Goal: Task Accomplishment & Management: Manage account settings

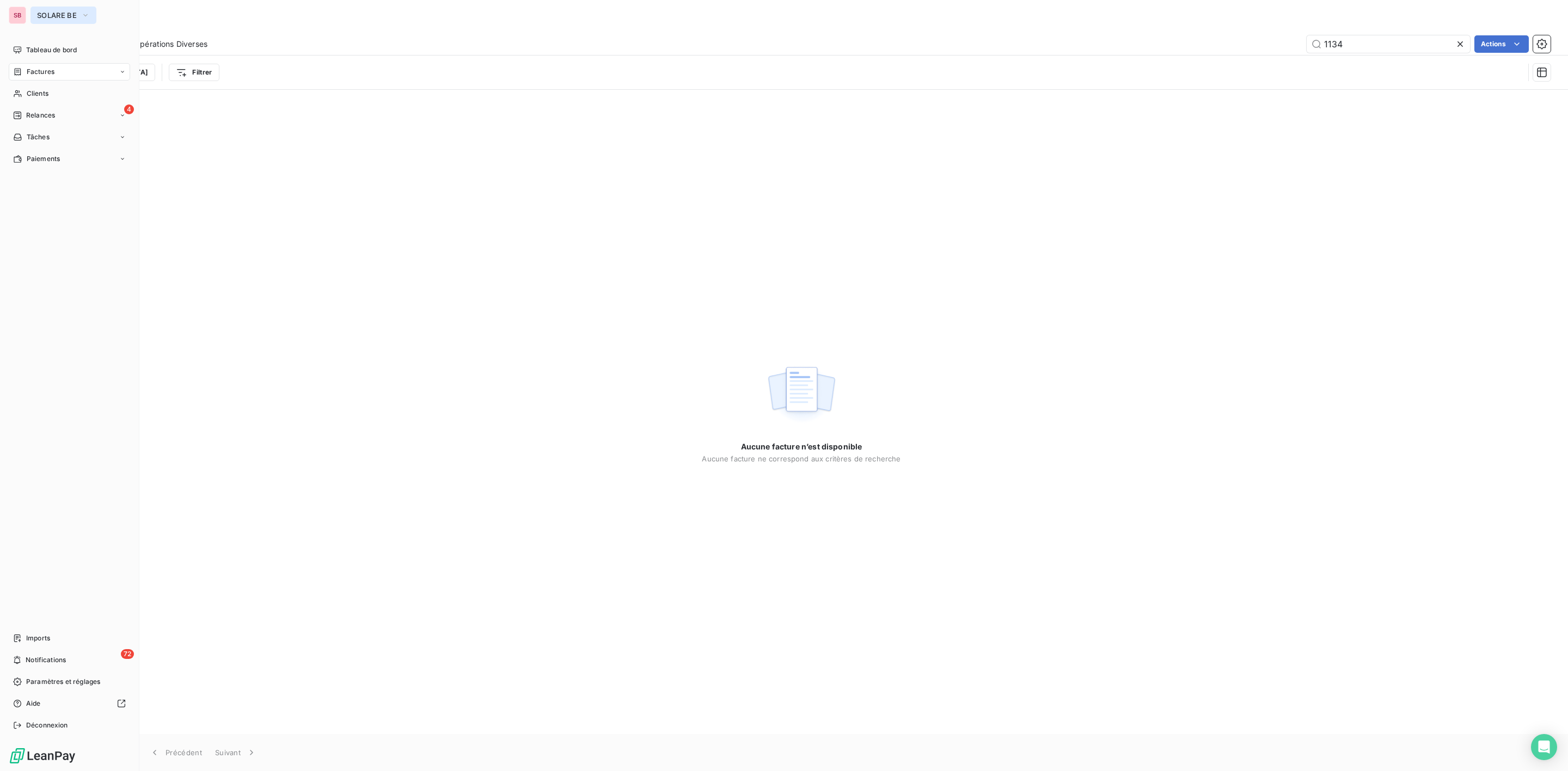
click at [53, 10] on button "SOLARE BE" at bounding box center [63, 15] width 66 height 18
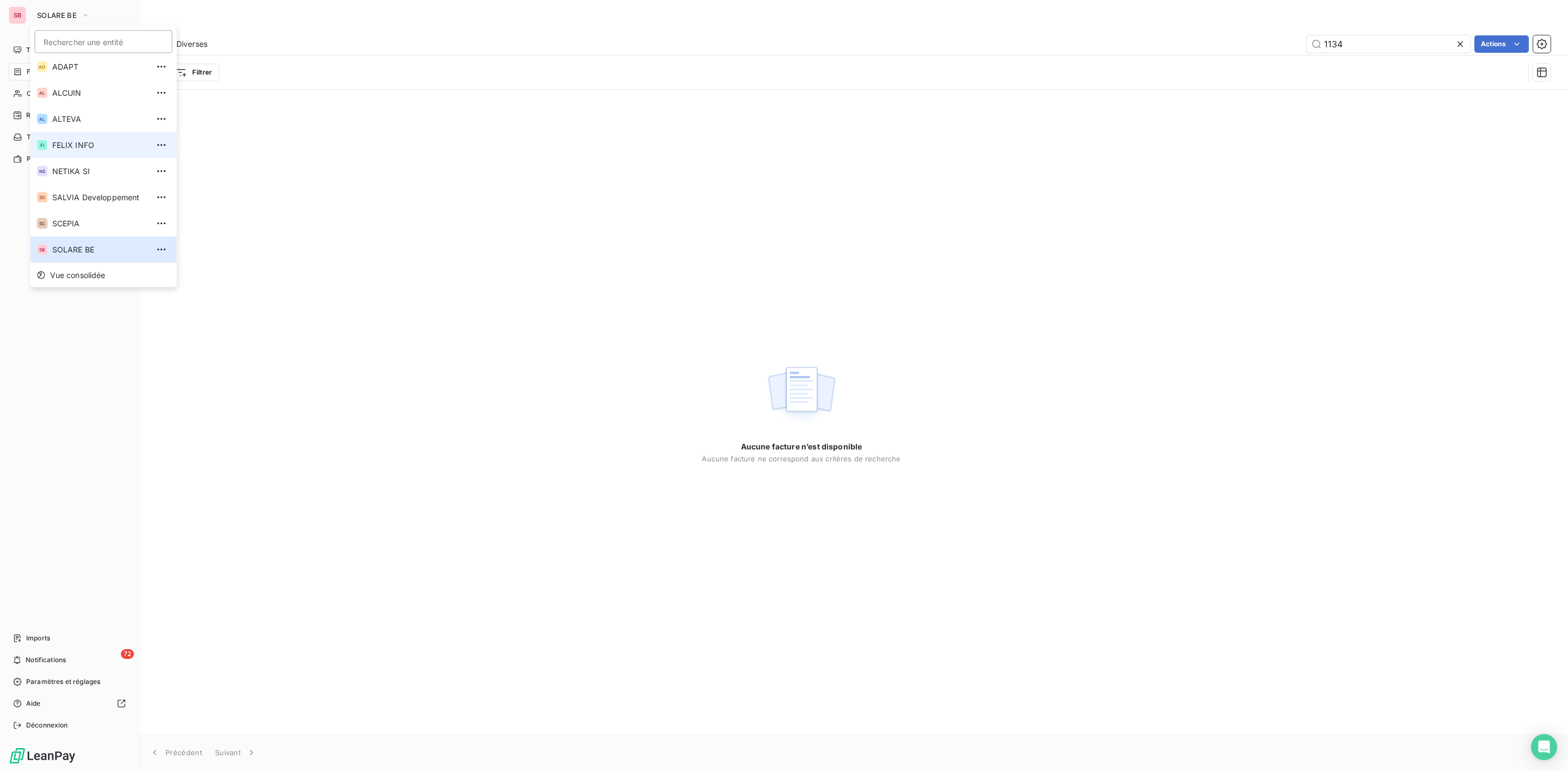
click at [60, 141] on span "FELIX INFO" at bounding box center [100, 145] width 96 height 11
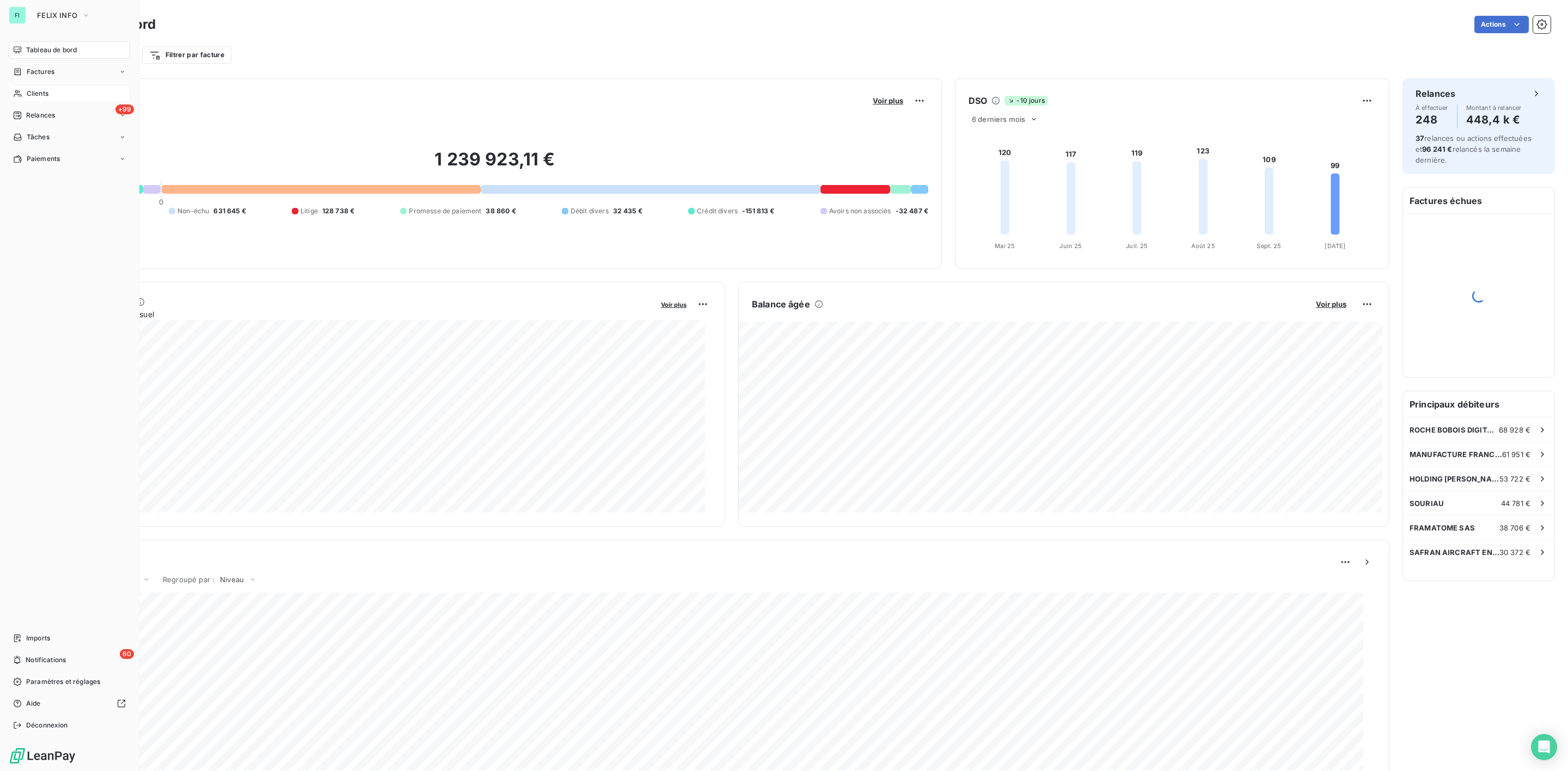
click at [41, 91] on span "Clients" at bounding box center [38, 94] width 22 height 10
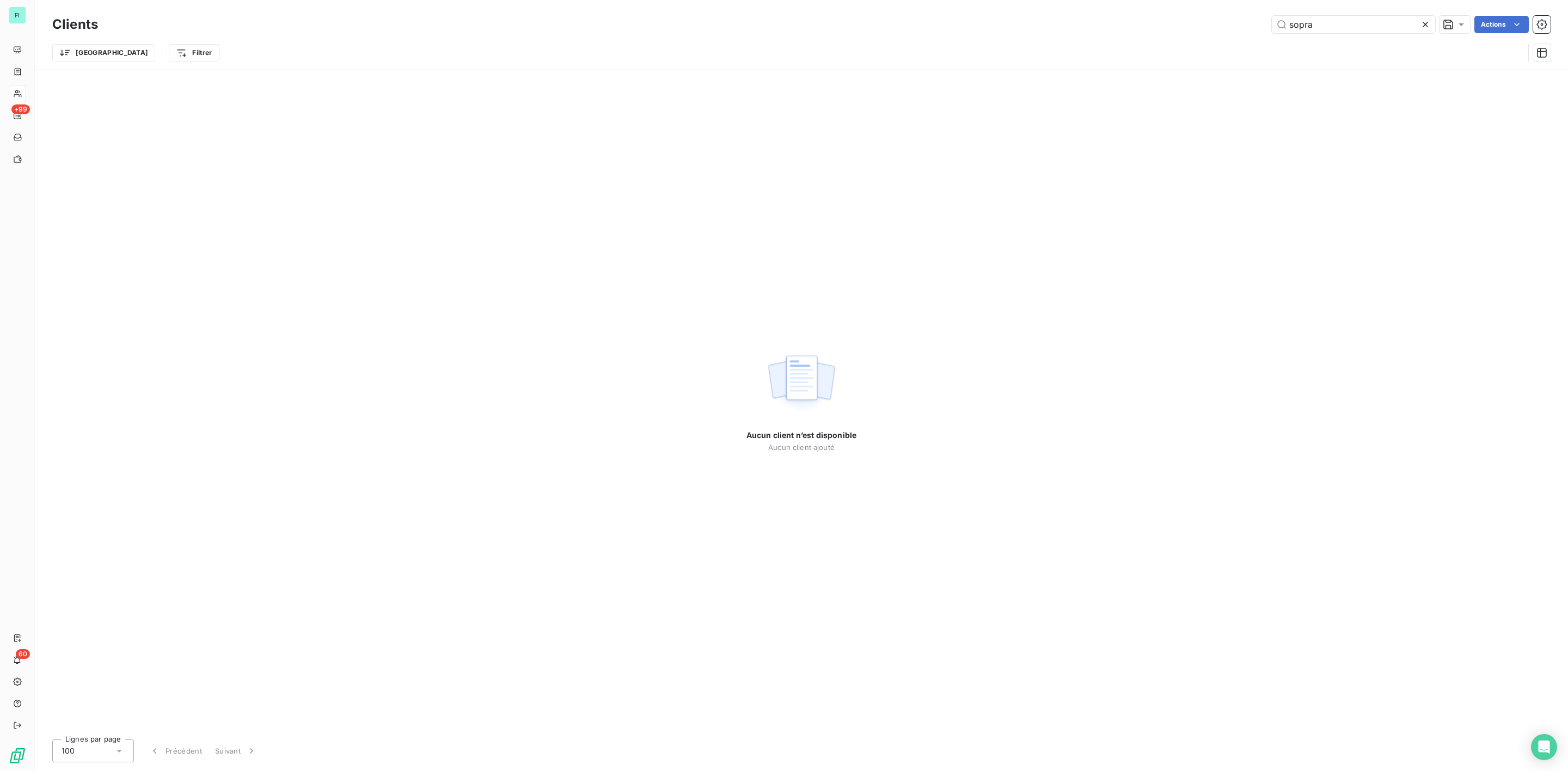
drag, startPoint x: 1329, startPoint y: 23, endPoint x: 959, endPoint y: 32, distance: 370.1
click at [1087, 25] on div "sopra Actions" at bounding box center [830, 24] width 1440 height 18
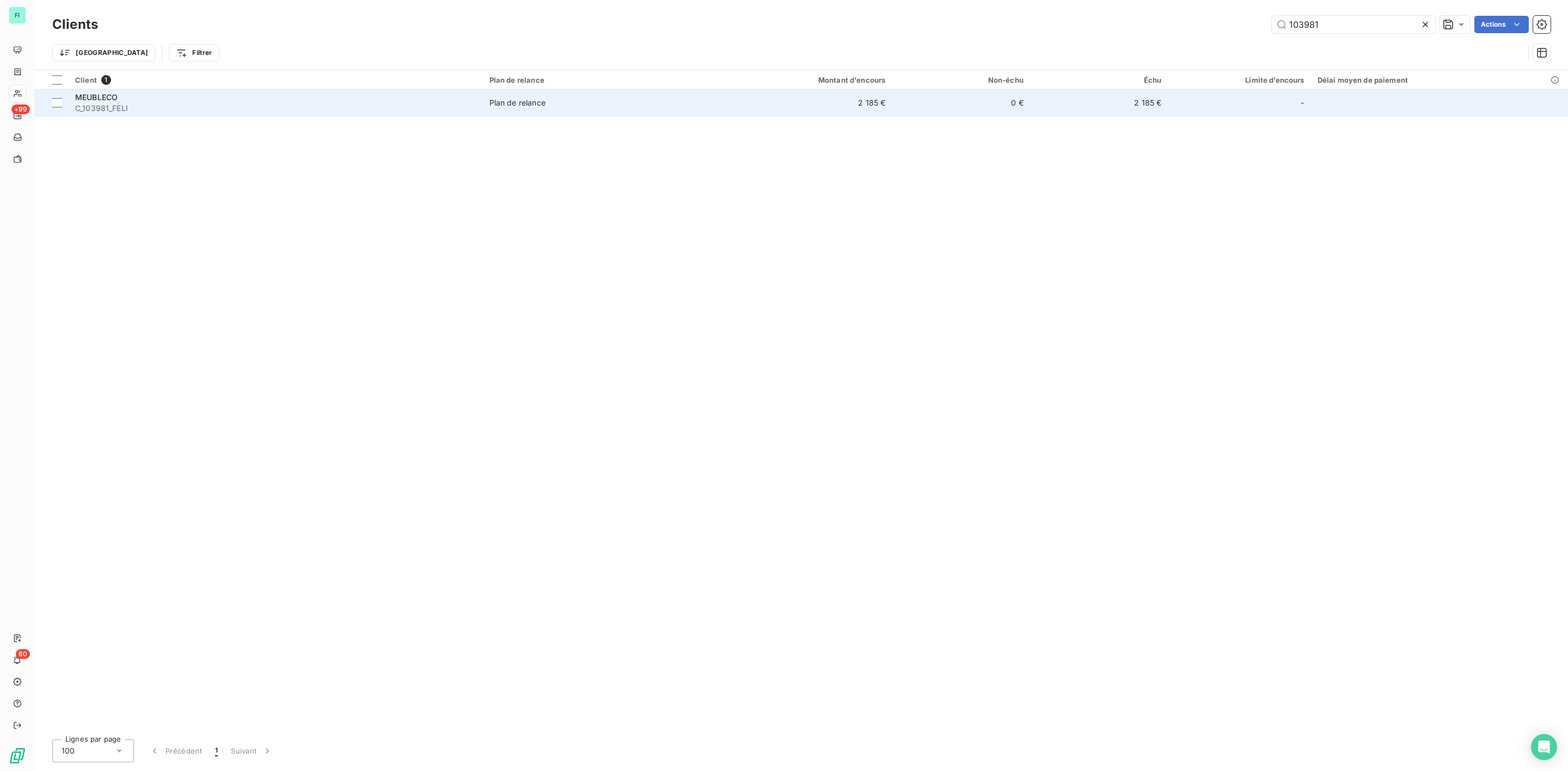
type input "103981"
click at [178, 103] on span "C_103981_FELI" at bounding box center [275, 108] width 401 height 11
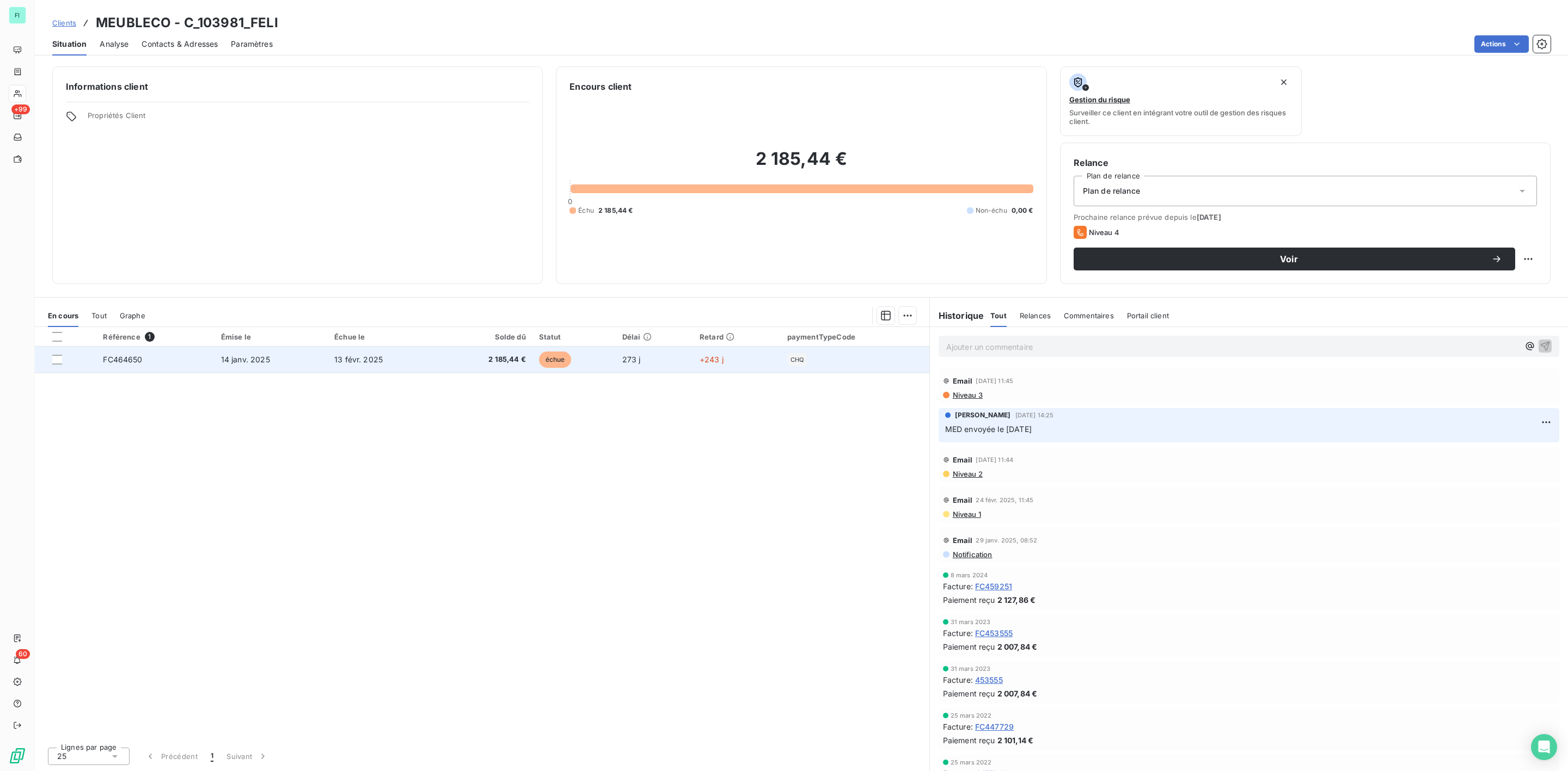
click at [492, 363] on span "2 185,44 €" at bounding box center [486, 360] width 79 height 11
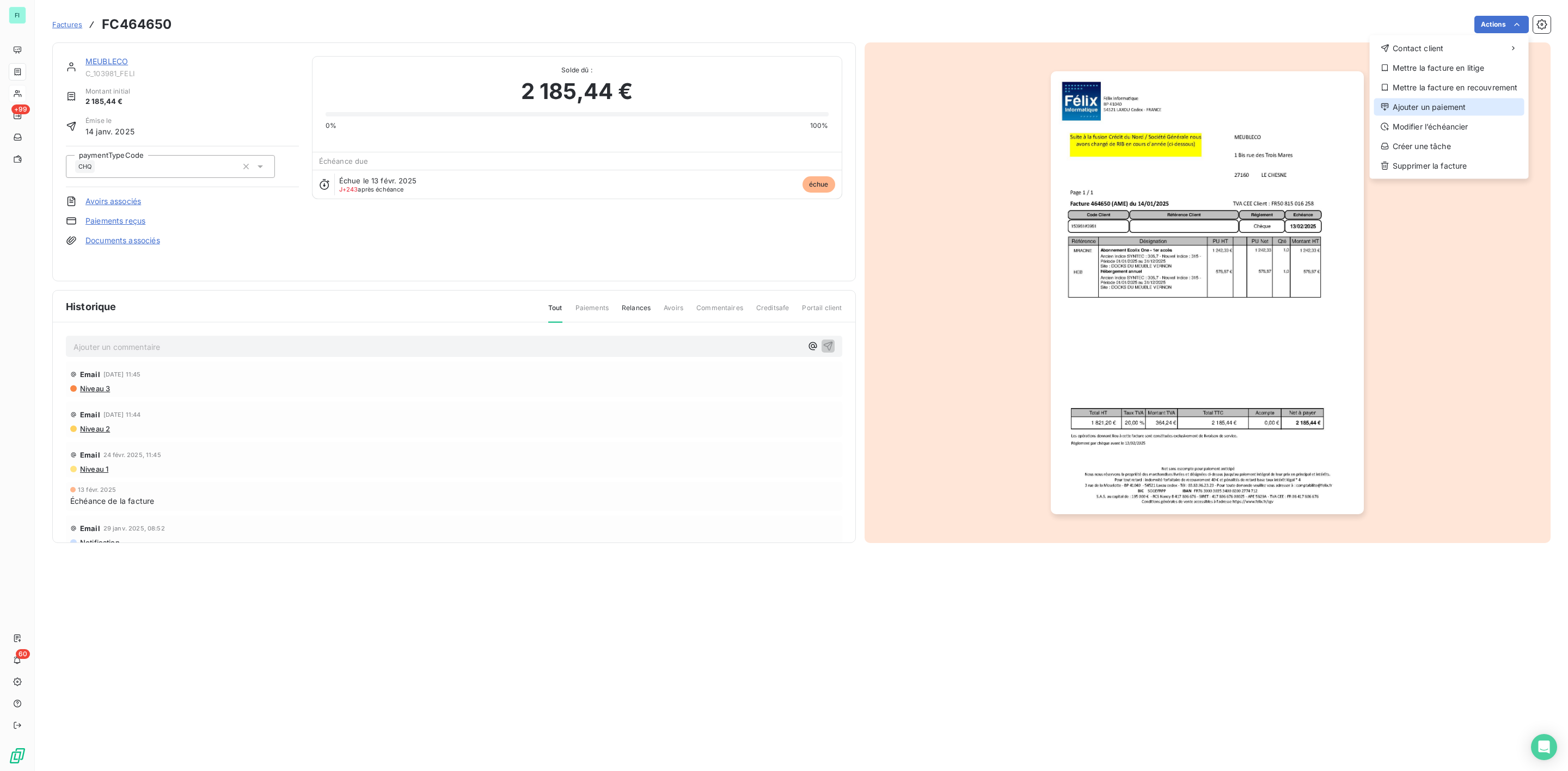
click at [1410, 108] on div "Ajouter un paiement" at bounding box center [1449, 107] width 150 height 18
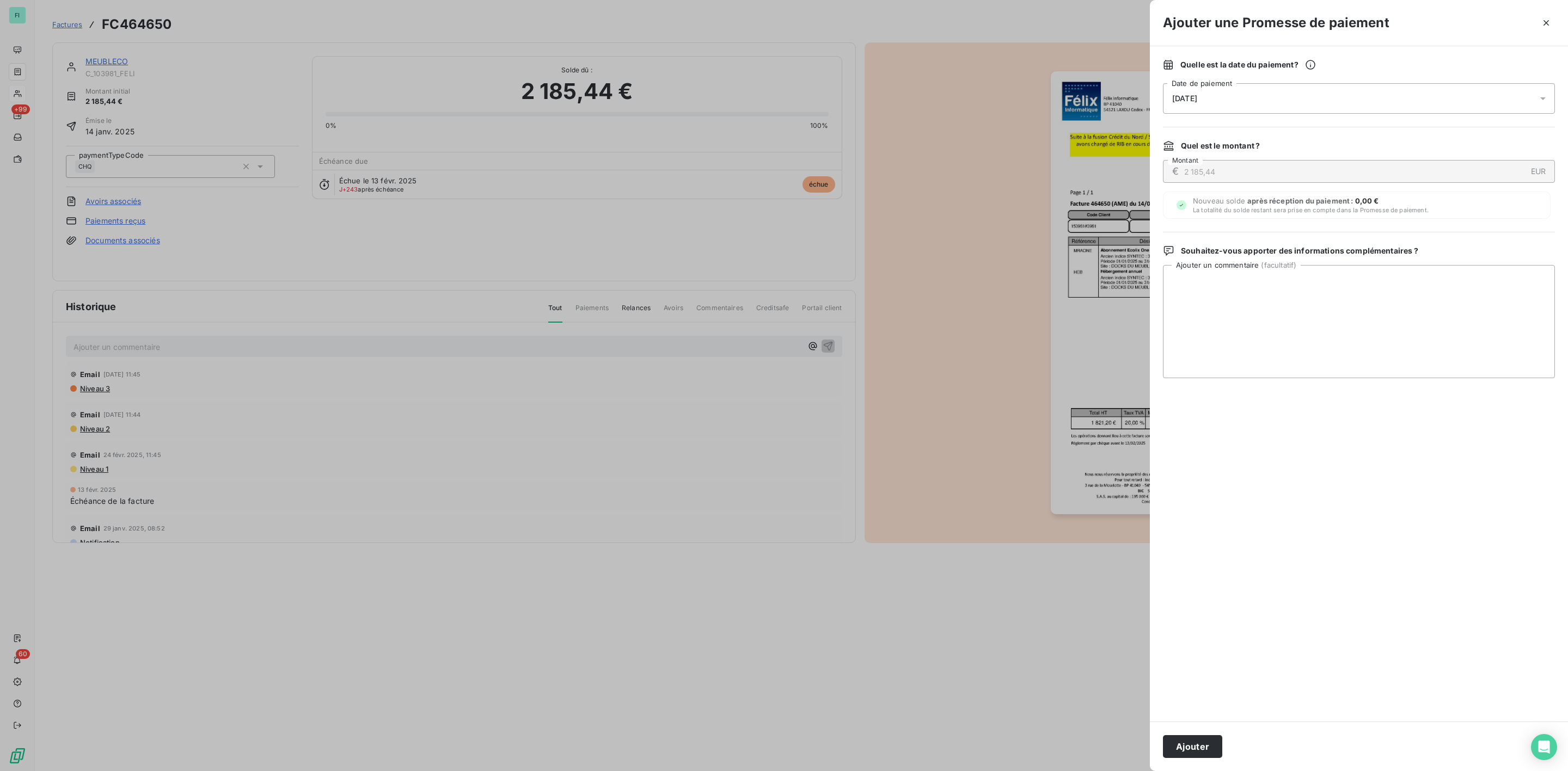
click at [1184, 98] on span "[DATE]" at bounding box center [1185, 99] width 25 height 9
click at [1279, 273] on button "31" at bounding box center [1282, 276] width 22 height 22
click at [1393, 285] on textarea "Ajouter un commentaire ( facultatif )" at bounding box center [1359, 322] width 392 height 113
paste textarea "Bonjour, Je viens de voir avec mon patron. Le virement va être fait dans la mat…"
type textarea "Bonjour, Je viens de voir avec mon patron. Le virement va être fait dans la mat…"
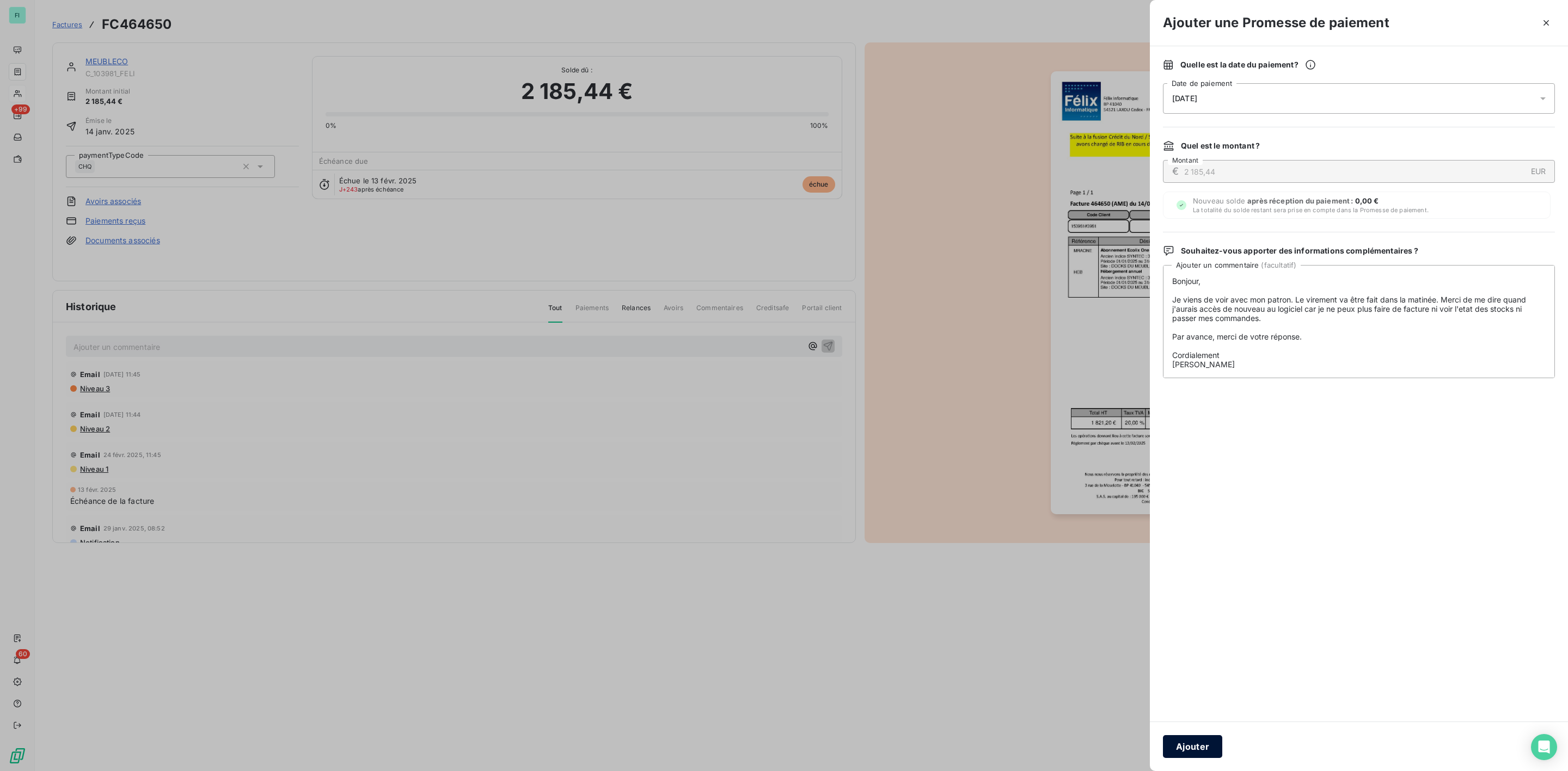
click at [1188, 742] on button "Ajouter" at bounding box center [1192, 747] width 59 height 23
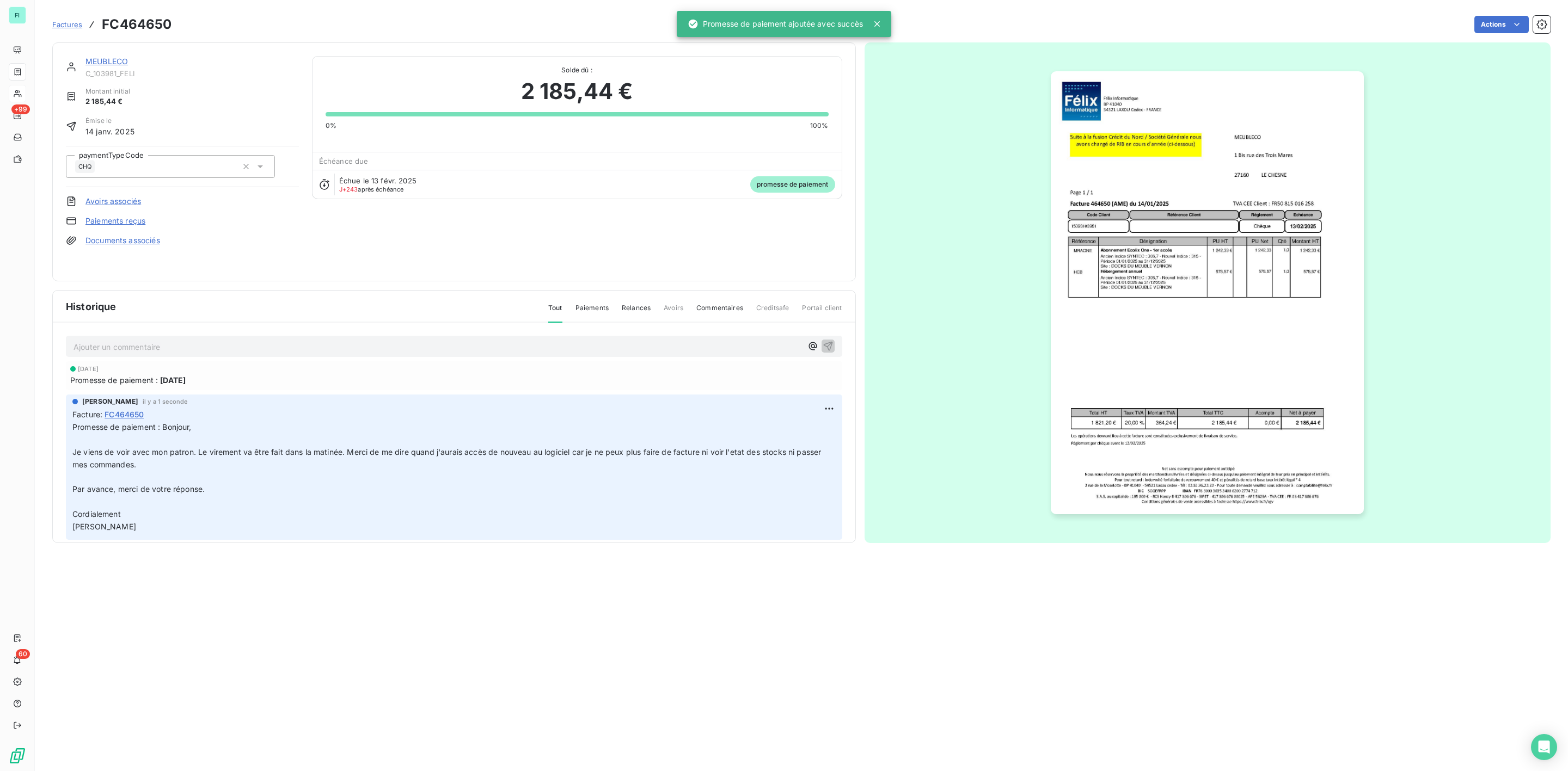
click at [111, 59] on link "MEUBLECO" at bounding box center [107, 61] width 43 height 9
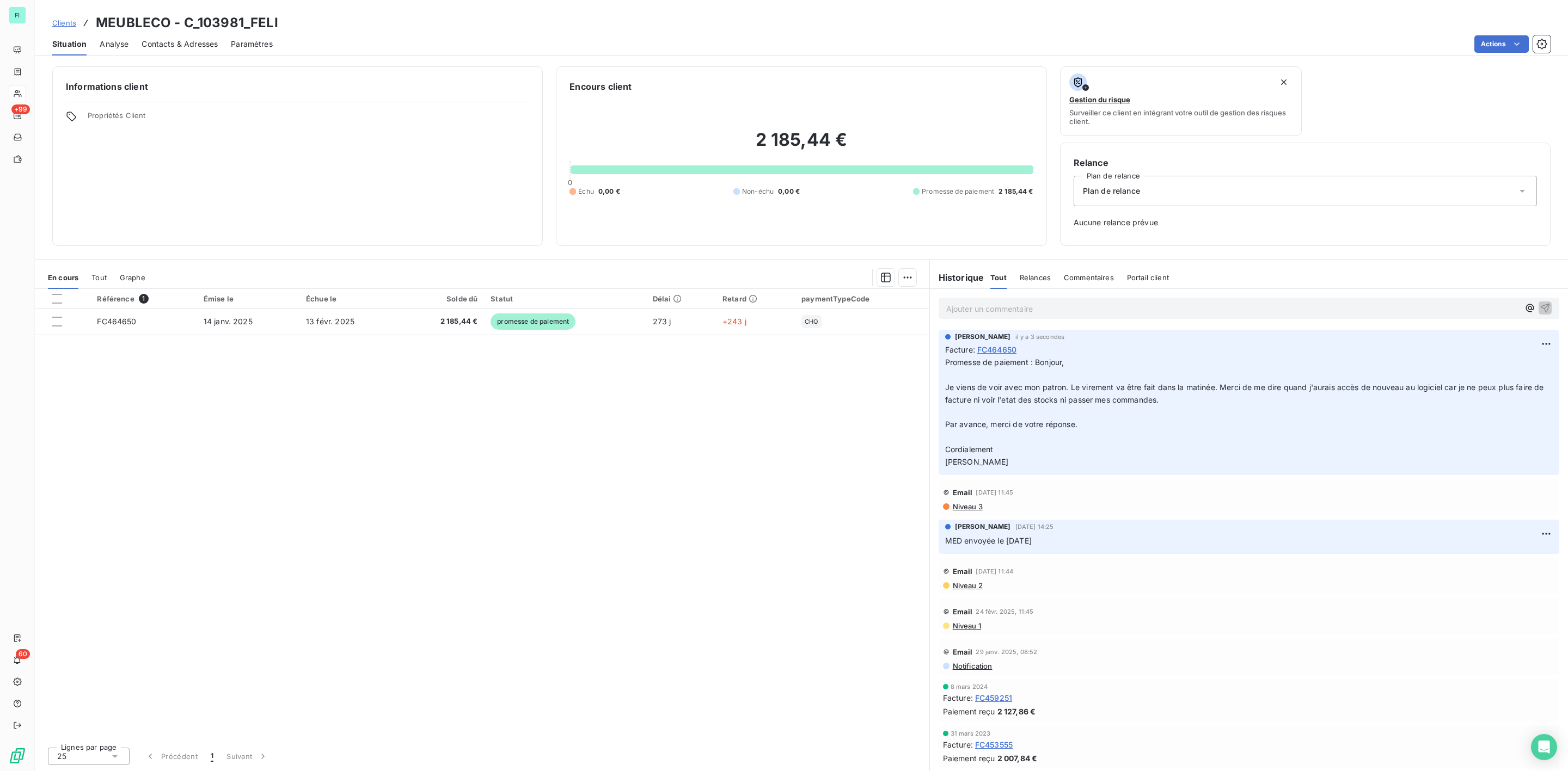
click at [168, 39] on div "Contacts & Adresses" at bounding box center [180, 44] width 76 height 23
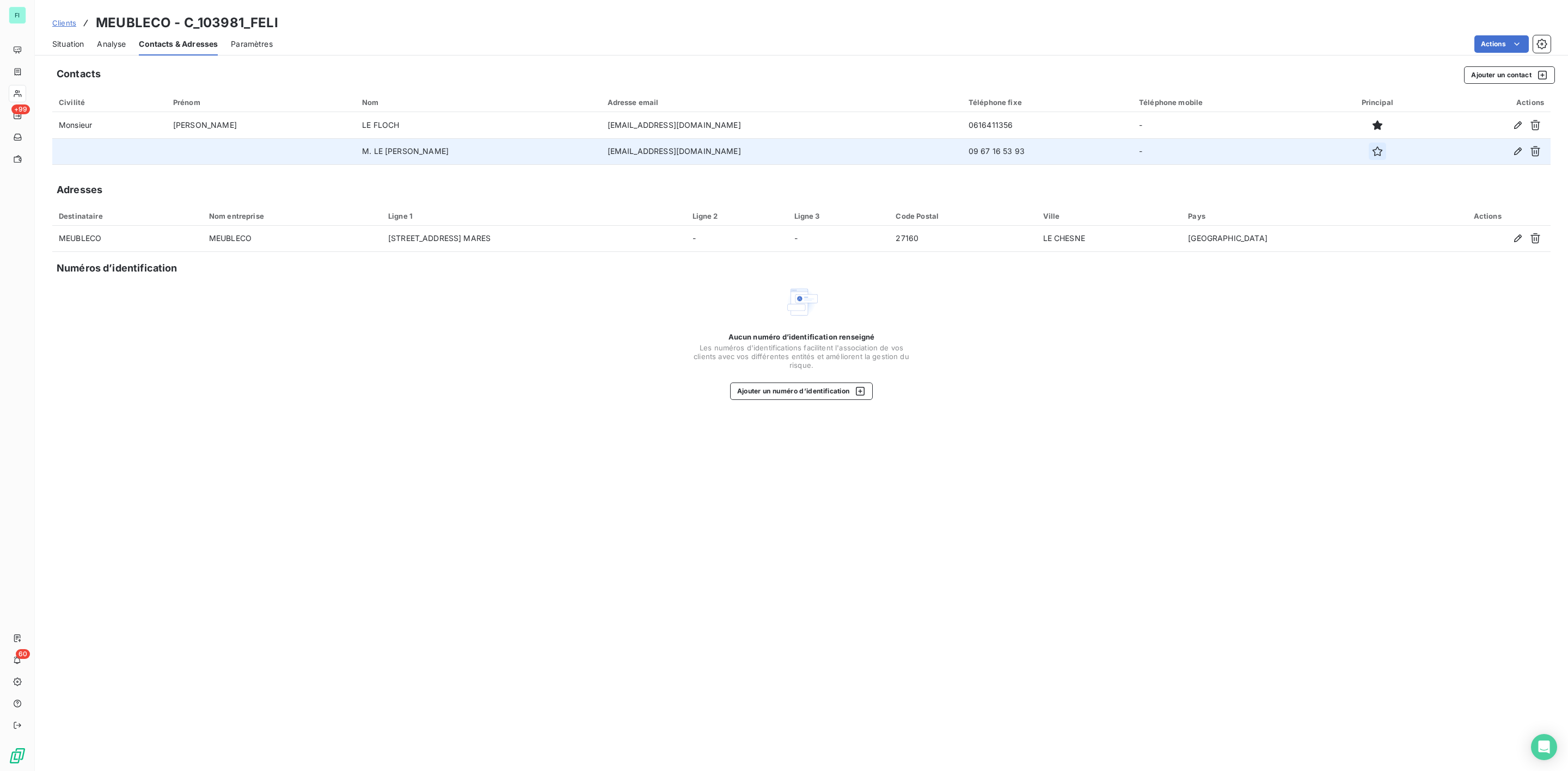
click at [1372, 151] on icon "button" at bounding box center [1377, 152] width 11 height 11
click at [74, 43] on span "Situation" at bounding box center [68, 44] width 32 height 11
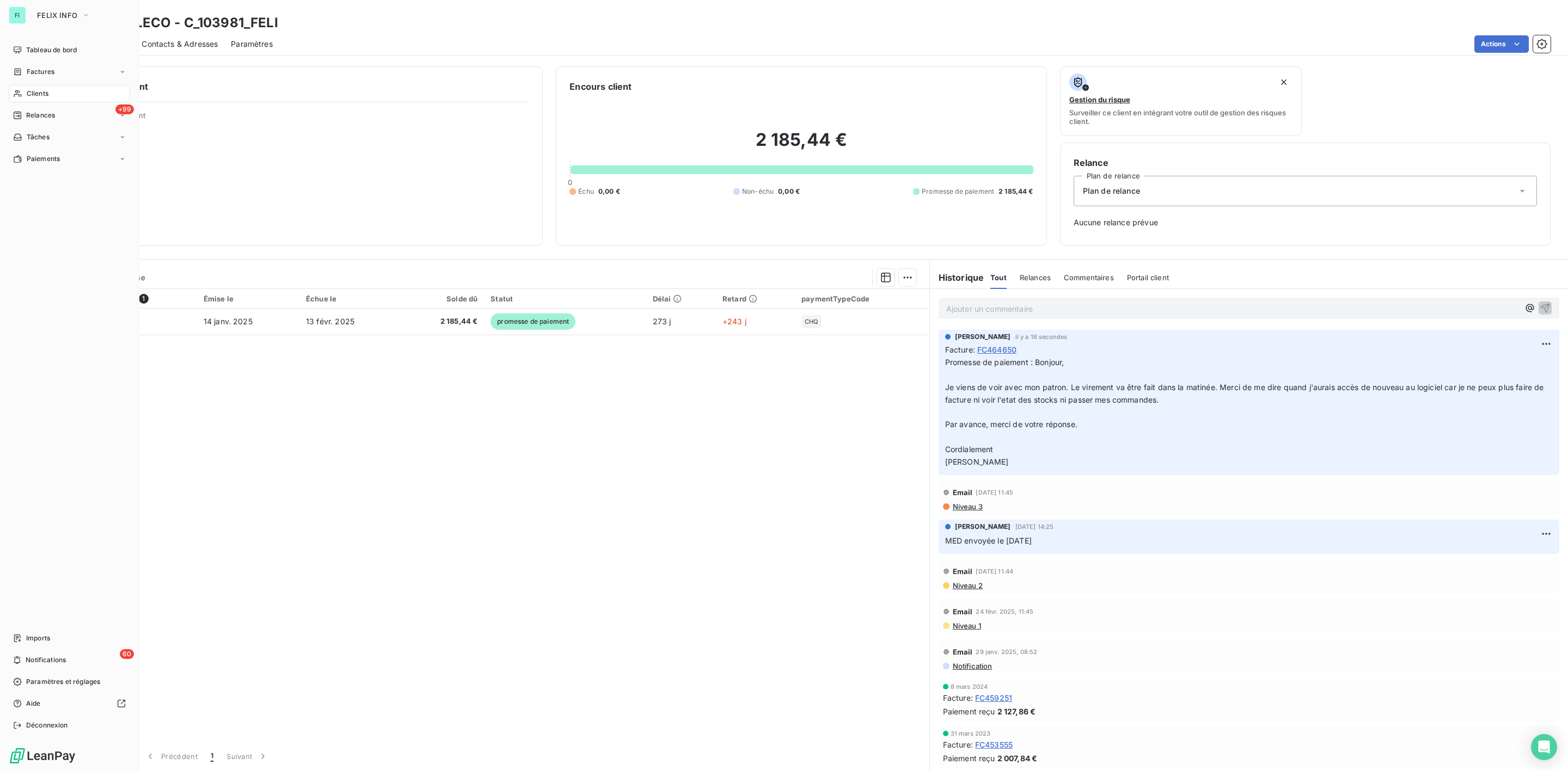
click at [40, 93] on span "Clients" at bounding box center [38, 94] width 22 height 10
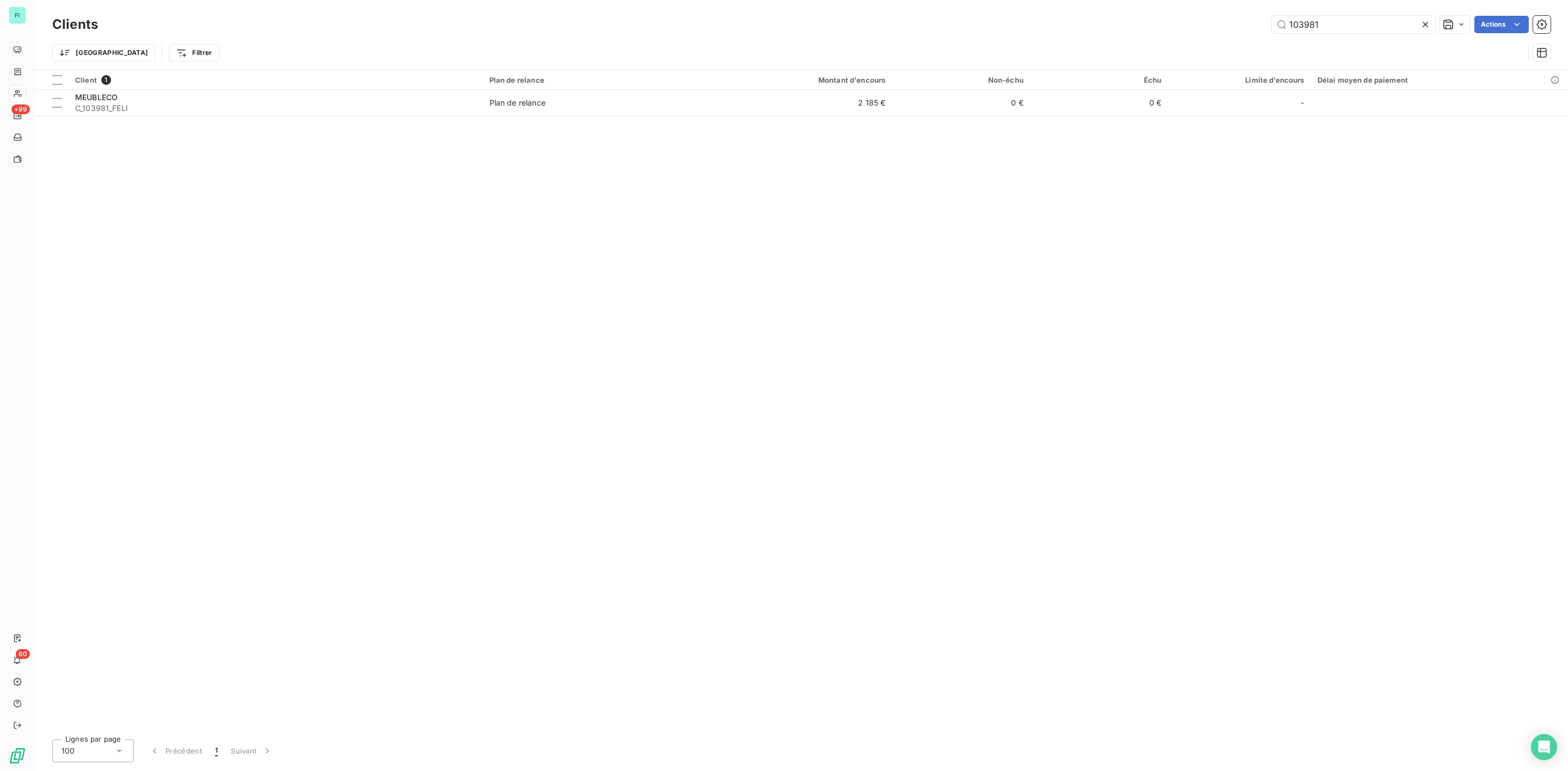
drag, startPoint x: 1276, startPoint y: 24, endPoint x: 1179, endPoint y: 30, distance: 97.2
click at [1222, 29] on div "103981 Actions" at bounding box center [830, 24] width 1440 height 18
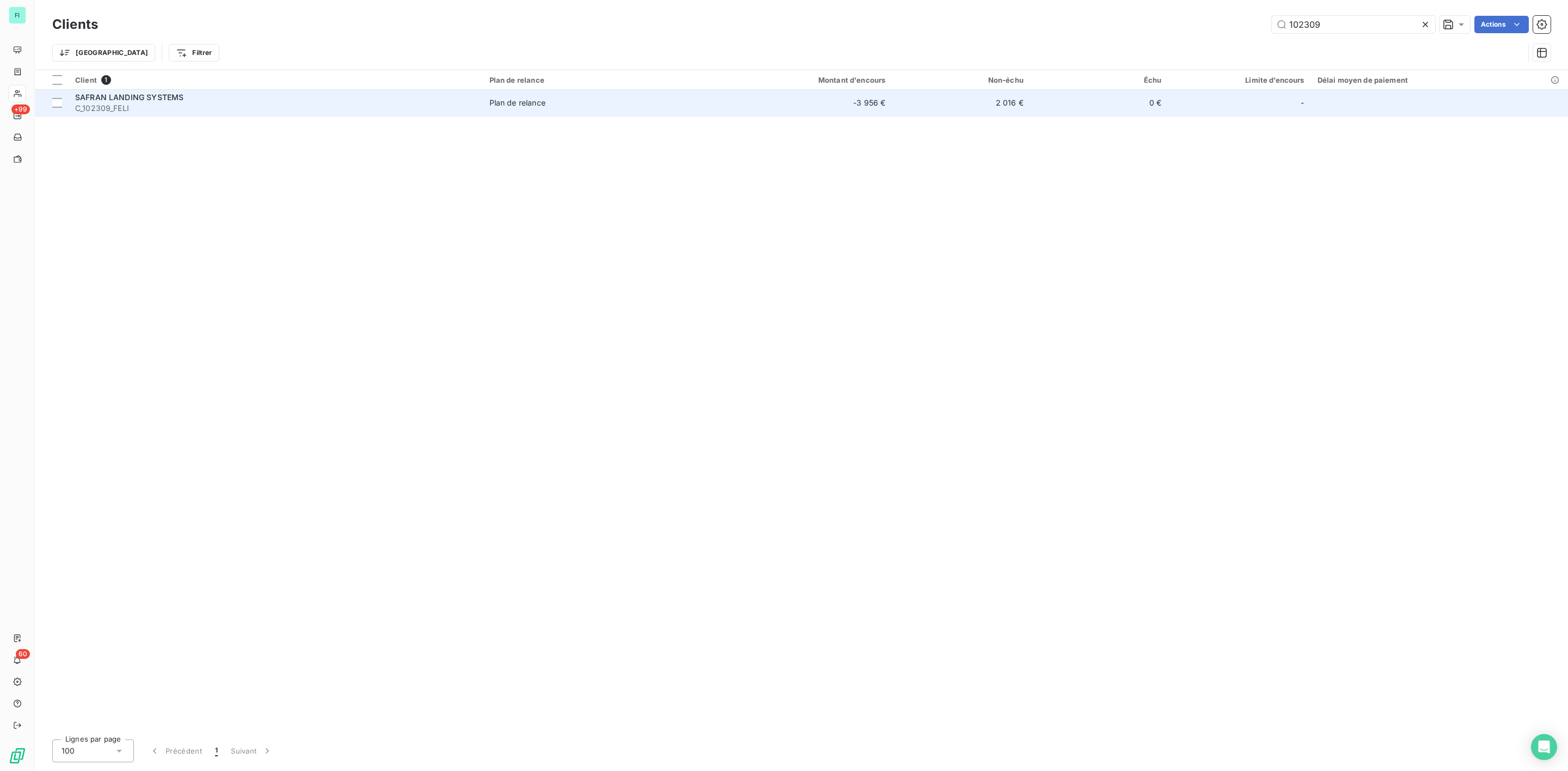
type input "102309"
click at [158, 108] on span "C_102309_FELI" at bounding box center [275, 108] width 401 height 11
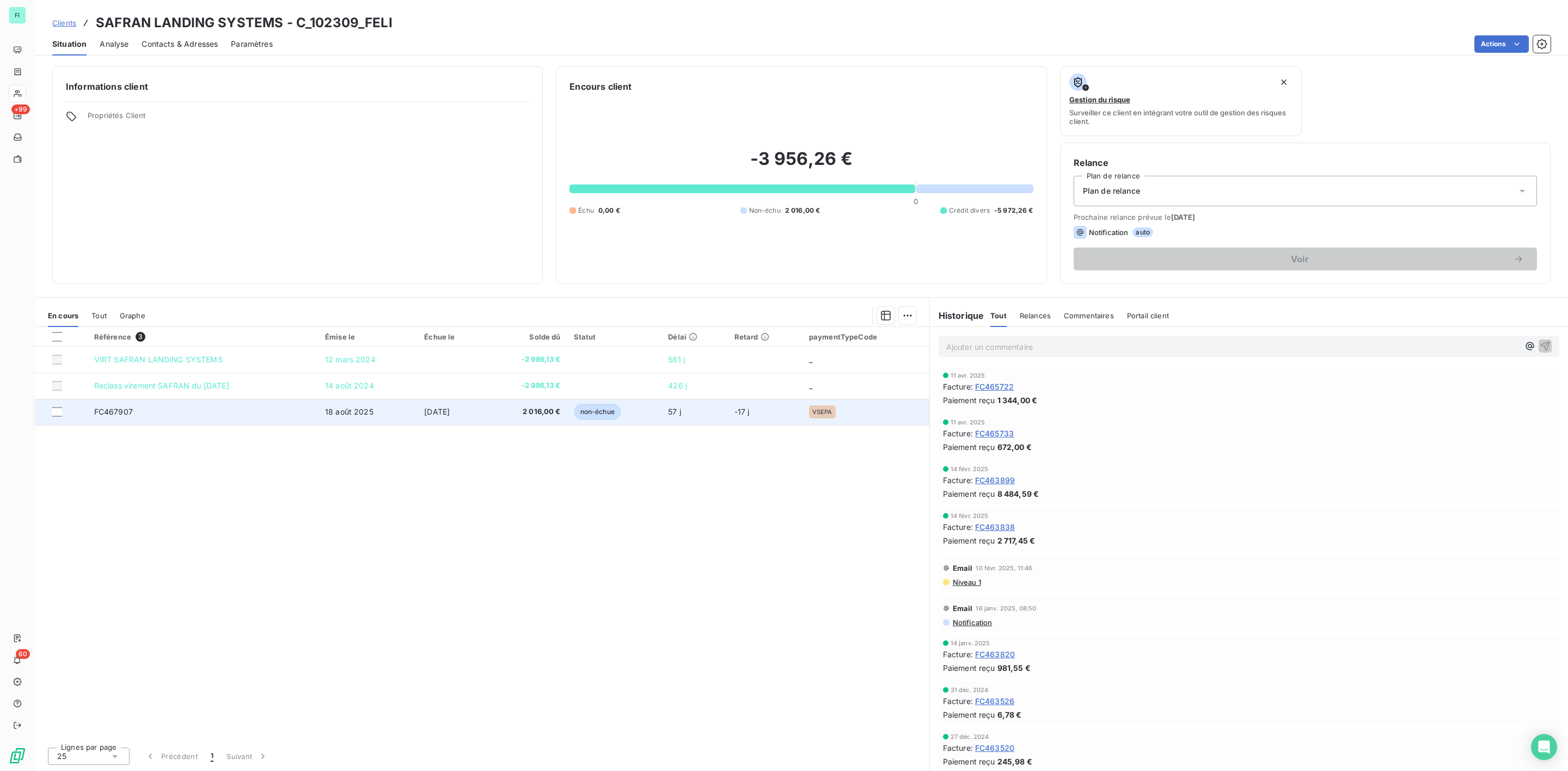
click at [560, 417] on span "2 016,00 €" at bounding box center [527, 412] width 68 height 11
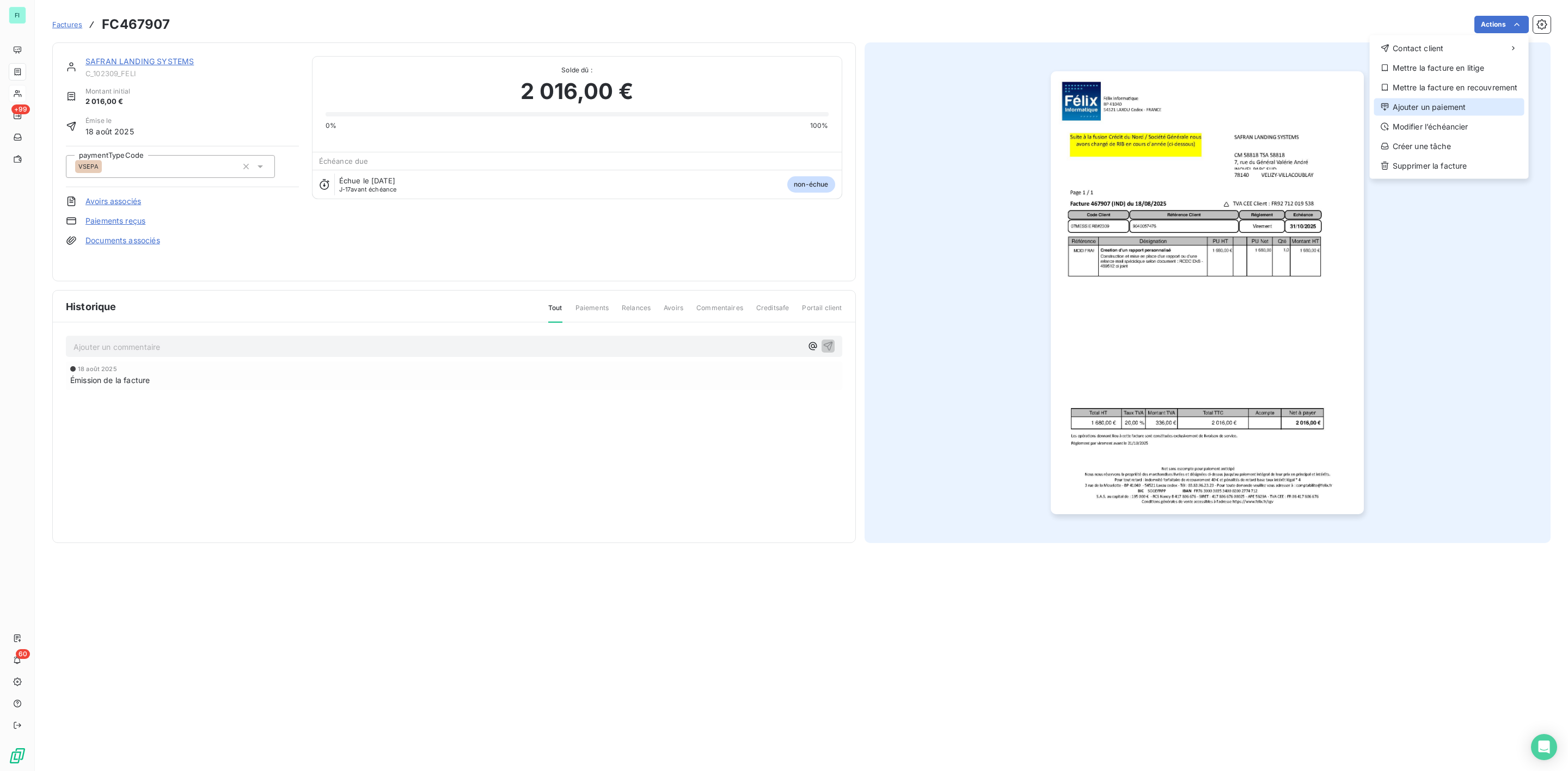
click at [1456, 99] on div "Ajouter un paiement" at bounding box center [1449, 107] width 150 height 18
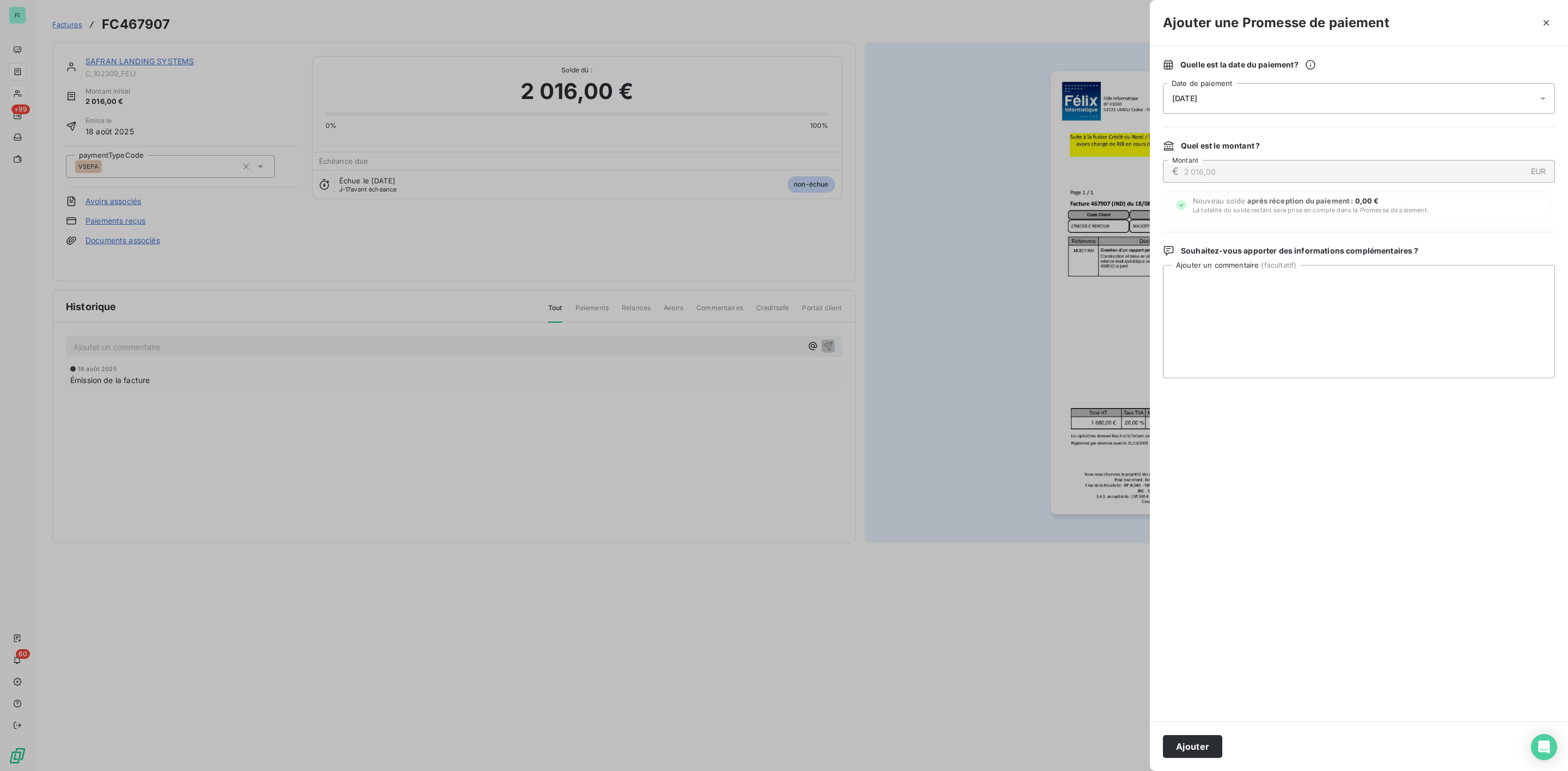
click at [1205, 103] on div "[DATE]" at bounding box center [1359, 99] width 392 height 30
click at [1241, 274] on button "29" at bounding box center [1238, 276] width 22 height 22
click at [1397, 282] on textarea "Ajouter un commentaire ( facultatif )" at bounding box center [1359, 322] width 392 height 113
paste textarea "Avis de virement - SAFRAN LANDING SYSTEMS - C_102309_FELI - FC467907 - 2 016€ C…"
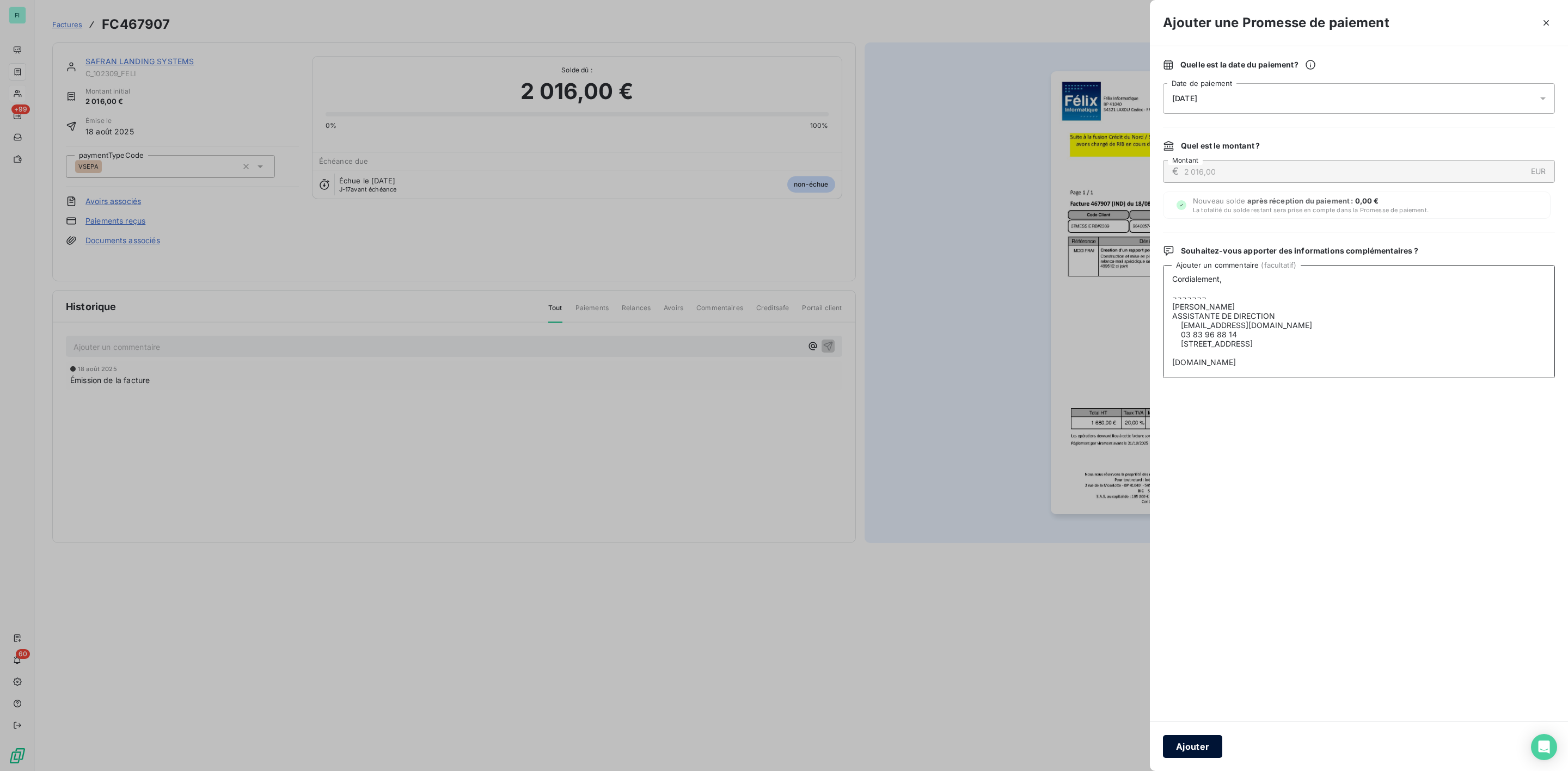
type textarea "Avis de virement - SAFRAN LANDING SYSTEMS - C_102309_FELI - FC467907 - 2 016€ C…"
click at [1186, 748] on button "Ajouter" at bounding box center [1192, 747] width 59 height 23
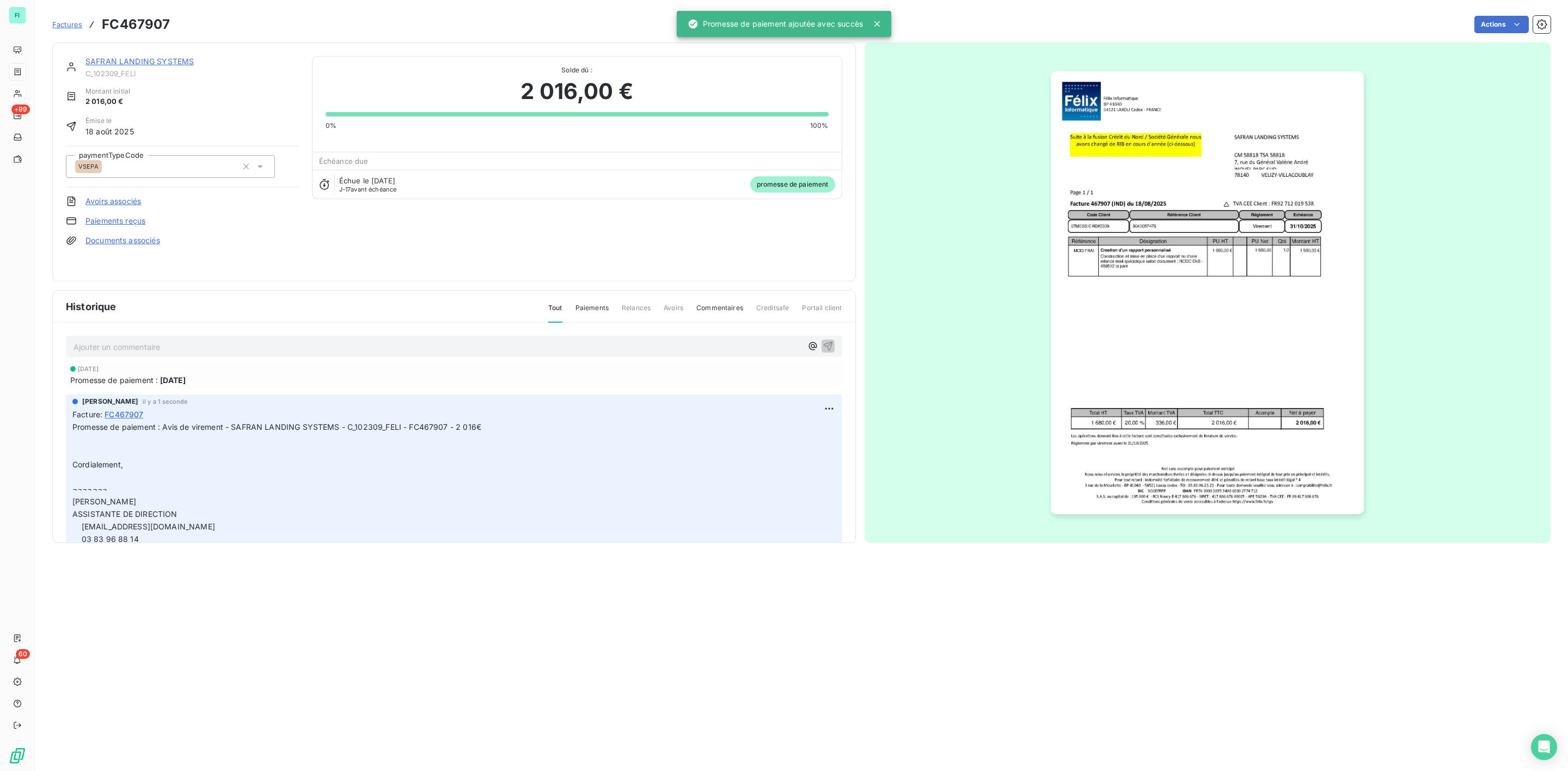
click at [136, 59] on link "SAFRAN LANDING SYSTEMS" at bounding box center [139, 61] width 108 height 9
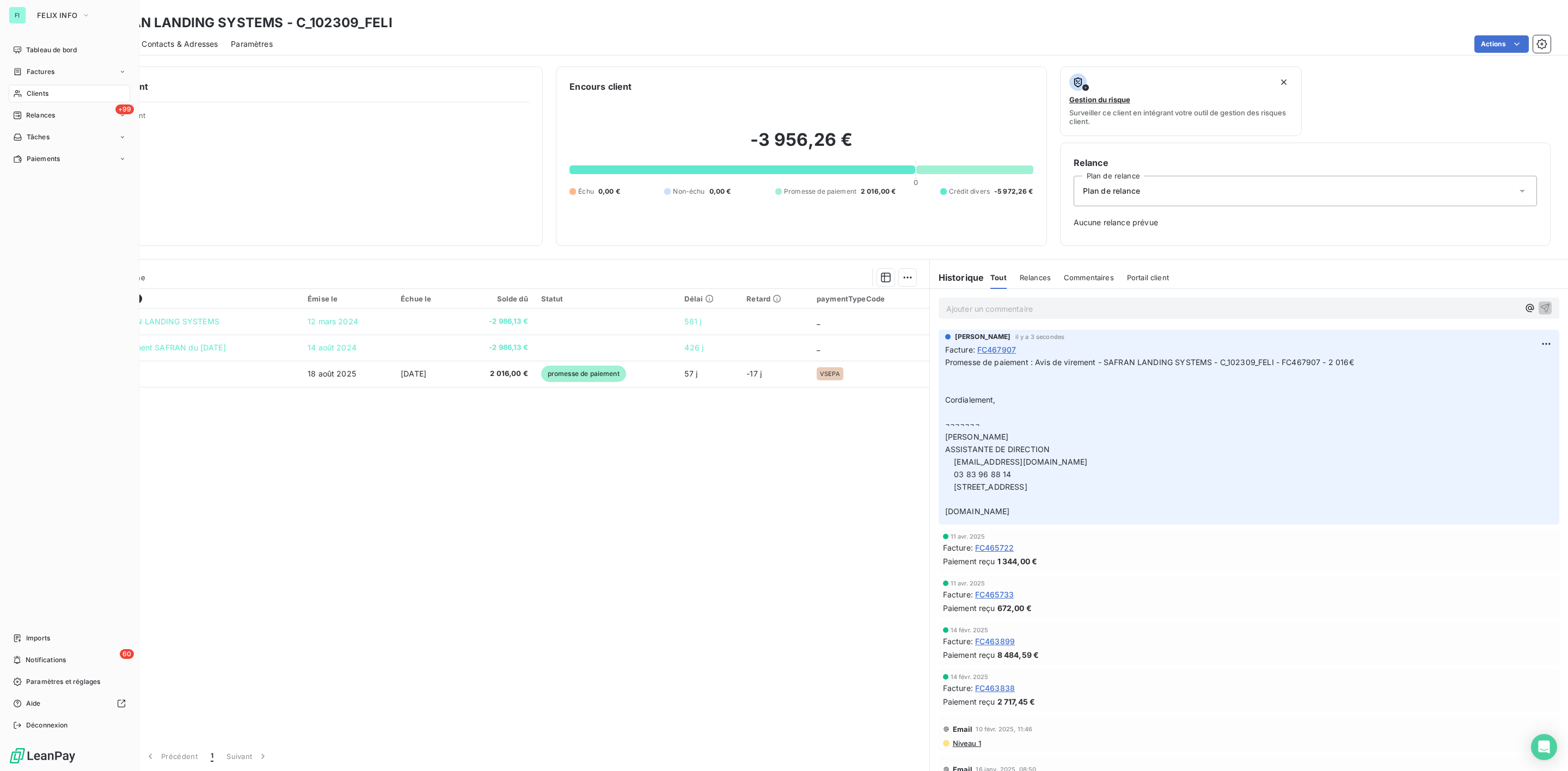
drag, startPoint x: 33, startPoint y: 94, endPoint x: 108, endPoint y: 94, distance: 75.0
click at [33, 94] on span "Clients" at bounding box center [38, 94] width 22 height 10
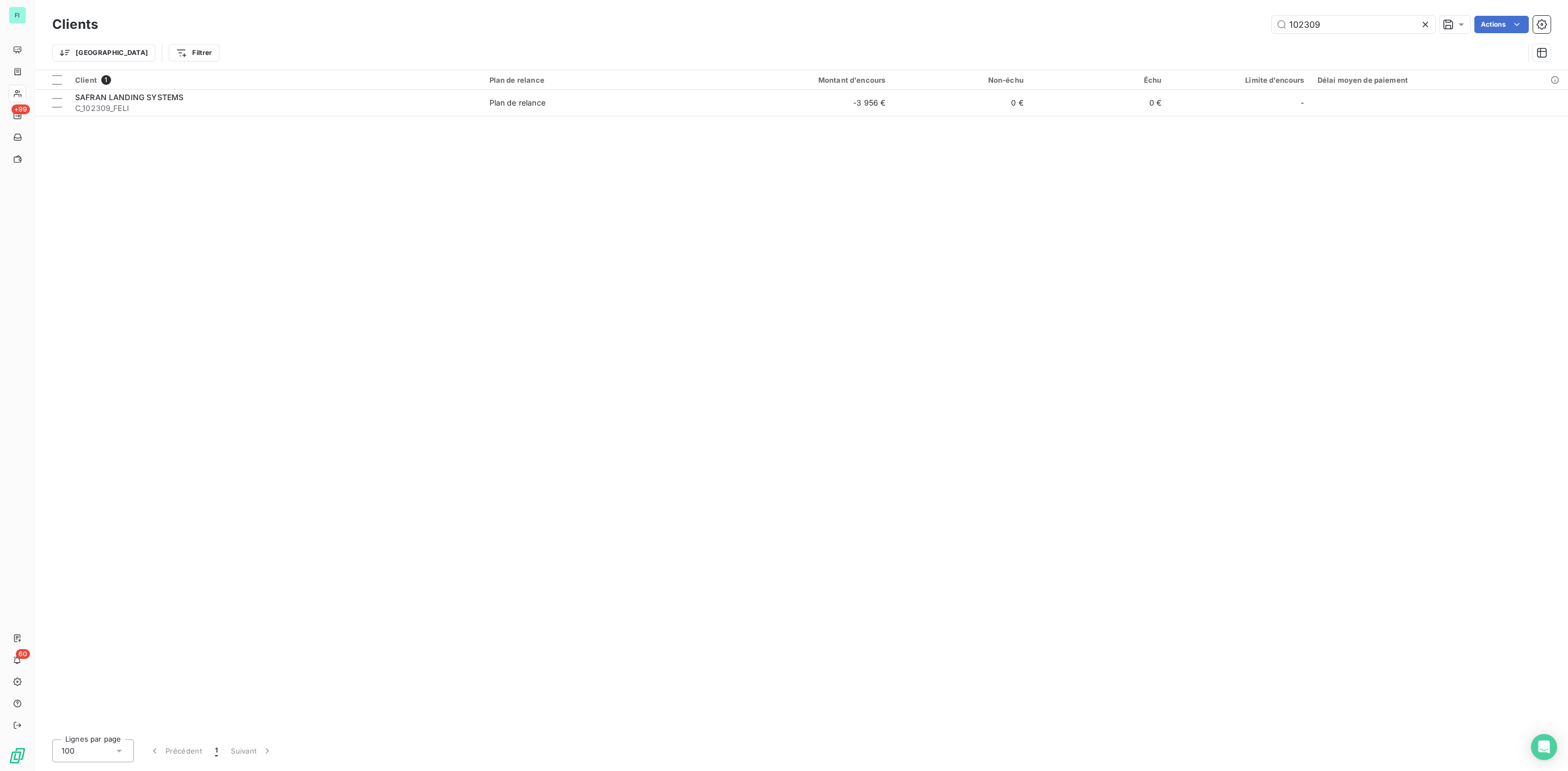
click at [1126, 33] on div "Clients 102309 Actions" at bounding box center [802, 24] width 1499 height 23
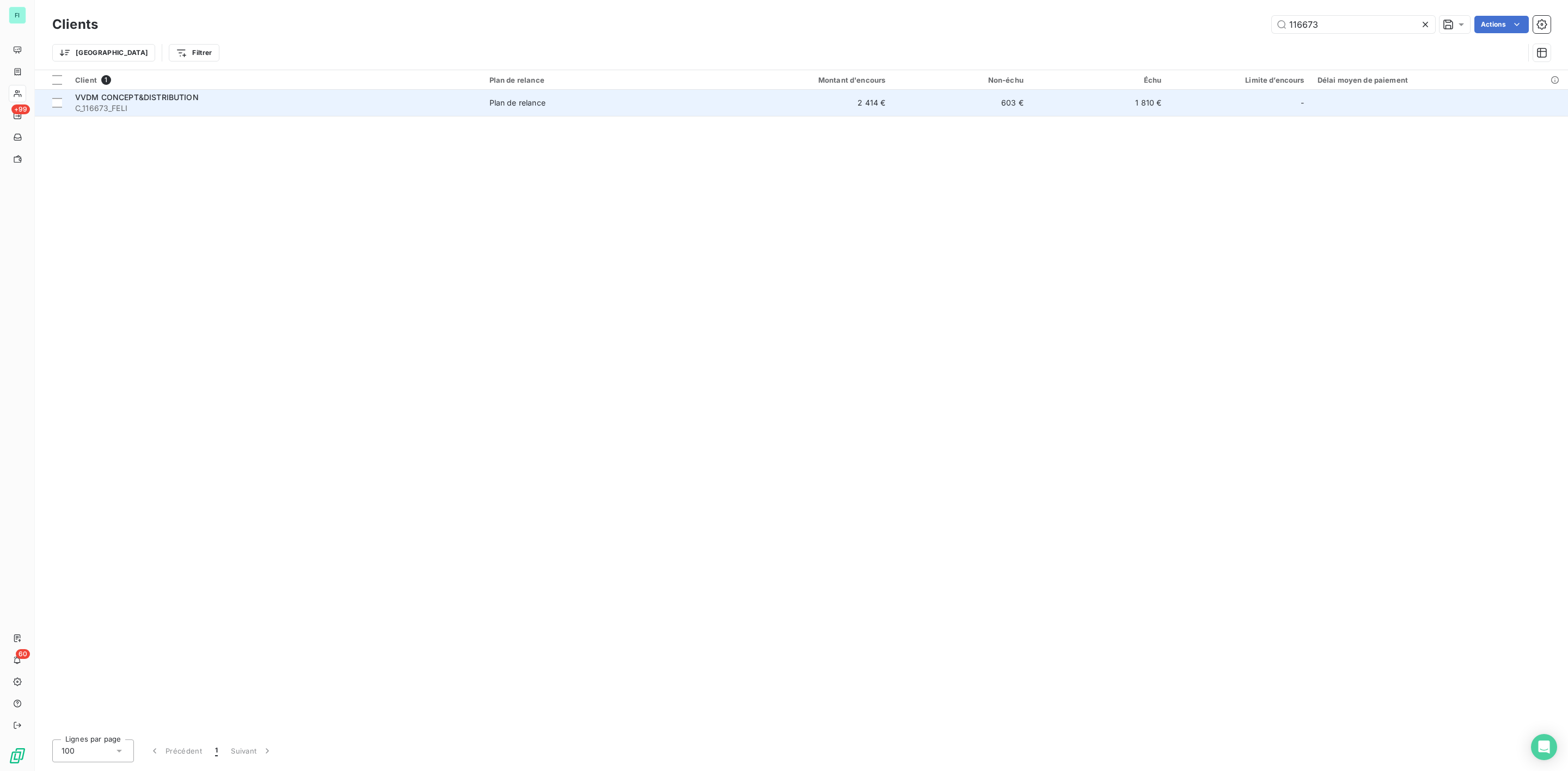
type input "116673"
click at [136, 105] on span "C_116673_FELI" at bounding box center [275, 108] width 401 height 11
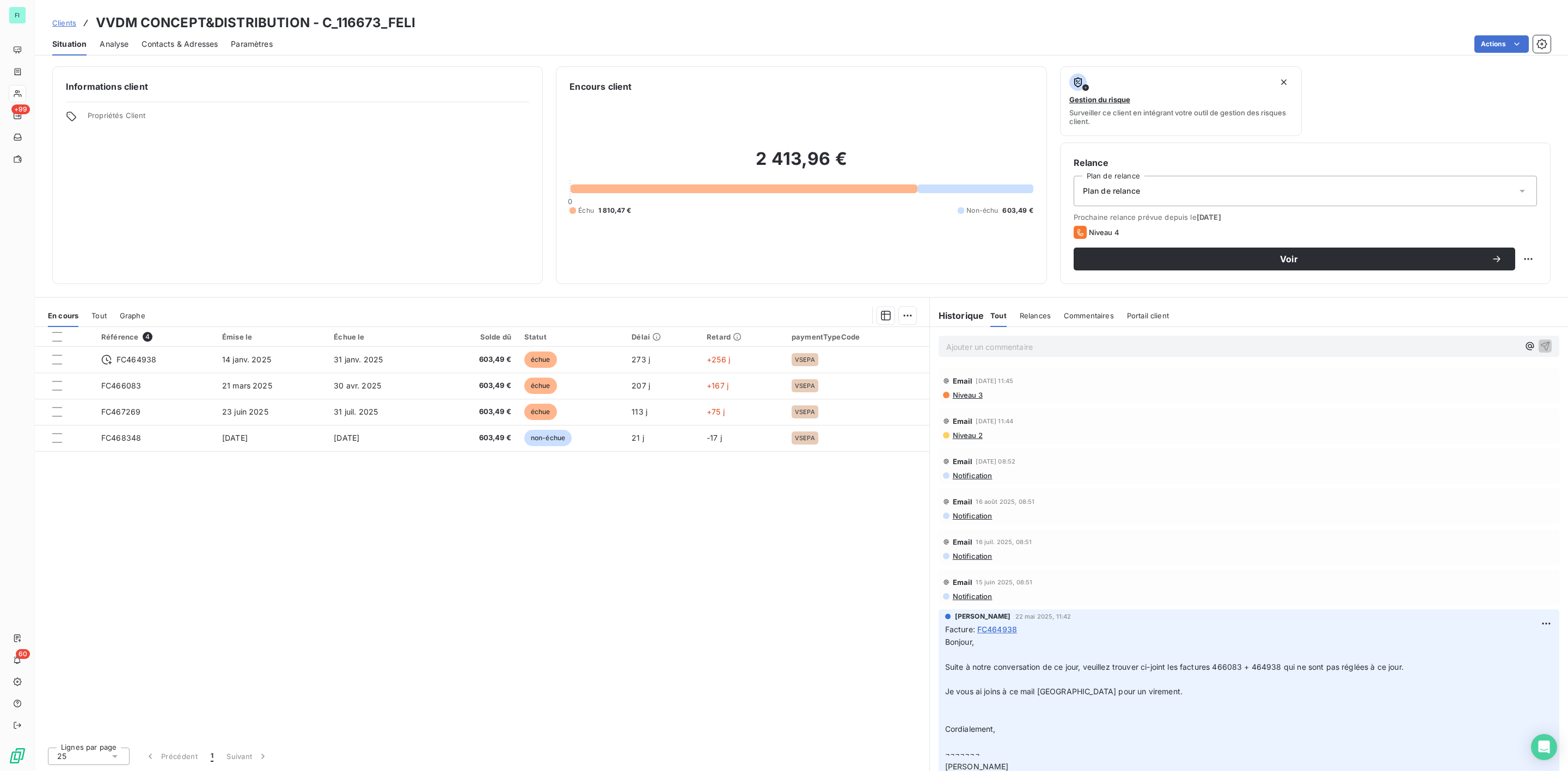
click at [989, 343] on p "Ajouter un commentaire ﻿" at bounding box center [1233, 347] width 573 height 13
click at [58, 337] on div at bounding box center [57, 337] width 10 height 10
click at [905, 318] on html "FI +99 60 Clients VVDM CONCEPT&DISTRIBUTION - C_116673_FELI Situation Analyse C…" at bounding box center [784, 385] width 1568 height 771
click at [789, 335] on div "Mettre en litige (4 factures)" at bounding box center [811, 340] width 198 height 18
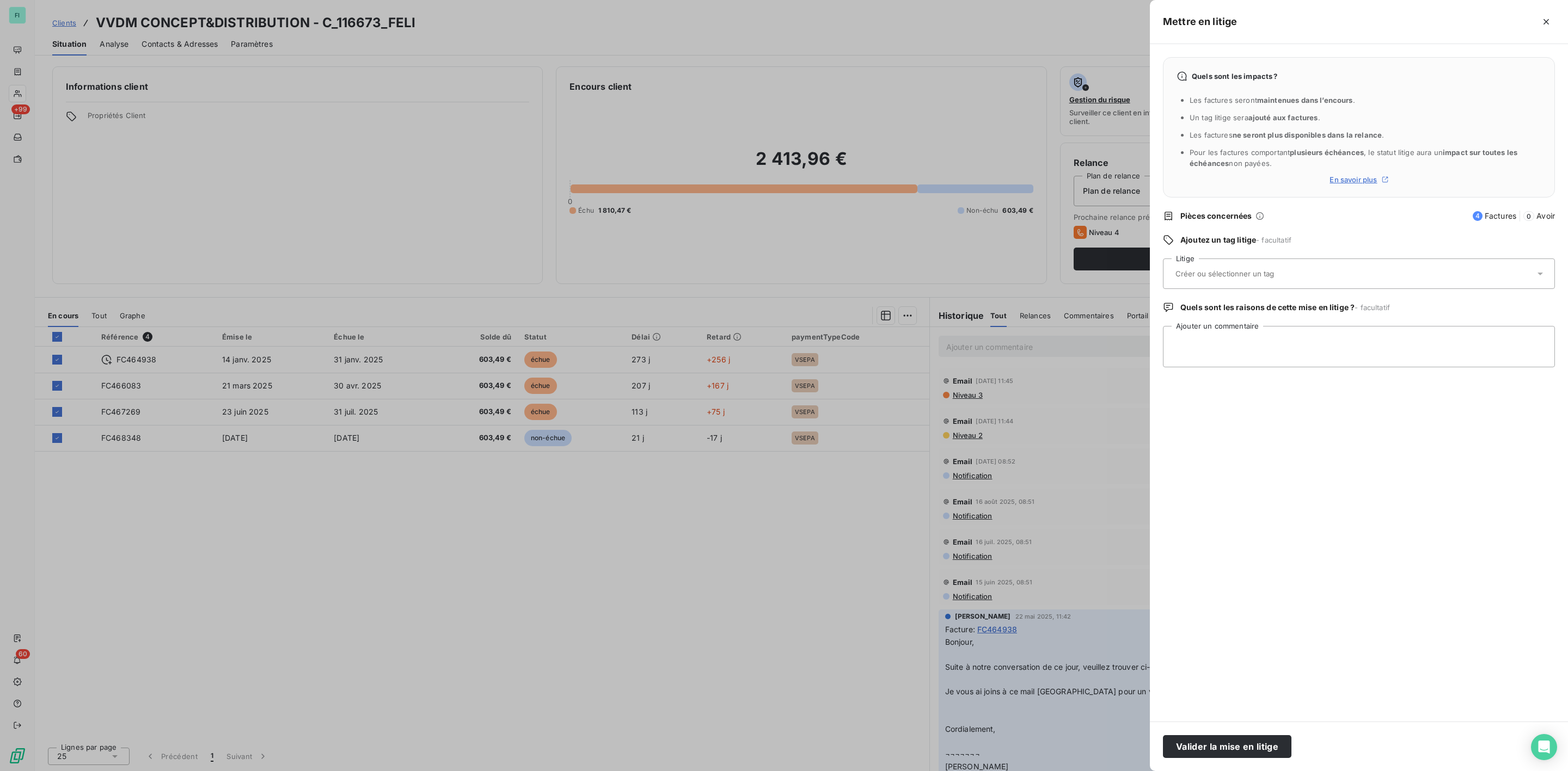
click at [1241, 268] on div at bounding box center [1354, 274] width 363 height 23
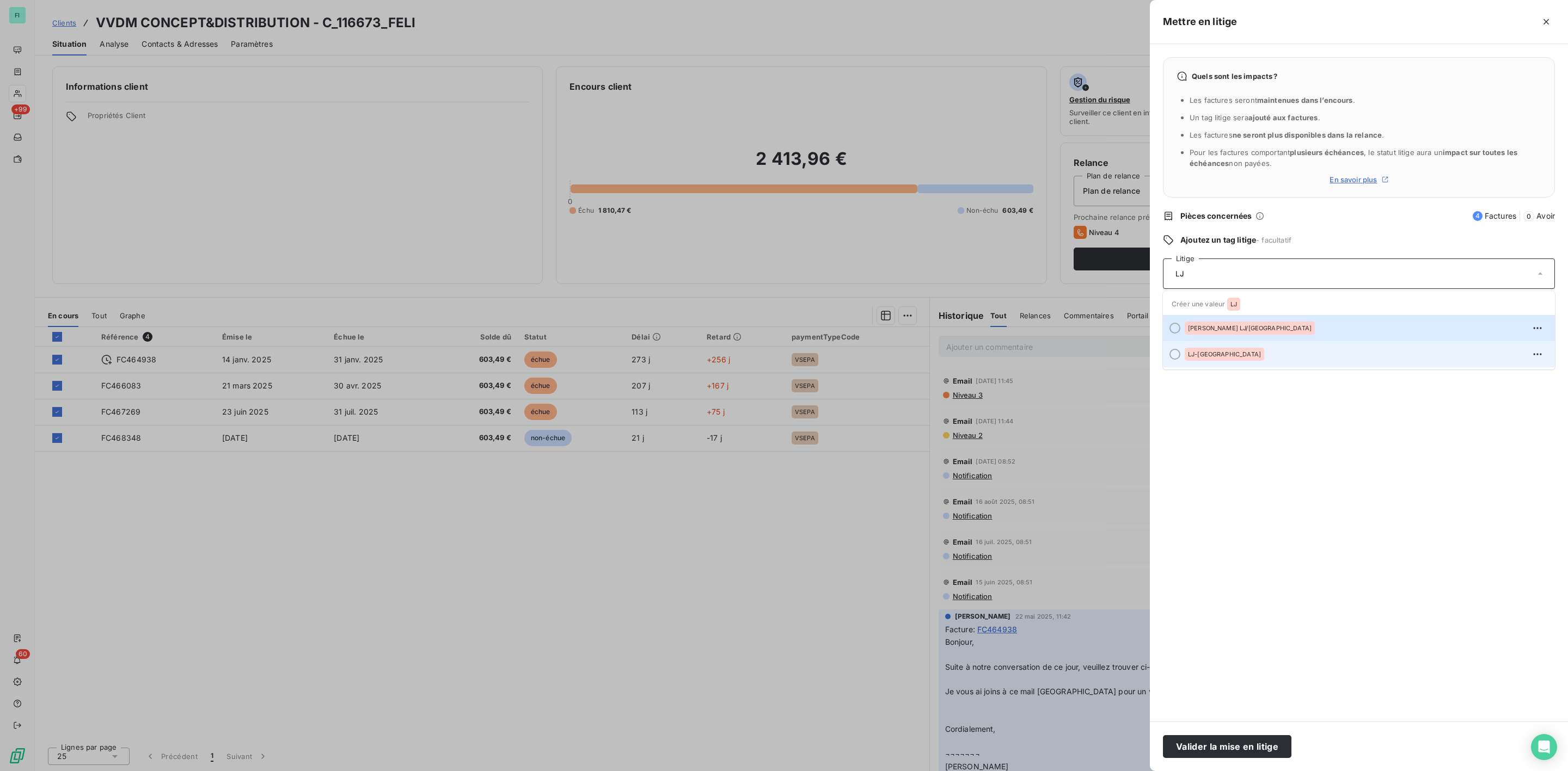
type input "LJ"
click at [1205, 347] on div "LJ-[GEOGRAPHIC_DATA]" at bounding box center [1365, 354] width 362 height 18
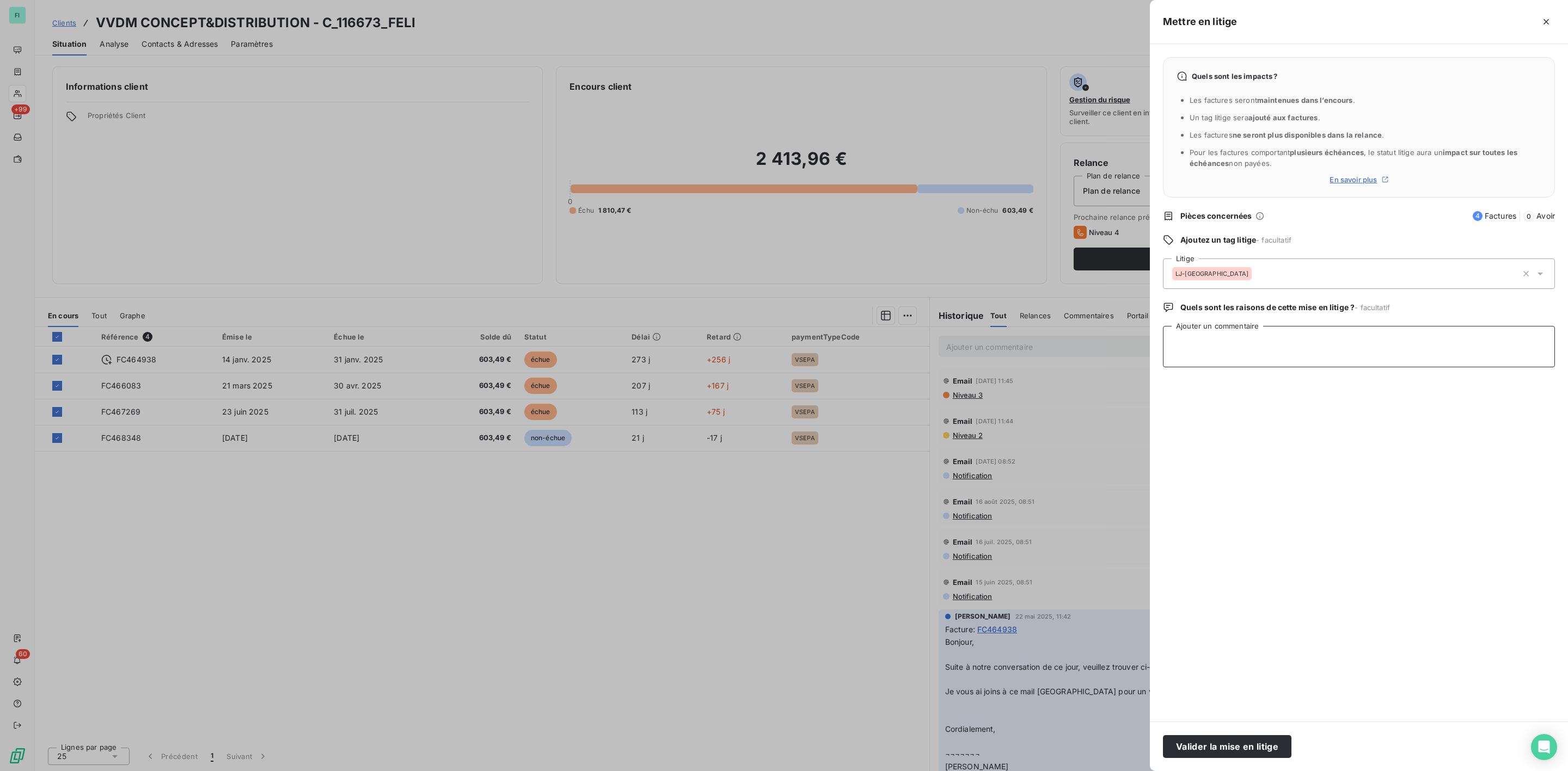
click at [1204, 338] on textarea "Ajouter un commentaire" at bounding box center [1359, 347] width 392 height 41
paste textarea "Bonjour, Site : [PERSON_NAME] LEZ LILLE Client : VVDM CONCEPT&DISTRIBUTION - C_…"
type textarea "Bonjour, Site : [PERSON_NAME] LEZ LILLE Client : VVDM CONCEPT&DISTRIBUTION - C_…"
click at [1217, 748] on button "Valider la mise en litige" at bounding box center [1227, 747] width 128 height 23
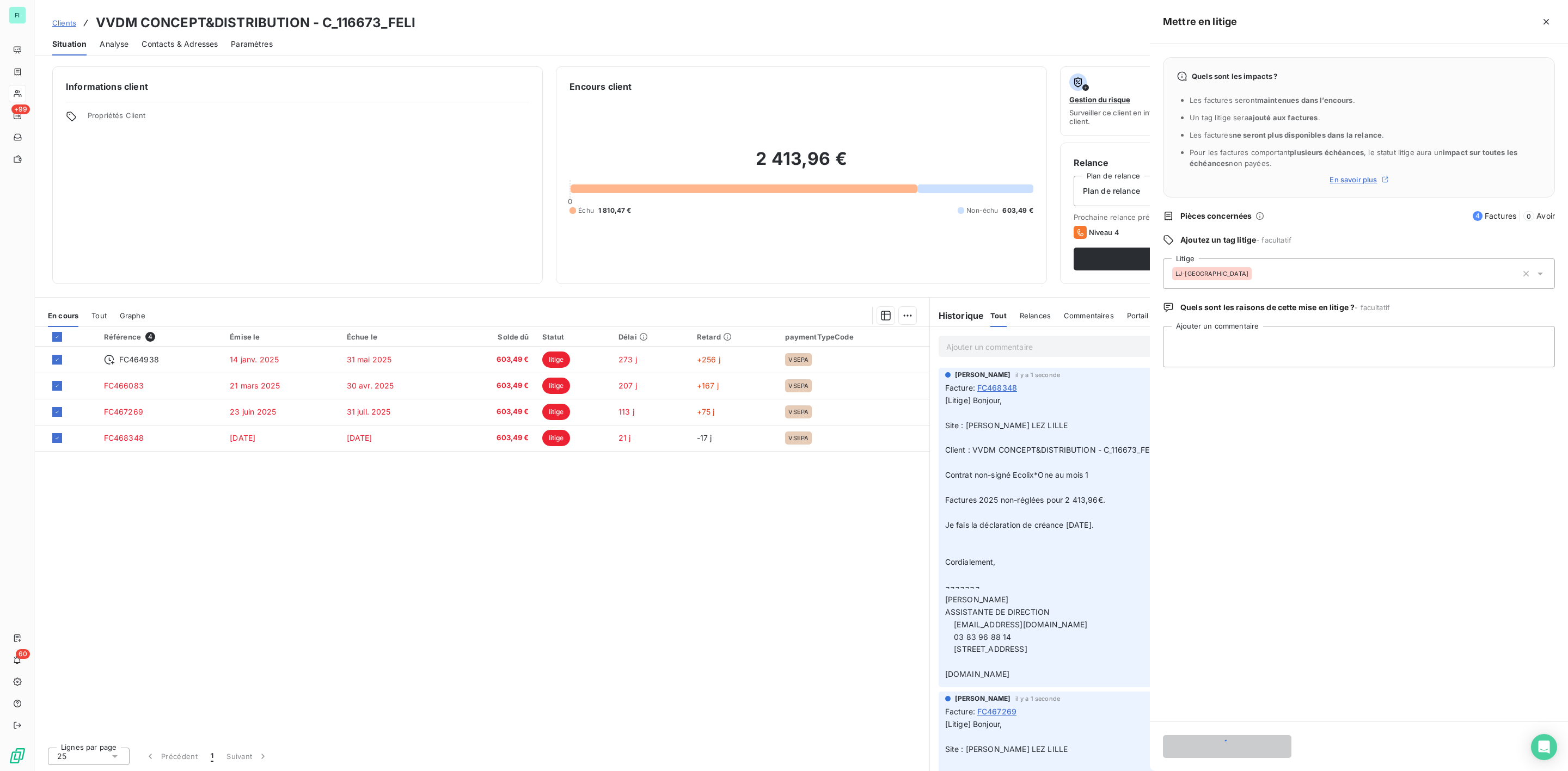
scroll to position [0, 0]
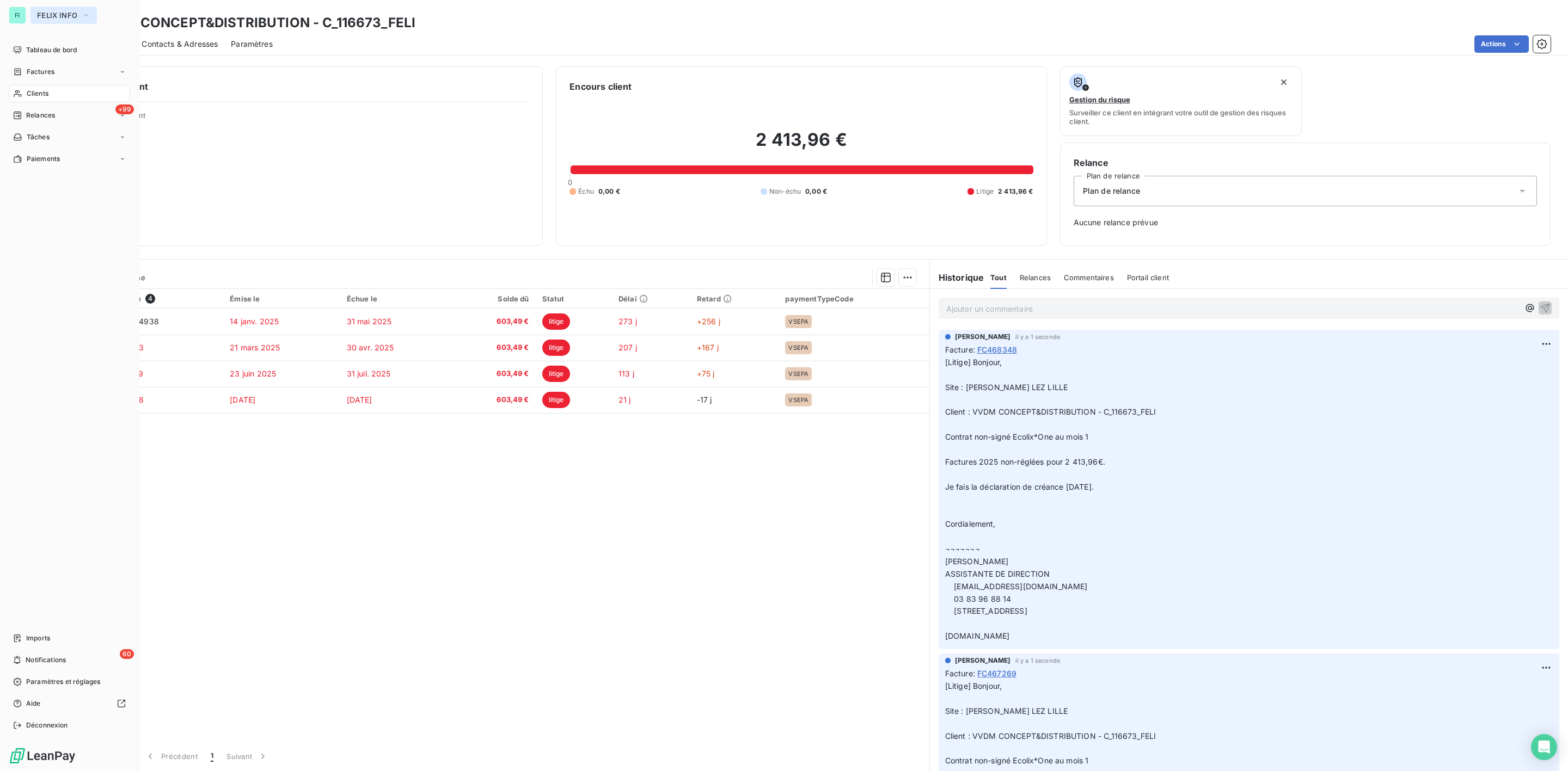
click at [79, 16] on button "FELIX INFO" at bounding box center [63, 15] width 66 height 18
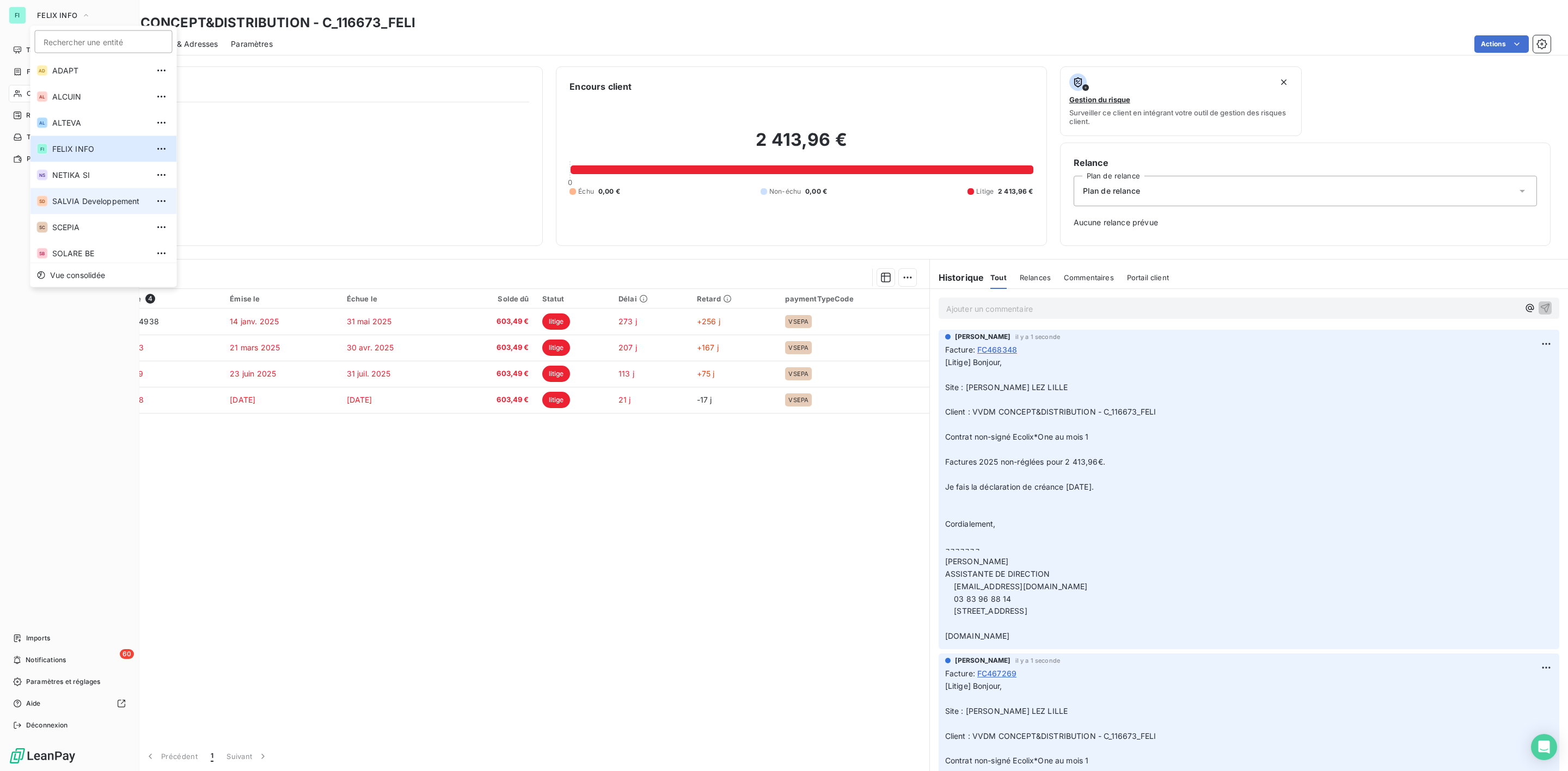
click at [80, 199] on span "SALVIA Developpement" at bounding box center [100, 201] width 96 height 11
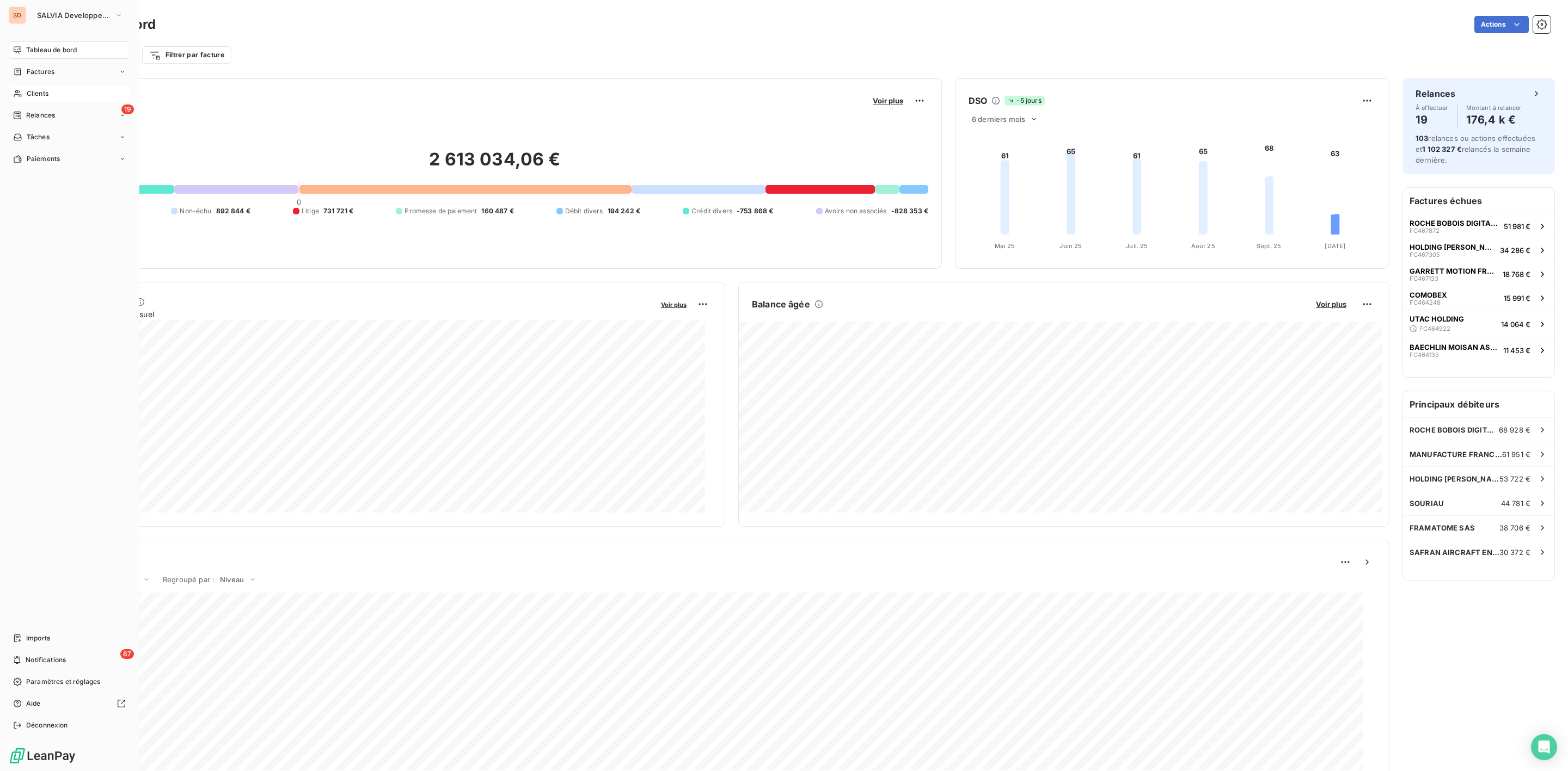
click at [44, 91] on span "Clients" at bounding box center [38, 94] width 22 height 10
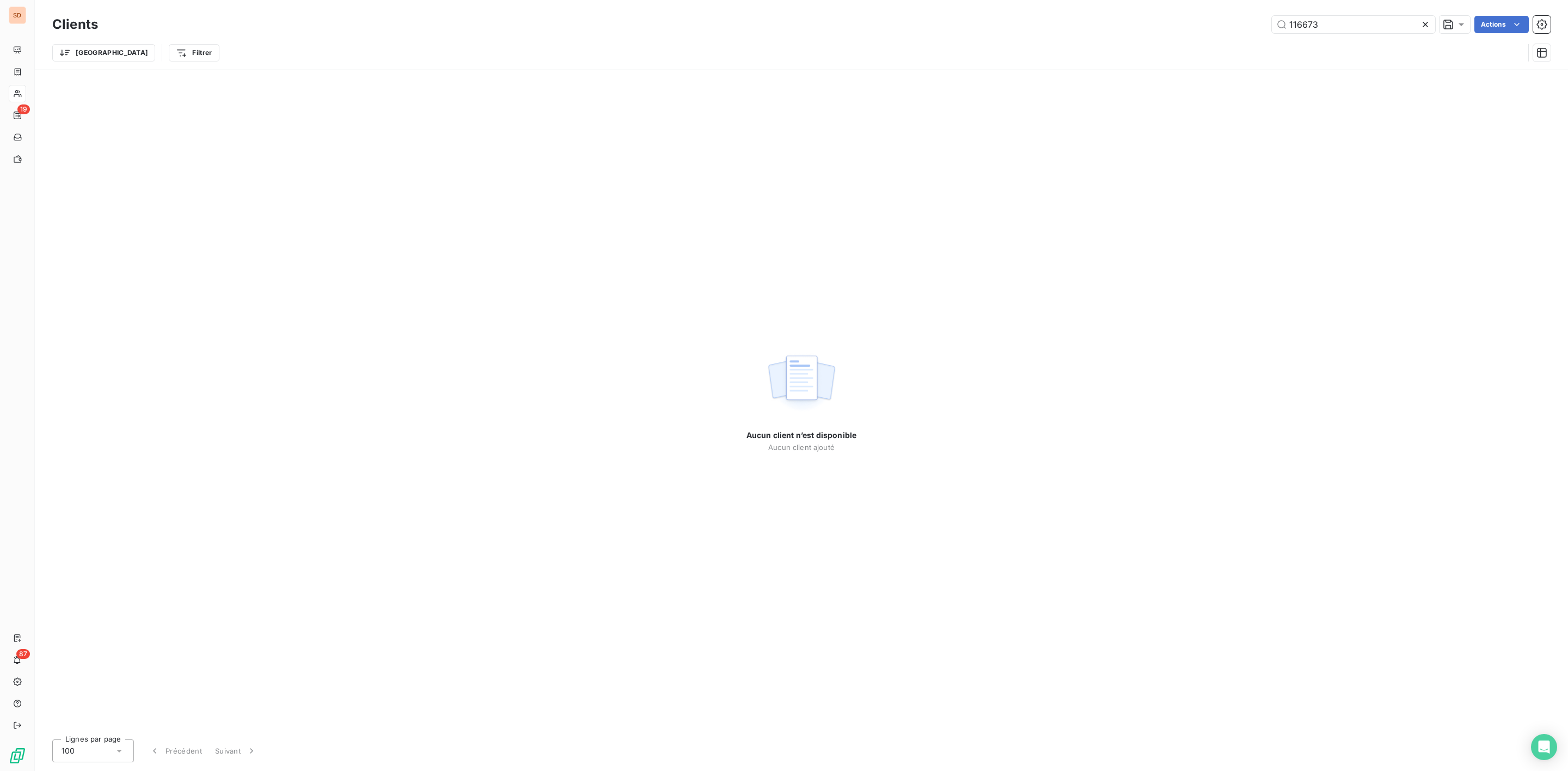
drag, startPoint x: 1337, startPoint y: 19, endPoint x: 687, endPoint y: 79, distance: 652.8
click at [895, 48] on div "Clients 116673 Actions Trier Filtrer" at bounding box center [802, 41] width 1499 height 57
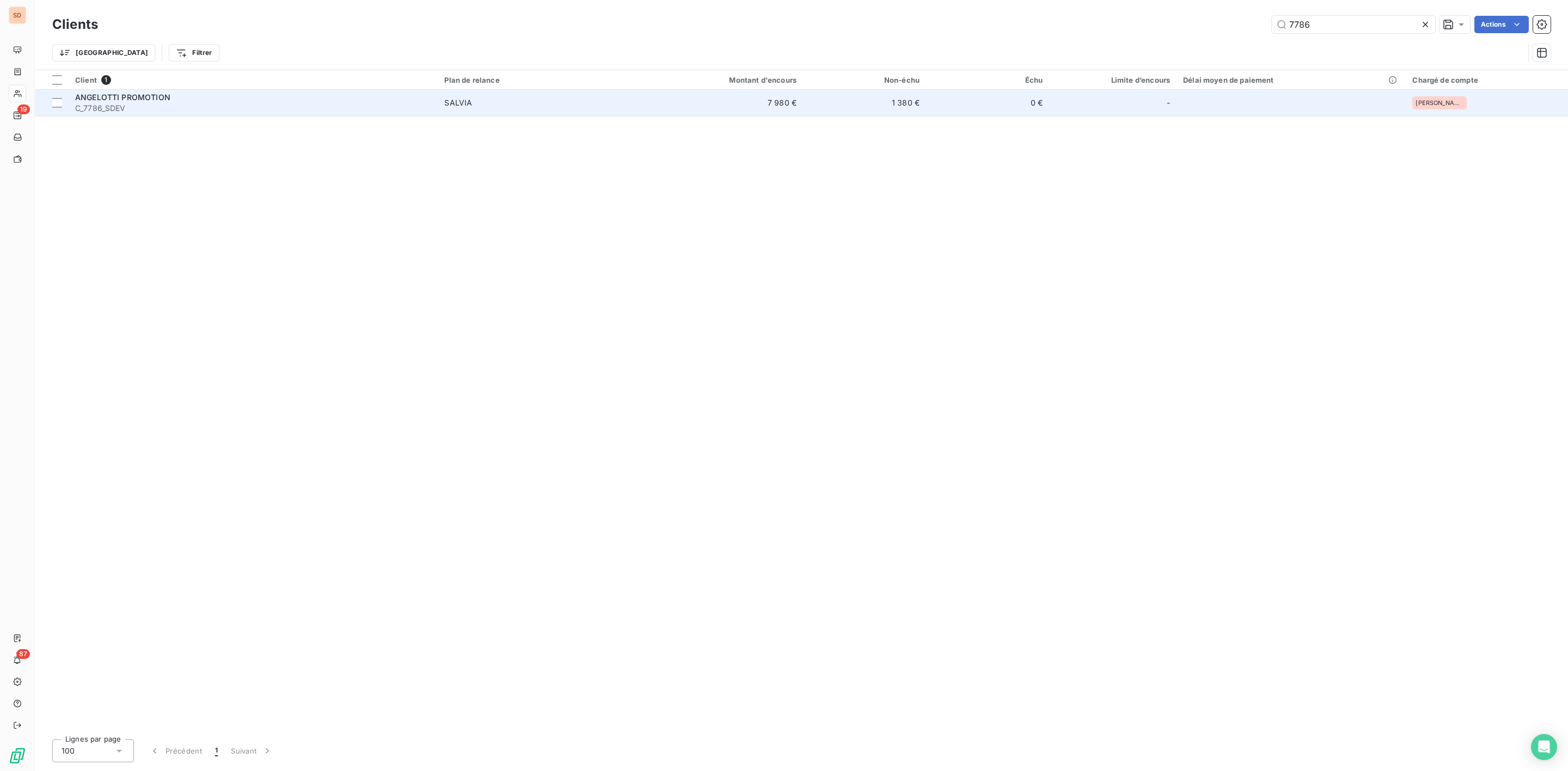
type input "7786"
click at [178, 106] on span "C_7786_SDEV" at bounding box center [253, 108] width 356 height 11
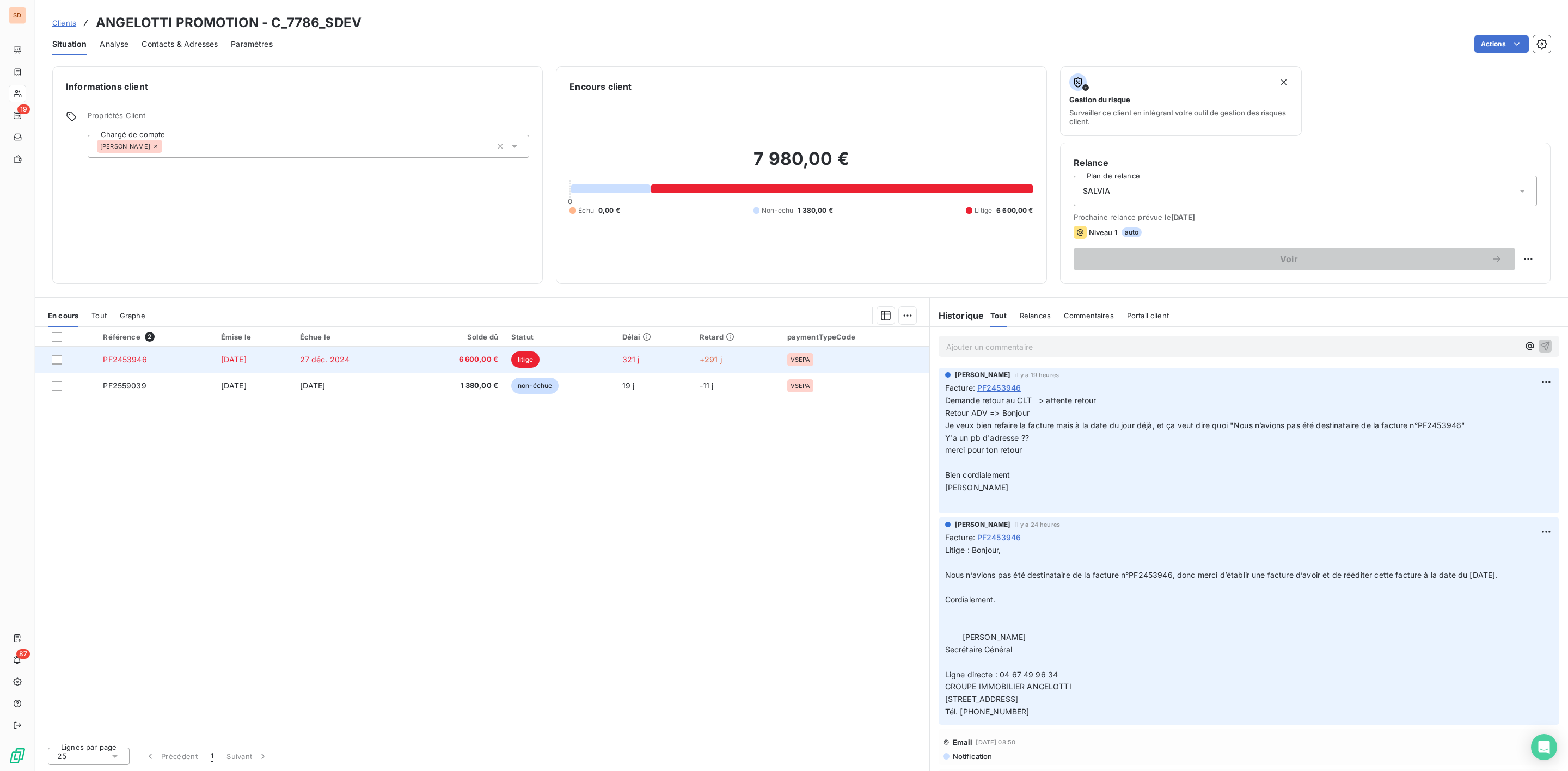
click at [498, 358] on span "6 600,00 €" at bounding box center [457, 360] width 83 height 11
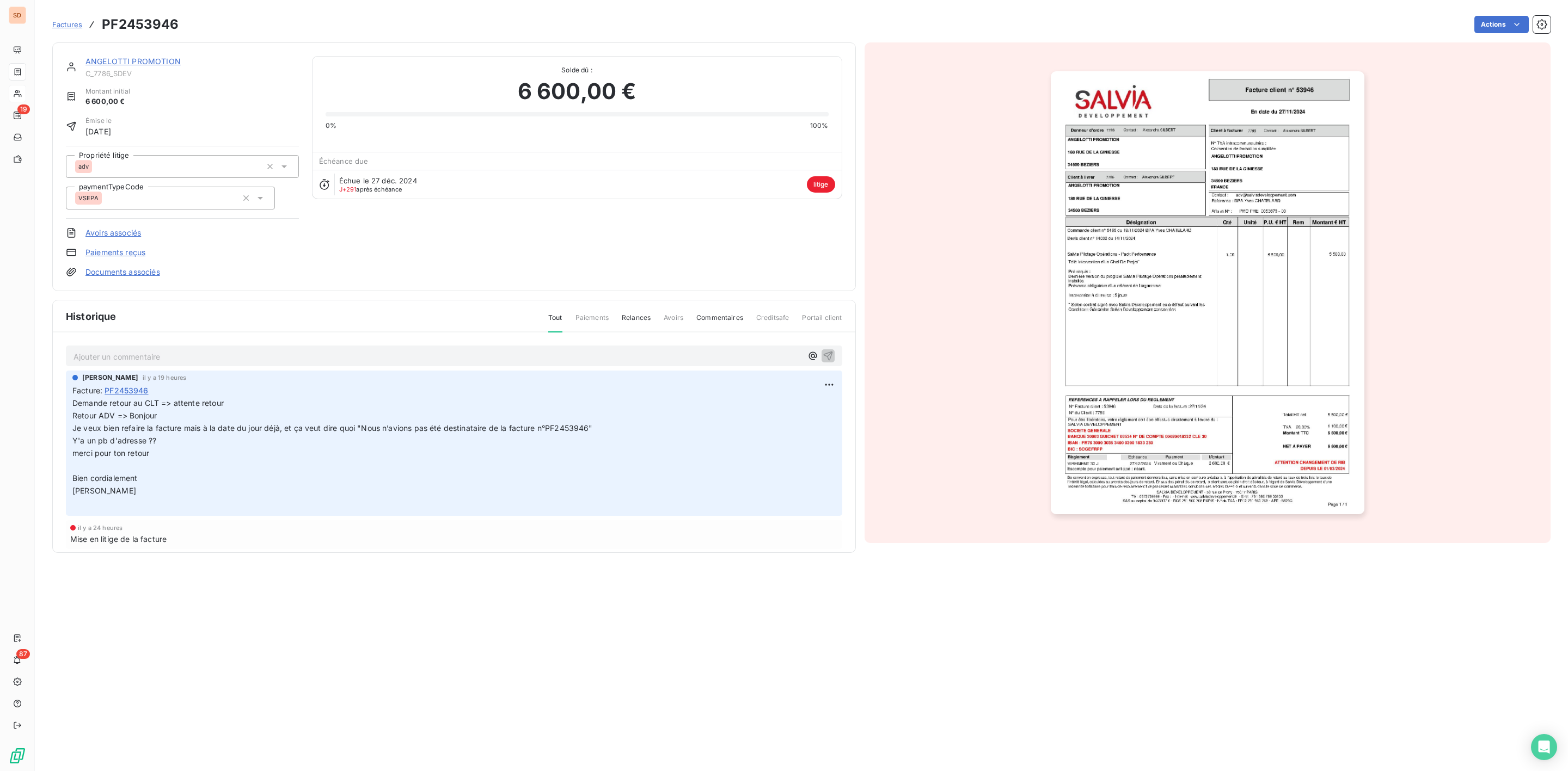
click at [72, 402] on span "Demande retour au CLT => attente retour Retour ADV => Bonjour" at bounding box center [463, 410] width 782 height 22
click at [74, 402] on span "Demande retour au CLT => attente retour Retour ADV => Bonjour" at bounding box center [463, 410] width 782 height 22
click at [815, 384] on html "SD 19 87 Factures PF2453946 Actions ANGELOTTI PROMOTION C_7786_SDEV Montant ini…" at bounding box center [784, 385] width 1568 height 771
click at [791, 406] on div "Editer" at bounding box center [791, 410] width 61 height 18
click at [74, 407] on span "Demande retour au CLT => attente retour Retour ADV => Bonjour" at bounding box center [463, 410] width 782 height 22
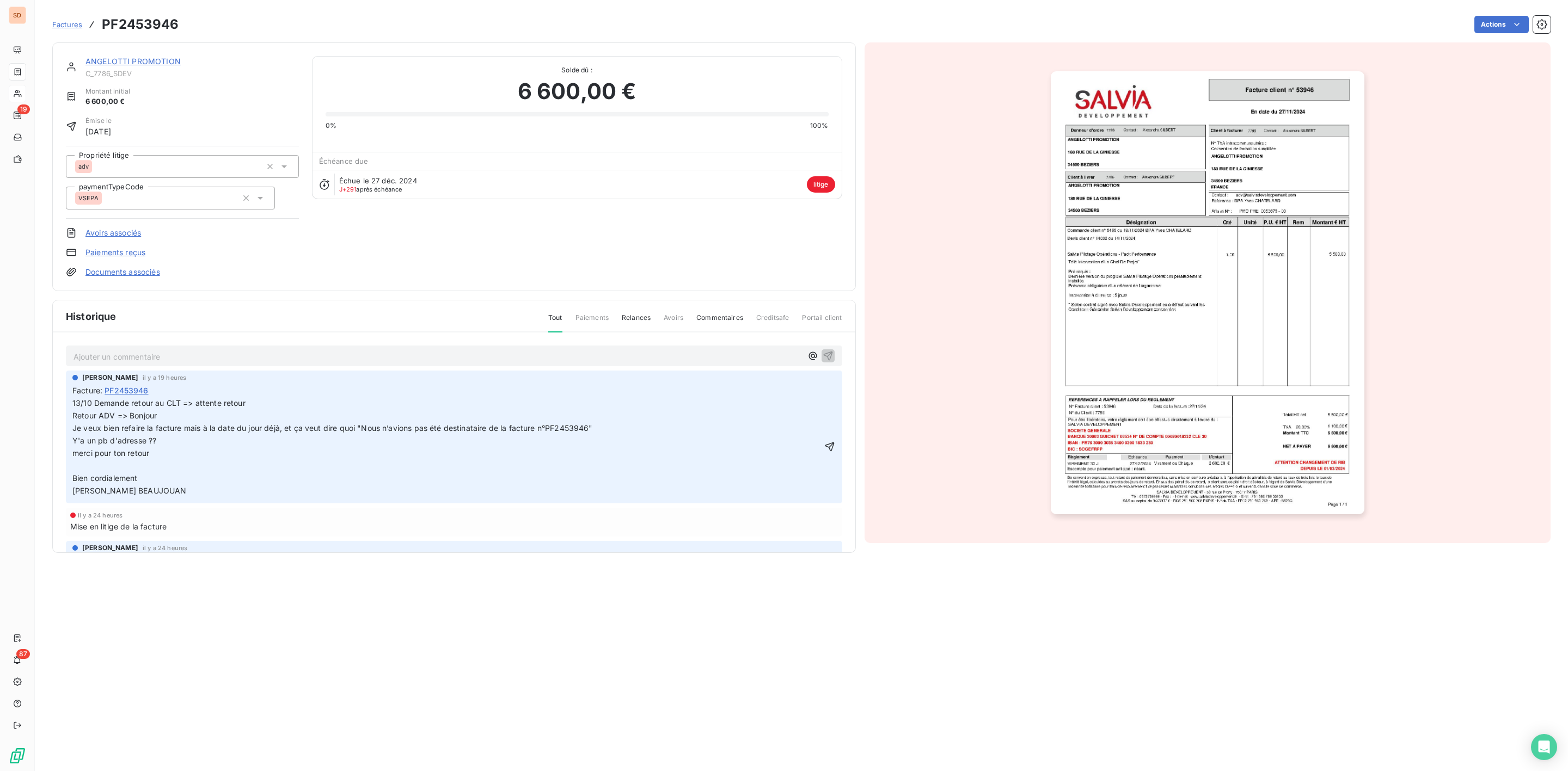
click at [74, 405] on span "13/10 Demande retour au CLT => attente retour Retour ADV => Bonjour Je veux bie…" at bounding box center [474, 447] width 803 height 96
click at [95, 402] on span "14/10 13/10 Demande retour au CLT => attente retour Retour ADV => Bonjour Je ve…" at bounding box center [485, 447] width 825 height 96
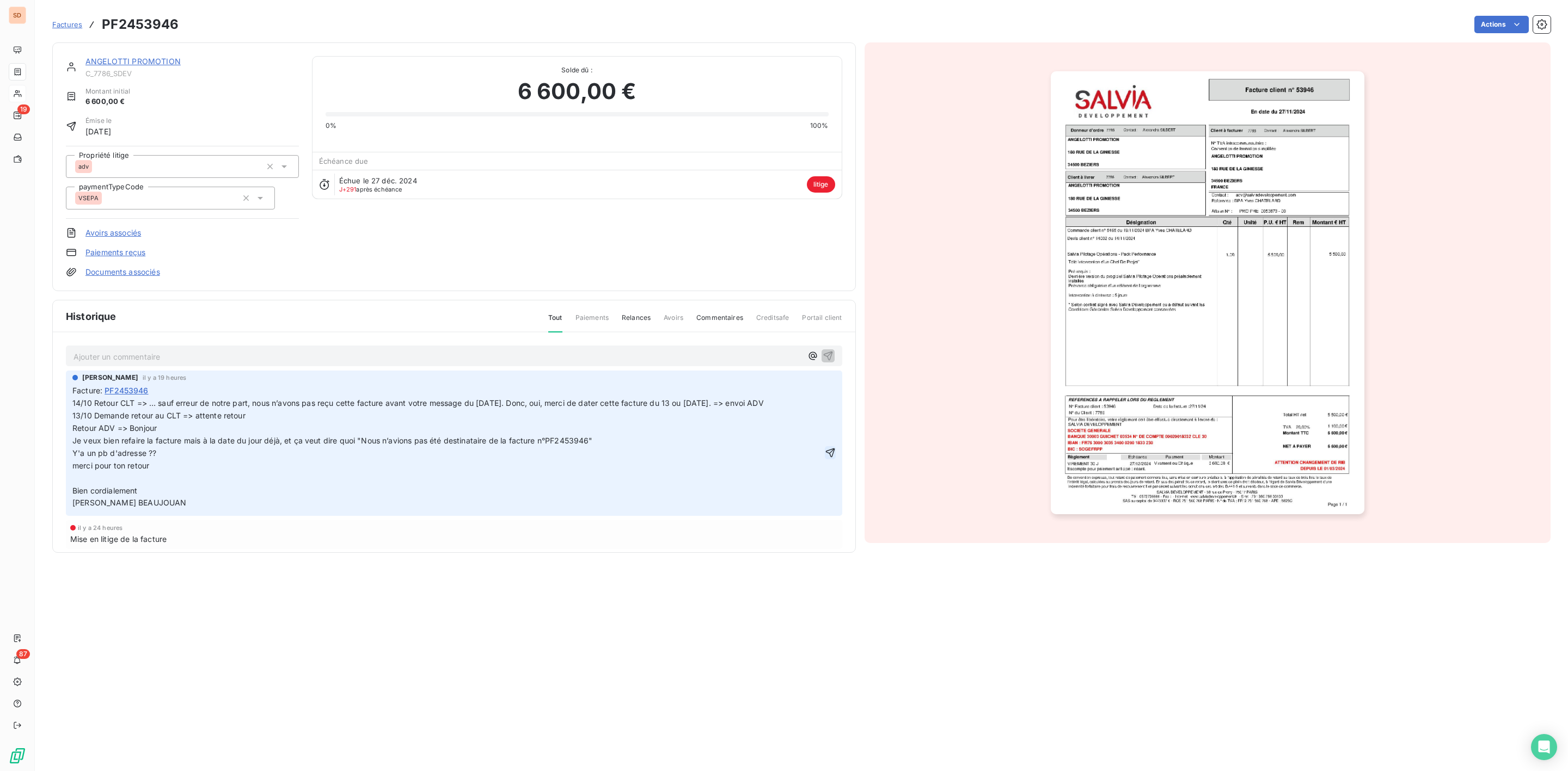
click at [825, 457] on icon "button" at bounding box center [830, 453] width 11 height 11
click at [145, 63] on link "ANGELOTTI PROMOTION" at bounding box center [133, 61] width 96 height 9
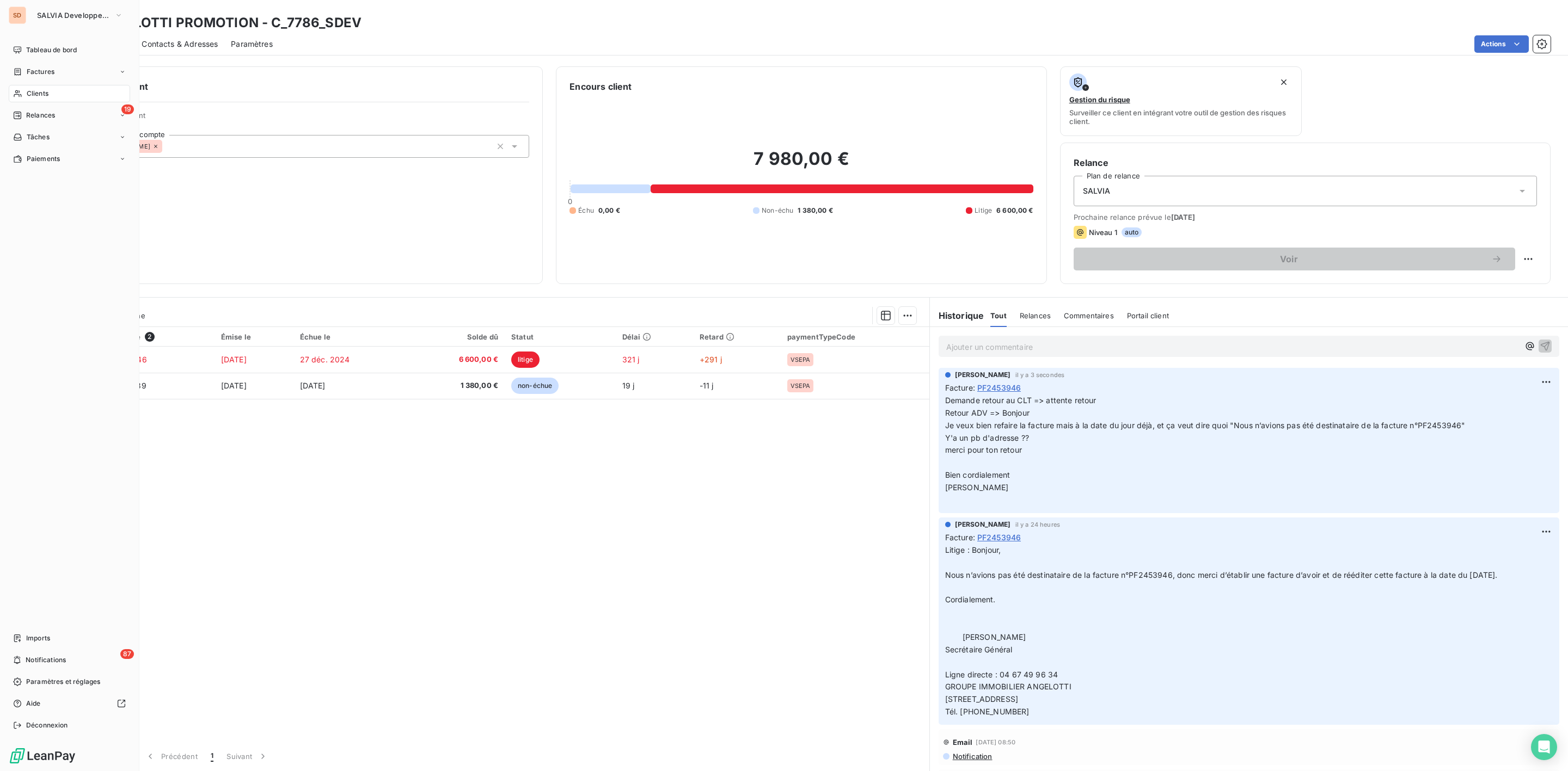
click at [38, 90] on span "Clients" at bounding box center [38, 94] width 22 height 10
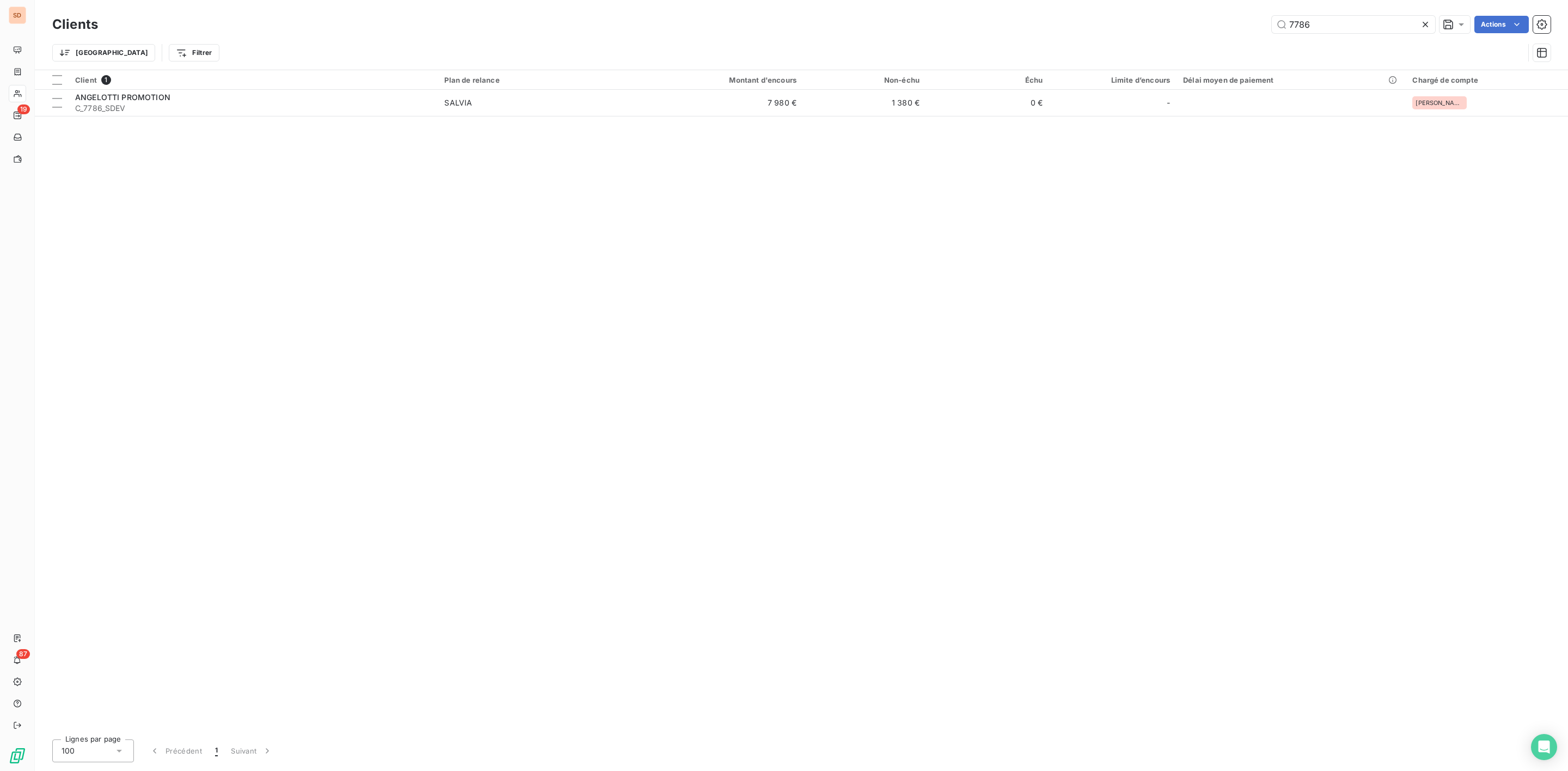
drag, startPoint x: 1337, startPoint y: 27, endPoint x: 964, endPoint y: 34, distance: 373.1
click at [1013, 34] on div "Clients 7786 Actions" at bounding box center [802, 24] width 1499 height 23
click at [15, 16] on div "SD" at bounding box center [17, 15] width 18 height 18
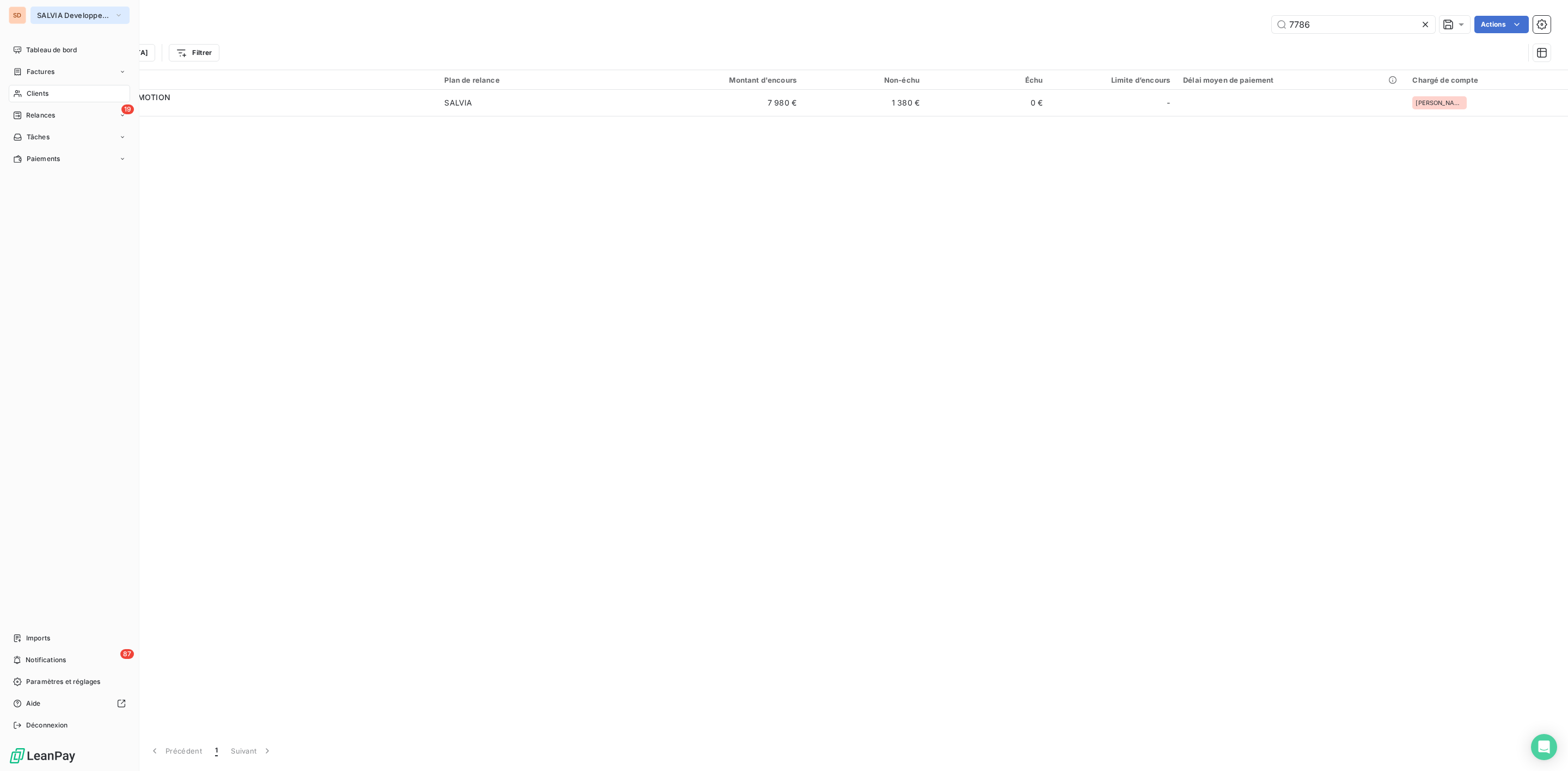
click at [61, 12] on span "SALVIA Developpement" at bounding box center [74, 15] width 73 height 9
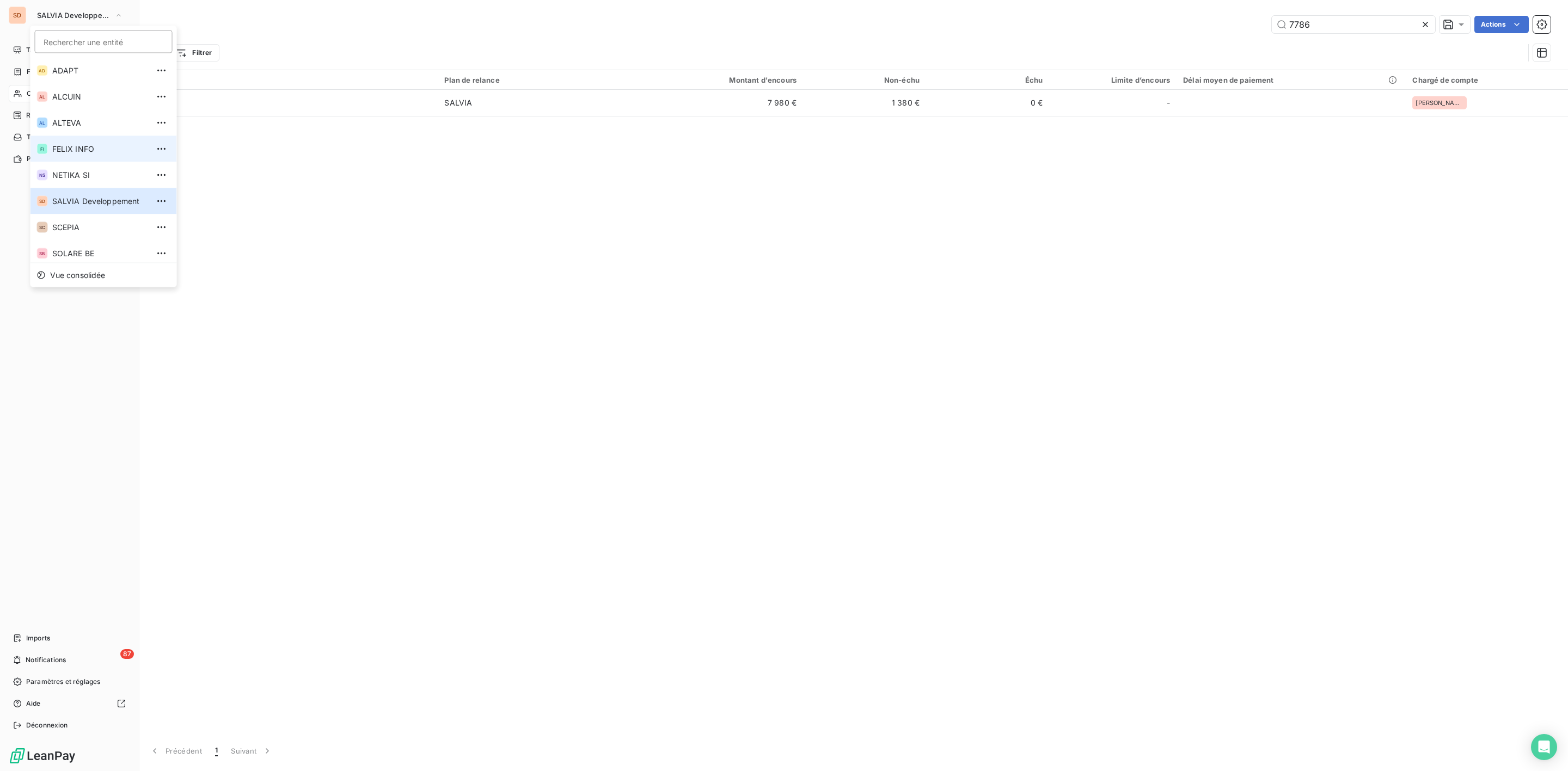
click at [80, 147] on span "FELIX INFO" at bounding box center [100, 149] width 96 height 11
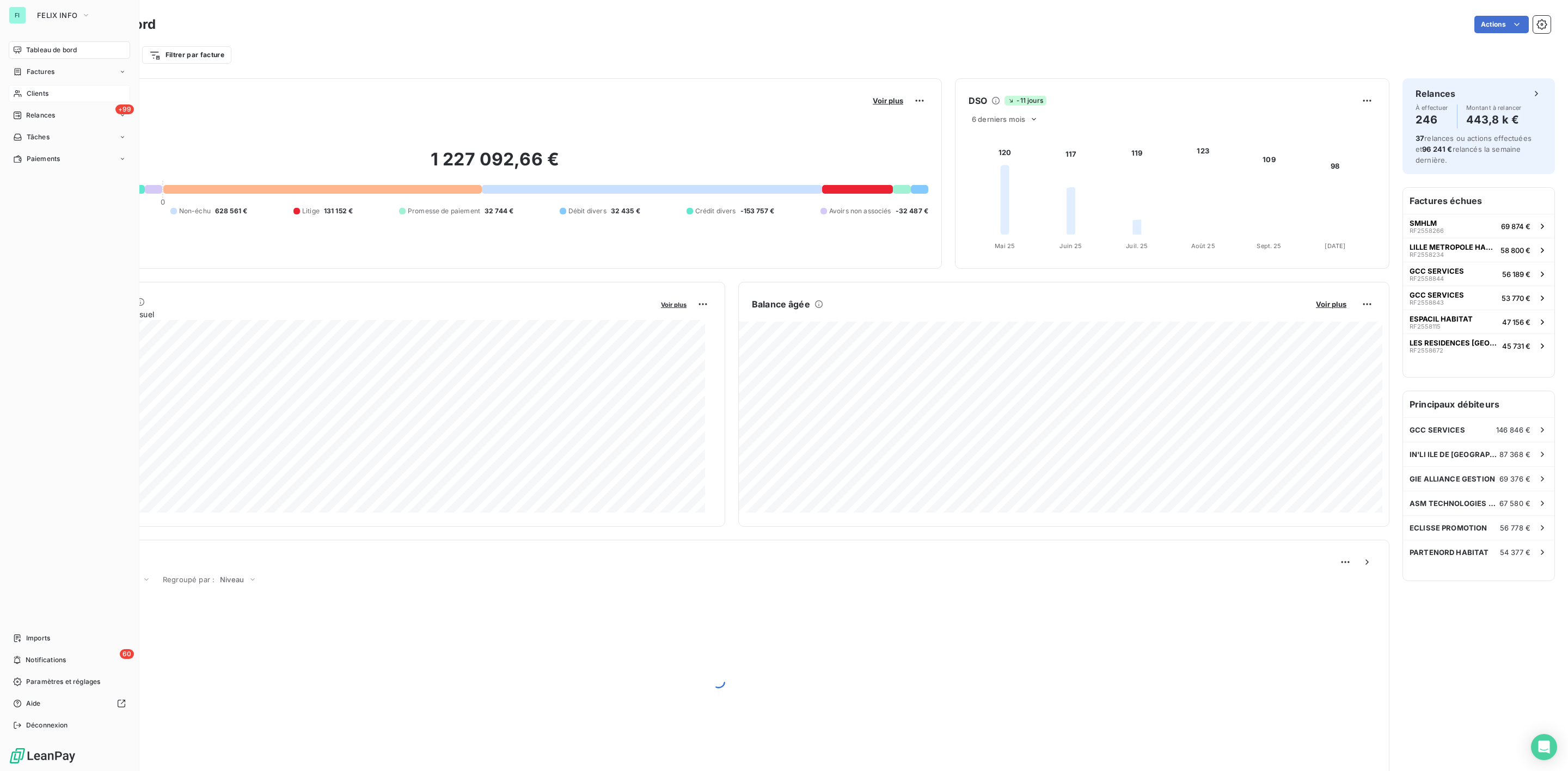
click at [38, 95] on span "Clients" at bounding box center [38, 94] width 22 height 10
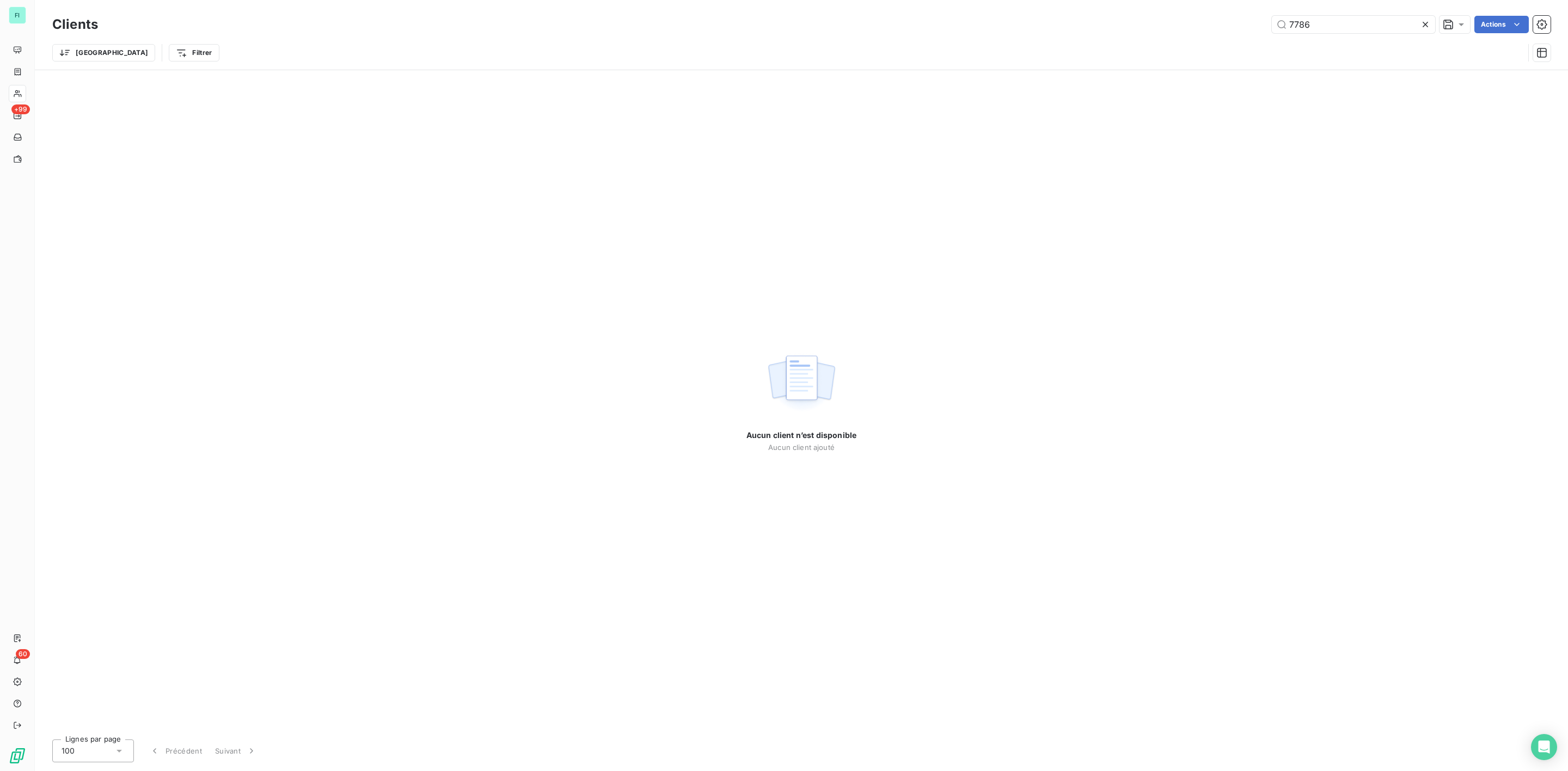
drag, startPoint x: 1255, startPoint y: 20, endPoint x: 992, endPoint y: 36, distance: 263.5
click at [1121, 29] on div "7786 Actions" at bounding box center [830, 24] width 1440 height 18
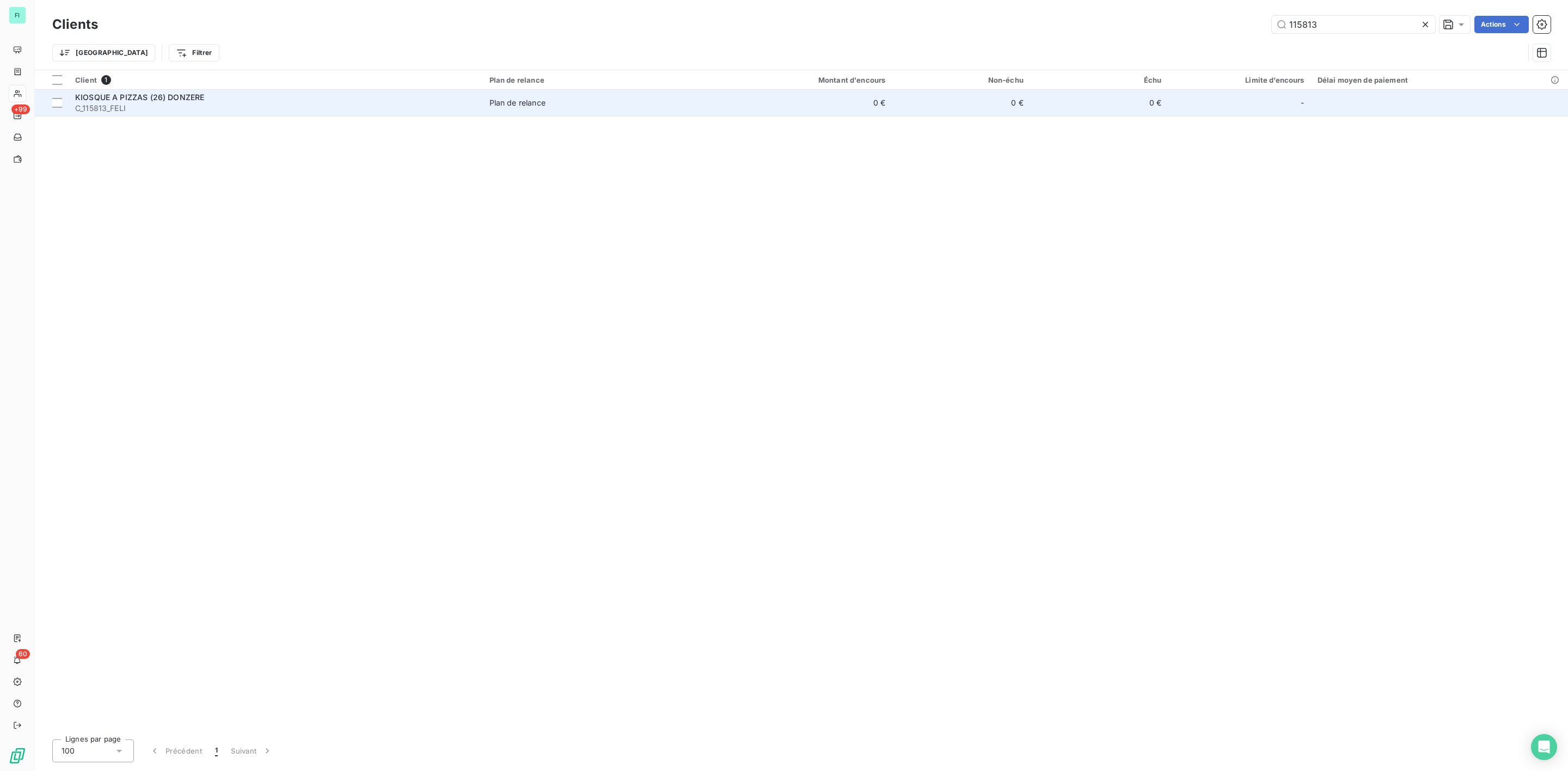
type input "115813"
click at [182, 99] on span "KIOSQUE A PIZZAS (26) DONZERE" at bounding box center [139, 97] width 129 height 9
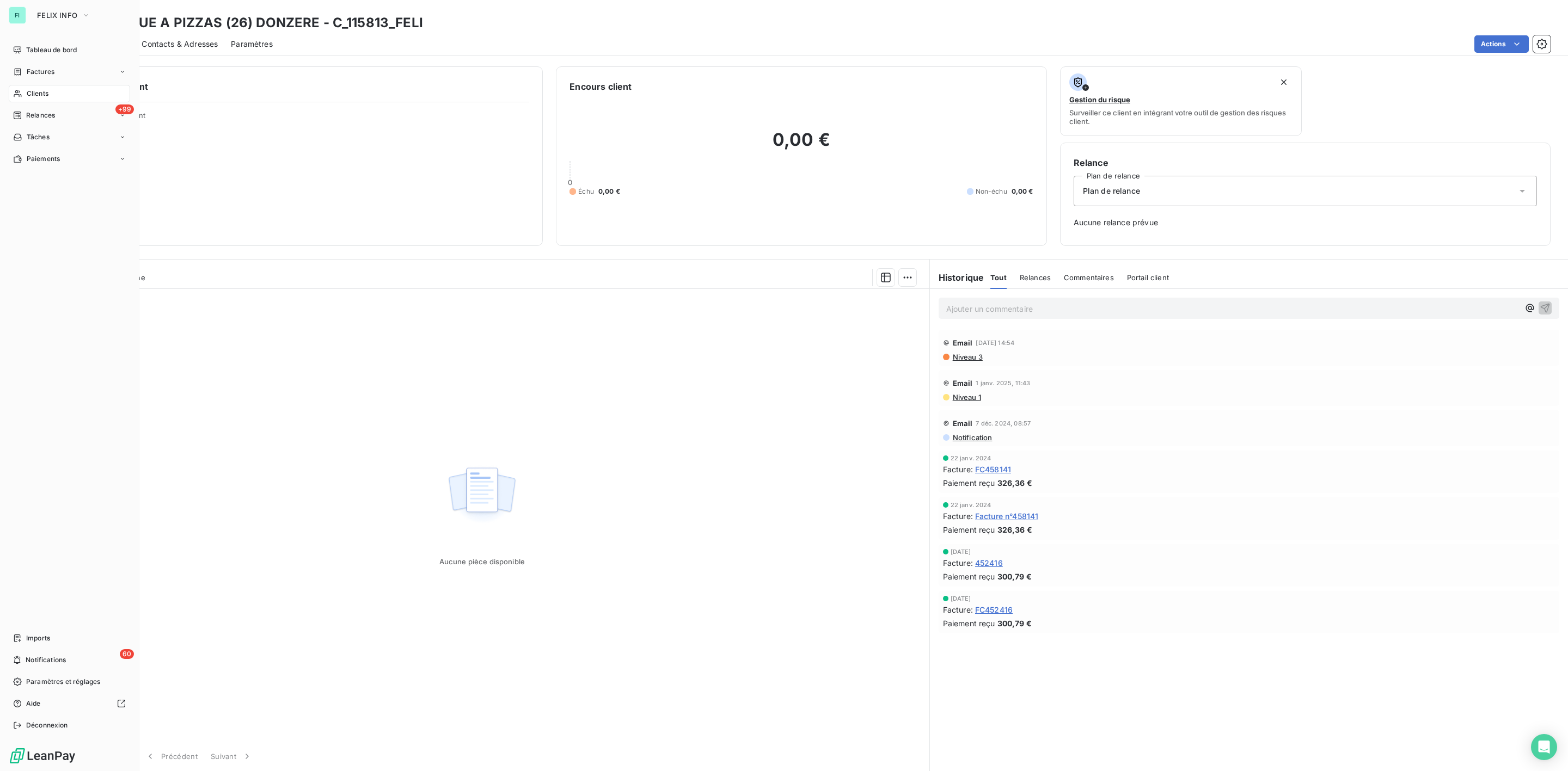
click at [36, 90] on span "Clients" at bounding box center [38, 94] width 22 height 10
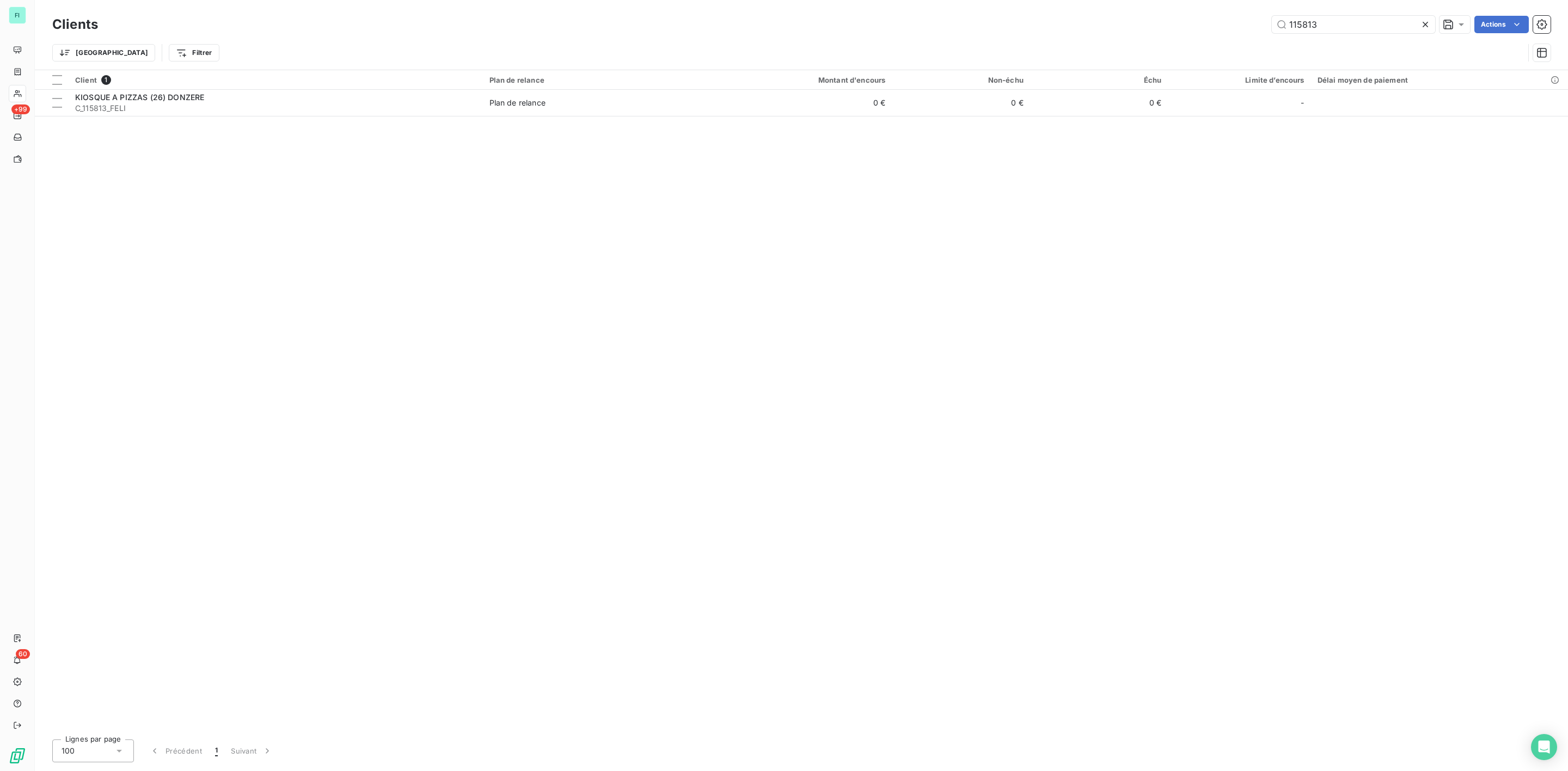
drag, startPoint x: 1328, startPoint y: 22, endPoint x: 1153, endPoint y: 15, distance: 175.1
click at [1242, 22] on div "115813 Actions" at bounding box center [830, 24] width 1440 height 18
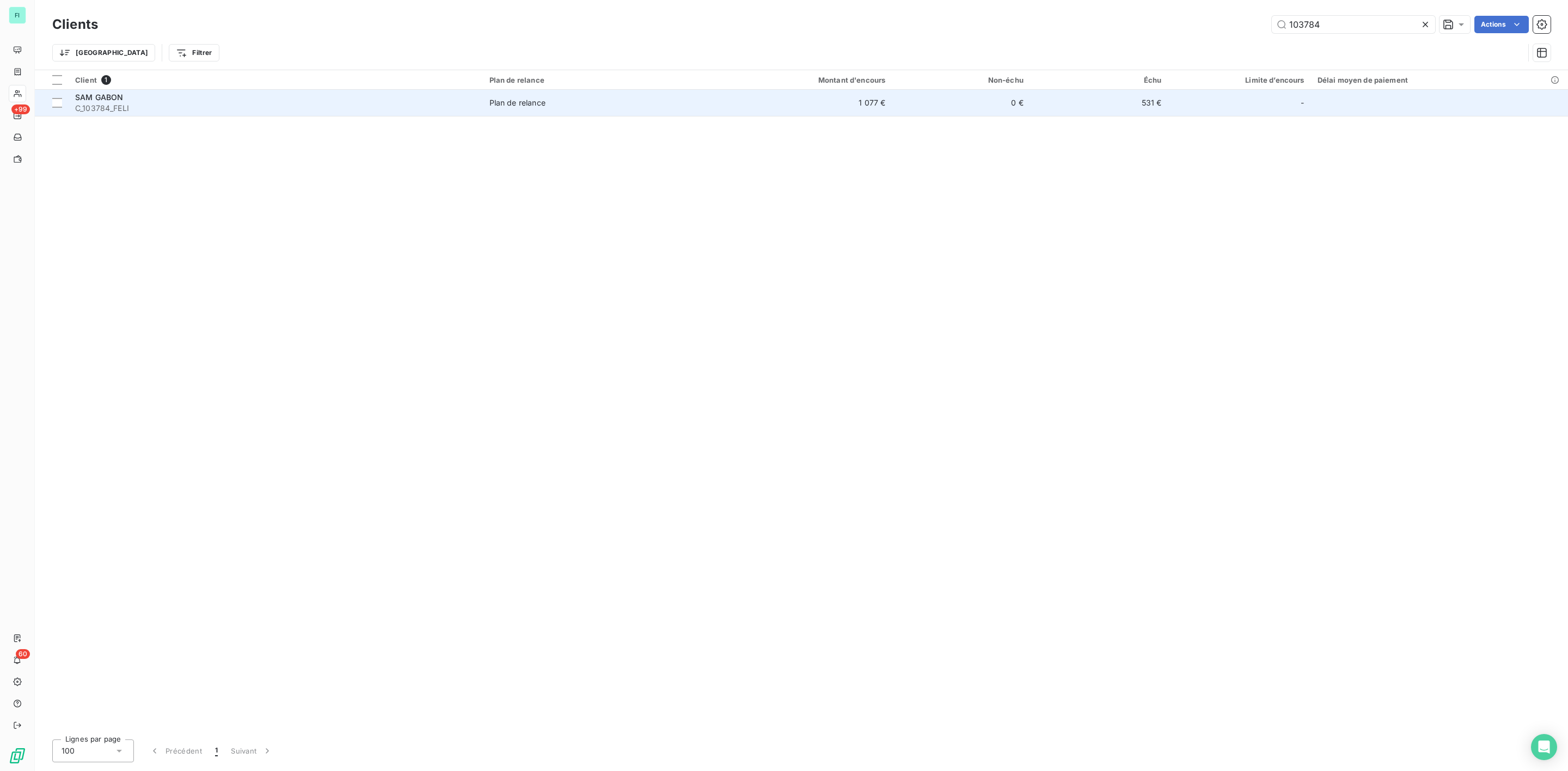
type input "103784"
click at [169, 105] on span "C_103784_FELI" at bounding box center [275, 108] width 401 height 11
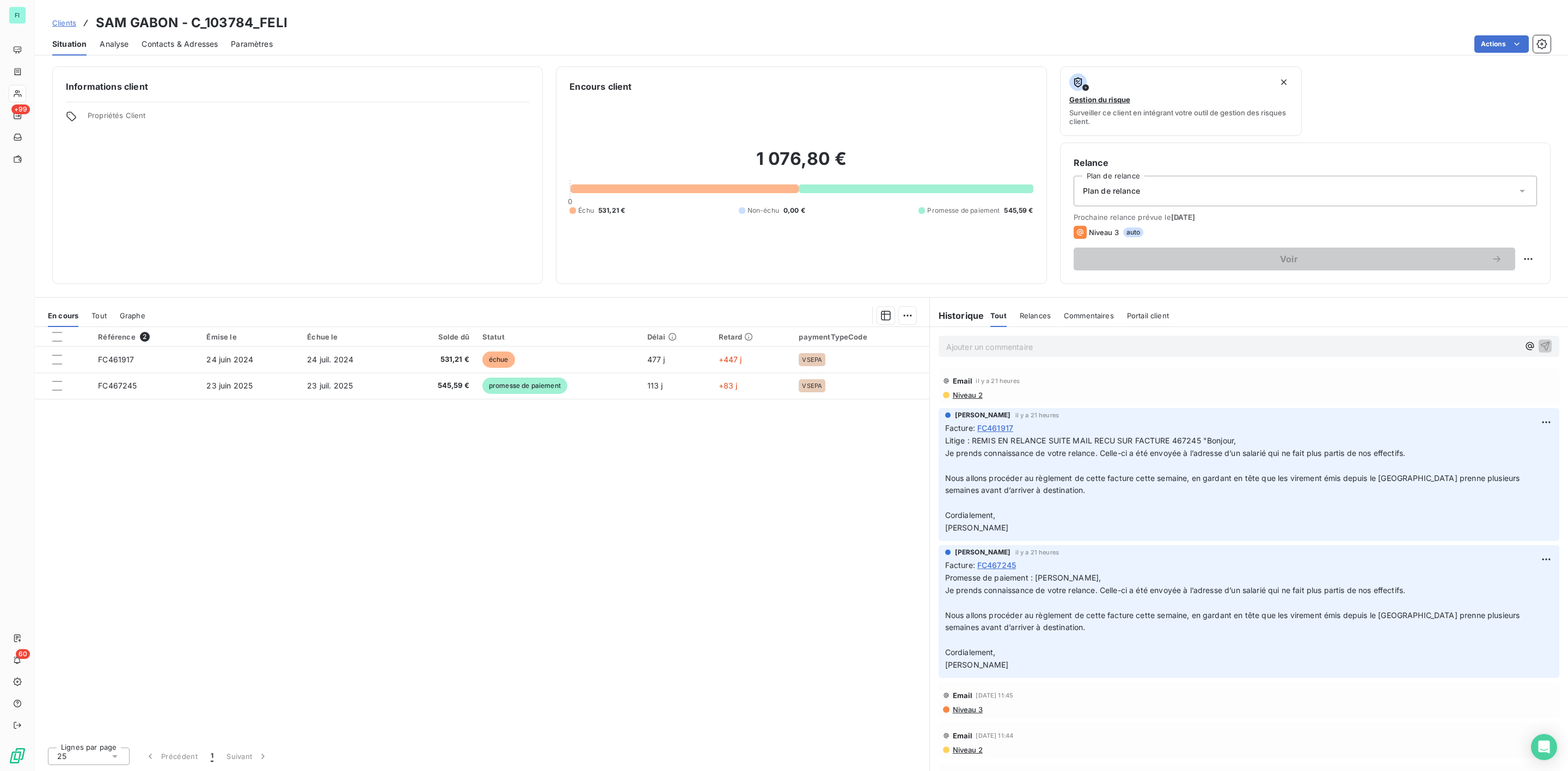
click at [206, 49] on div "Contacts & Adresses" at bounding box center [180, 44] width 76 height 23
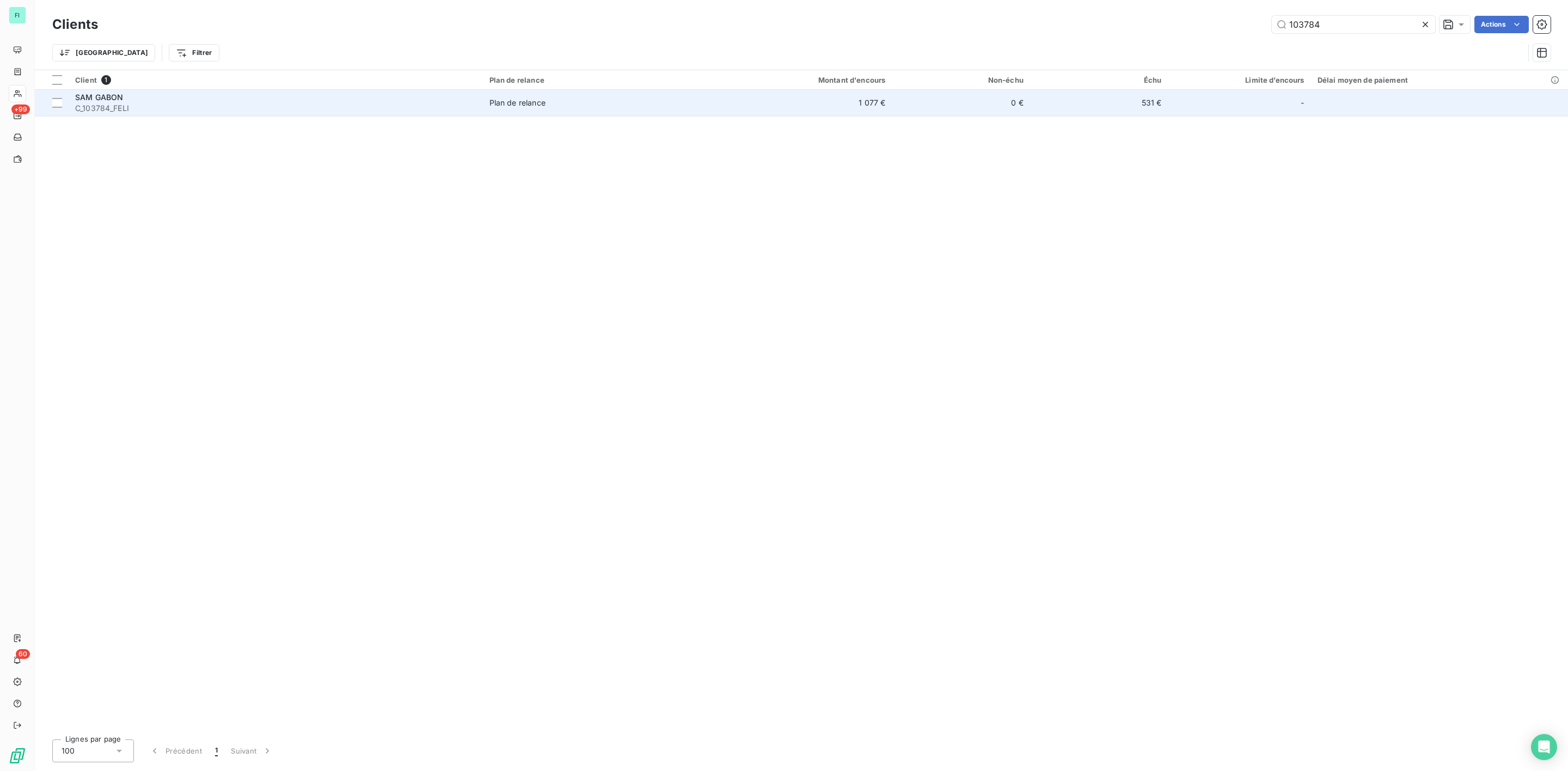
click at [189, 106] on span "C_103784_FELI" at bounding box center [275, 108] width 401 height 11
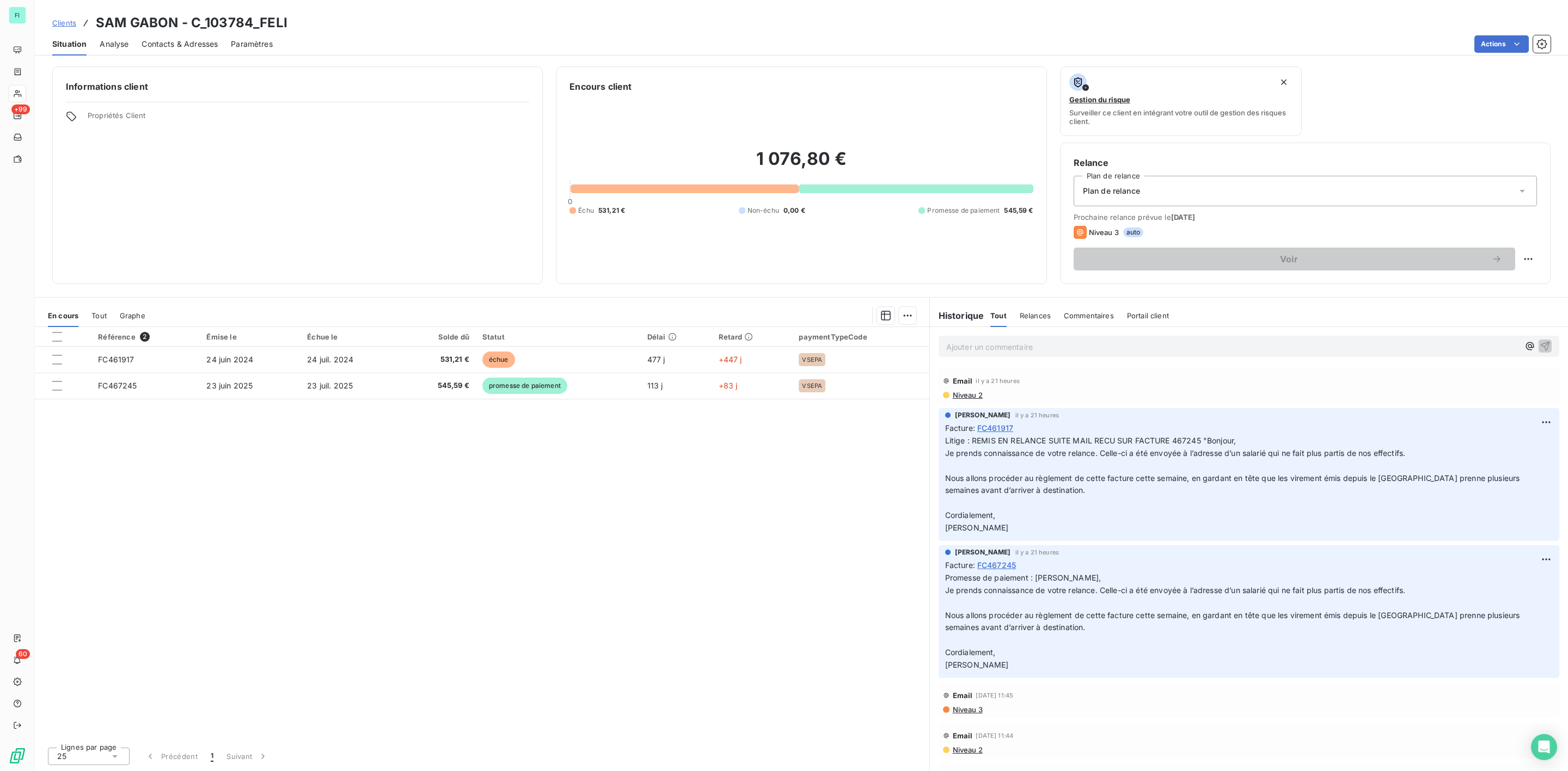
click at [972, 397] on span "Niveau 2" at bounding box center [967, 395] width 31 height 9
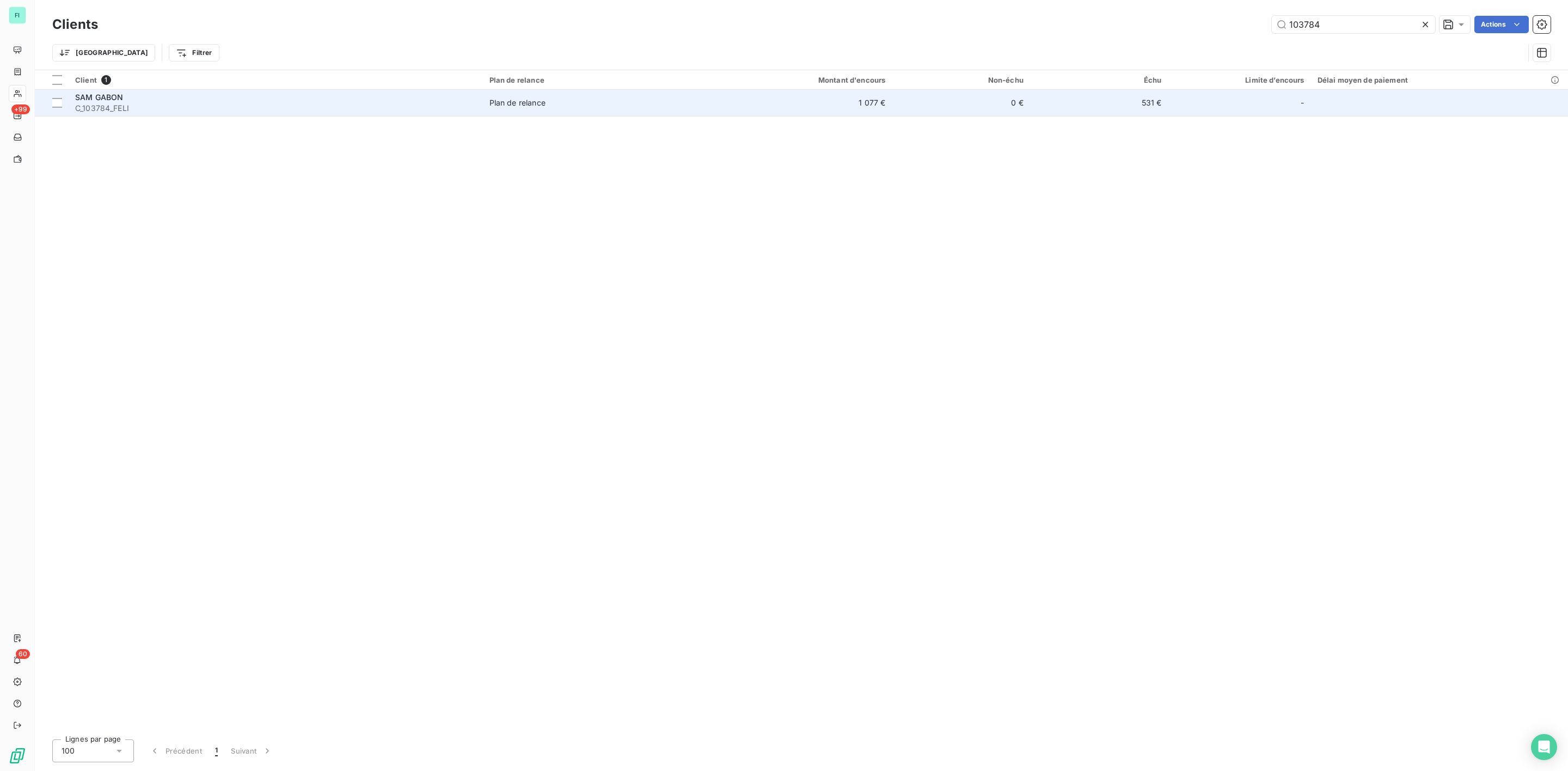
click at [205, 100] on div "SAM GABON" at bounding box center [275, 97] width 401 height 11
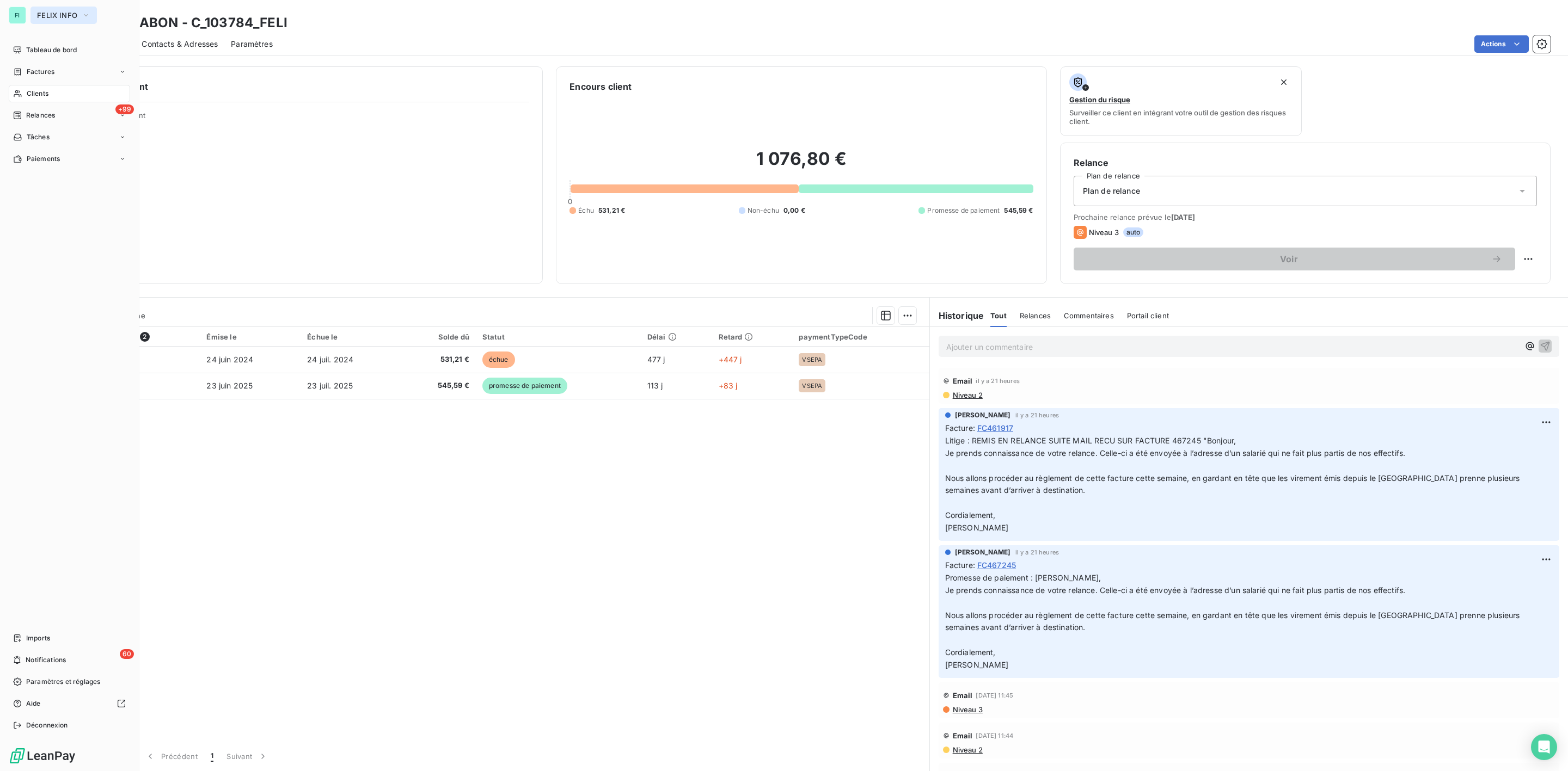
click at [51, 15] on span "FELIX INFO" at bounding box center [57, 15] width 40 height 9
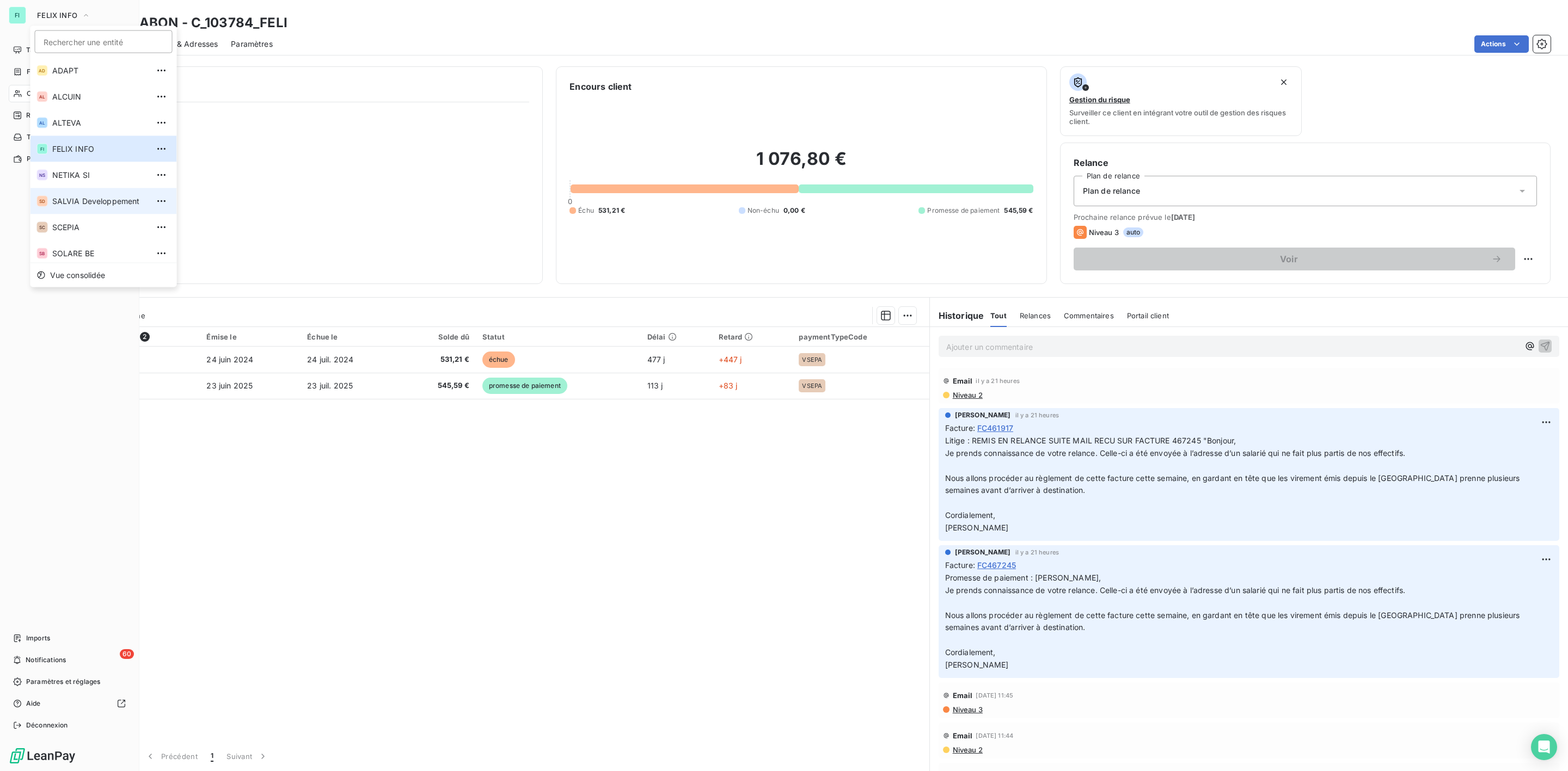
click at [91, 197] on span "SALVIA Developpement" at bounding box center [100, 201] width 96 height 11
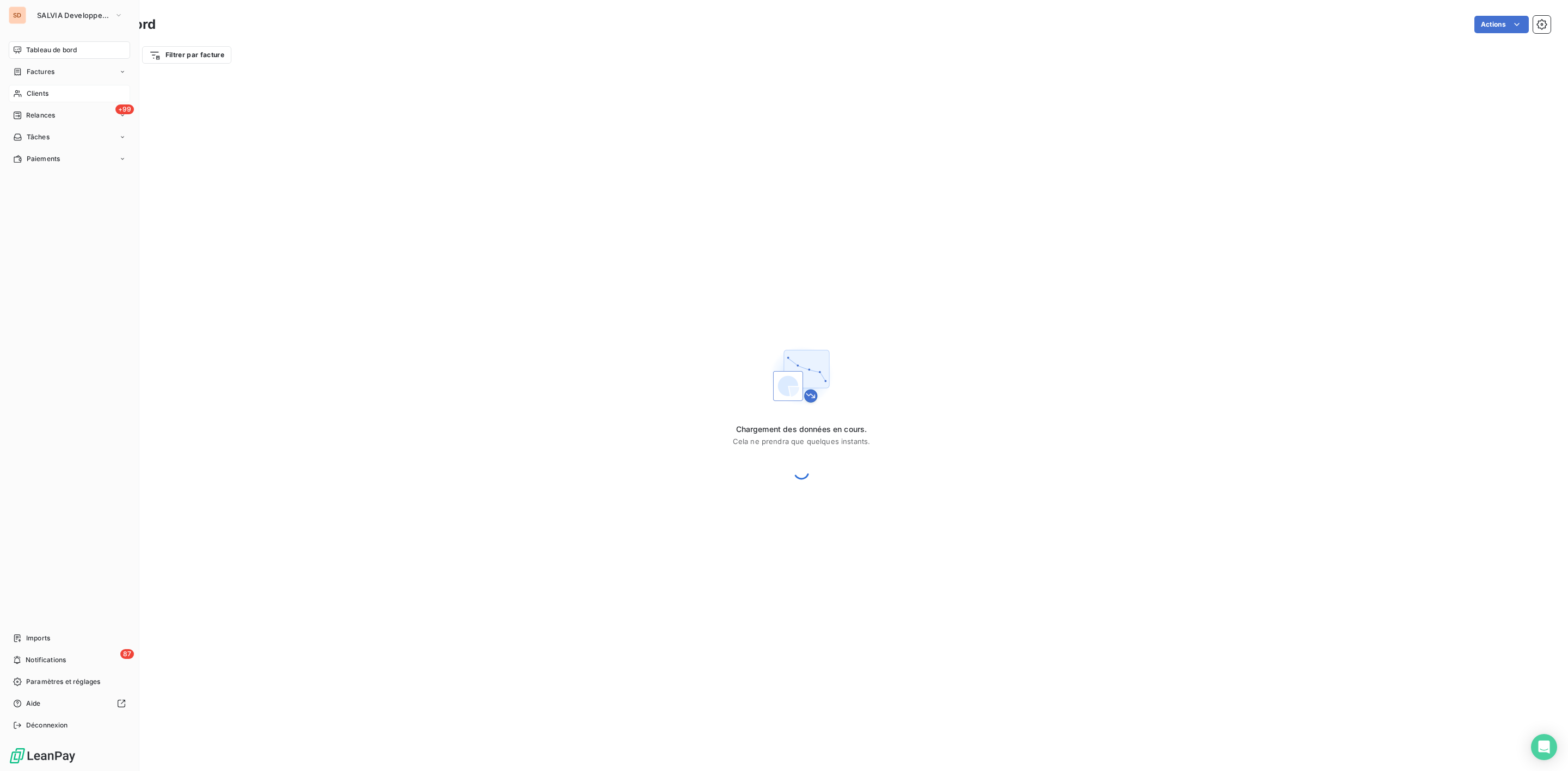
click at [46, 90] on span "Clients" at bounding box center [38, 94] width 22 height 10
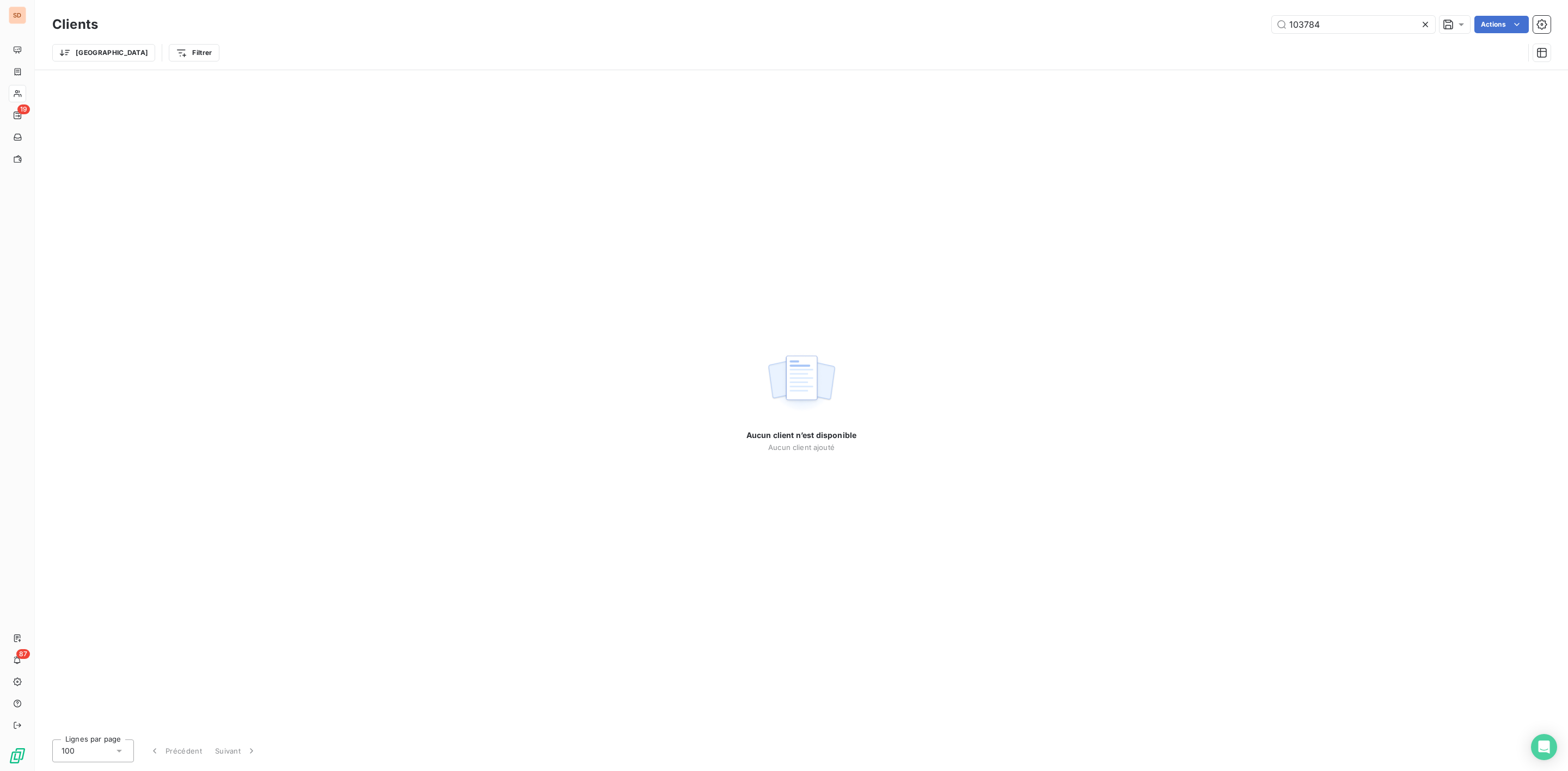
drag, startPoint x: 1320, startPoint y: 25, endPoint x: 1199, endPoint y: 28, distance: 121.0
click at [1204, 28] on div "103784 Actions" at bounding box center [830, 24] width 1440 height 18
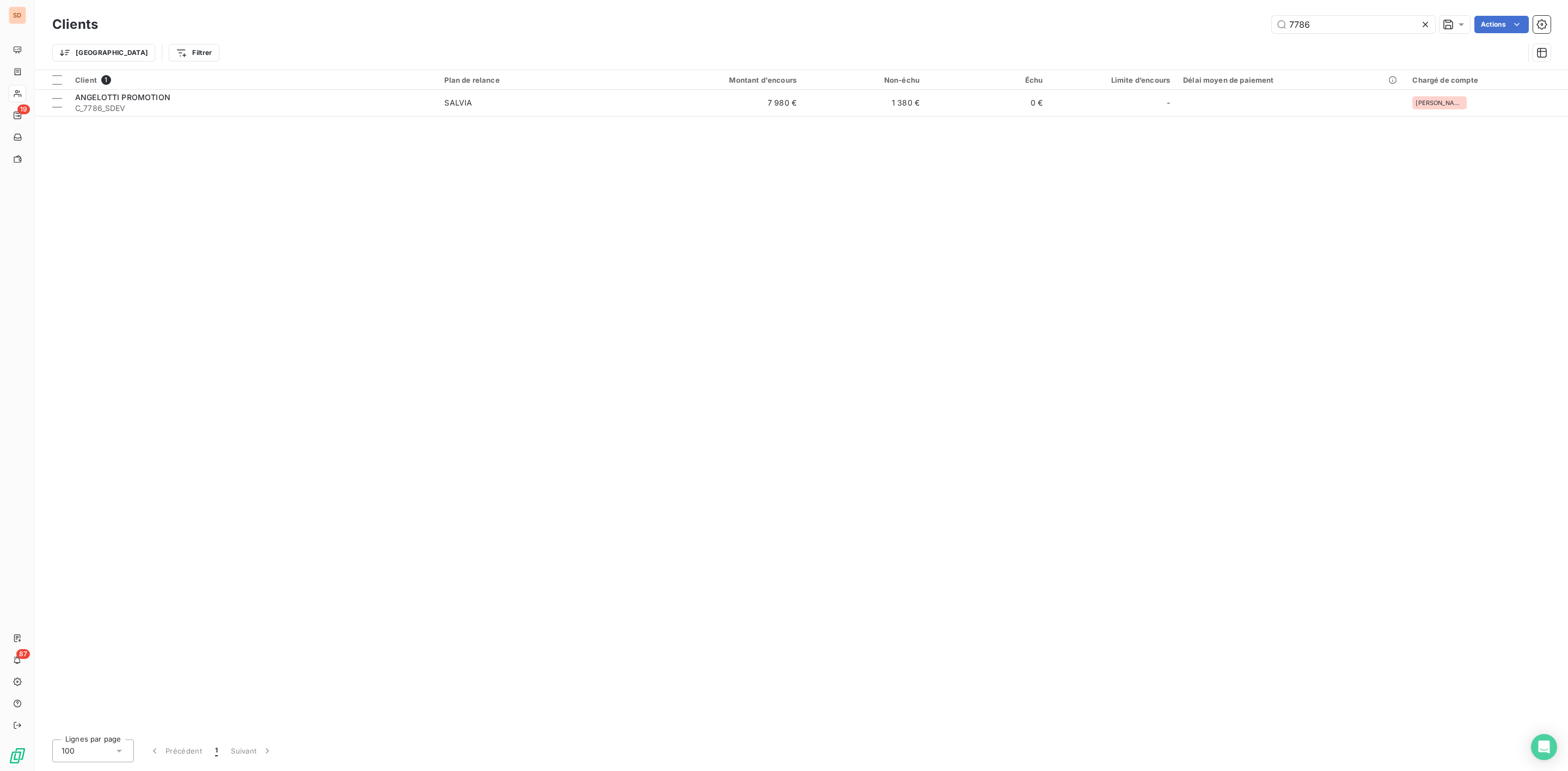
type input "7786"
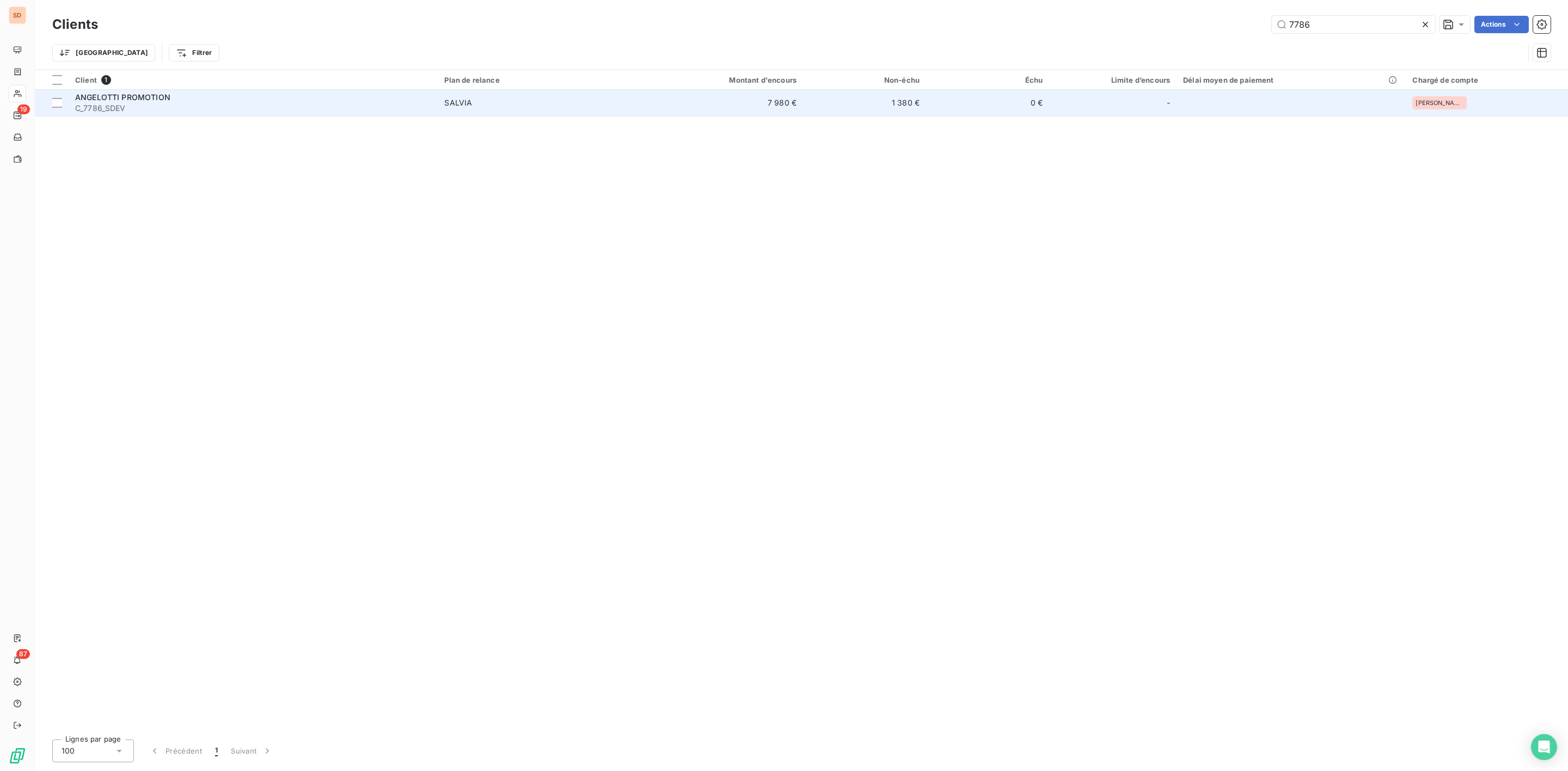
click at [131, 106] on span "C_7786_SDEV" at bounding box center [253, 108] width 356 height 11
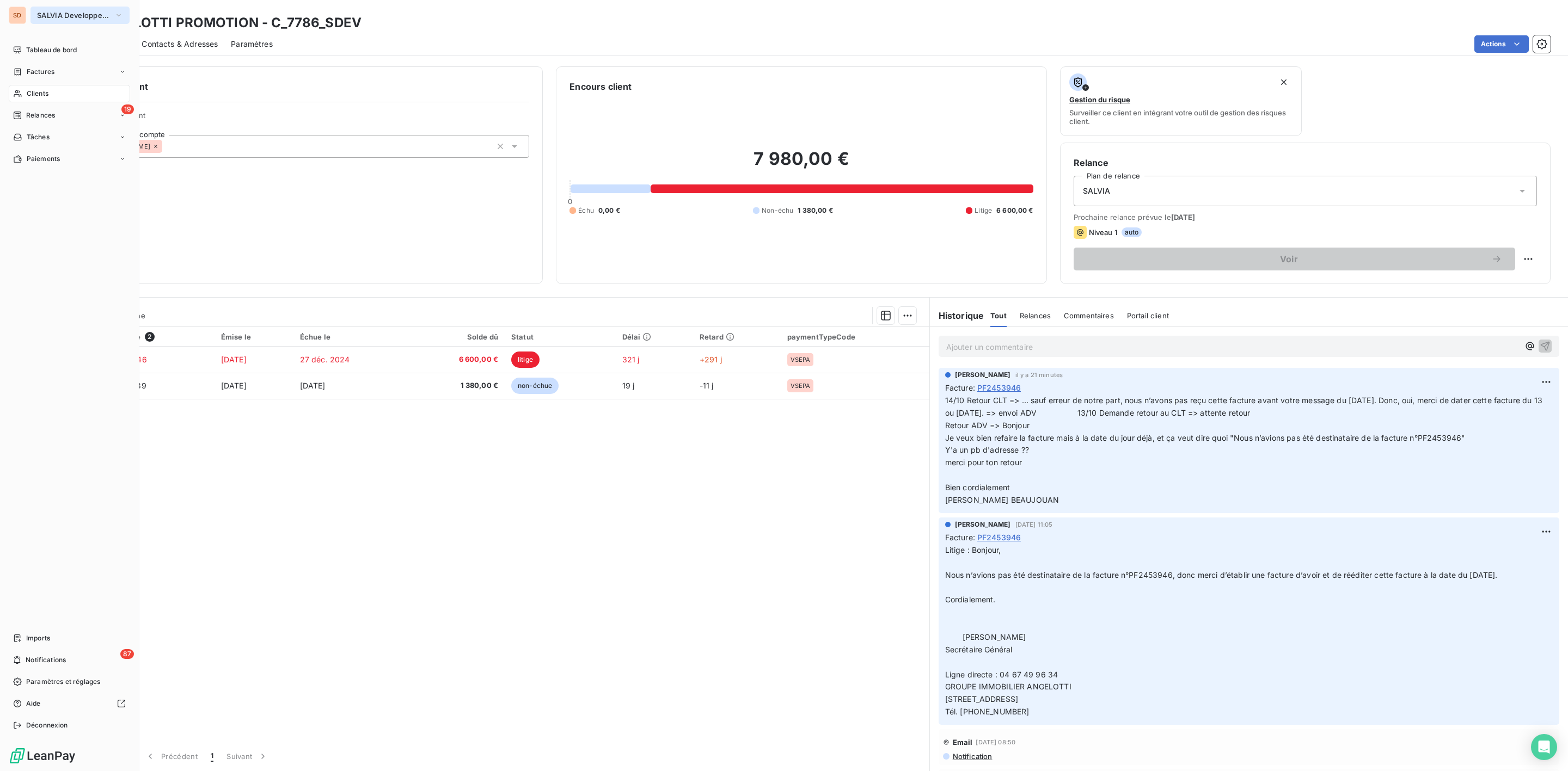
click at [60, 15] on span "SALVIA Developpement" at bounding box center [74, 15] width 73 height 9
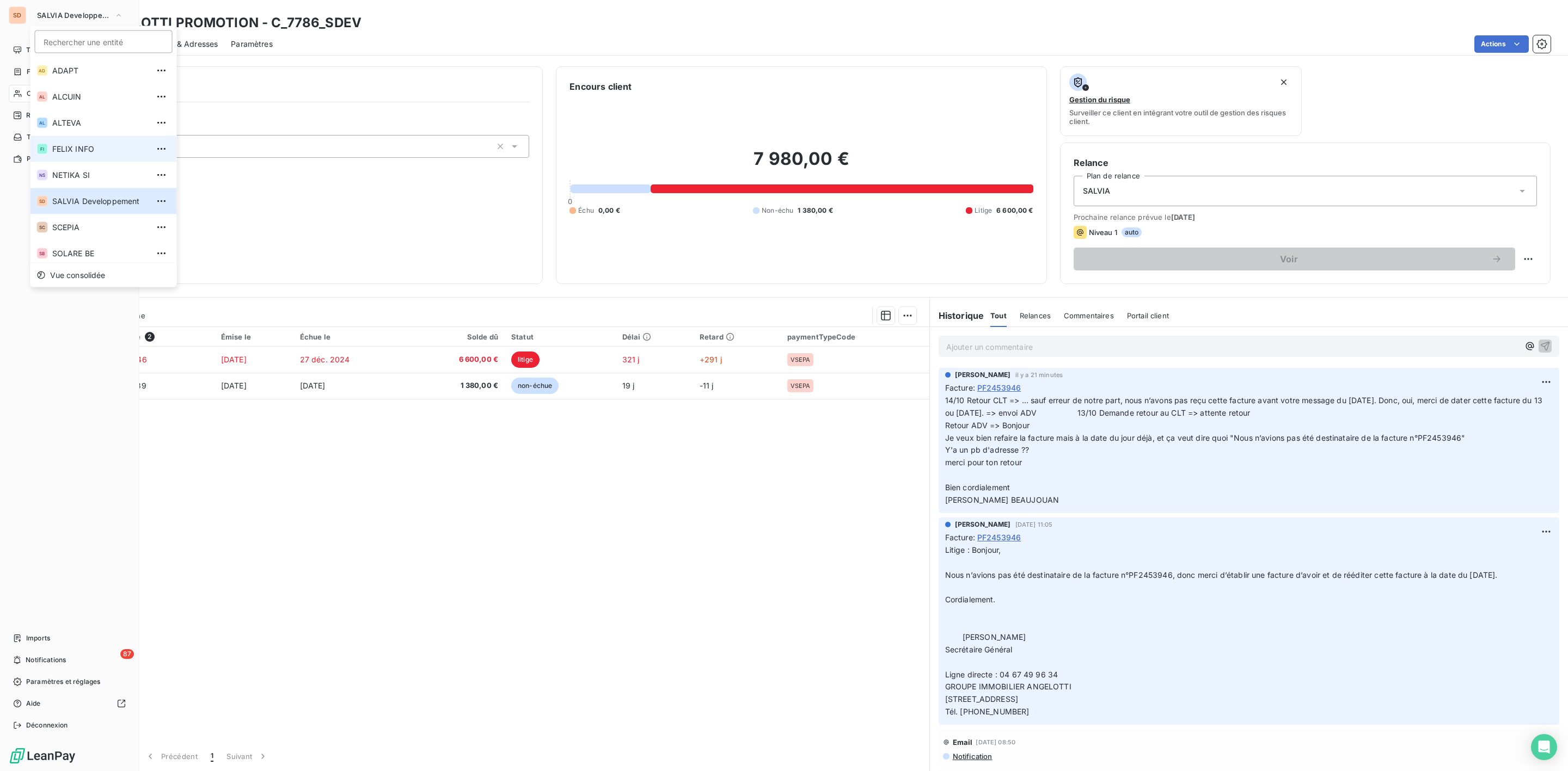
click at [89, 152] on span "FELIX INFO" at bounding box center [100, 149] width 96 height 11
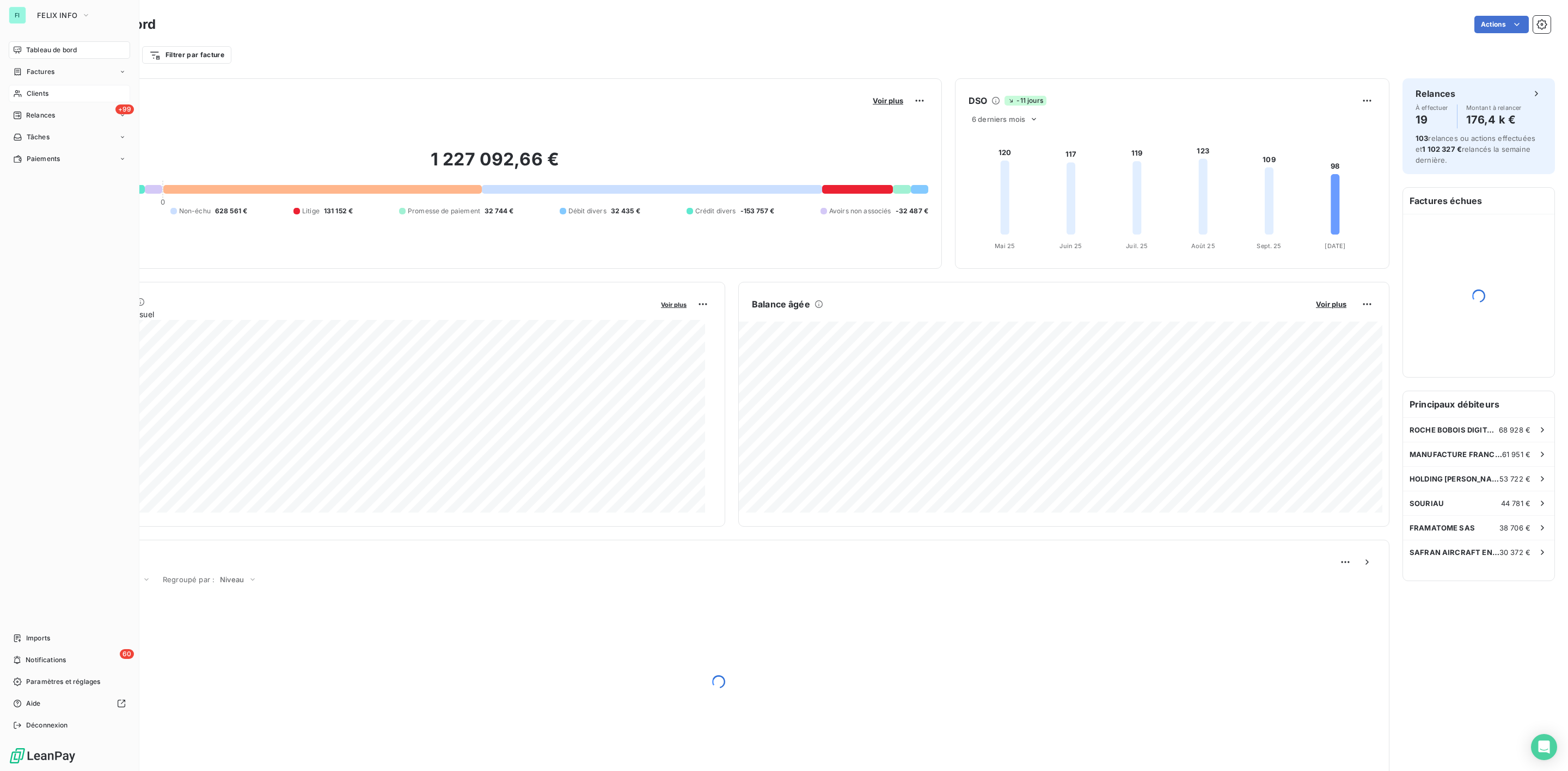
click at [34, 96] on span "Clients" at bounding box center [38, 94] width 22 height 10
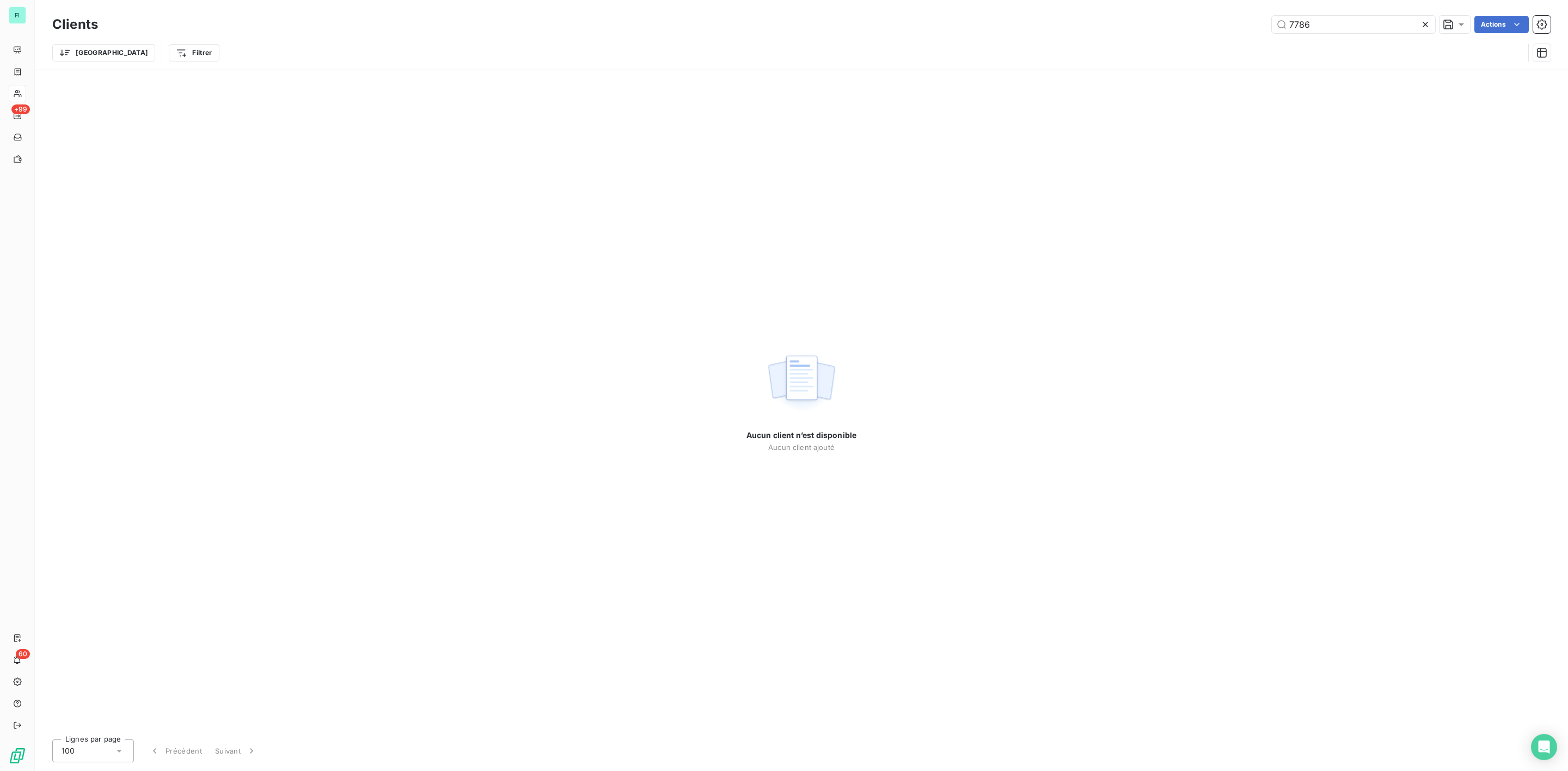
drag, startPoint x: 1327, startPoint y: 19, endPoint x: 1074, endPoint y: 12, distance: 253.1
click at [1074, 12] on div "Clients 7786 Actions Trier Filtrer" at bounding box center [801, 35] width 1533 height 69
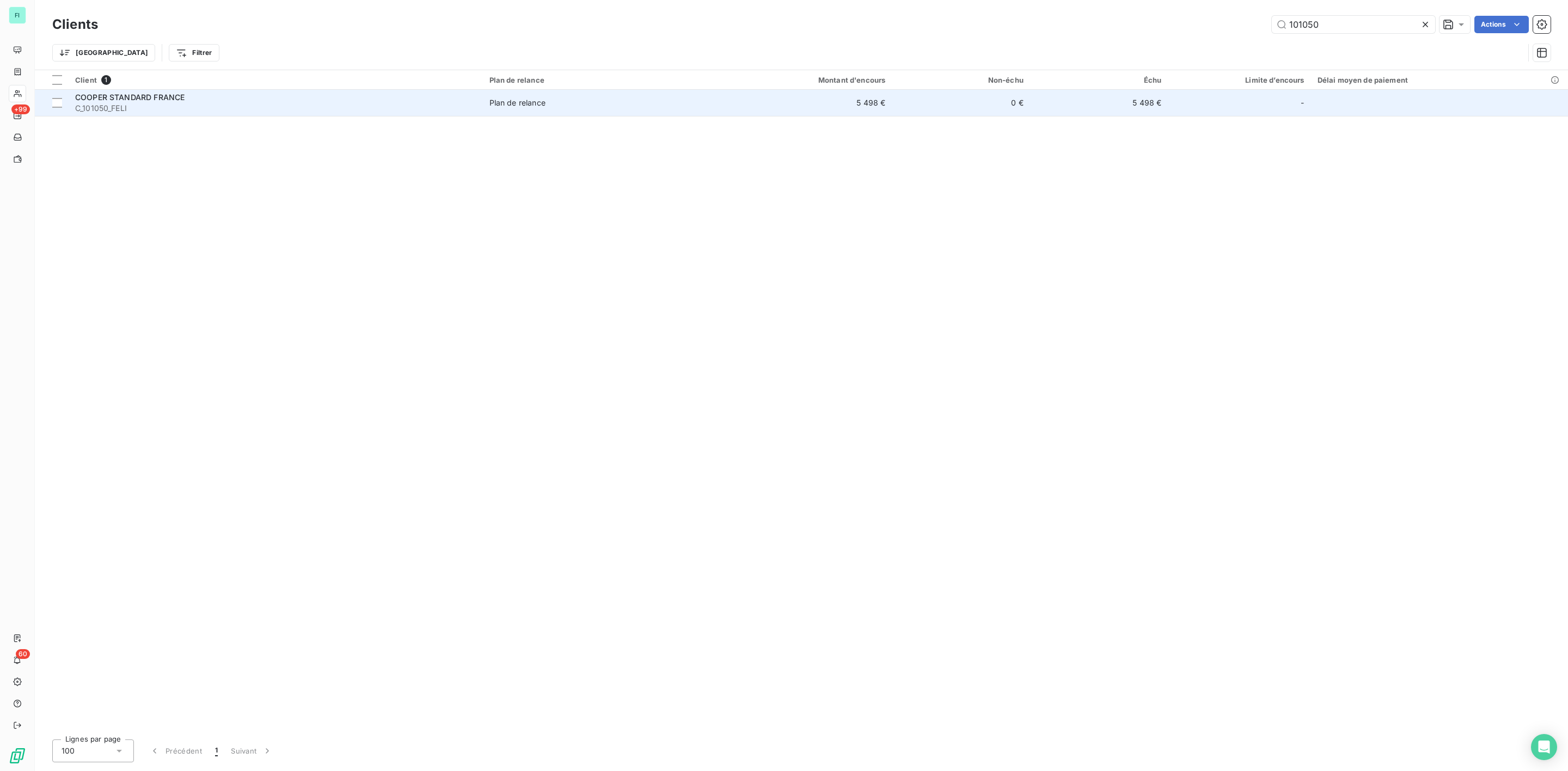
type input "101050"
click at [180, 111] on span "C_101050_FELI" at bounding box center [275, 108] width 401 height 11
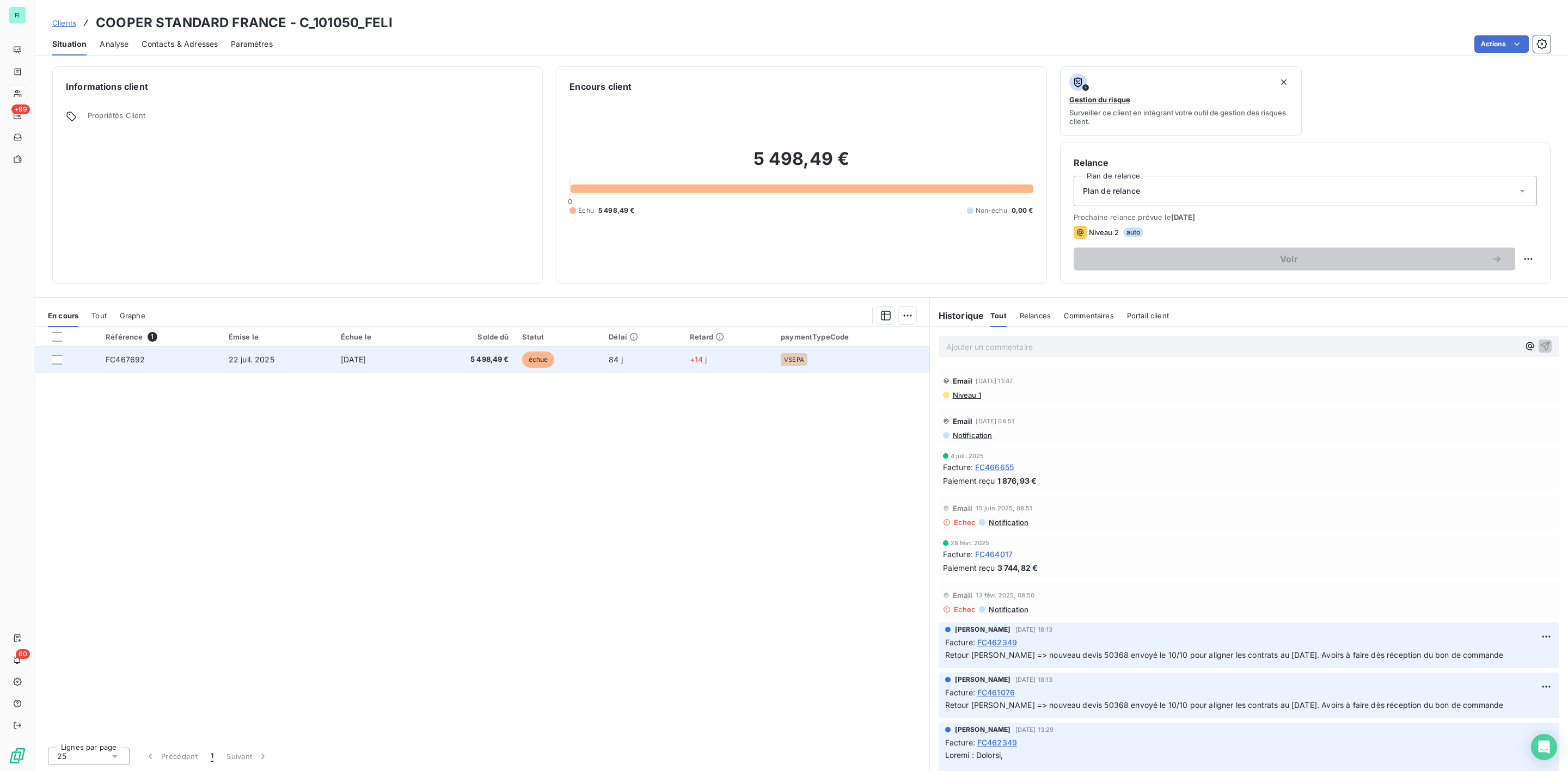
click at [509, 361] on span "5 498,49 €" at bounding box center [467, 360] width 85 height 11
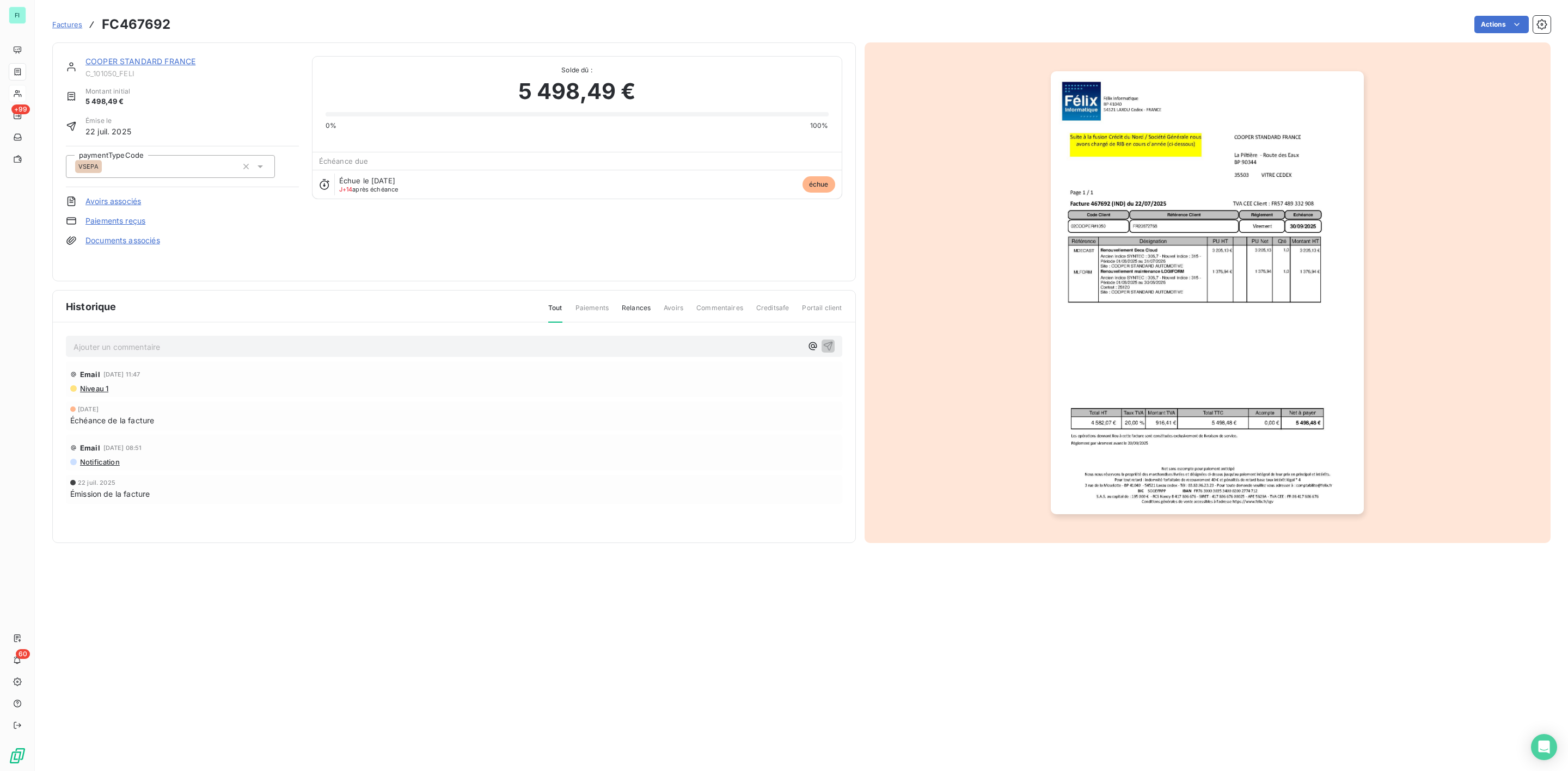
click at [142, 60] on link "COOPER STANDARD FRANCE" at bounding box center [140, 61] width 110 height 9
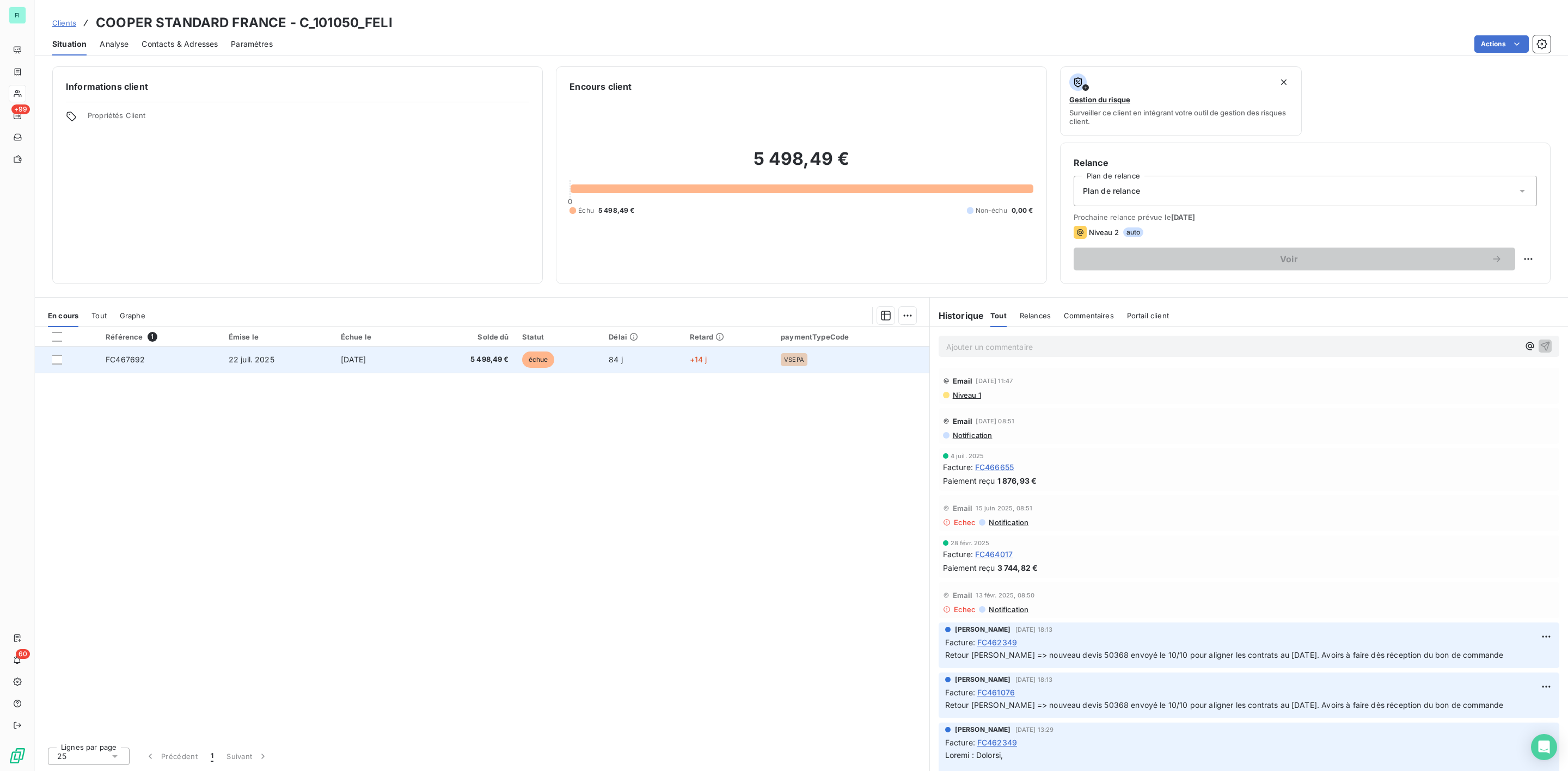
drag, startPoint x: 484, startPoint y: 361, endPoint x: 490, endPoint y: 361, distance: 6.0
click at [484, 361] on span "5 498,49 €" at bounding box center [467, 360] width 85 height 11
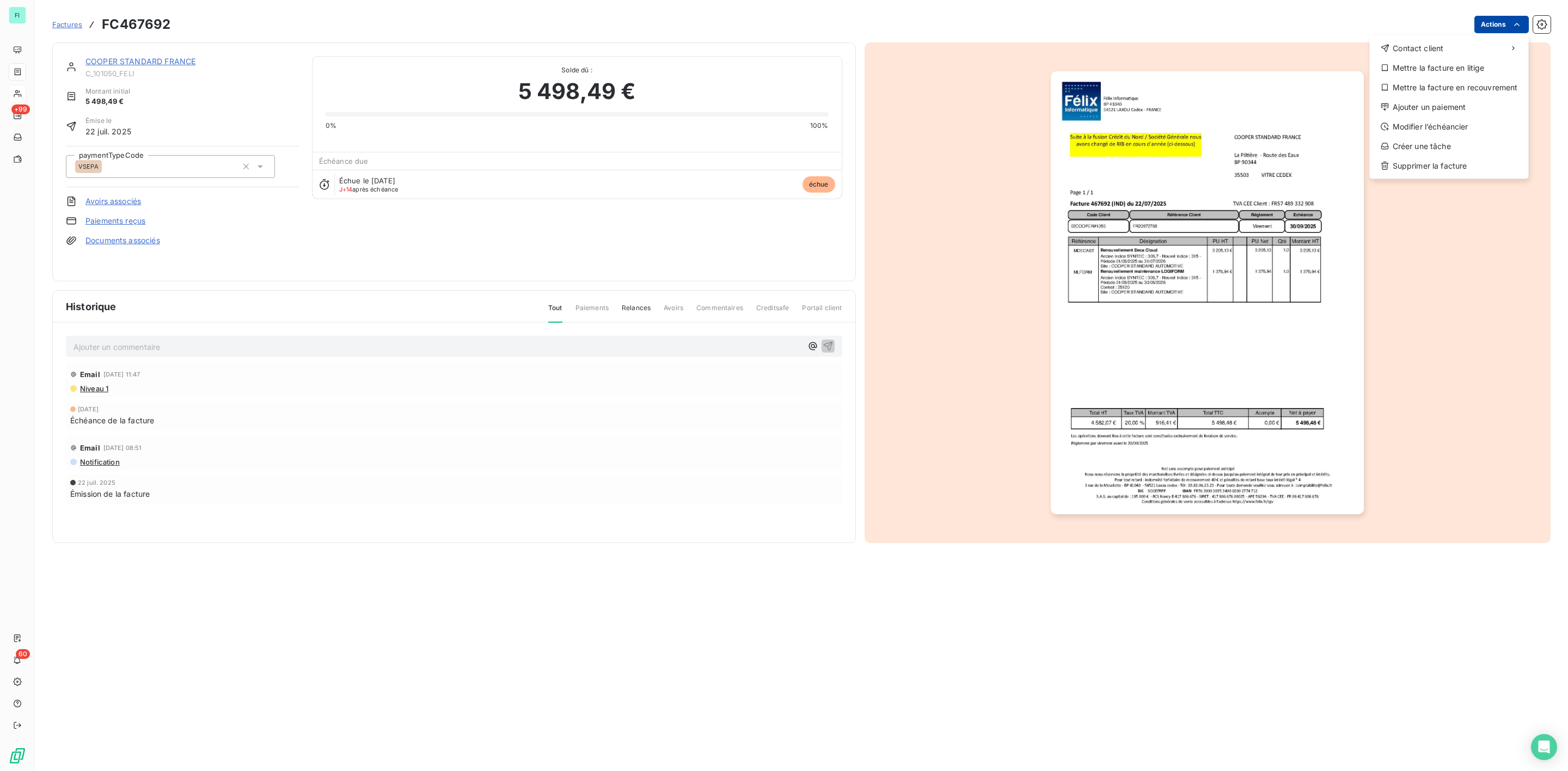
click at [1516, 30] on html "FI +99 60 Factures FC467692 Actions Contact client Mettre la facture en litige …" at bounding box center [784, 385] width 1568 height 771
click at [1446, 68] on div "Mettre la facture en litige" at bounding box center [1449, 68] width 150 height 18
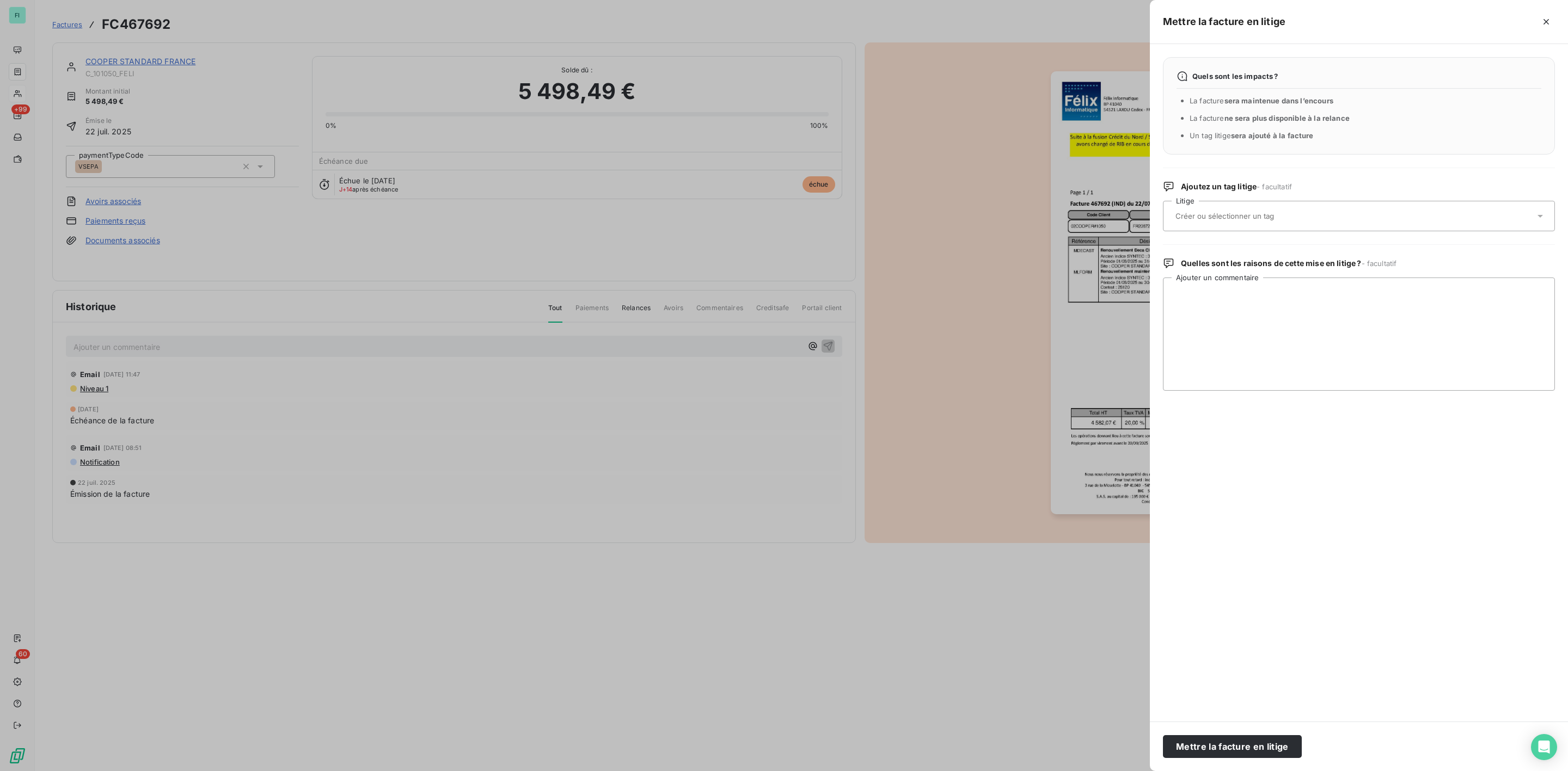
click at [1240, 217] on input "text" at bounding box center [1253, 216] width 158 height 10
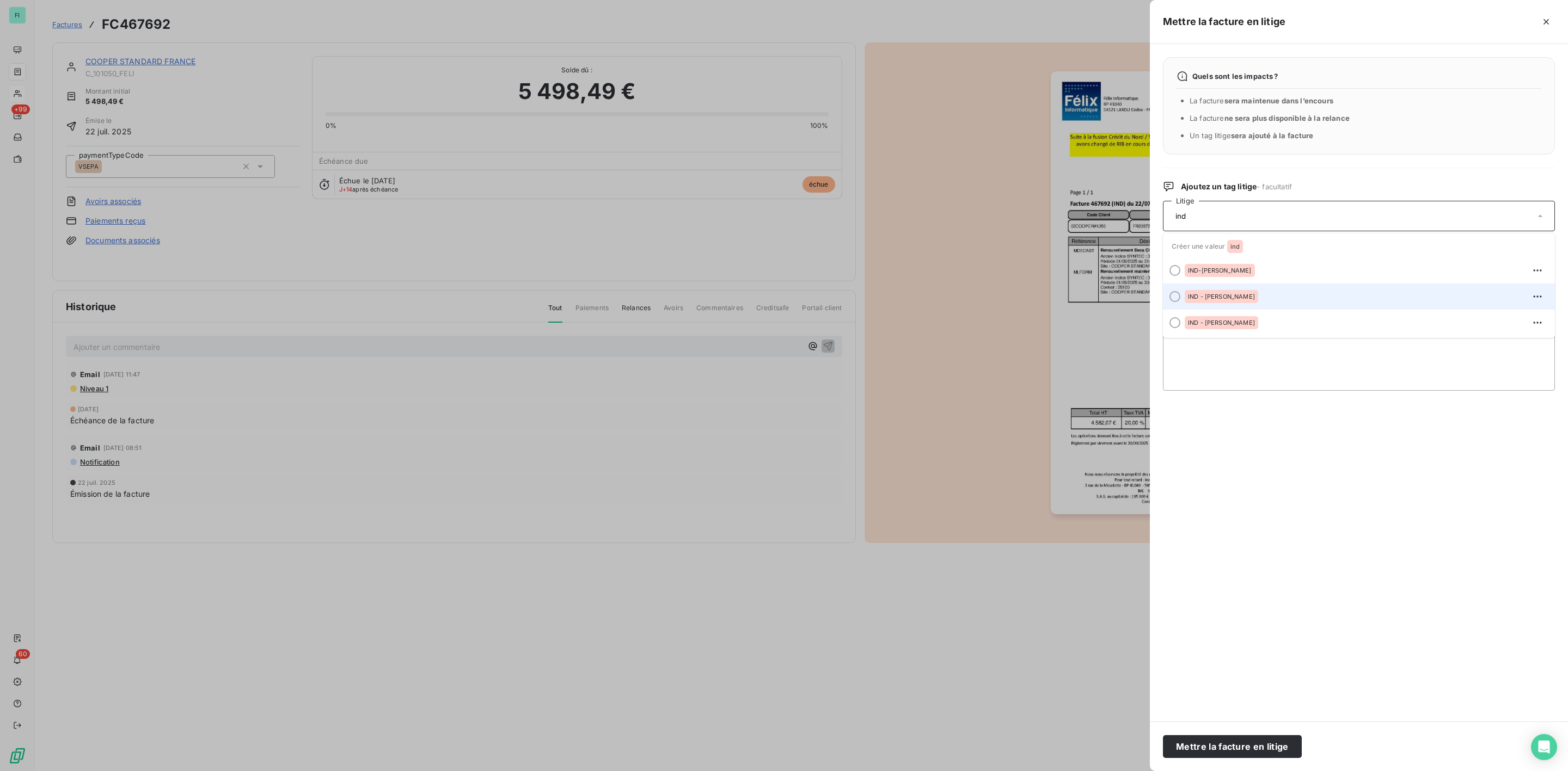
type input "ind"
click at [1209, 292] on div "IND - [PERSON_NAME]" at bounding box center [1221, 296] width 74 height 13
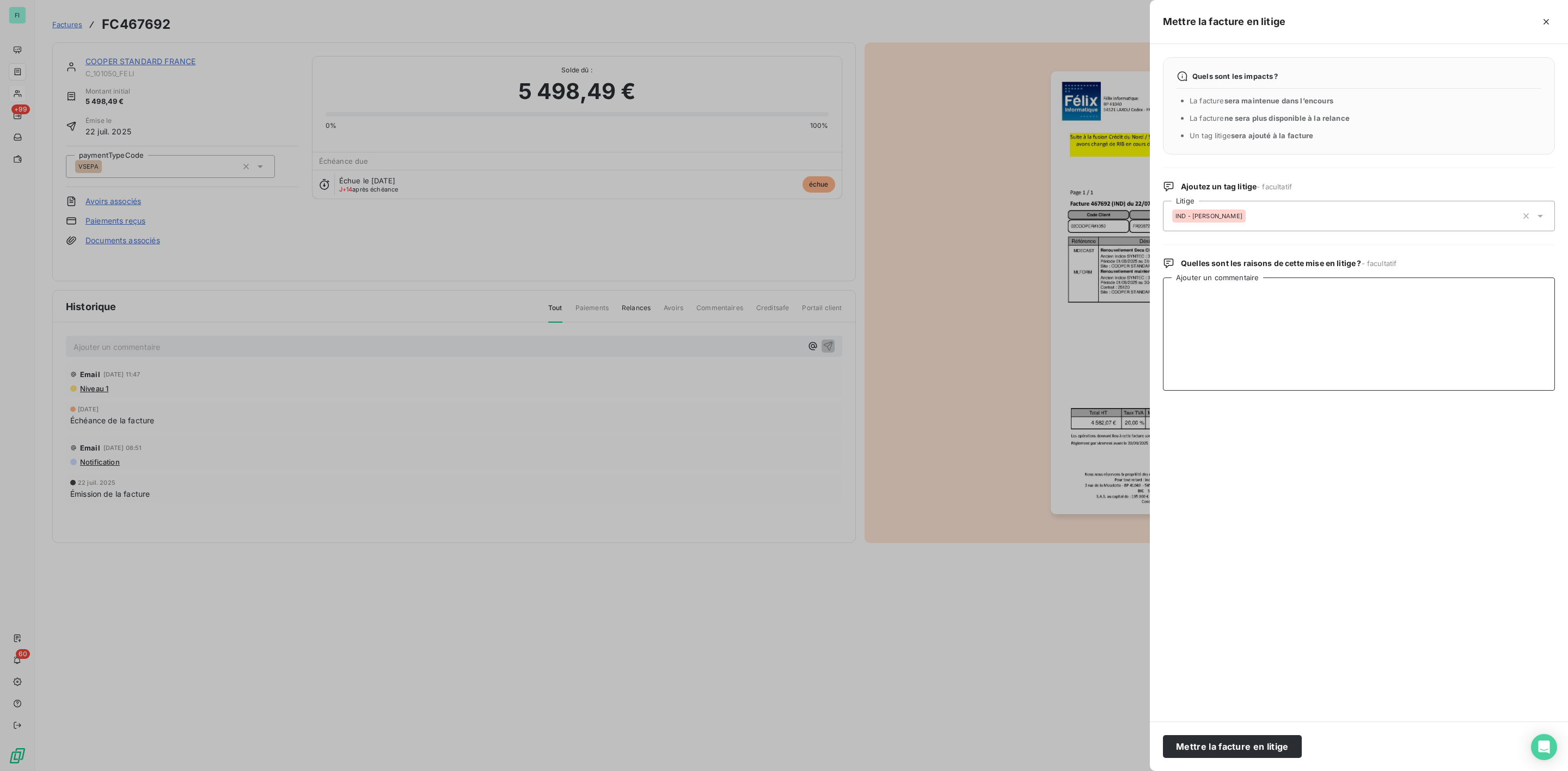
click at [1206, 317] on textarea "Ajouter un commentaire" at bounding box center [1359, 334] width 392 height 113
click at [1189, 296] on textarea "Ajouter un commentaire" at bounding box center [1359, 334] width 392 height 113
paste textarea "Cher fournisseur, Conformément aux accords, vous êtes un fournisseur actif tenu…"
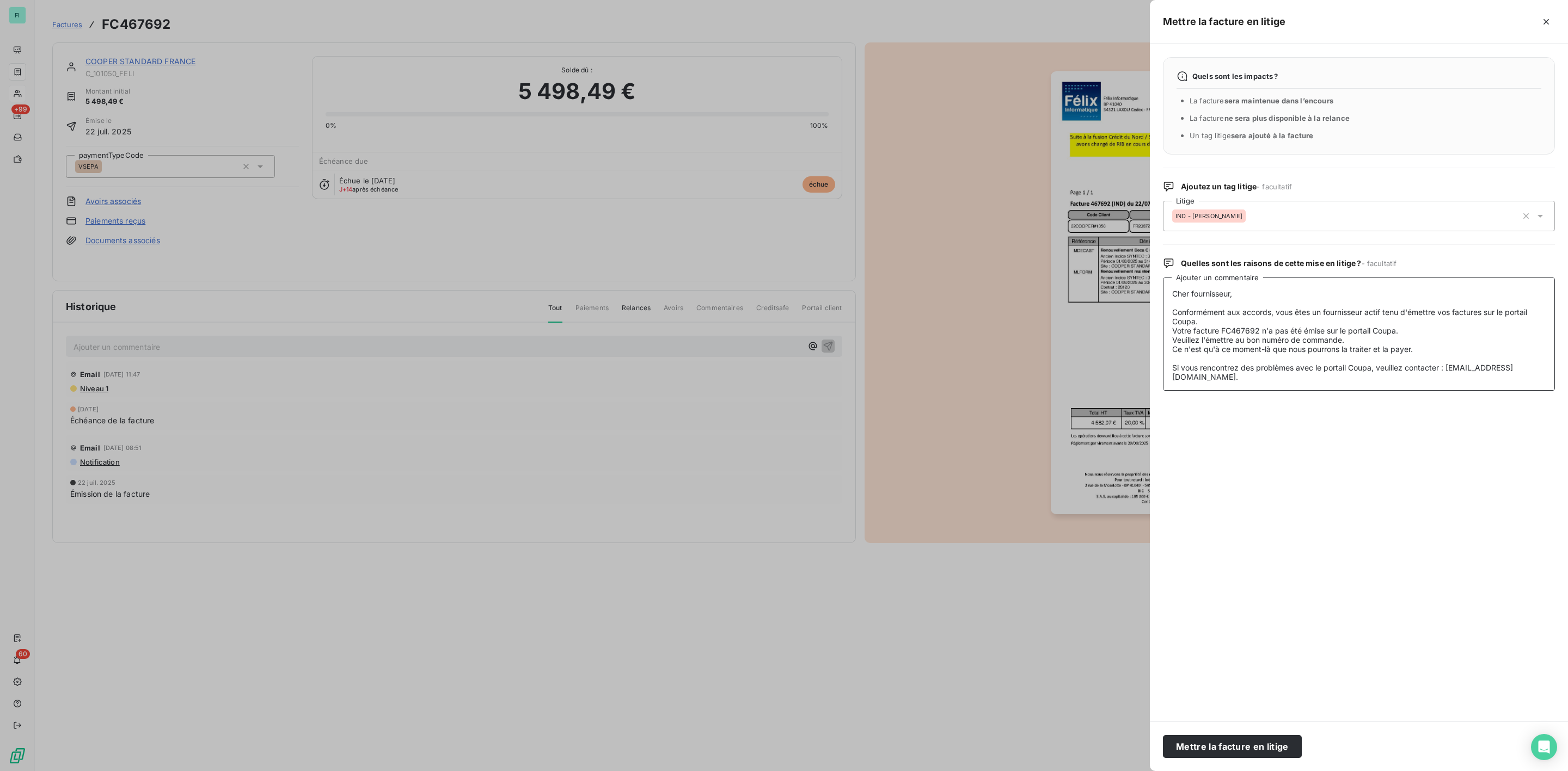
scroll to position [43, 0]
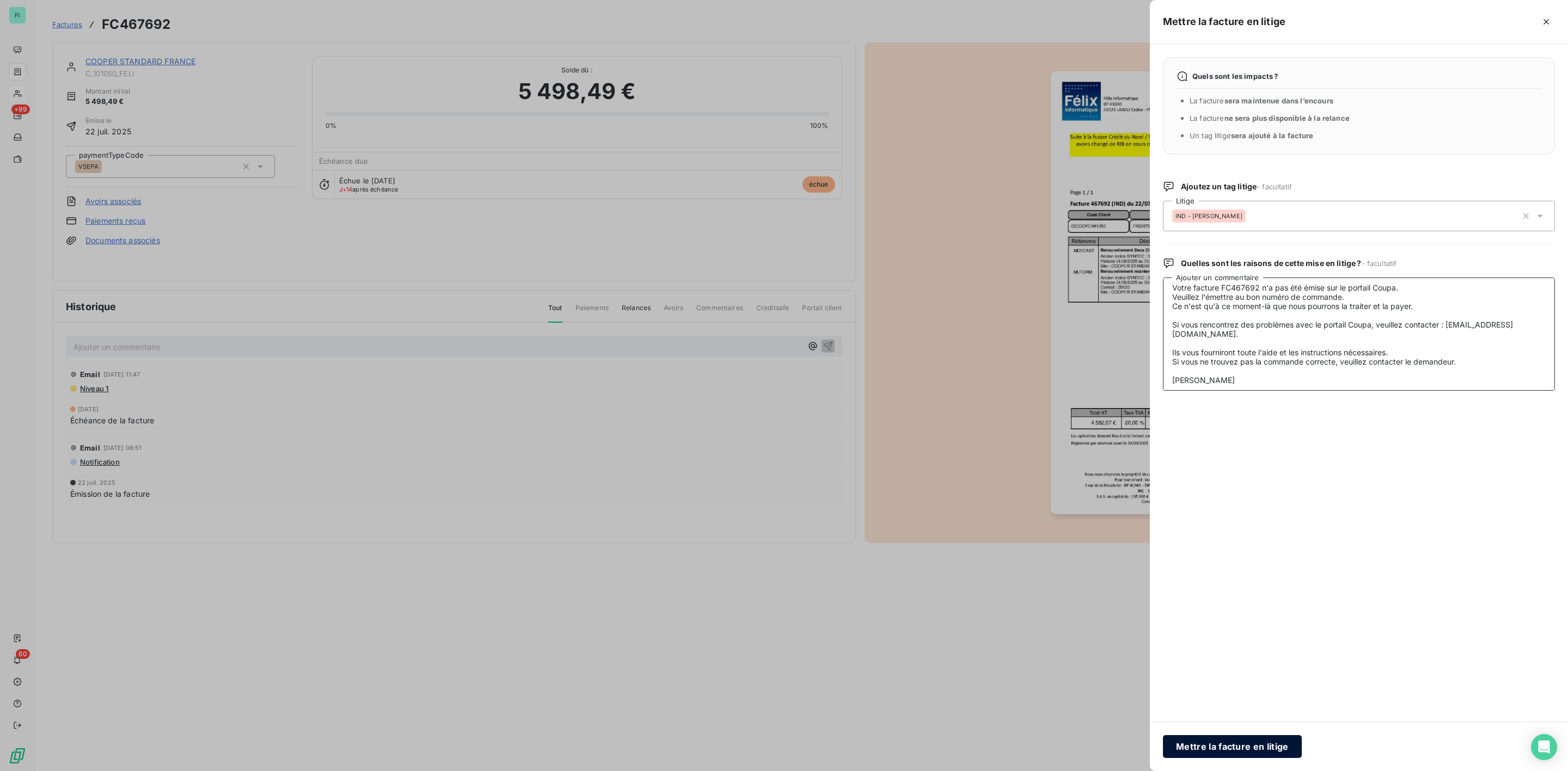
type textarea "Cher fournisseur, Conformément aux accords, vous êtes un fournisseur actif tenu…"
click at [1216, 747] on button "Mettre la facture en litige" at bounding box center [1233, 747] width 139 height 23
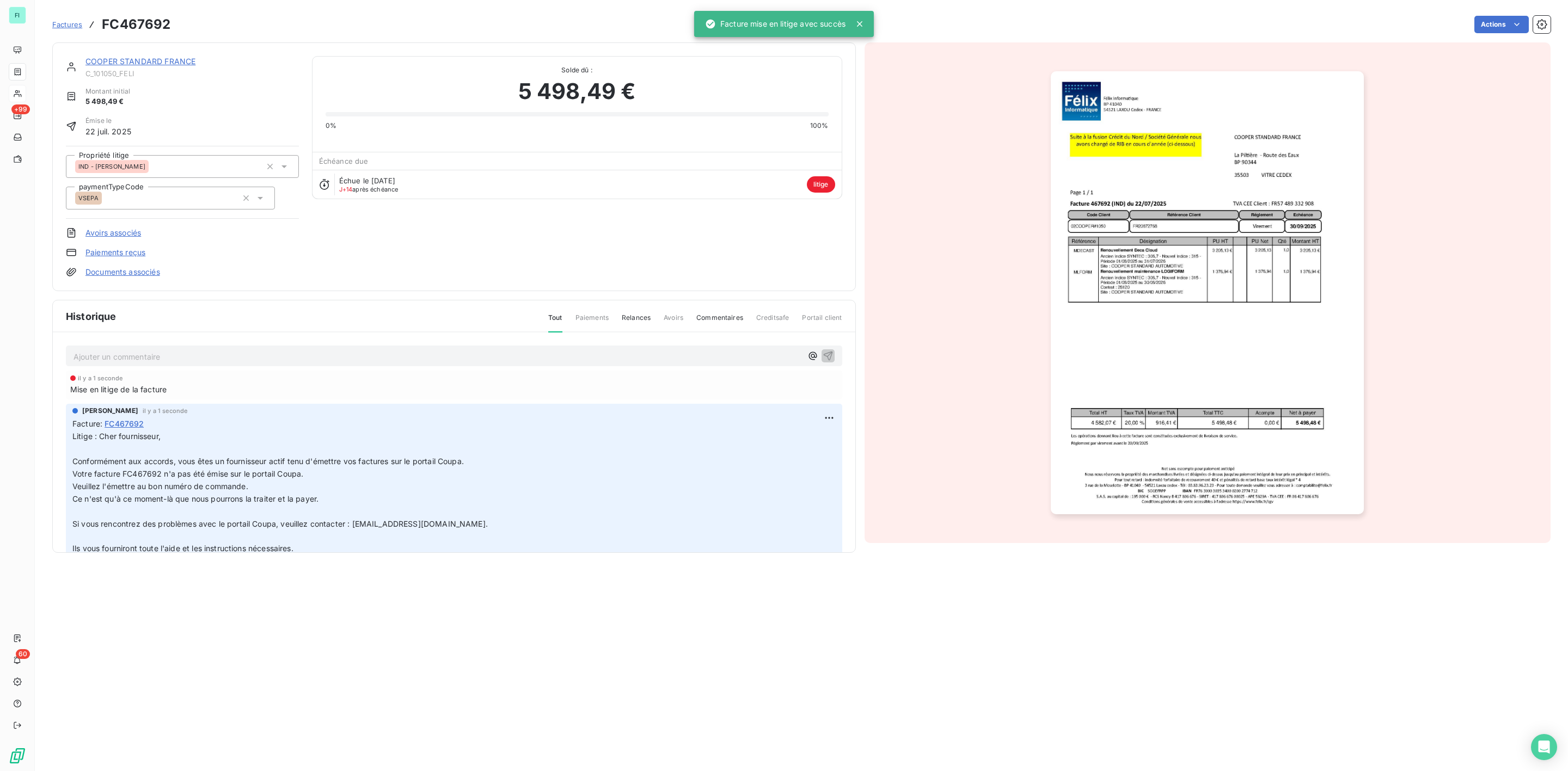
click at [166, 65] on link "COOPER STANDARD FRANCE" at bounding box center [140, 61] width 110 height 9
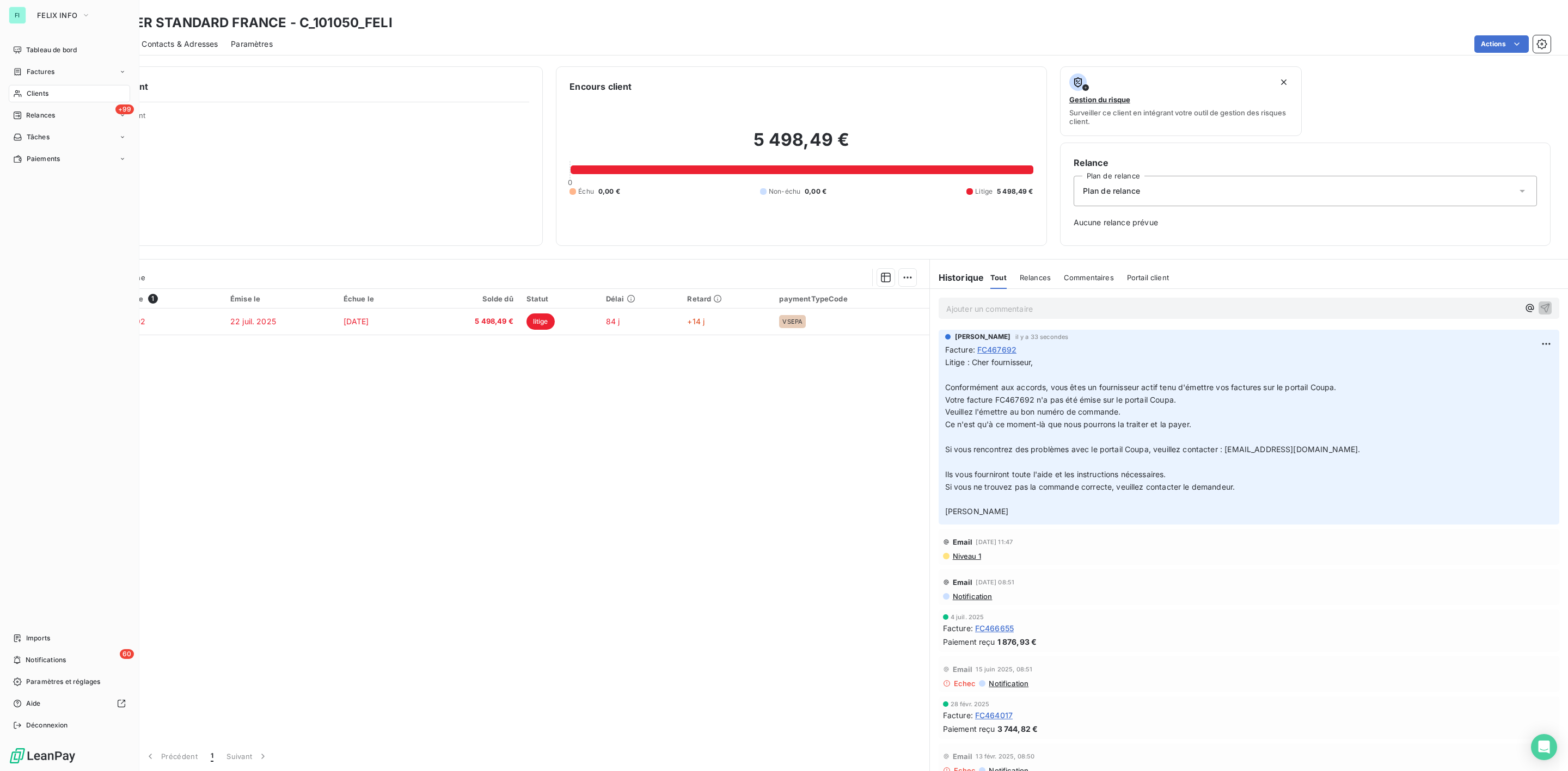
click at [39, 90] on span "Clients" at bounding box center [38, 94] width 22 height 10
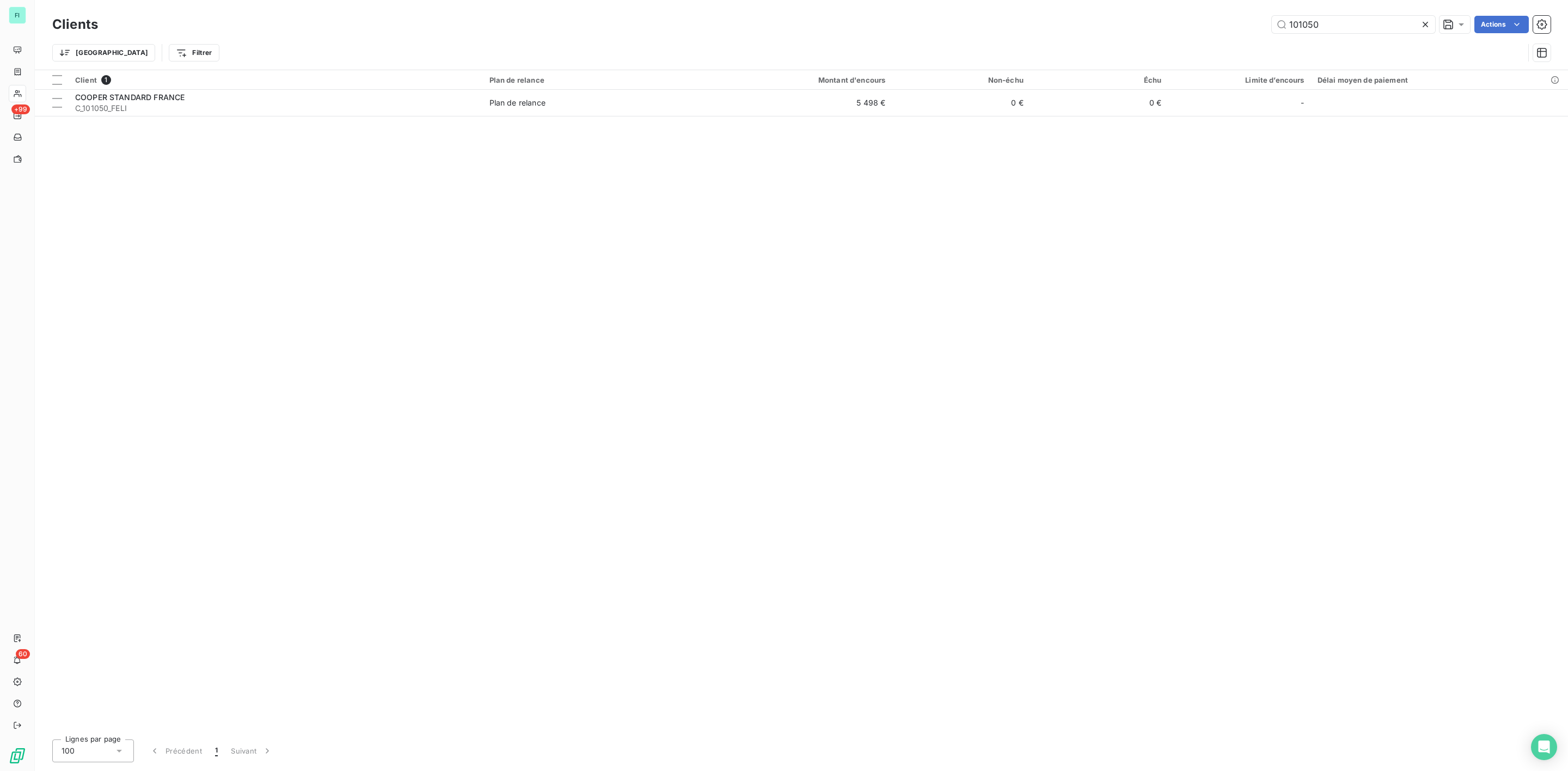
drag, startPoint x: 1321, startPoint y: 26, endPoint x: 935, endPoint y: 33, distance: 386.1
click at [992, 33] on div "101050 Actions" at bounding box center [830, 24] width 1440 height 18
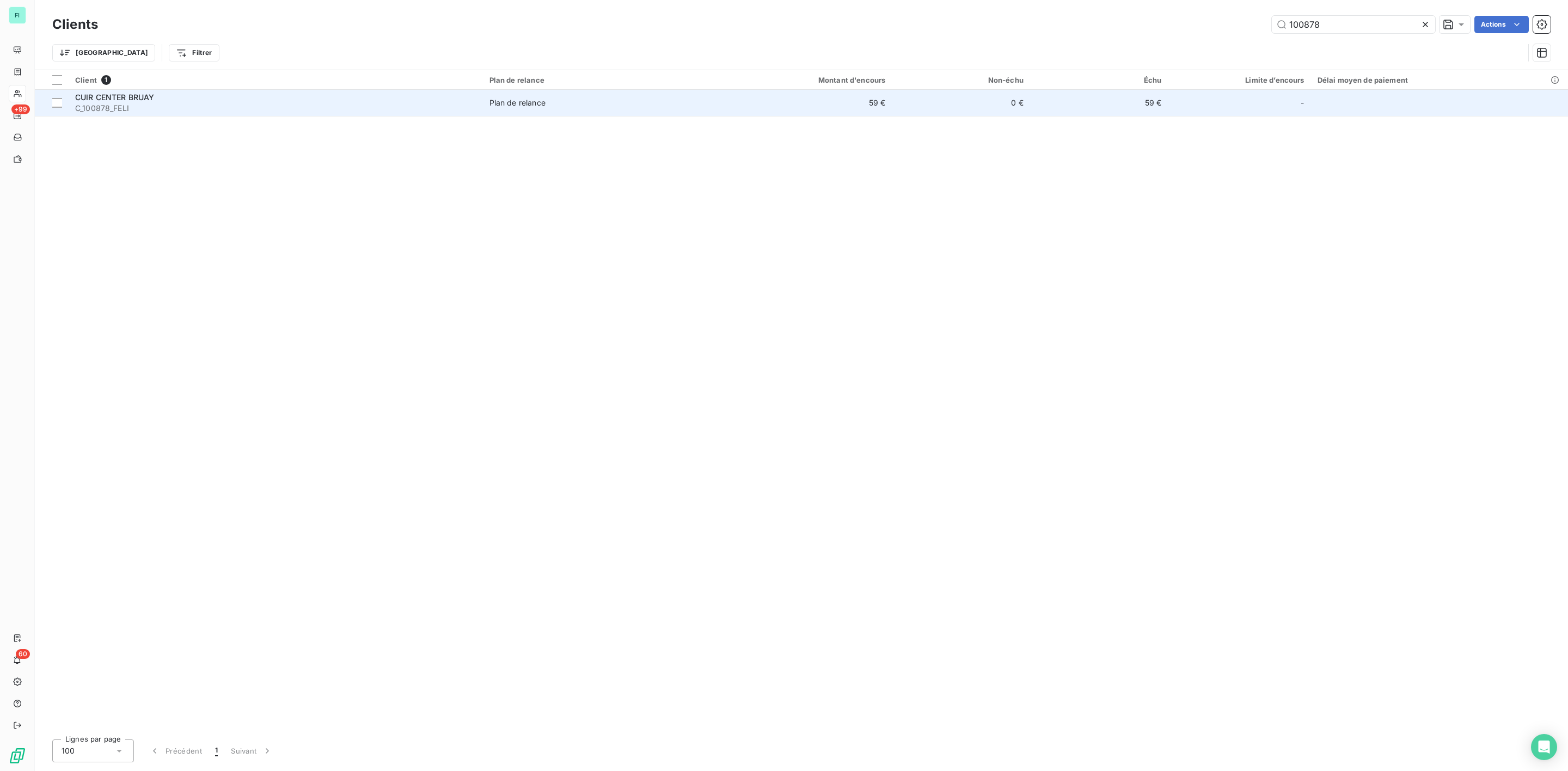
type input "100878"
click at [218, 105] on span "C_100878_FELI" at bounding box center [275, 108] width 401 height 11
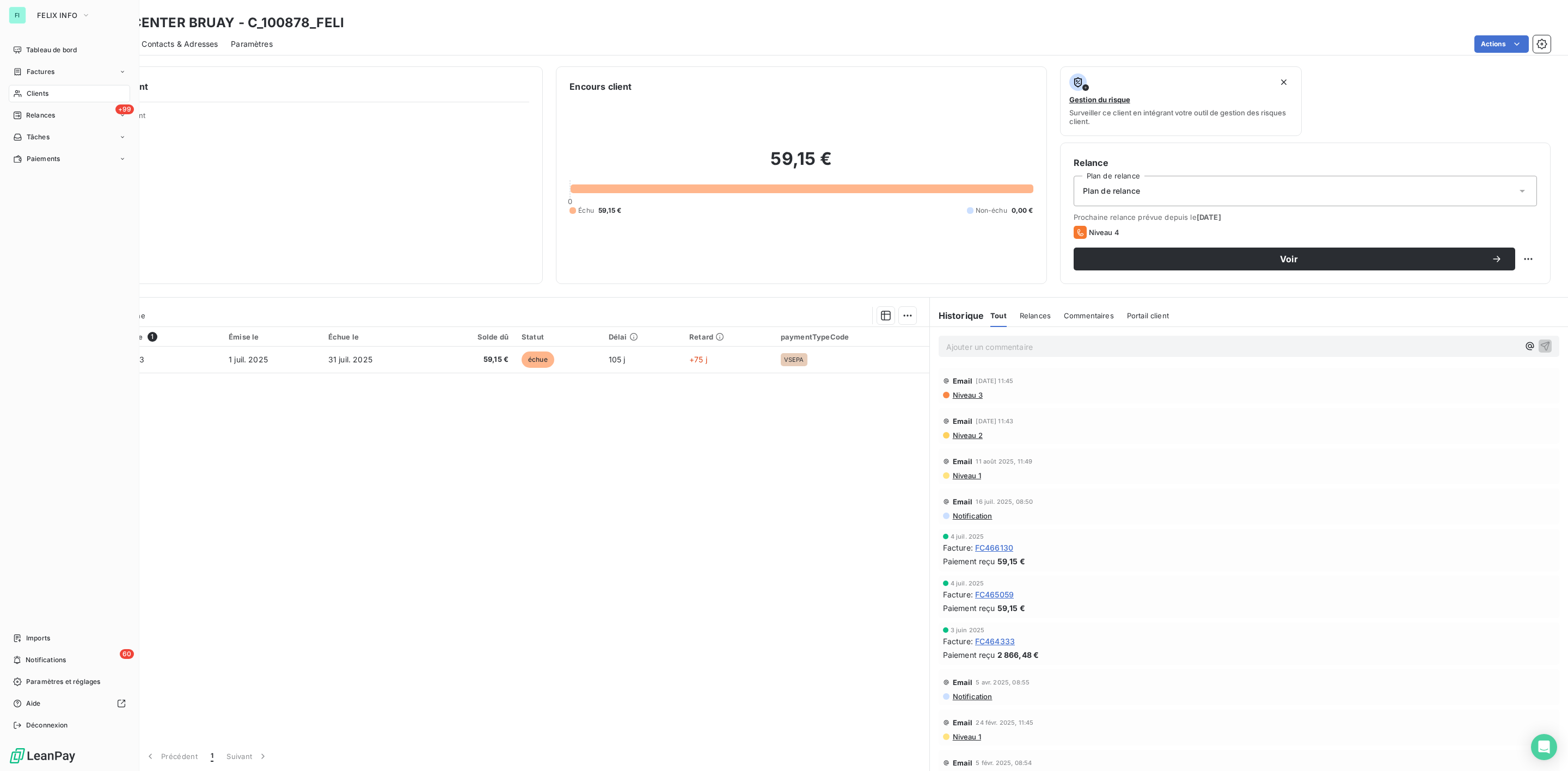
drag, startPoint x: 49, startPoint y: 93, endPoint x: 126, endPoint y: 93, distance: 77.0
click at [49, 93] on div "Clients" at bounding box center [69, 94] width 121 height 18
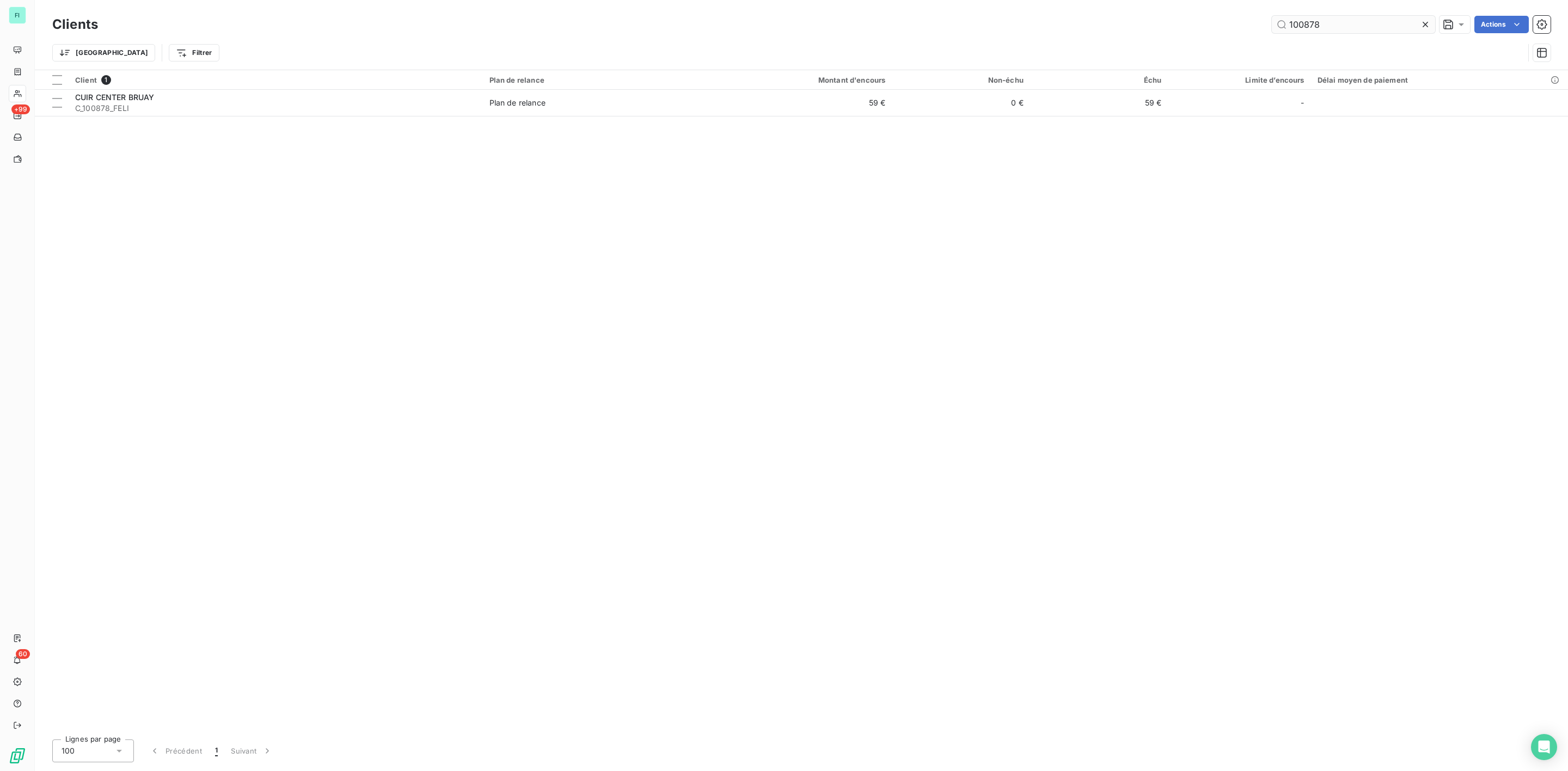
drag, startPoint x: 1338, startPoint y: 27, endPoint x: 1333, endPoint y: 33, distance: 7.8
click at [1338, 28] on input "100878" at bounding box center [1353, 24] width 163 height 18
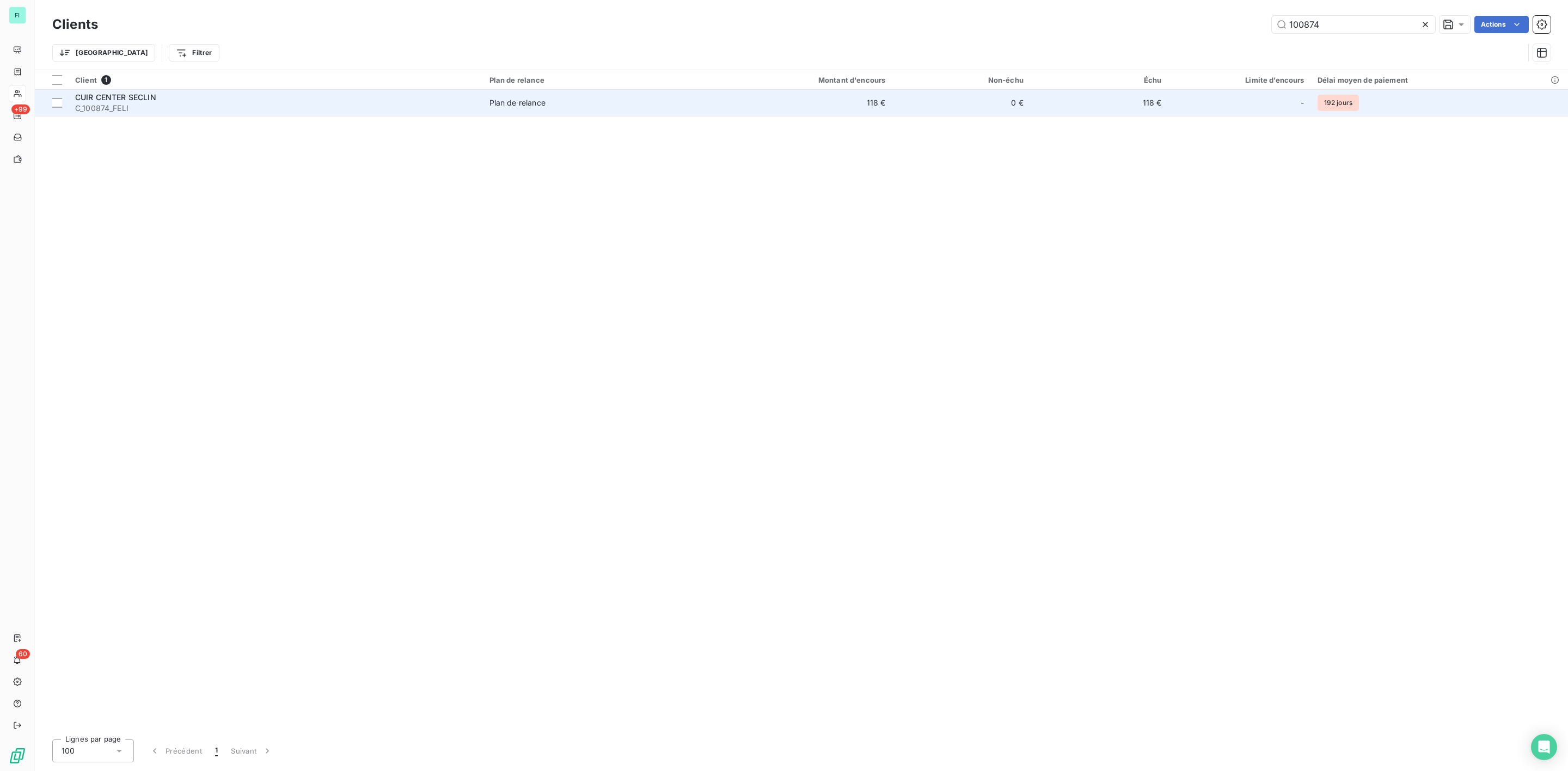
type input "100874"
click at [457, 110] on span "C_100874_FELI" at bounding box center [275, 108] width 401 height 11
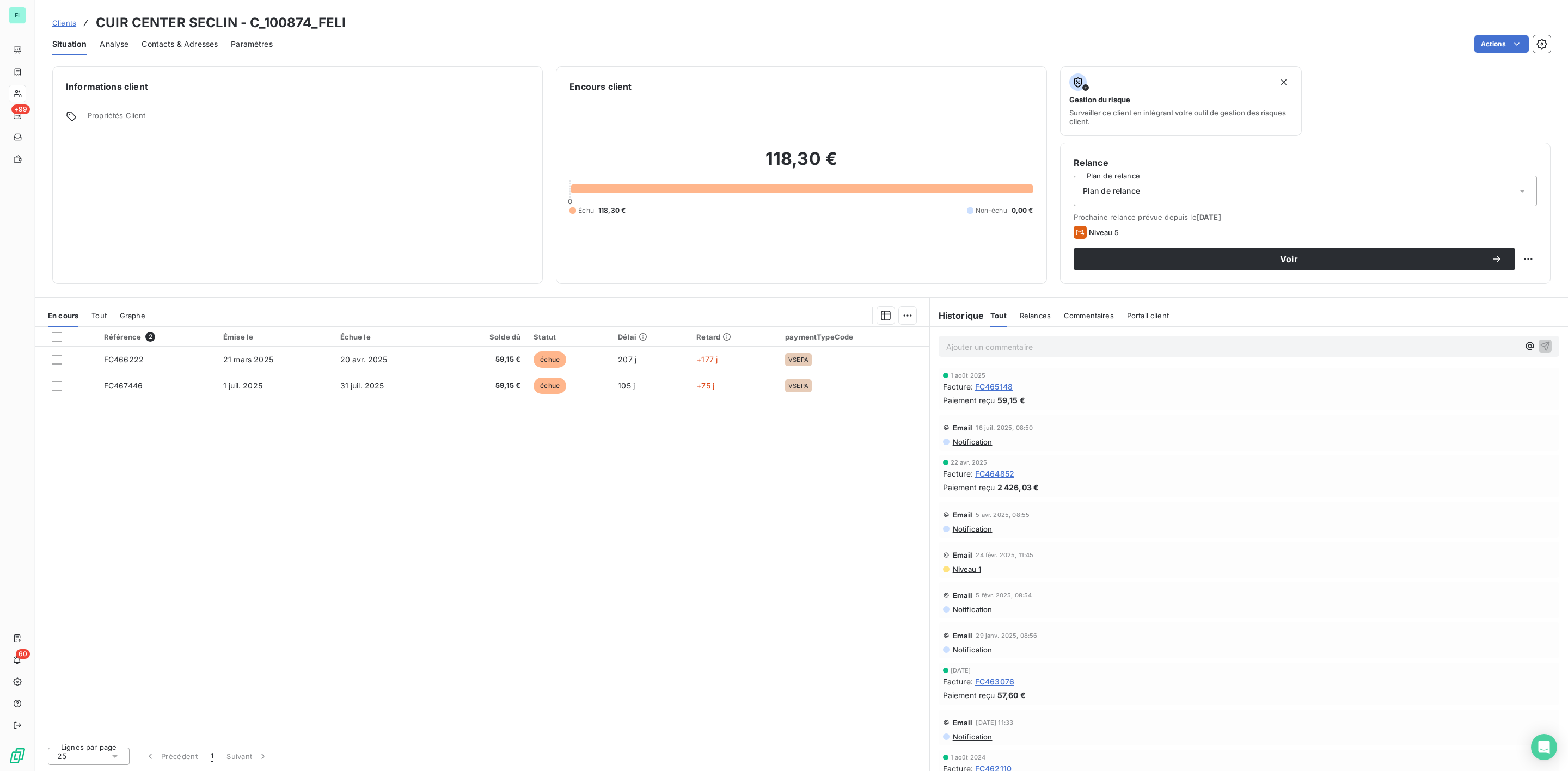
drag, startPoint x: 1301, startPoint y: 447, endPoint x: 1284, endPoint y: 431, distance: 23.3
click at [1301, 446] on div "Notification" at bounding box center [1248, 442] width 612 height 9
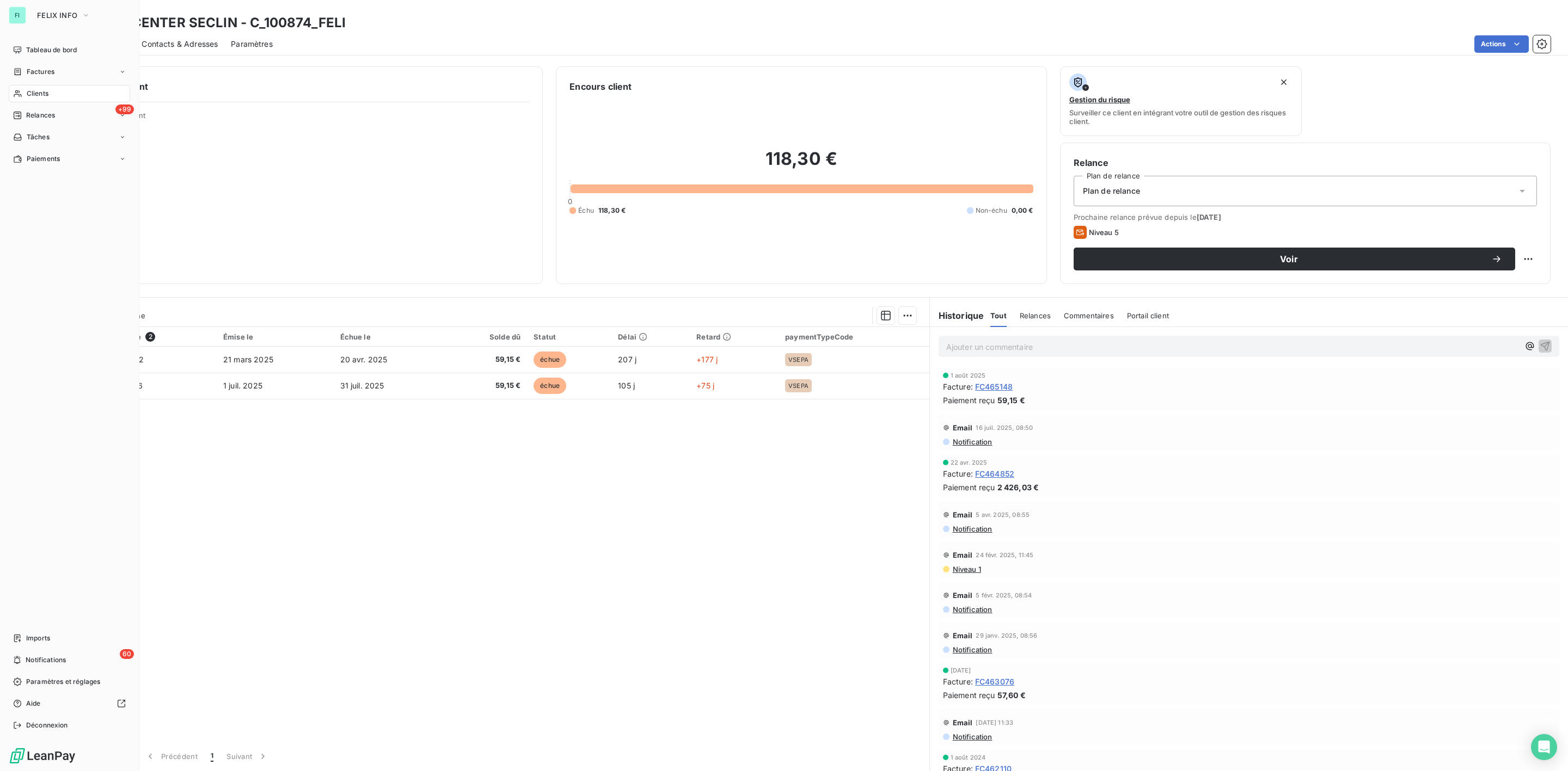
drag, startPoint x: 44, startPoint y: 92, endPoint x: 57, endPoint y: 90, distance: 13.2
click at [46, 92] on span "Clients" at bounding box center [38, 94] width 22 height 10
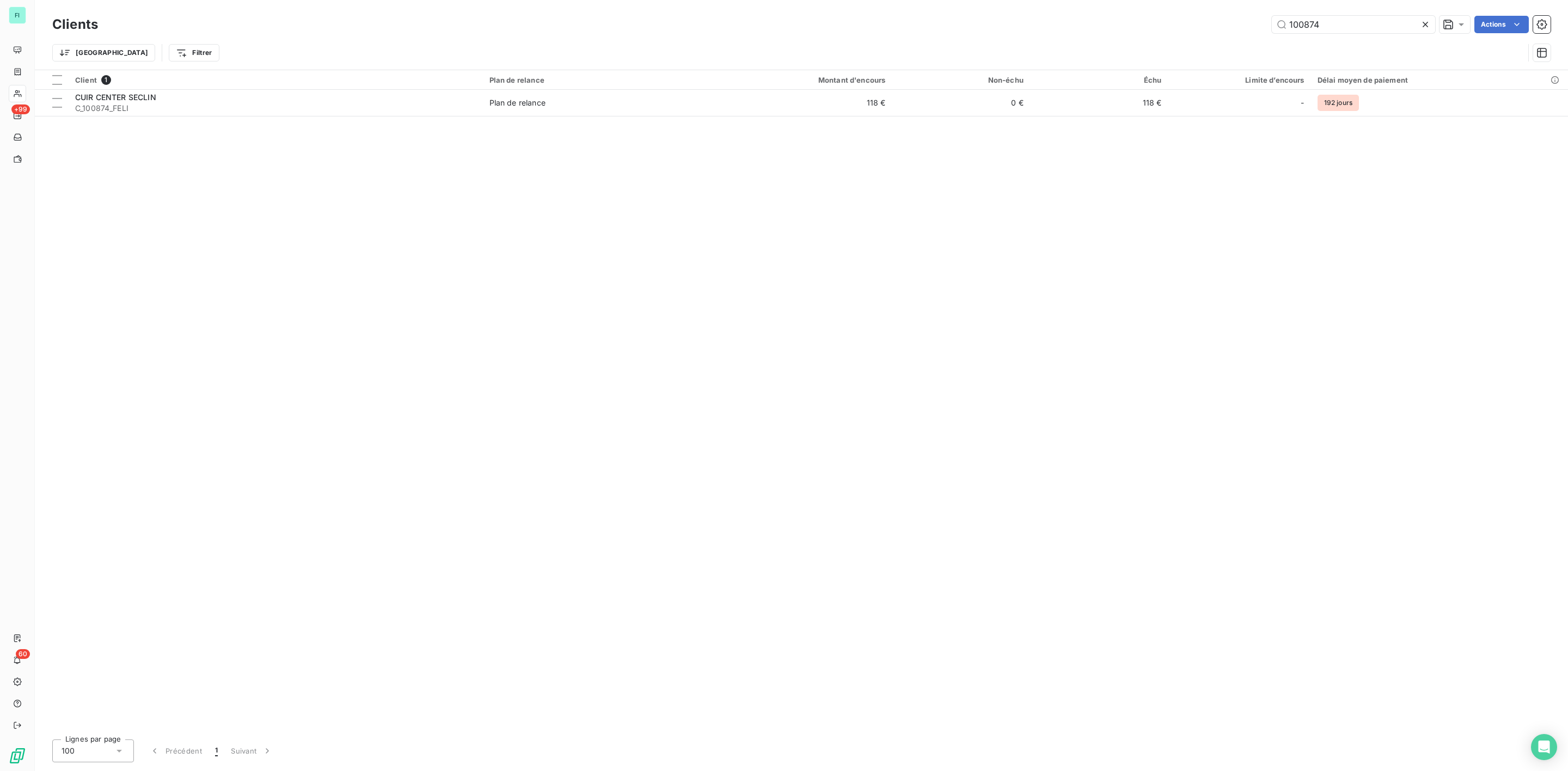
drag, startPoint x: 1321, startPoint y: 25, endPoint x: 928, endPoint y: 47, distance: 393.6
click at [1122, 35] on div "Clients 100874 Actions" at bounding box center [802, 24] width 1499 height 23
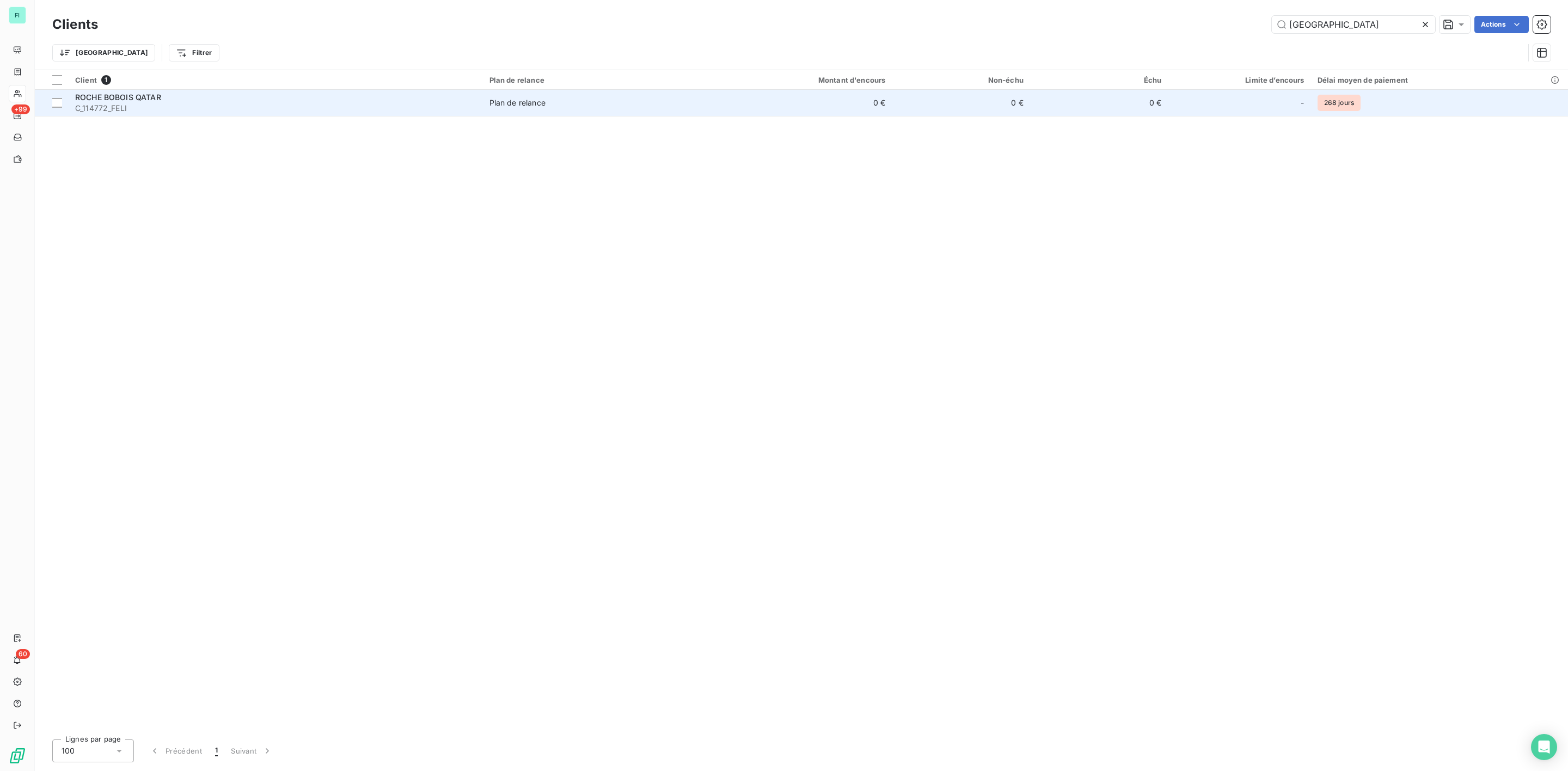
type input "[GEOGRAPHIC_DATA]"
click at [208, 105] on span "C_114772_FELI" at bounding box center [275, 108] width 401 height 11
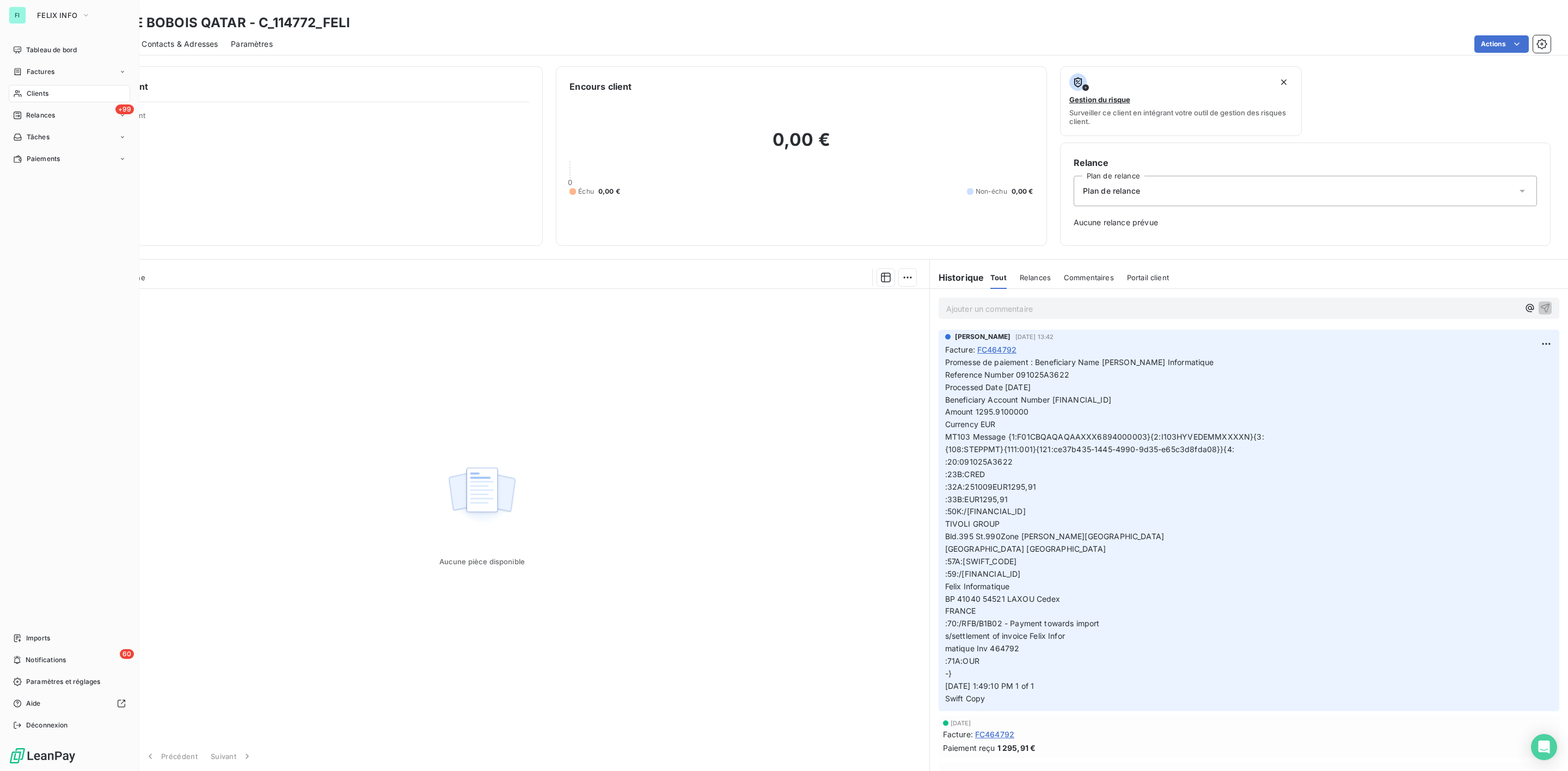
click at [37, 96] on span "Clients" at bounding box center [38, 94] width 22 height 10
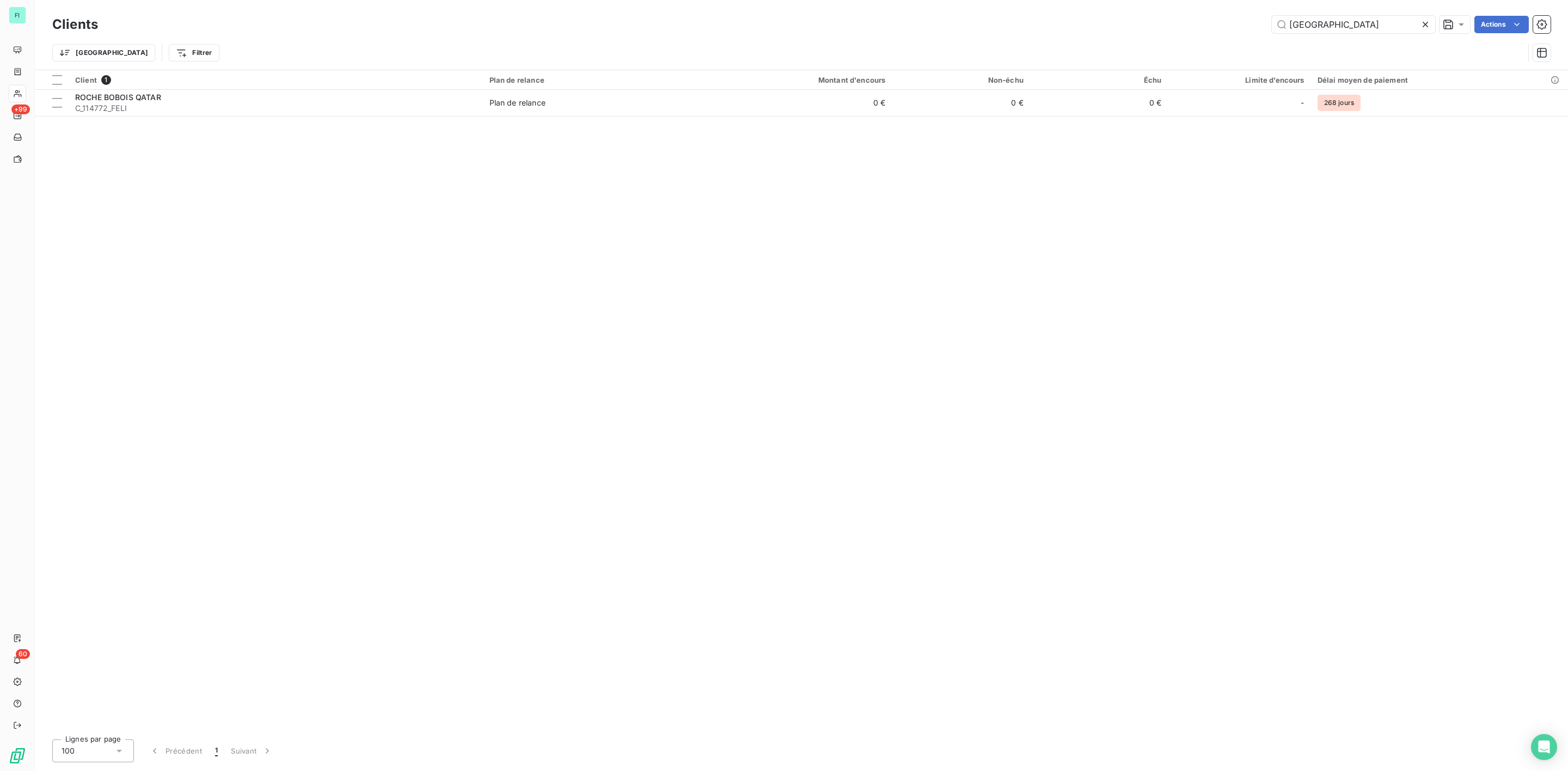
drag, startPoint x: 1353, startPoint y: 23, endPoint x: 1174, endPoint y: 26, distance: 179.0
click at [1230, 26] on div "qatar Actions" at bounding box center [830, 24] width 1440 height 18
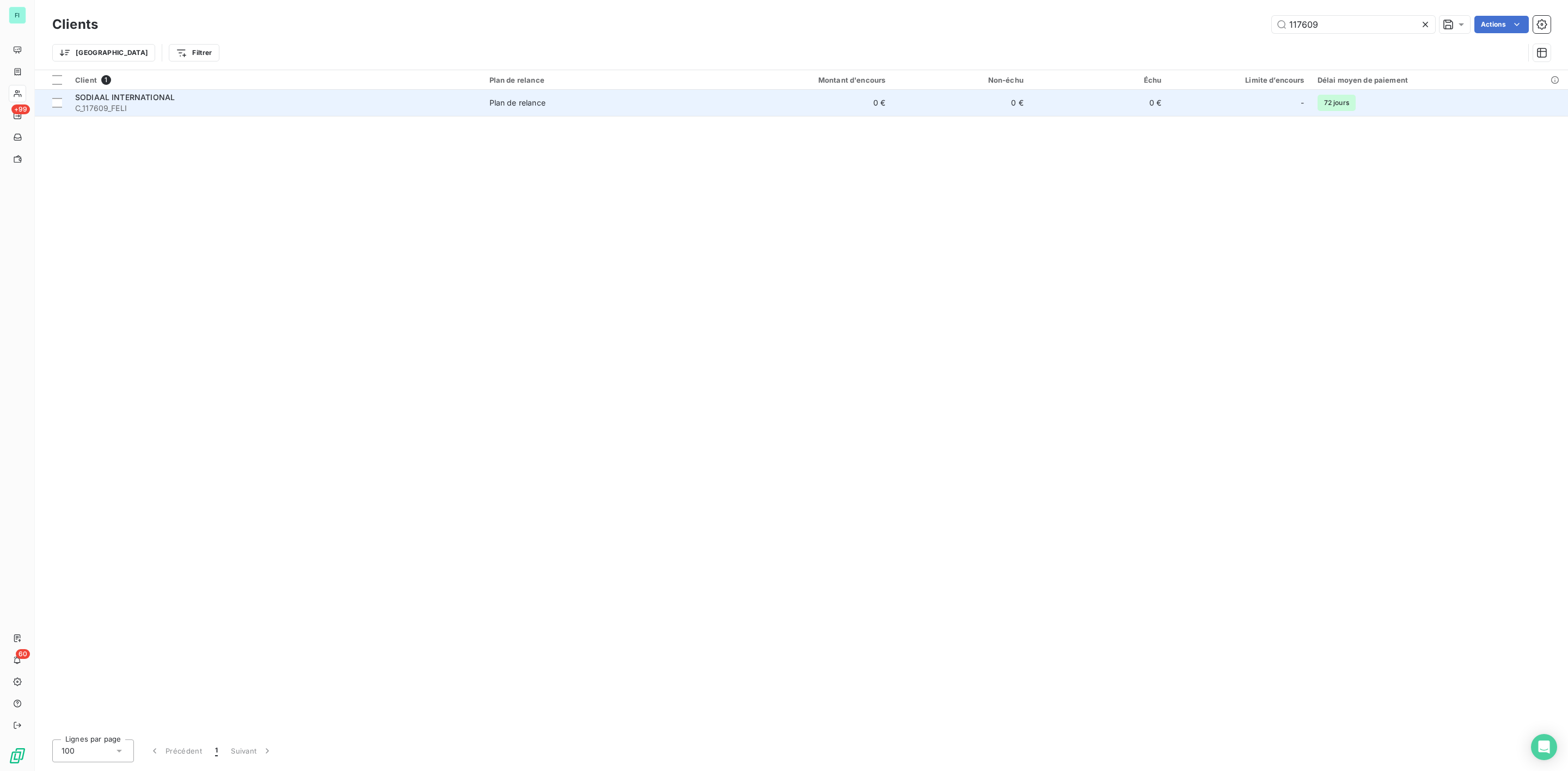
type input "117609"
click at [158, 105] on span "C_117609_FELI" at bounding box center [275, 108] width 401 height 11
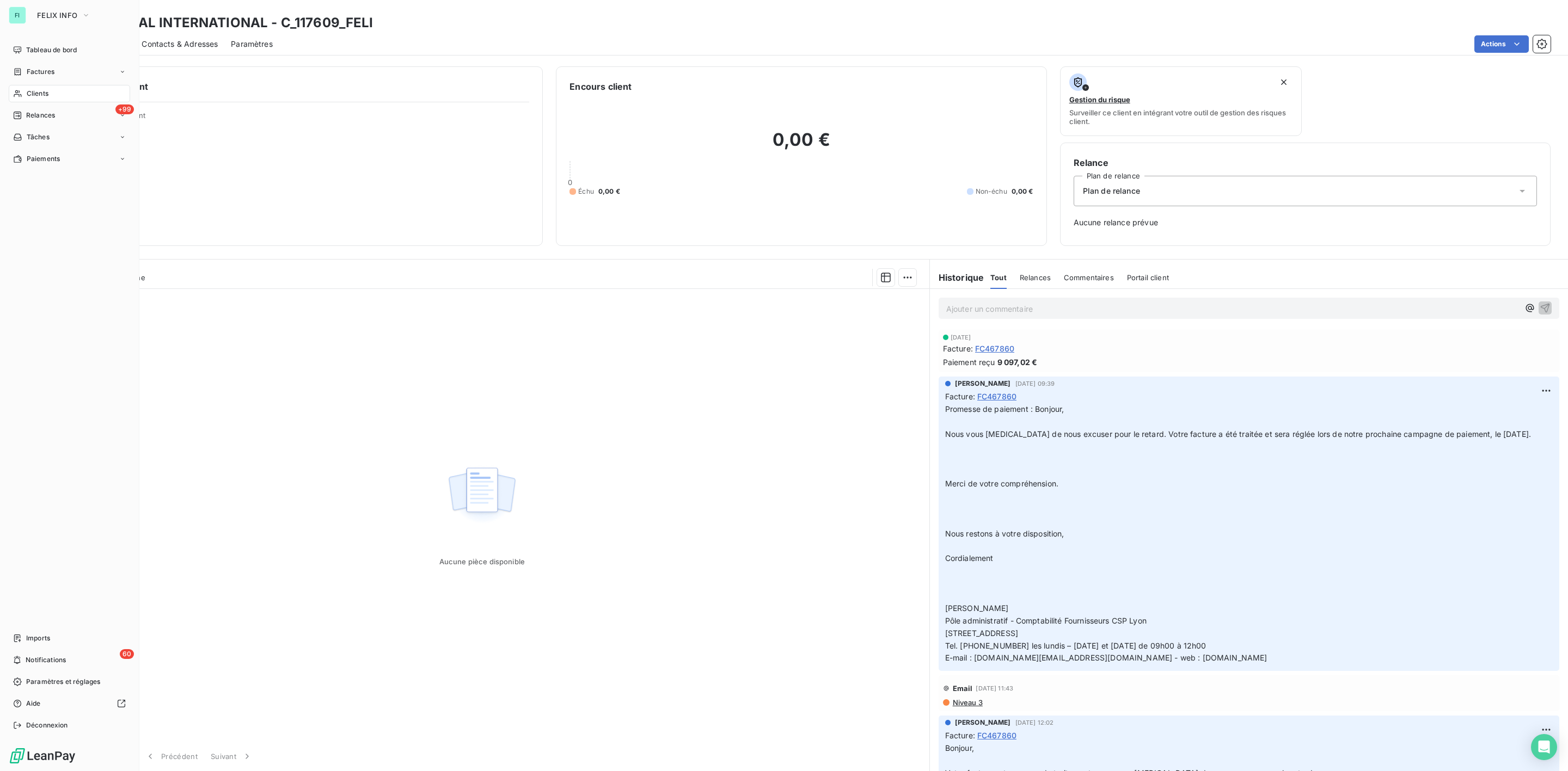
click at [38, 93] on span "Clients" at bounding box center [38, 94] width 22 height 10
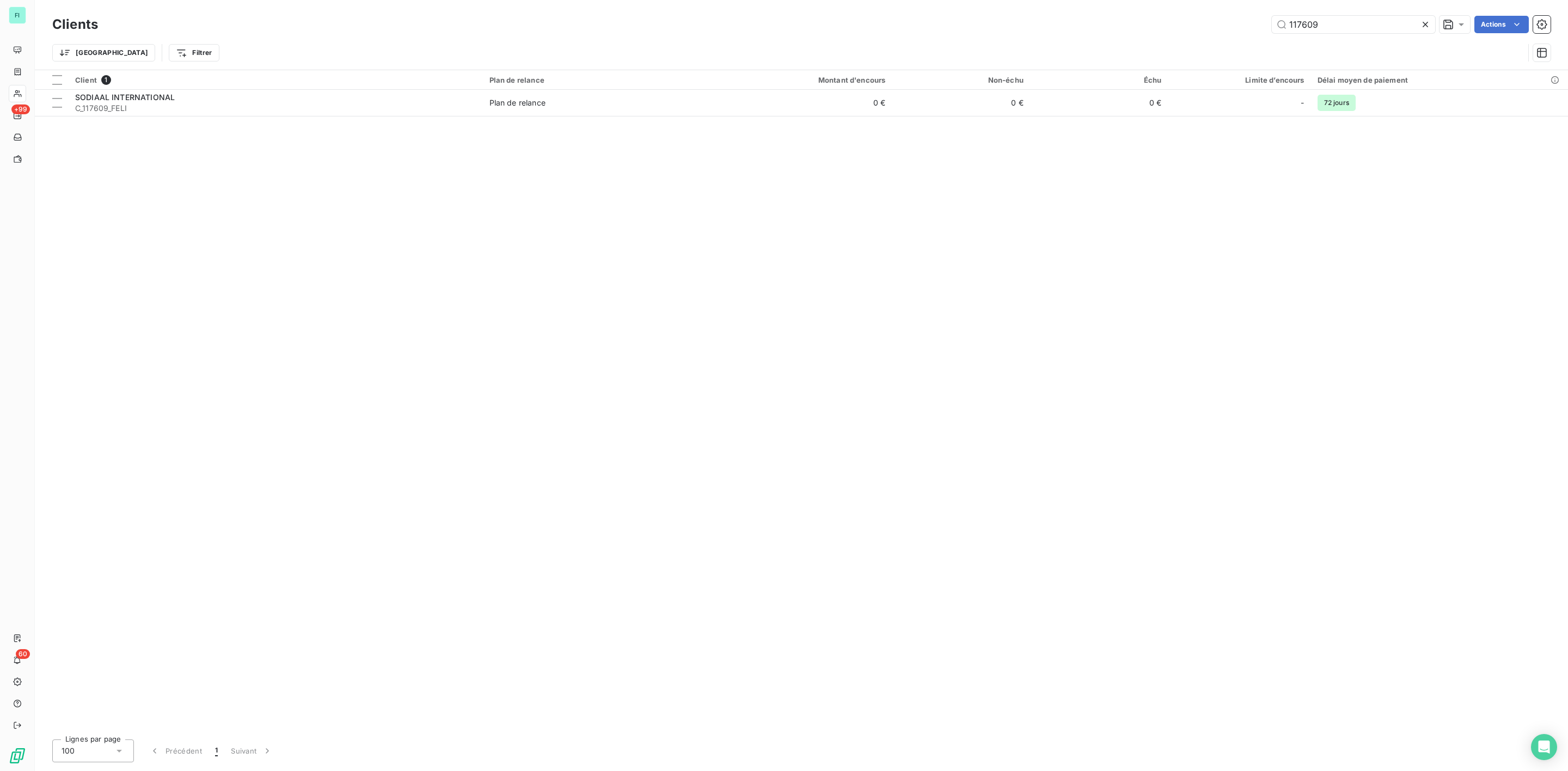
drag, startPoint x: 1335, startPoint y: 29, endPoint x: 1055, endPoint y: 31, distance: 280.0
click at [1079, 31] on div "117609 Actions" at bounding box center [830, 24] width 1440 height 18
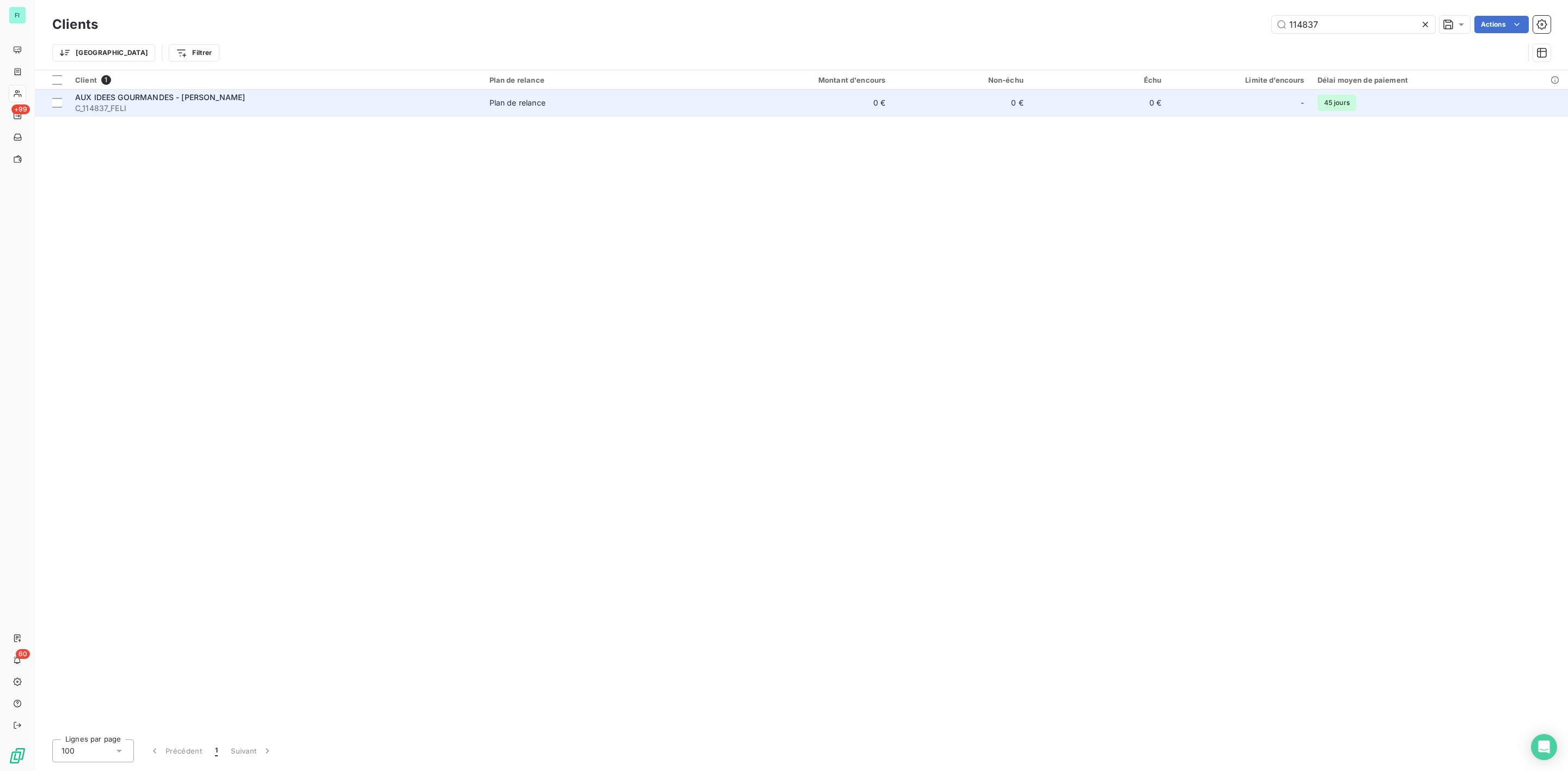
type input "114837"
click at [147, 114] on td "AUX IDEES GOURMANDES - BARBIER AIG C_114837_FELI" at bounding box center [276, 103] width 415 height 26
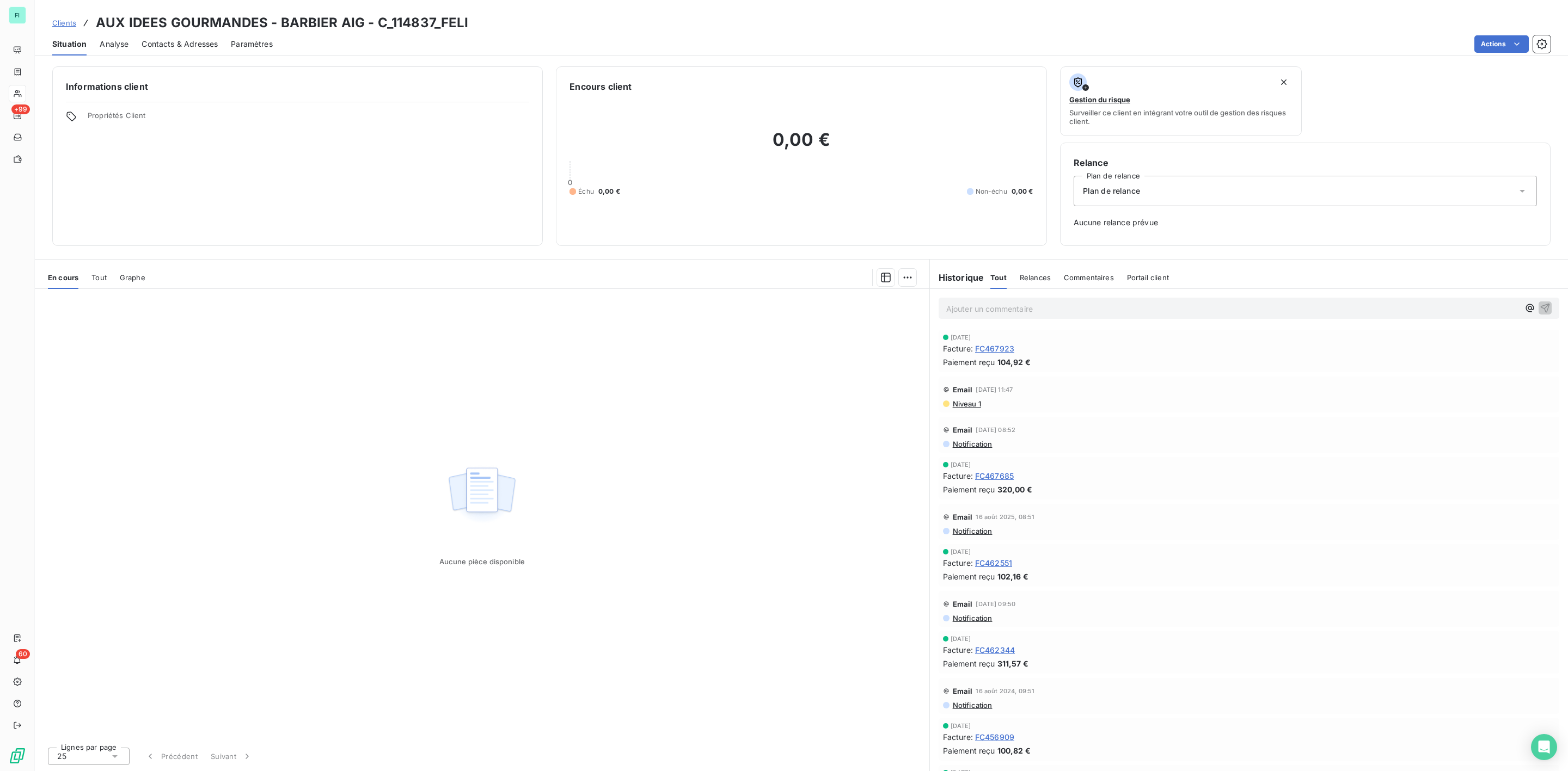
click at [1000, 349] on span "FC467923" at bounding box center [995, 349] width 39 height 12
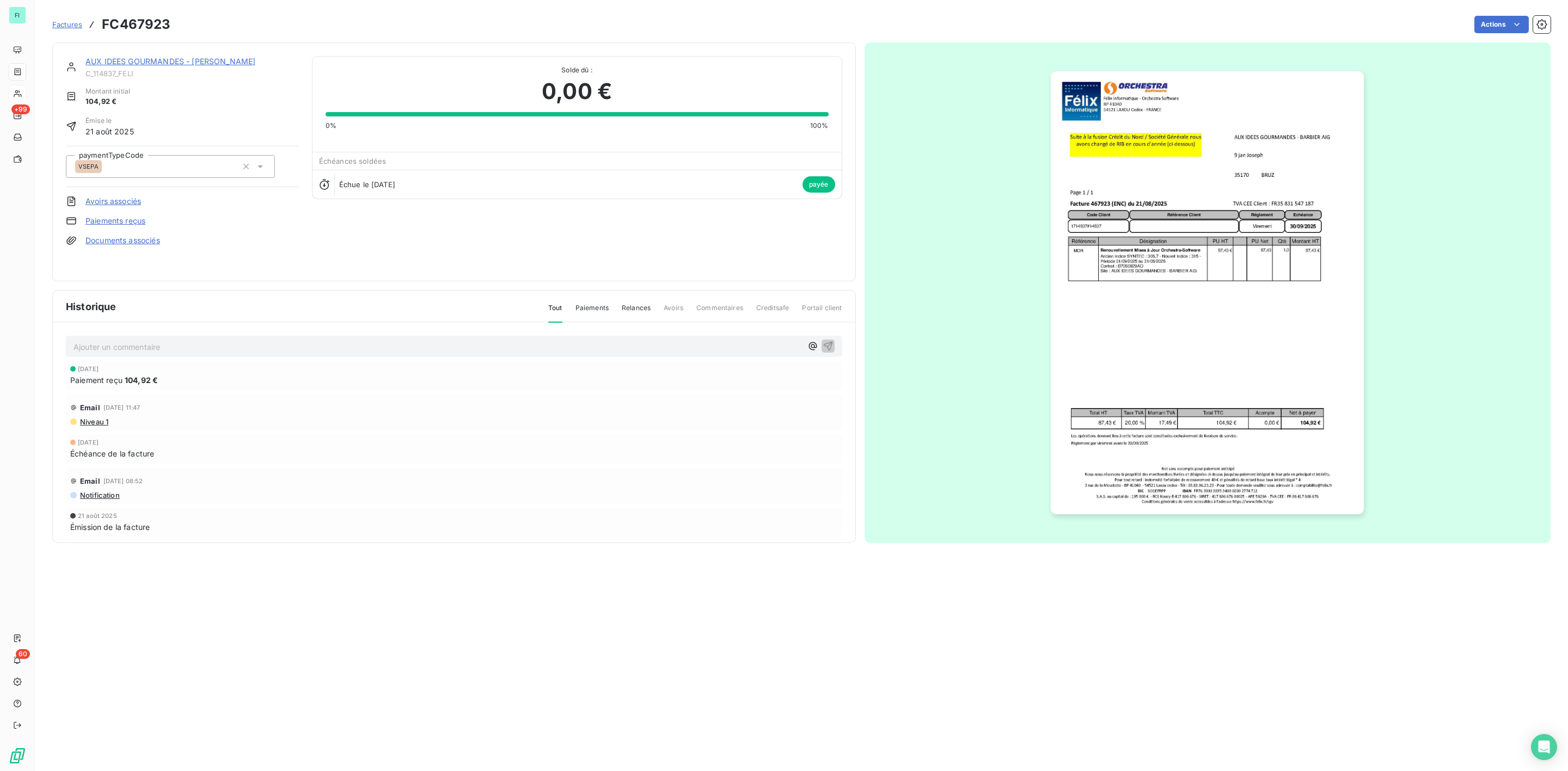
click at [1185, 245] on img "button" at bounding box center [1207, 293] width 313 height 443
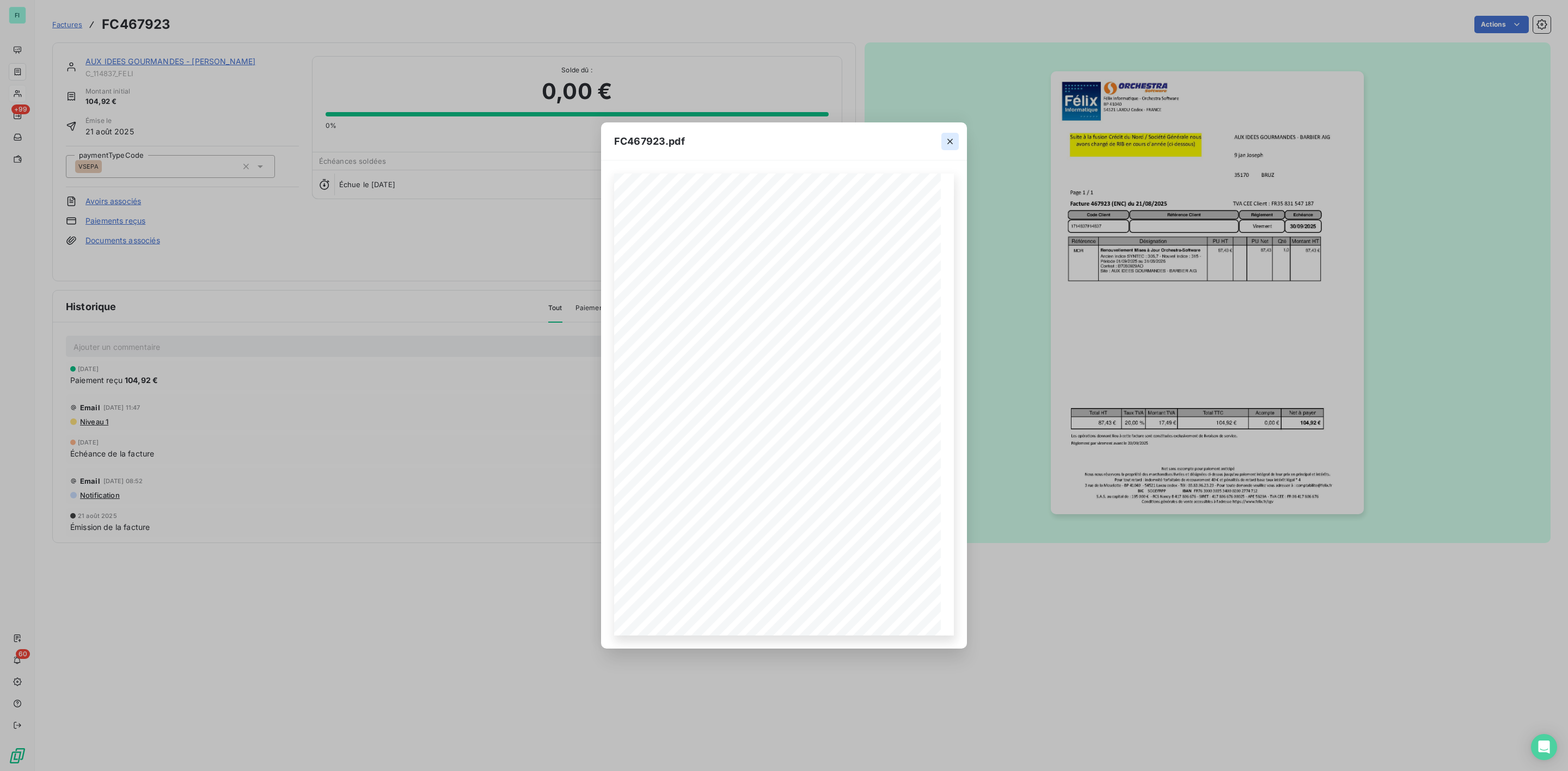
click at [952, 139] on icon "button" at bounding box center [950, 141] width 5 height 5
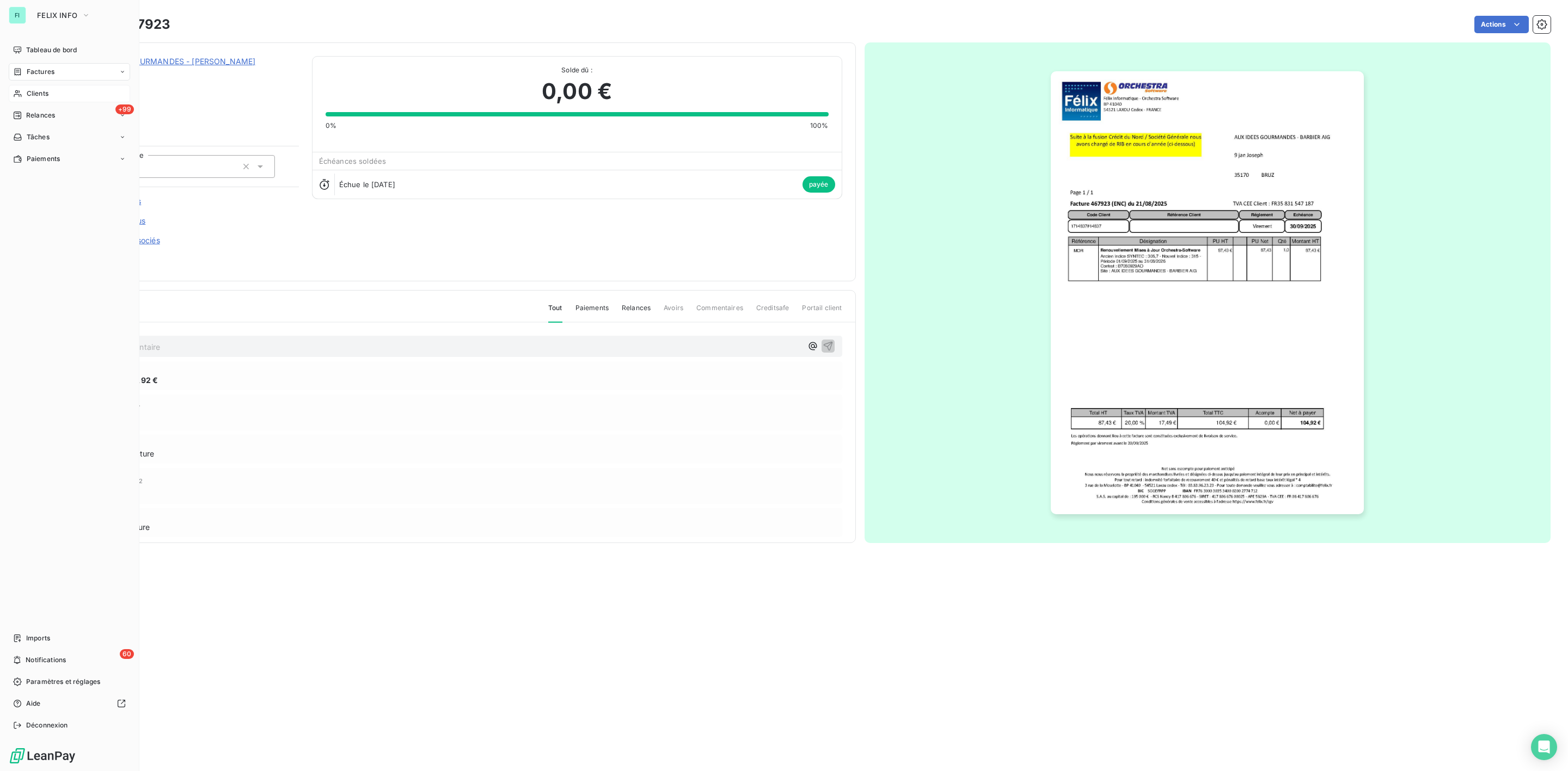
drag, startPoint x: 29, startPoint y: 90, endPoint x: 127, endPoint y: 90, distance: 98.0
click at [29, 90] on span "Clients" at bounding box center [38, 94] width 22 height 10
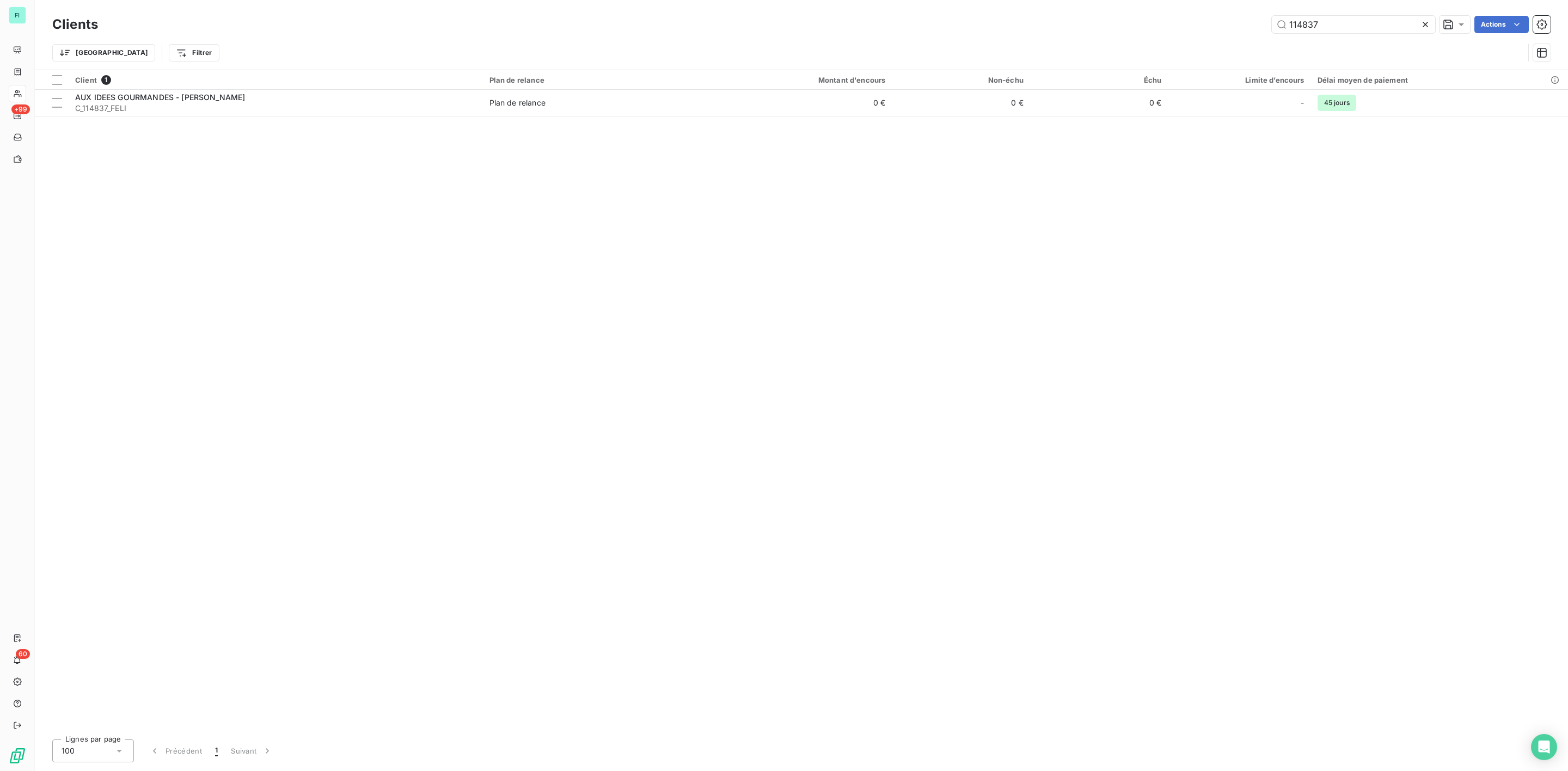
drag, startPoint x: 1344, startPoint y: 25, endPoint x: 1049, endPoint y: 26, distance: 295.0
click at [1165, 26] on div "114837 Actions" at bounding box center [830, 24] width 1440 height 18
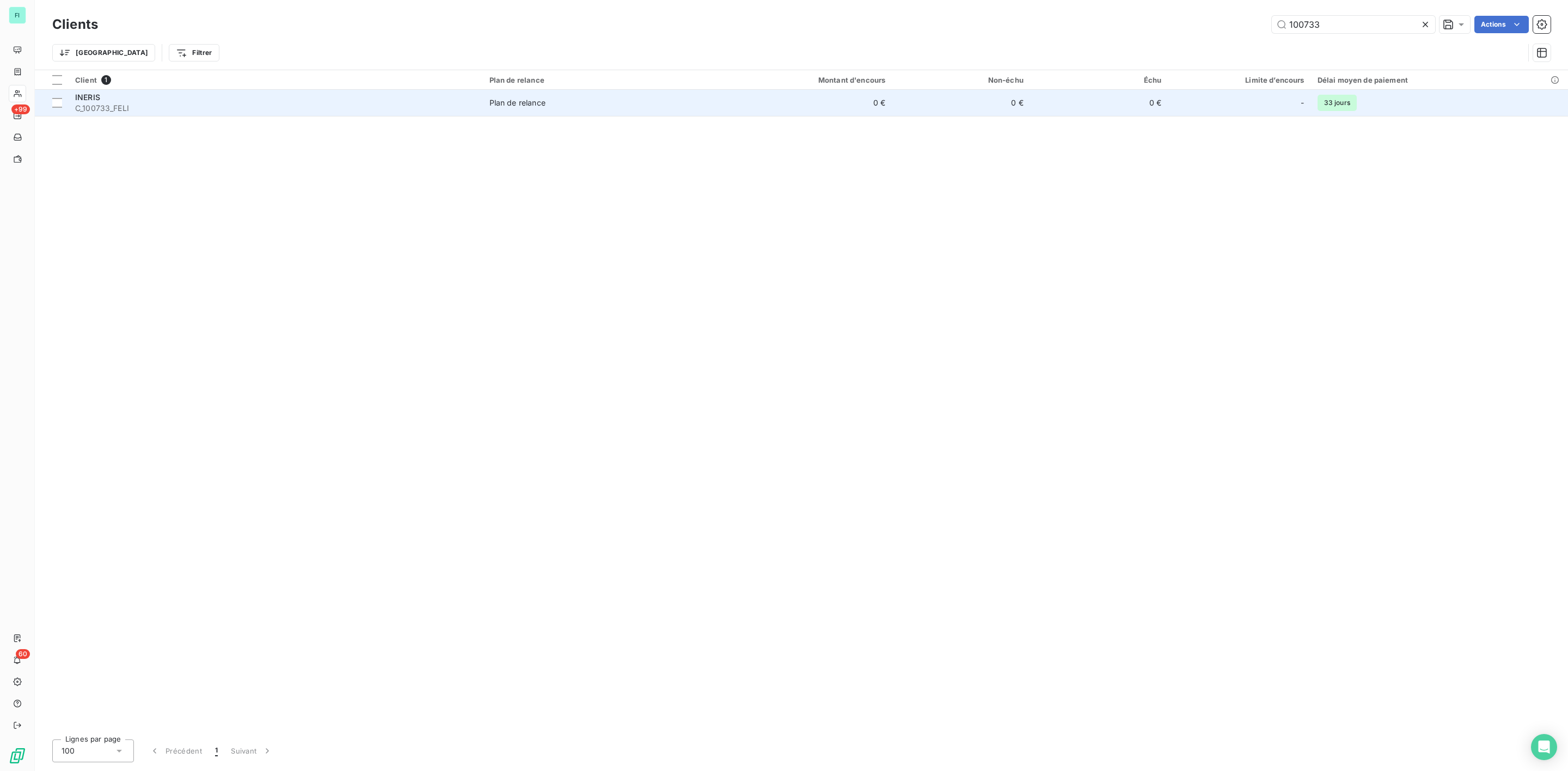
type input "100733"
click at [157, 102] on div "INERIS" at bounding box center [275, 97] width 401 height 11
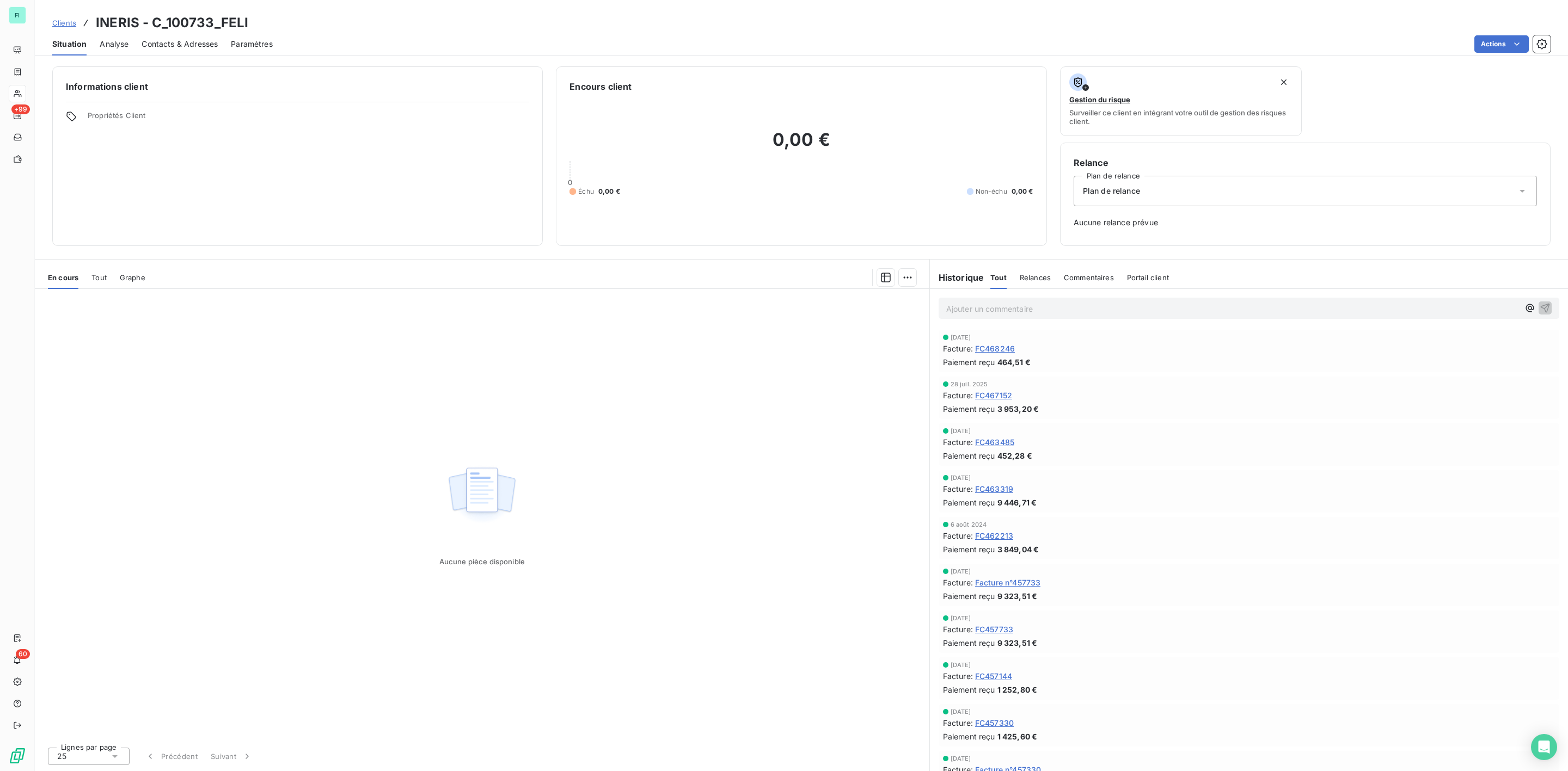
click at [999, 350] on span "FC468246" at bounding box center [995, 349] width 40 height 12
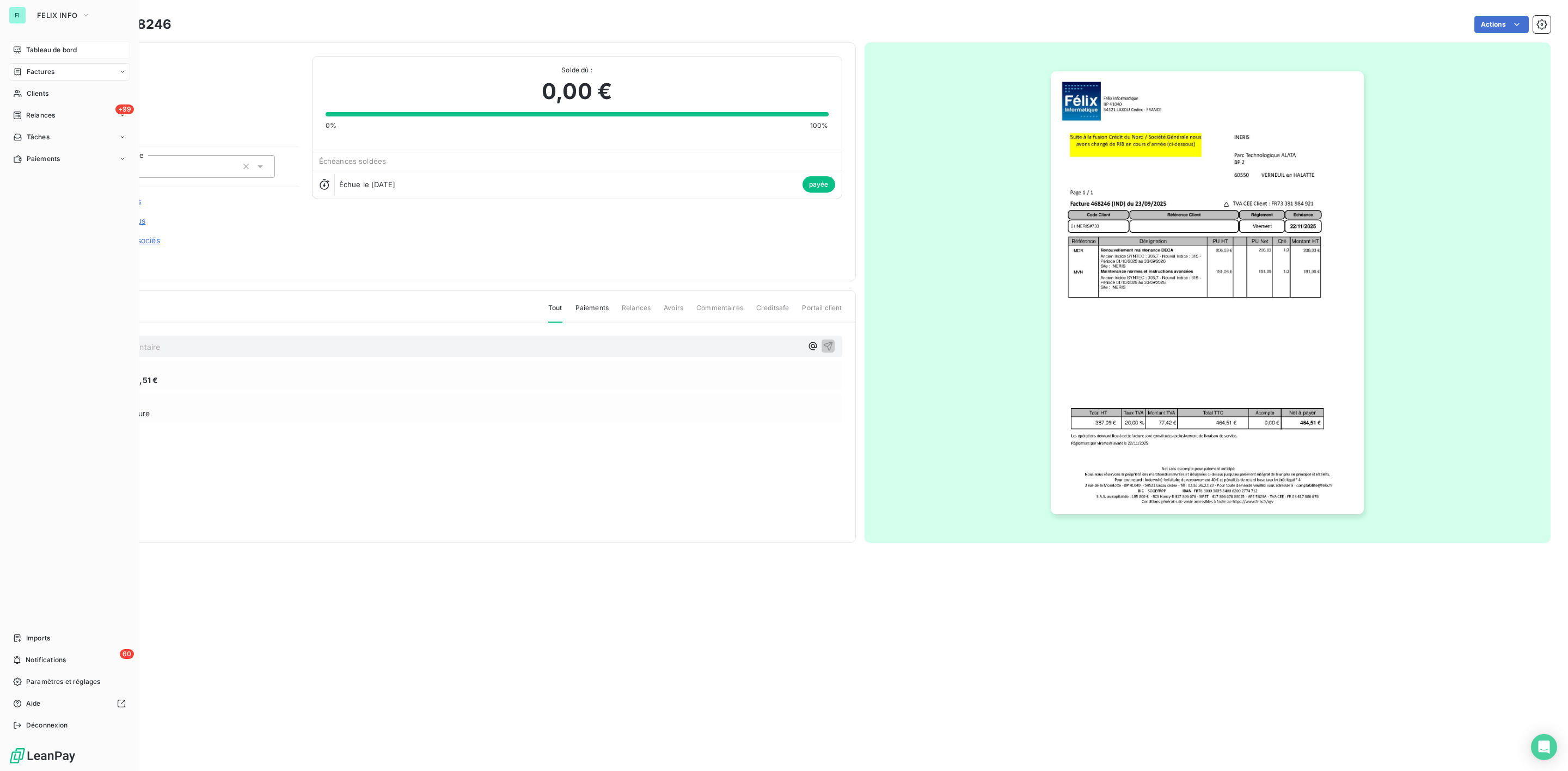
click at [51, 47] on span "Tableau de bord" at bounding box center [51, 50] width 51 height 10
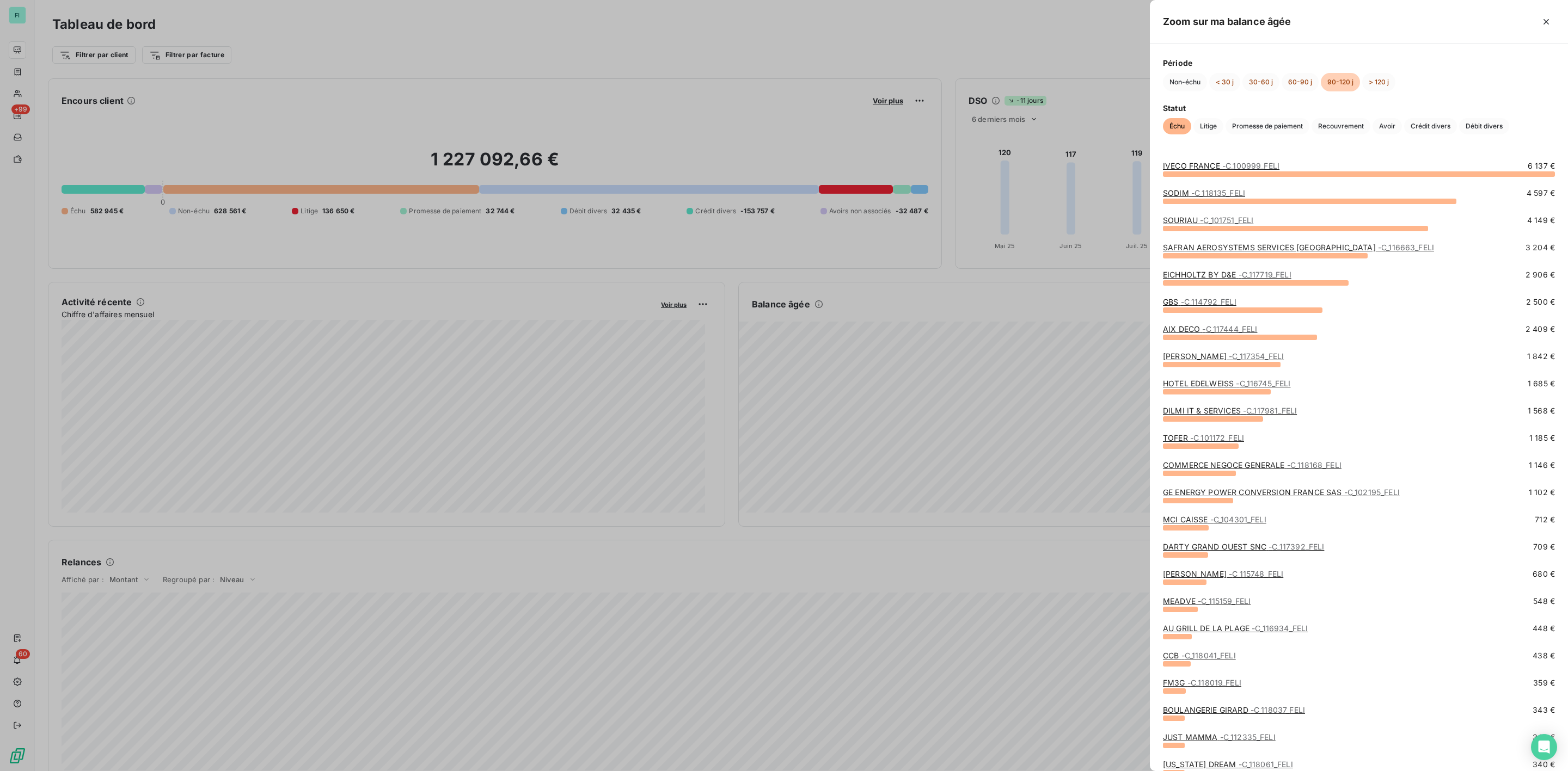
click at [1250, 164] on span "- C_100999_FELI" at bounding box center [1251, 166] width 57 height 9
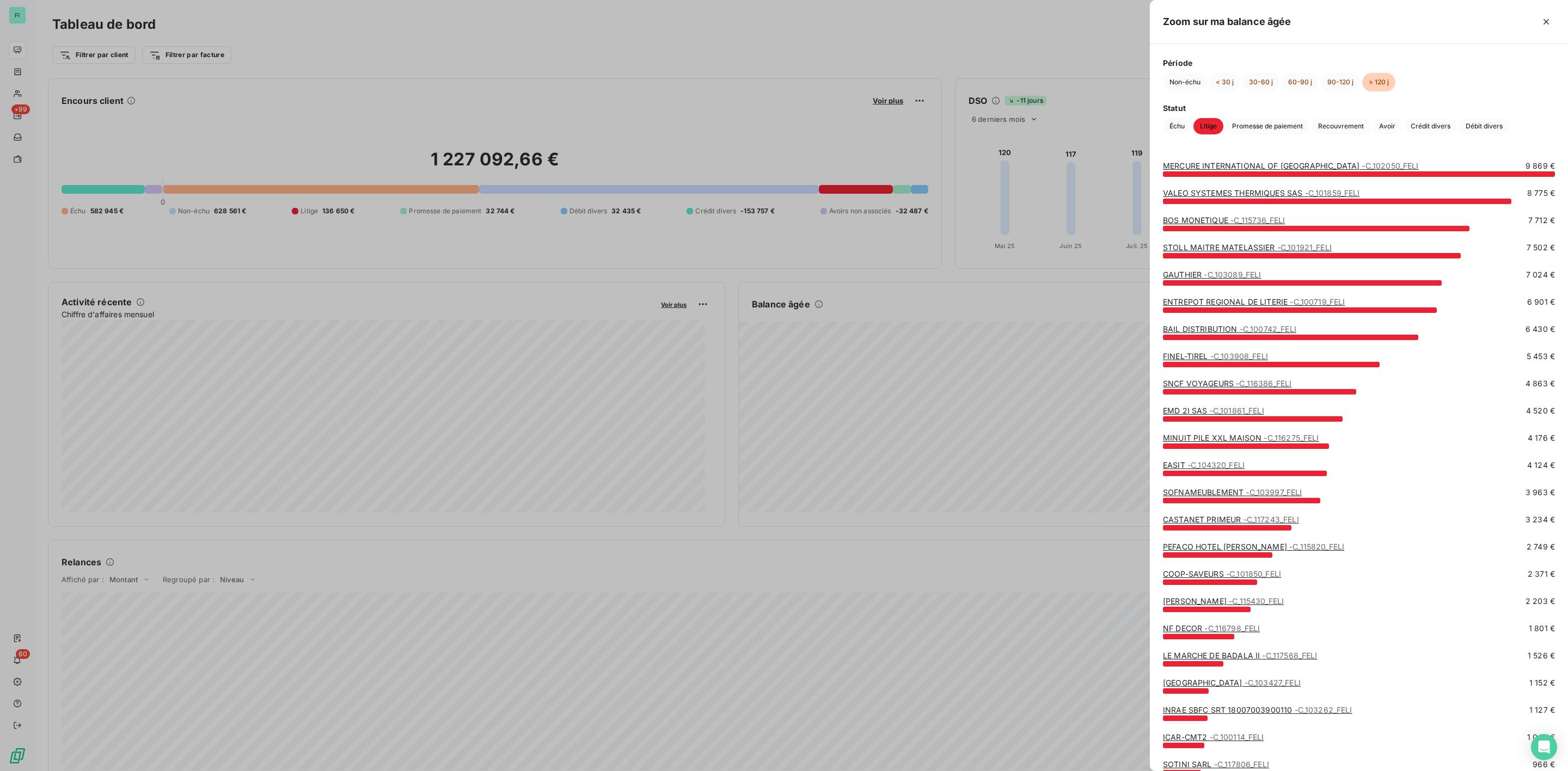
drag, startPoint x: 1037, startPoint y: 395, endPoint x: 1023, endPoint y: 382, distance: 19.1
click at [1038, 394] on div at bounding box center [784, 385] width 1568 height 771
click at [53, 90] on div at bounding box center [784, 385] width 1568 height 771
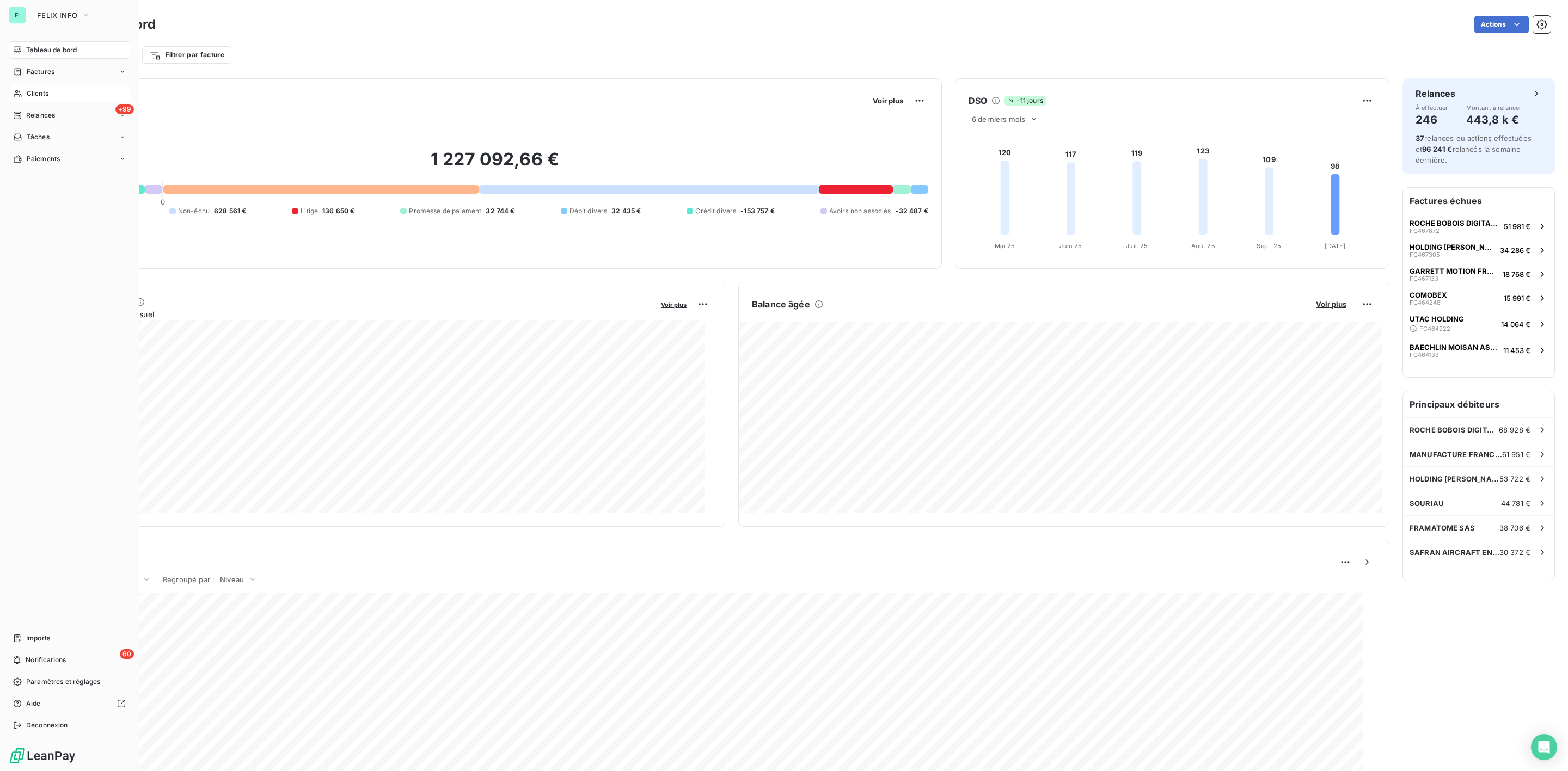
drag, startPoint x: 31, startPoint y: 94, endPoint x: 103, endPoint y: 94, distance: 72.0
click at [32, 94] on span "Clients" at bounding box center [38, 94] width 22 height 10
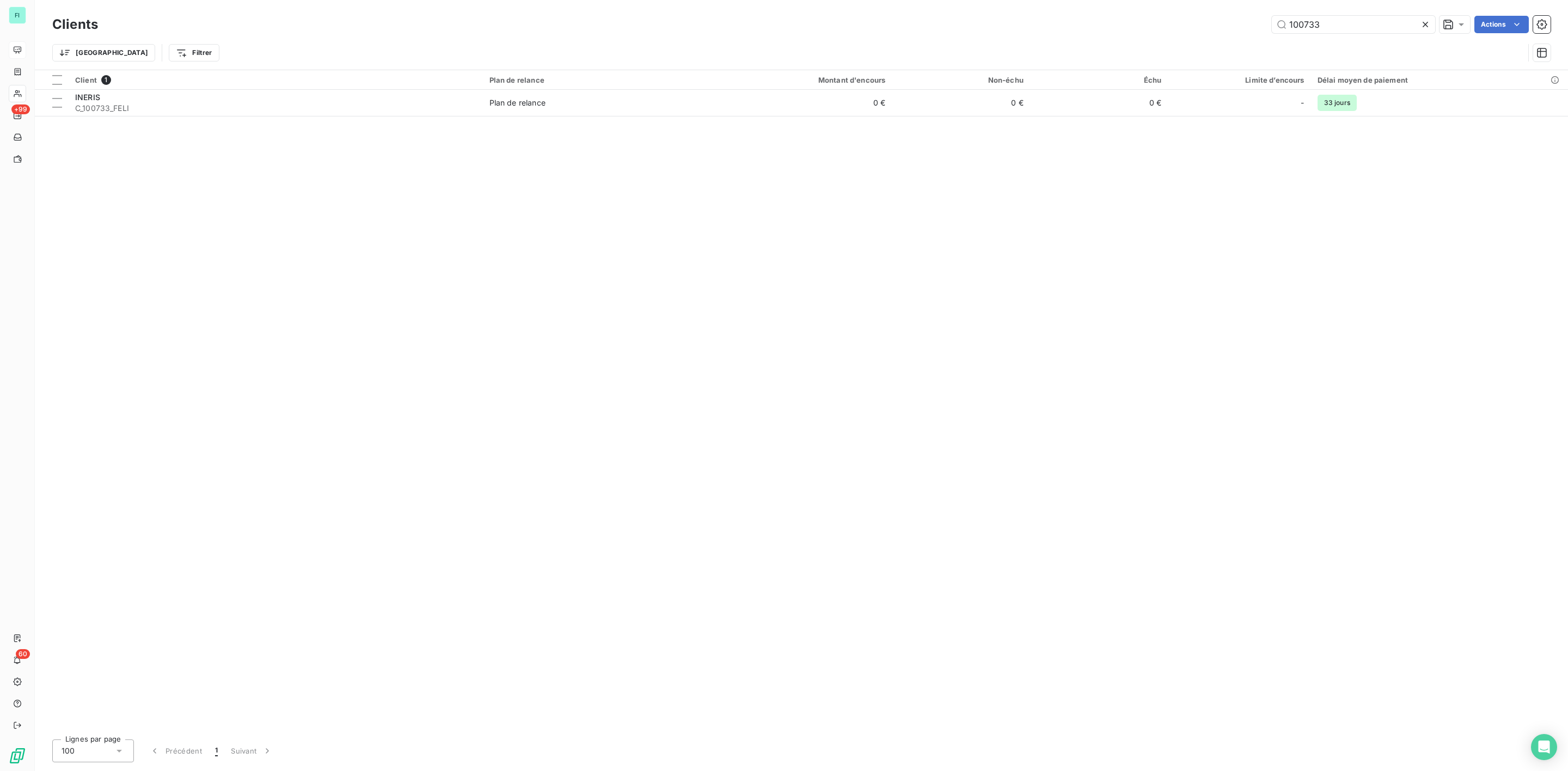
drag, startPoint x: 1351, startPoint y: 20, endPoint x: 839, endPoint y: 41, distance: 512.4
click at [1009, 25] on div "100733 Actions" at bounding box center [830, 24] width 1440 height 18
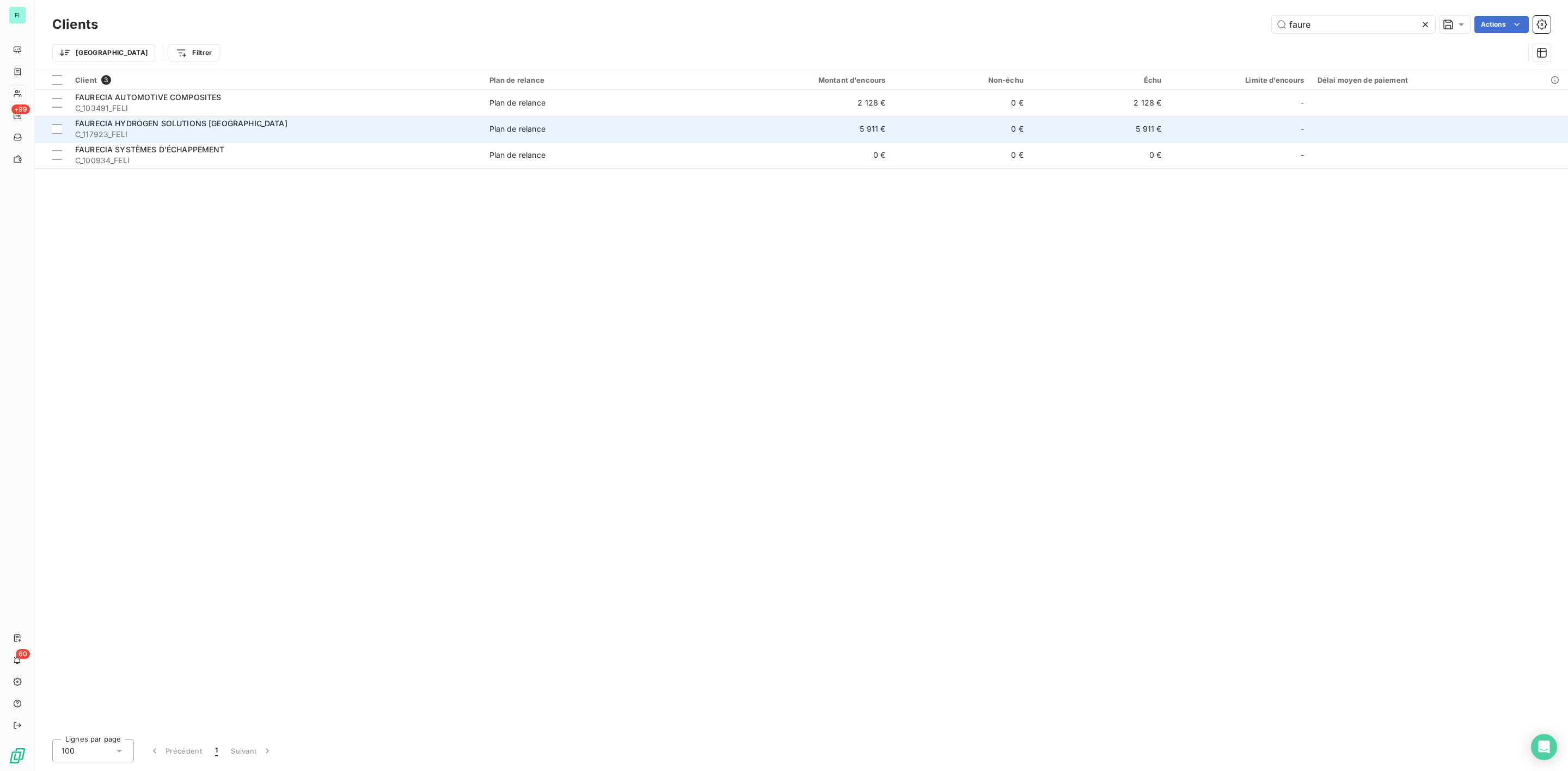
type input "faure"
click at [474, 126] on div "FAURECIA HYDROGEN SOLUTIONS [GEOGRAPHIC_DATA]" at bounding box center [275, 124] width 401 height 11
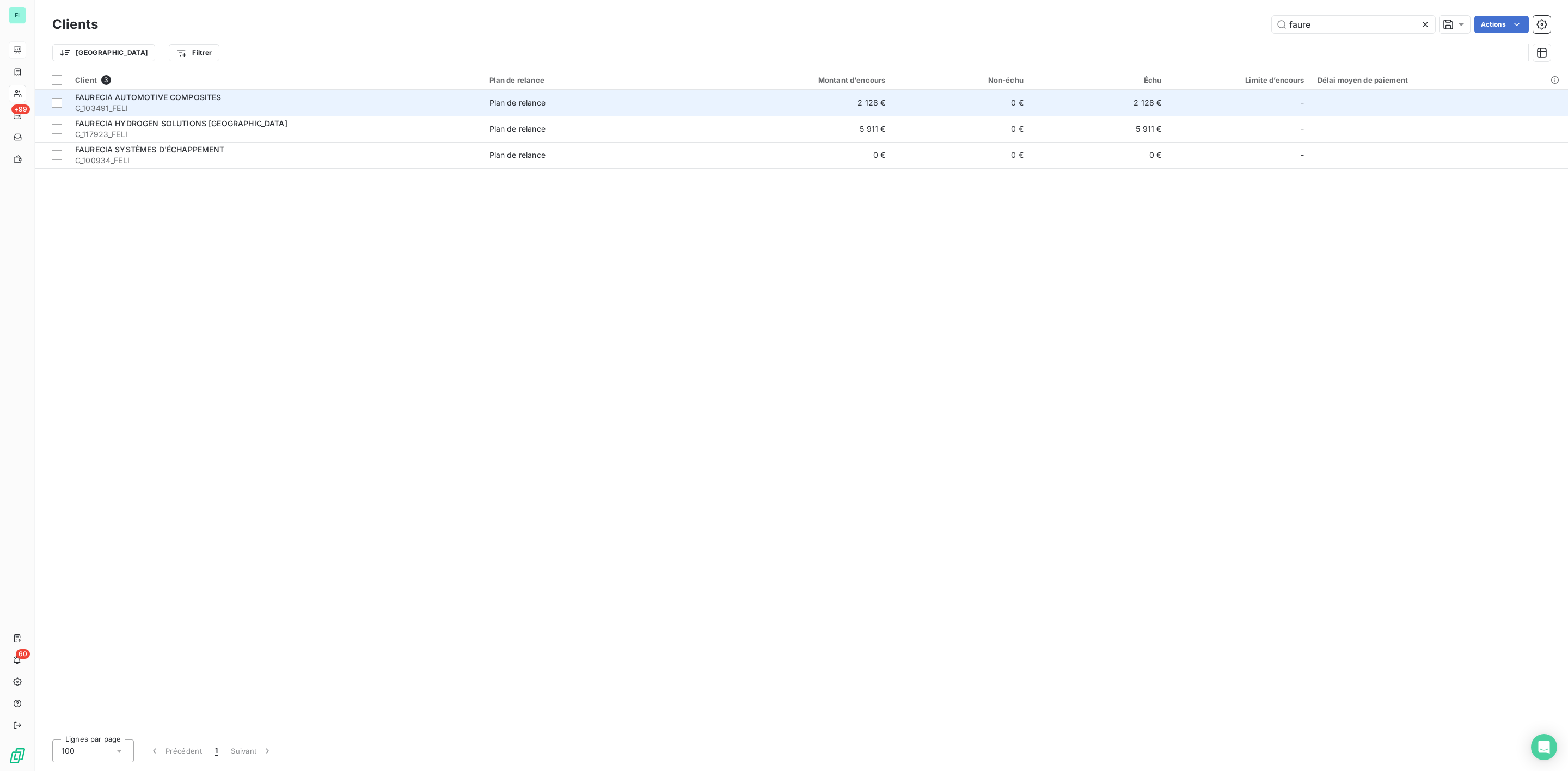
click at [131, 100] on span "FAURECIA AUTOMOTIVE COMPOSITES" at bounding box center [148, 97] width 147 height 9
click at [234, 115] on td "FAURECIA AUTOMOTIVE COMPOSITES C_103491_FELI" at bounding box center [276, 103] width 415 height 26
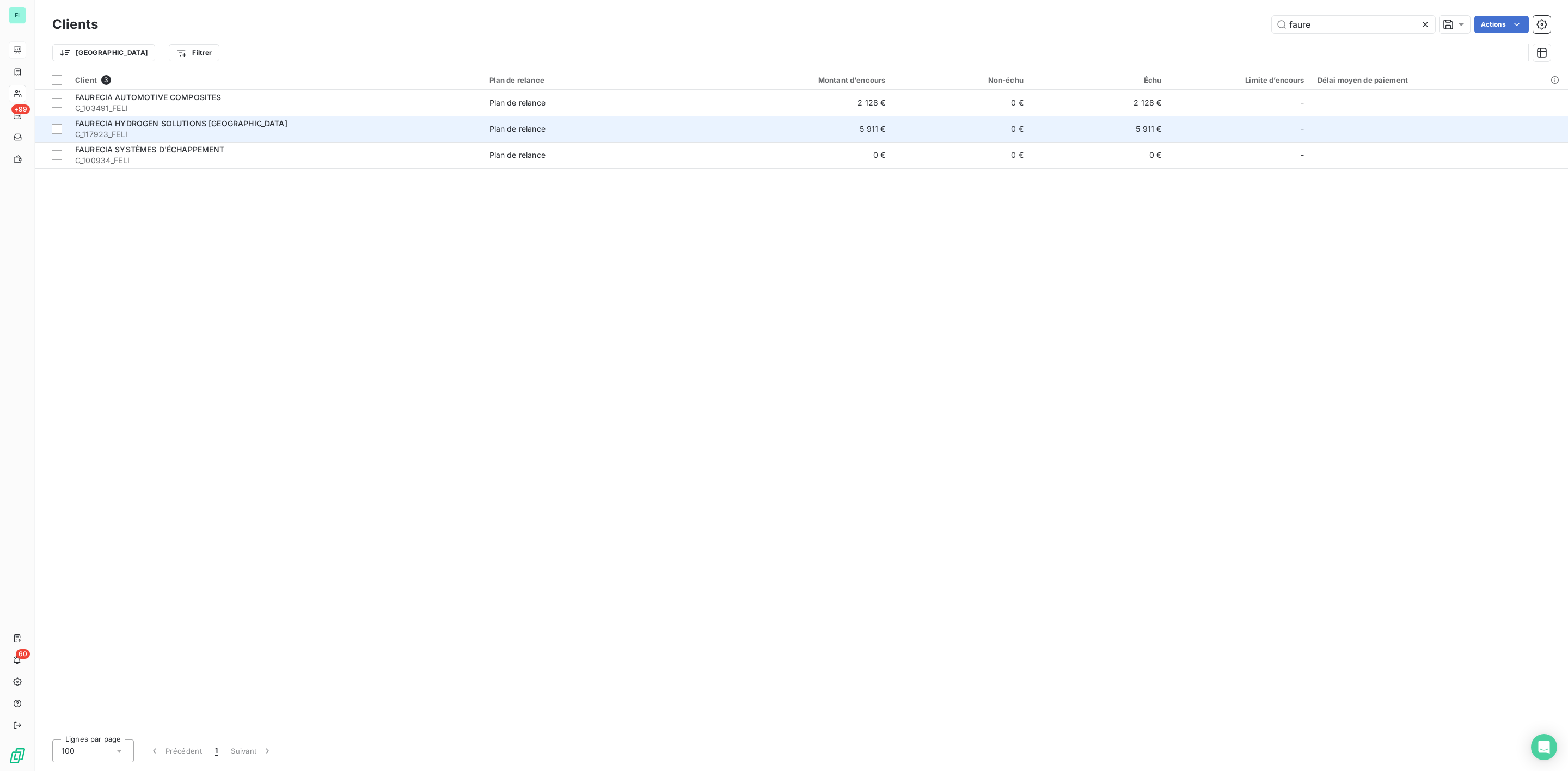
click at [211, 134] on span "C_117923_FELI" at bounding box center [275, 134] width 401 height 11
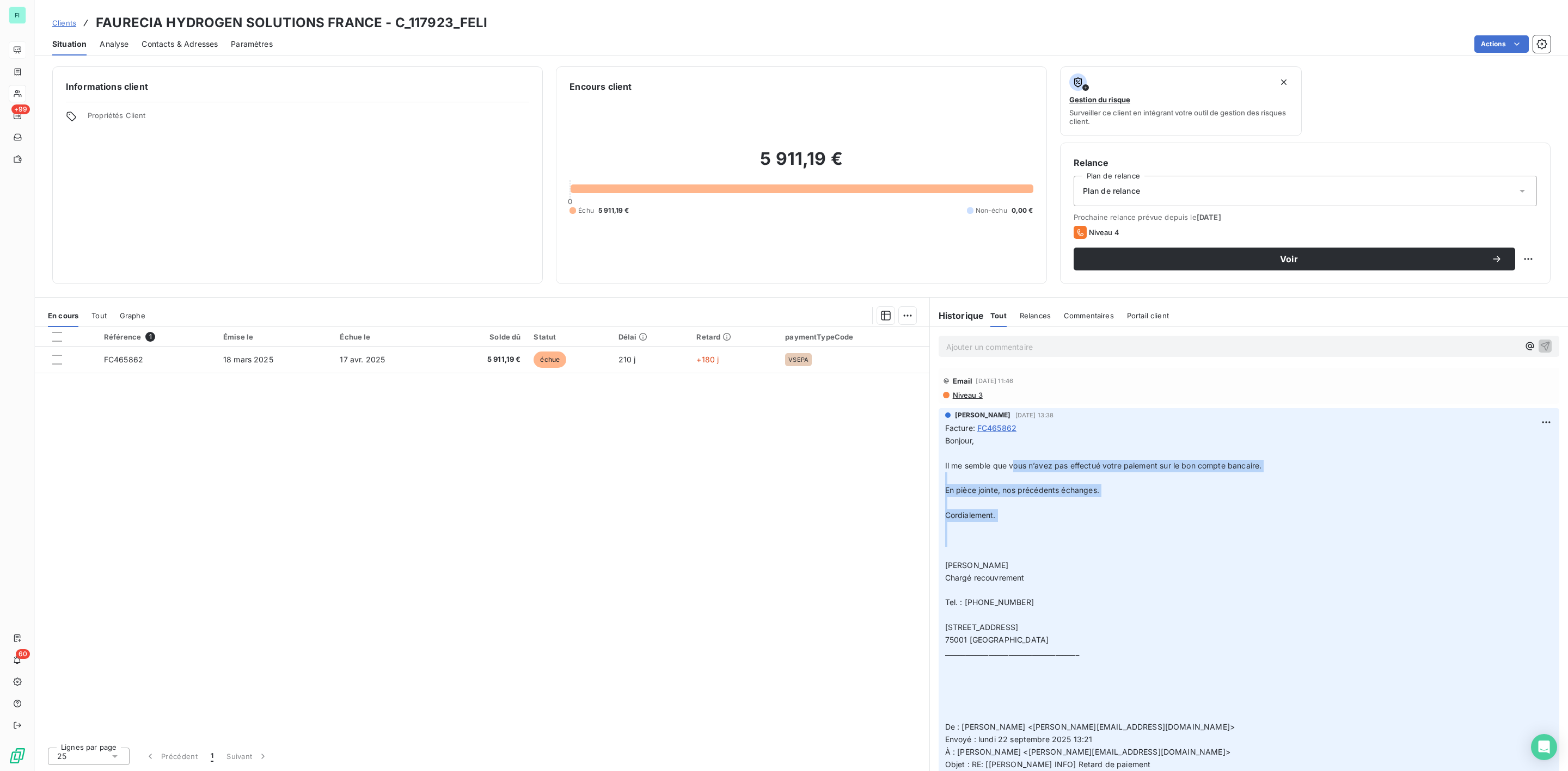
drag, startPoint x: 1035, startPoint y: 467, endPoint x: 1181, endPoint y: 550, distance: 167.9
click at [1181, 550] on p "Bonjour, ﻿ Il me semble que vous n’avez pas effectué votre paiement sur le bon …" at bounding box center [1249, 728] width 607 height 585
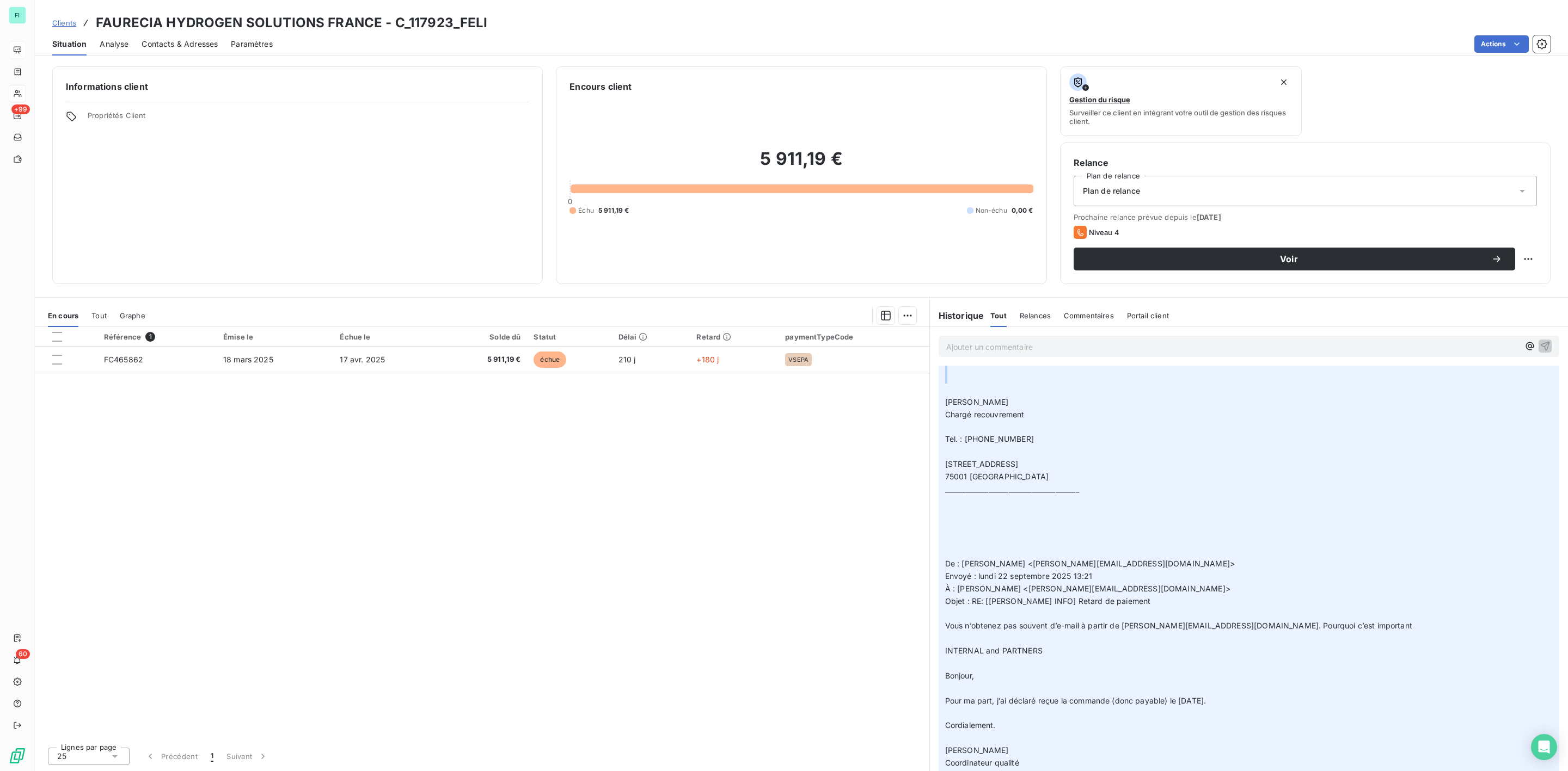
scroll to position [245, 0]
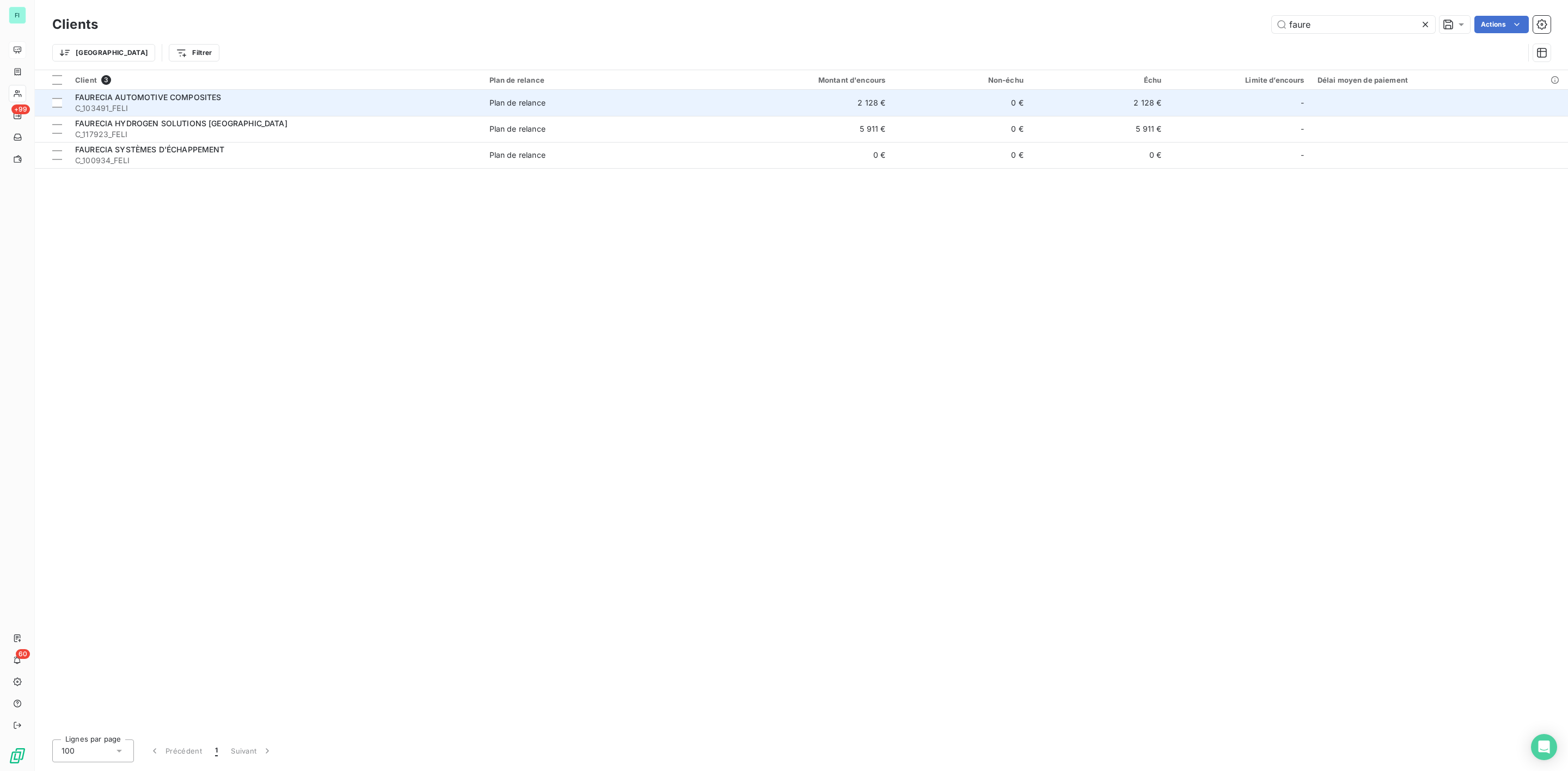
click at [194, 96] on span "FAURECIA AUTOMOTIVE COMPOSITES" at bounding box center [148, 97] width 147 height 9
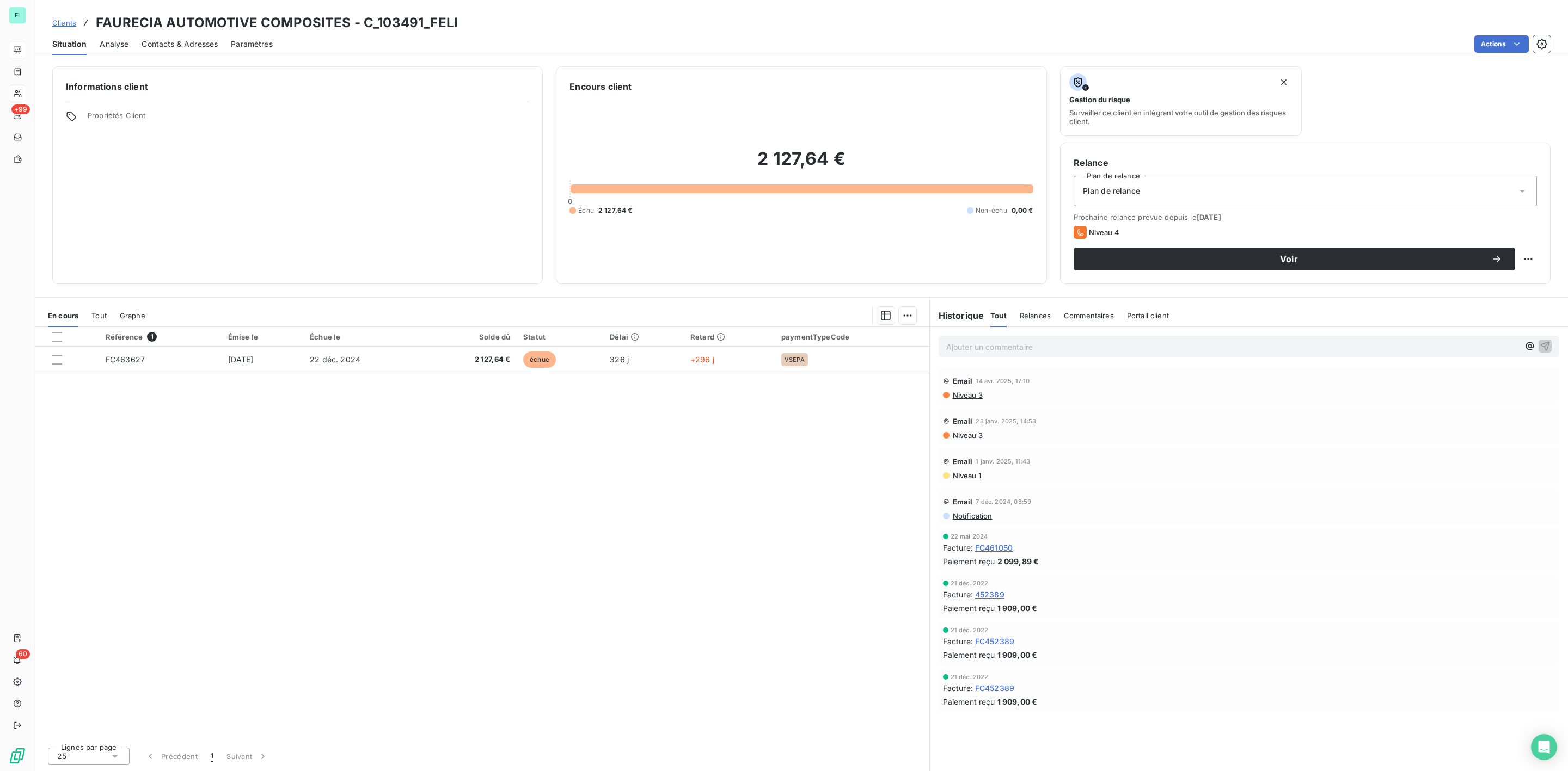
click at [170, 43] on span "Contacts & Adresses" at bounding box center [180, 44] width 76 height 11
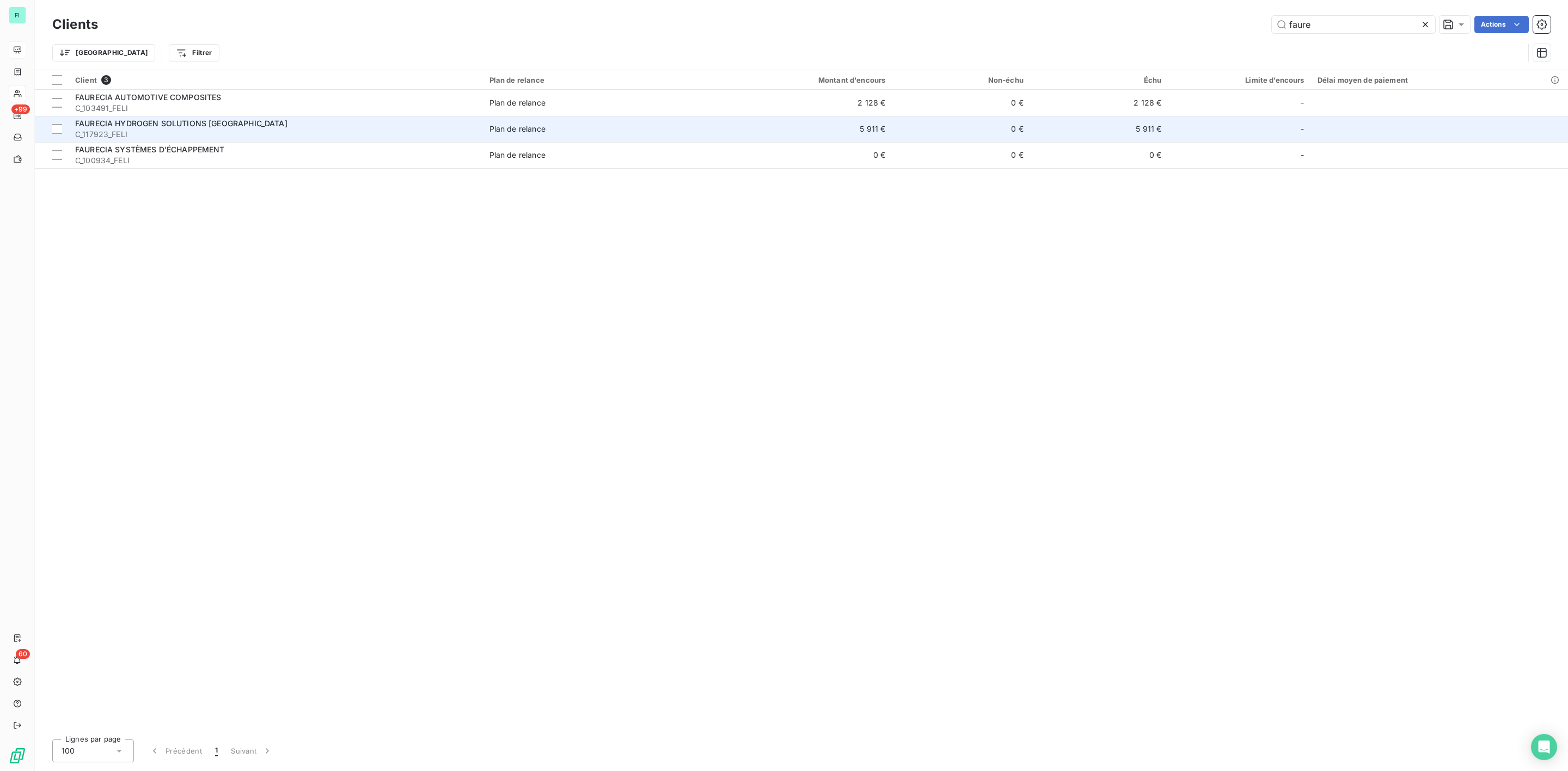
click at [135, 130] on span "C_117923_FELI" at bounding box center [275, 134] width 401 height 11
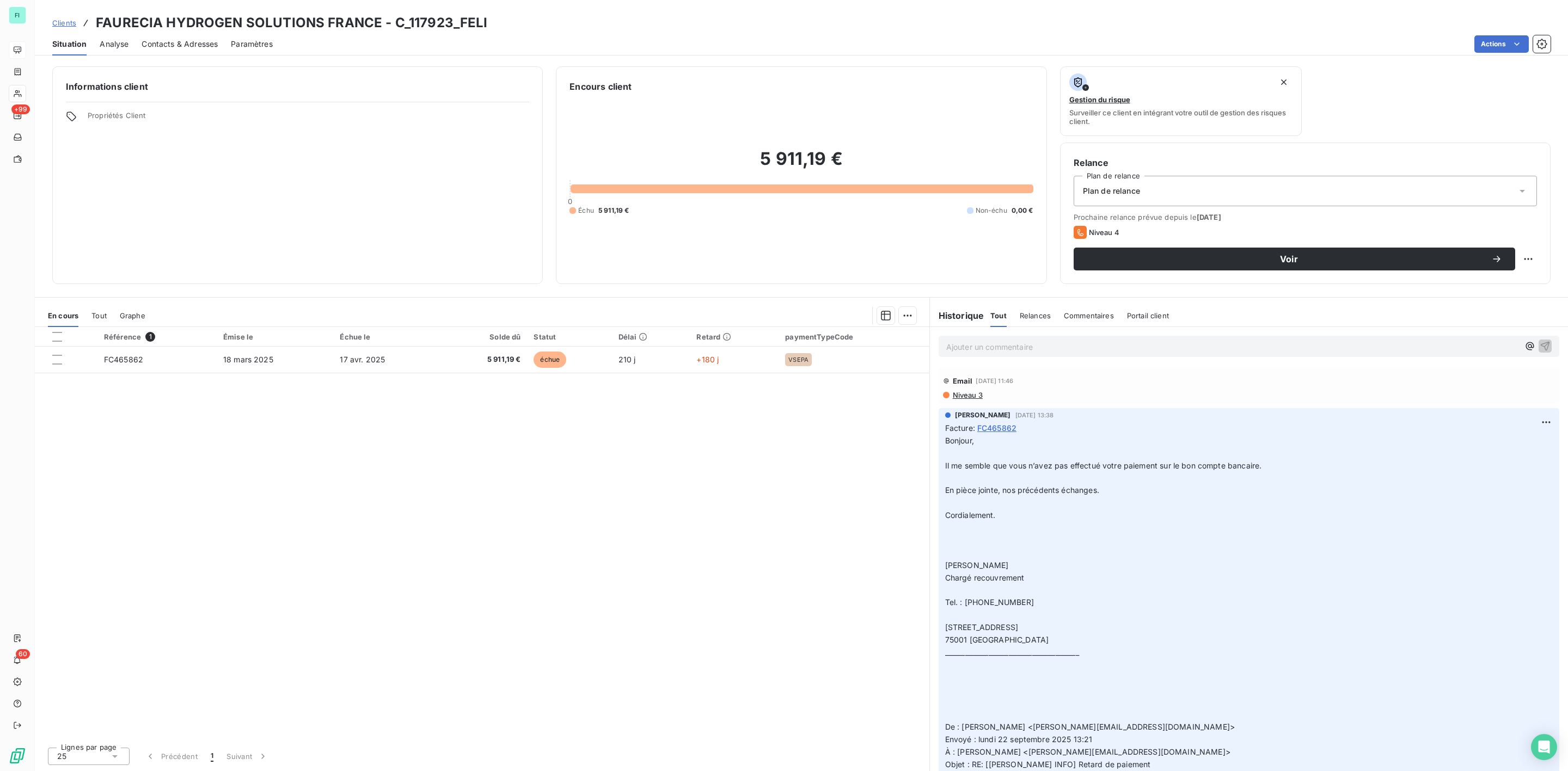
click at [158, 46] on span "Contacts & Adresses" at bounding box center [180, 44] width 76 height 11
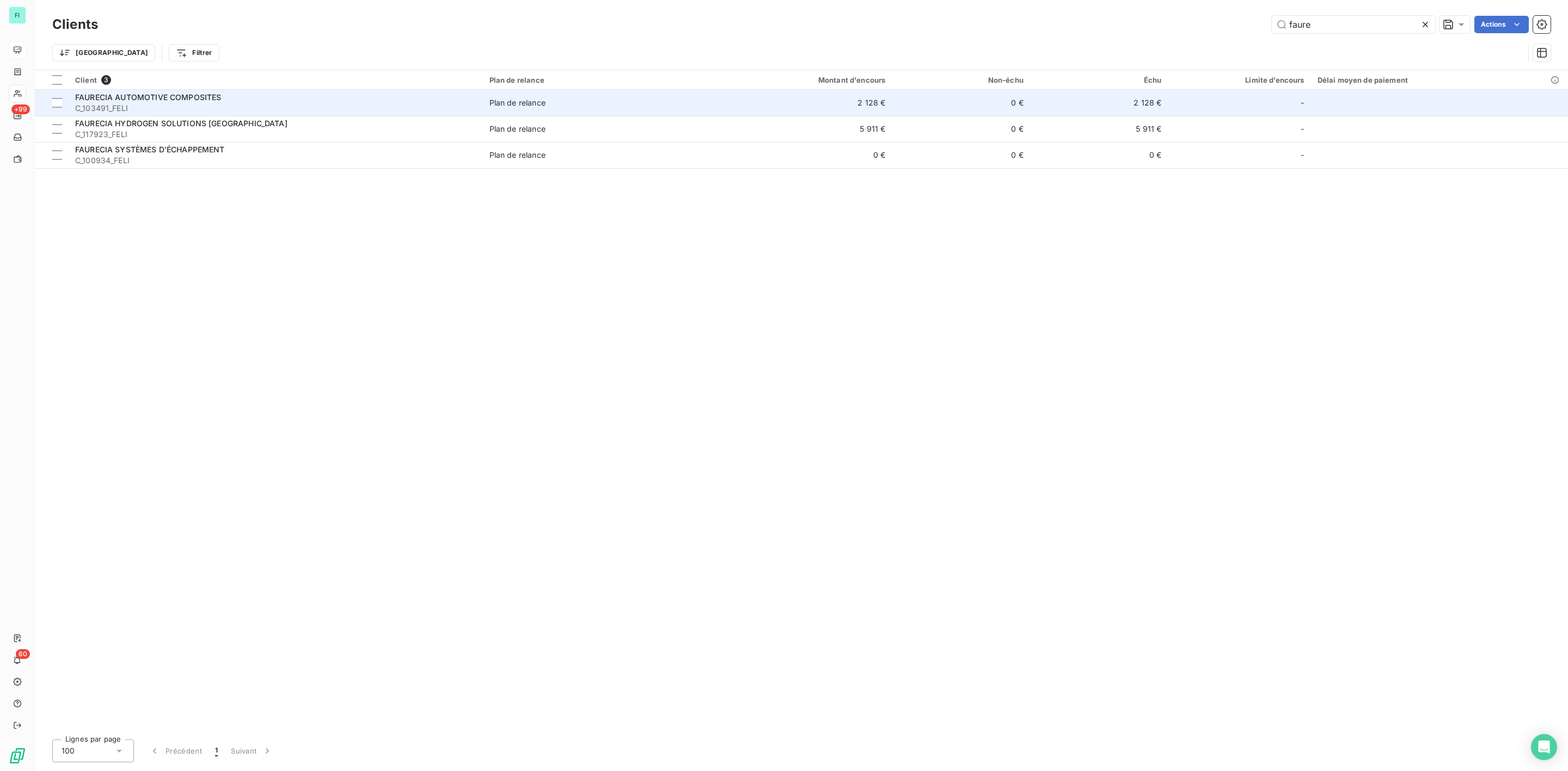
click at [147, 98] on span "FAURECIA AUTOMOTIVE COMPOSITES" at bounding box center [148, 97] width 147 height 9
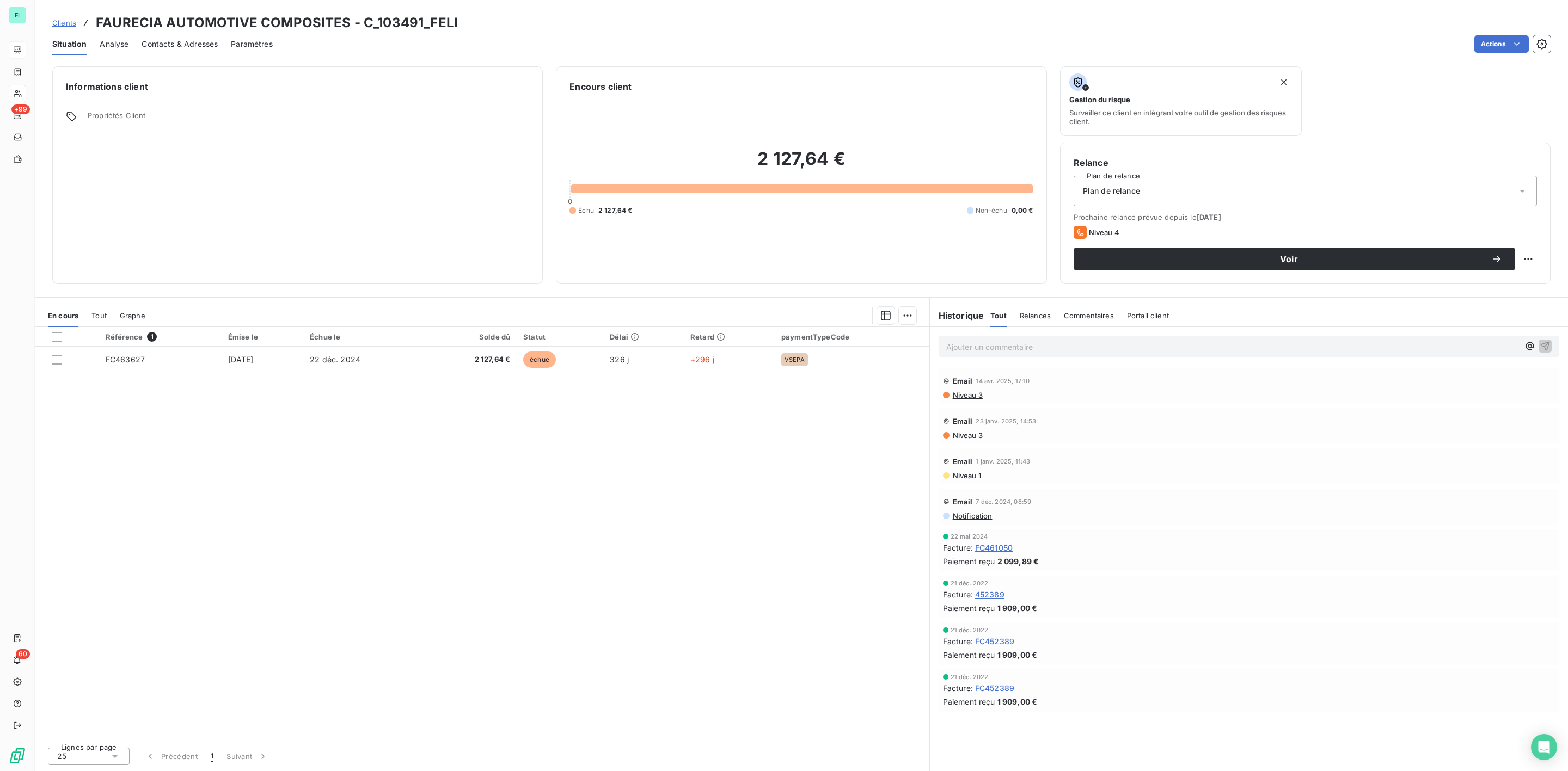
click at [167, 39] on span "Contacts & Adresses" at bounding box center [180, 44] width 76 height 11
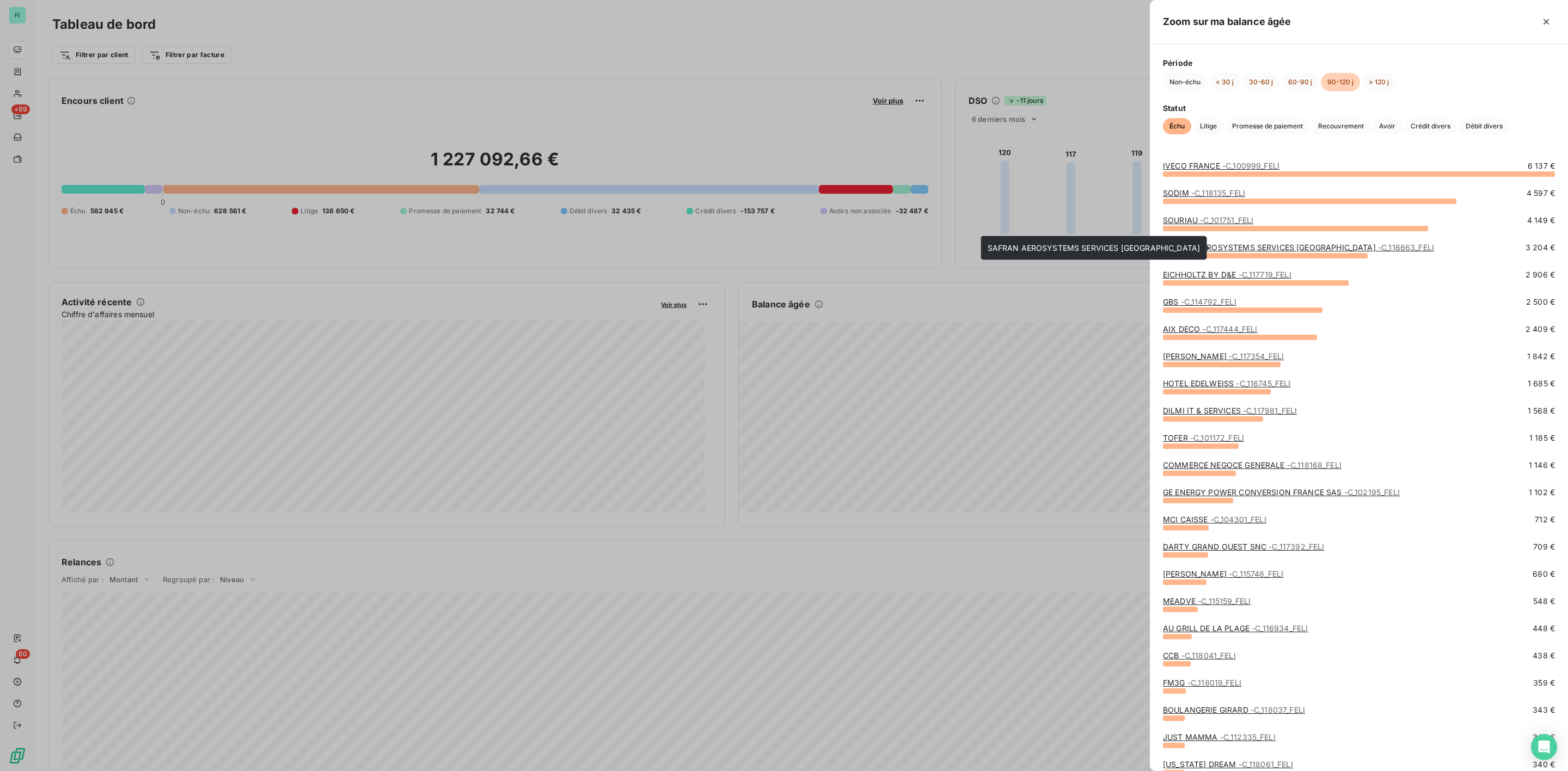
click at [1199, 247] on link "SAFRAN AEROSYSTEMS SERVICES [GEOGRAPHIC_DATA] - C_116663_FELI" at bounding box center [1298, 247] width 271 height 9
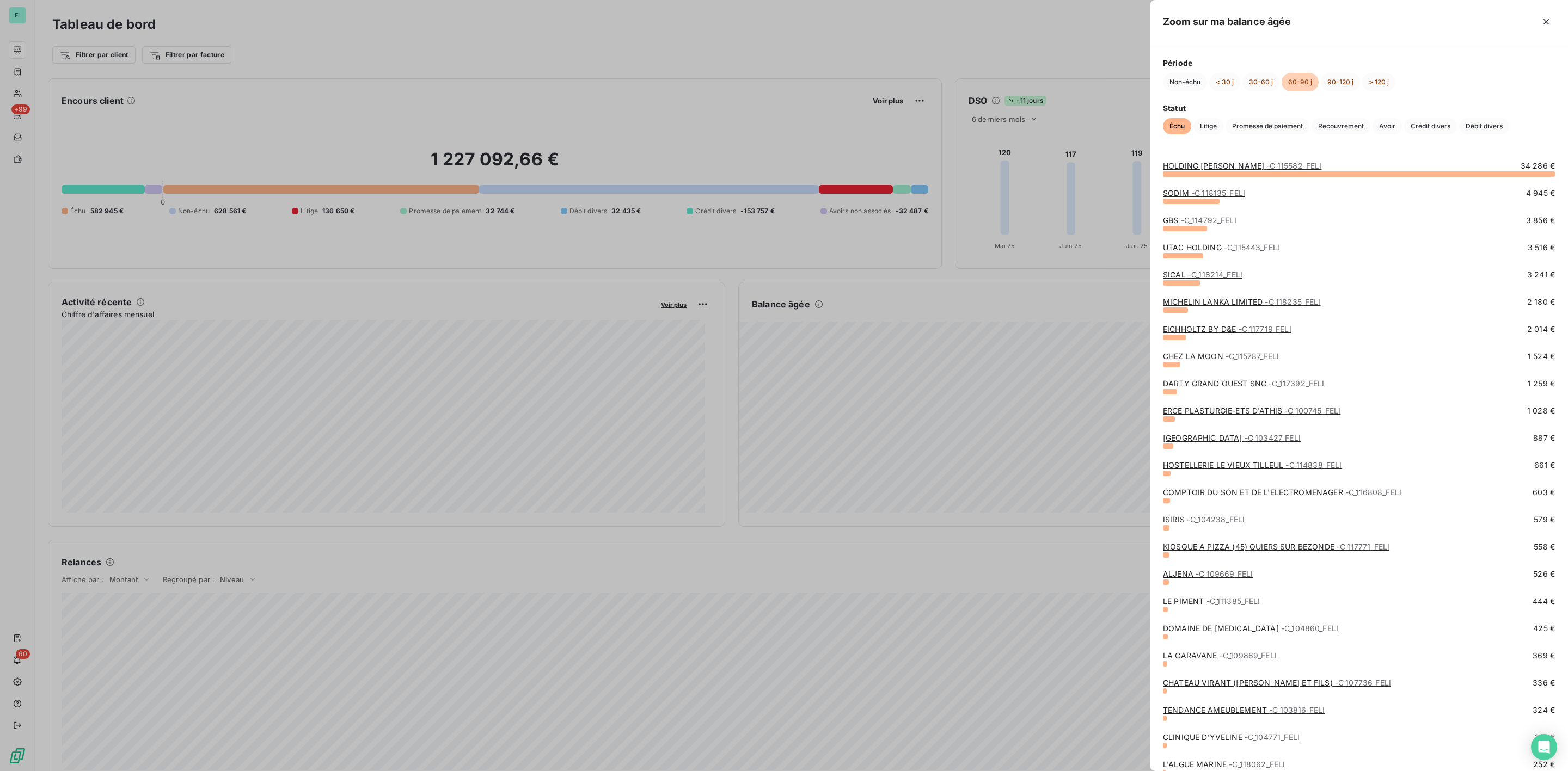
click at [915, 335] on div at bounding box center [784, 385] width 1568 height 771
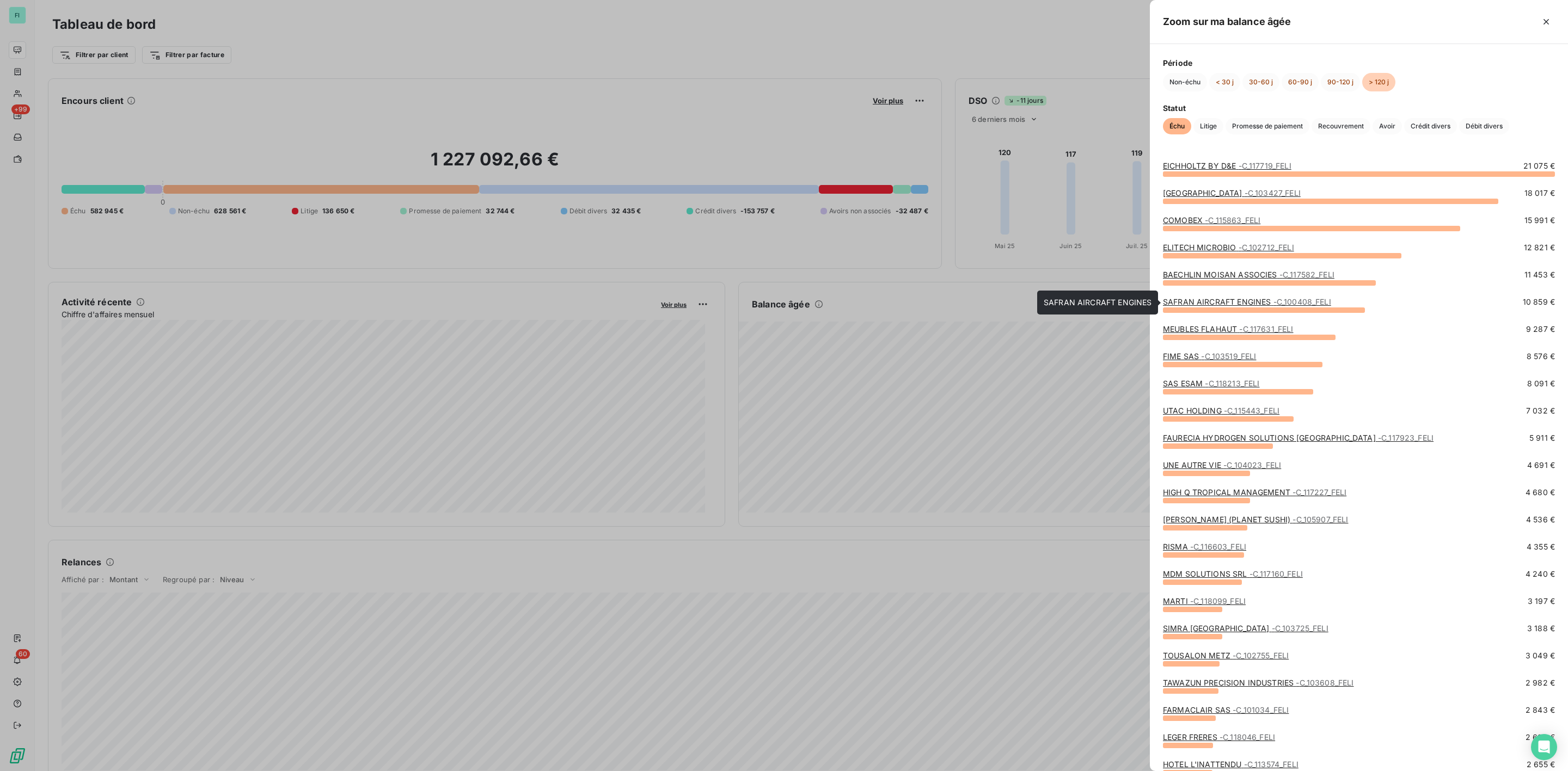
click at [1200, 304] on link "SAFRAN AIRCRAFT ENGINES - C_100408_FELI" at bounding box center [1247, 301] width 168 height 9
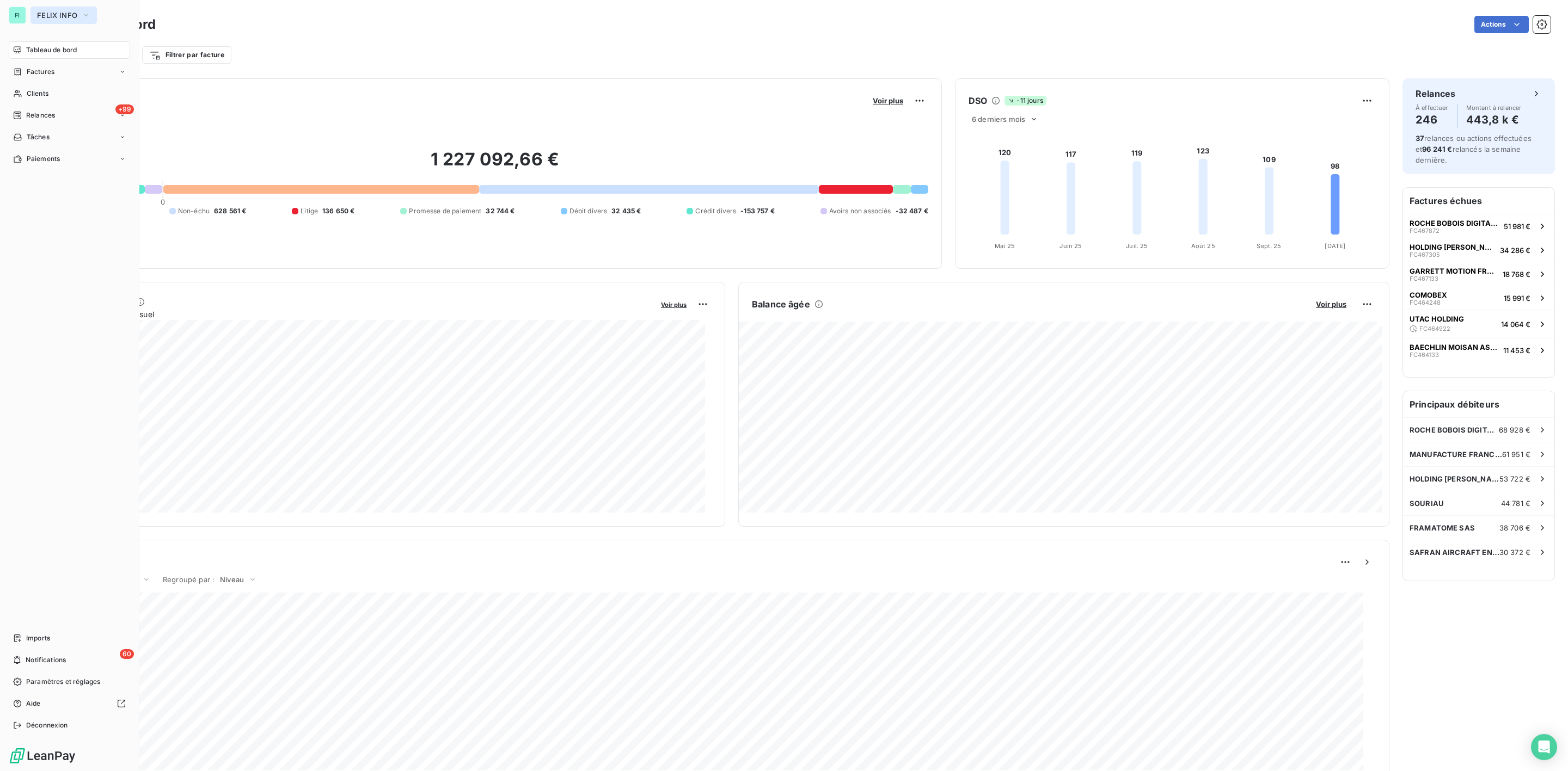
click at [46, 12] on span "FELIX INFO" at bounding box center [57, 15] width 40 height 9
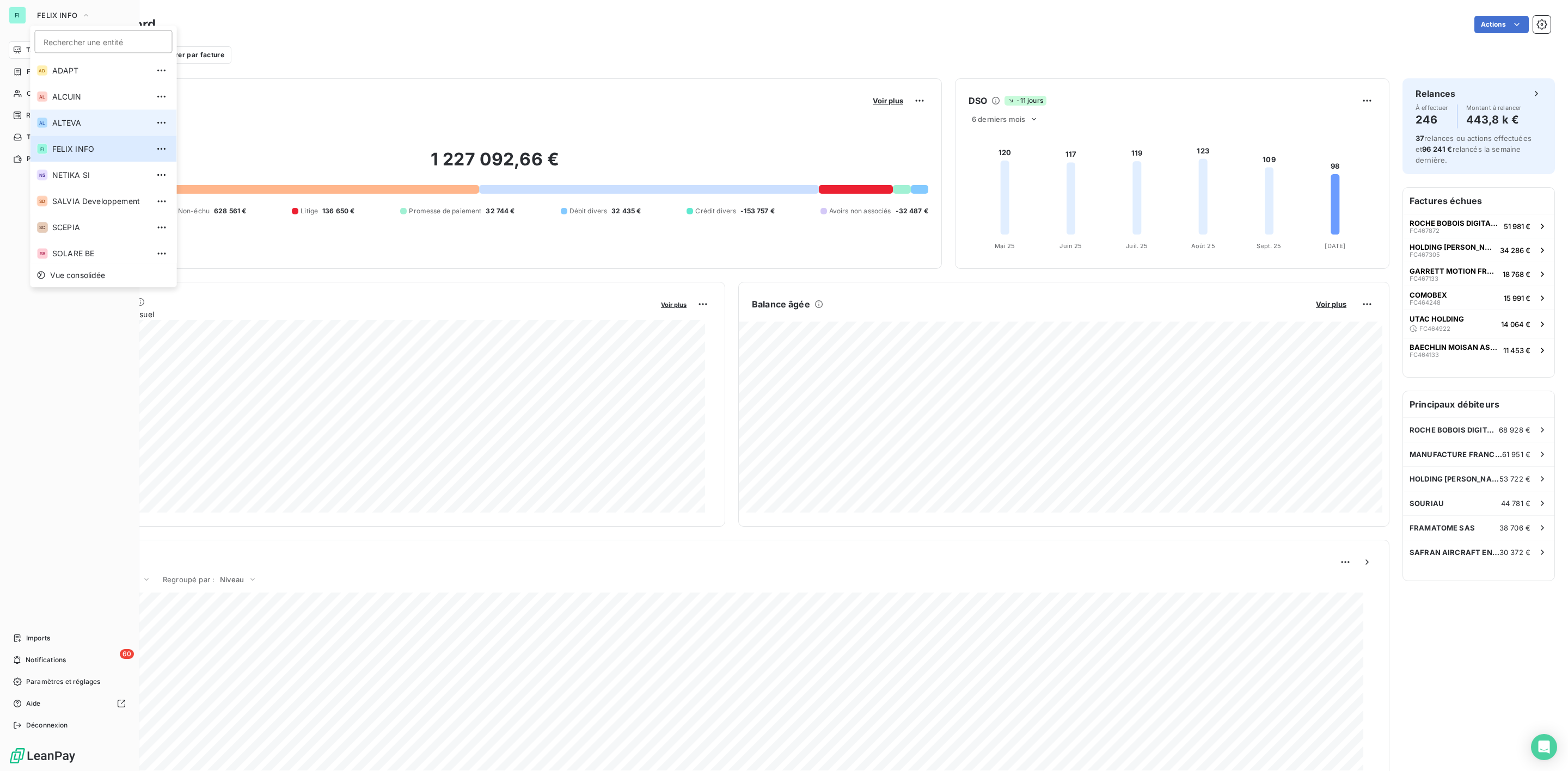
click at [66, 115] on li "AL ALTEVA" at bounding box center [103, 123] width 147 height 26
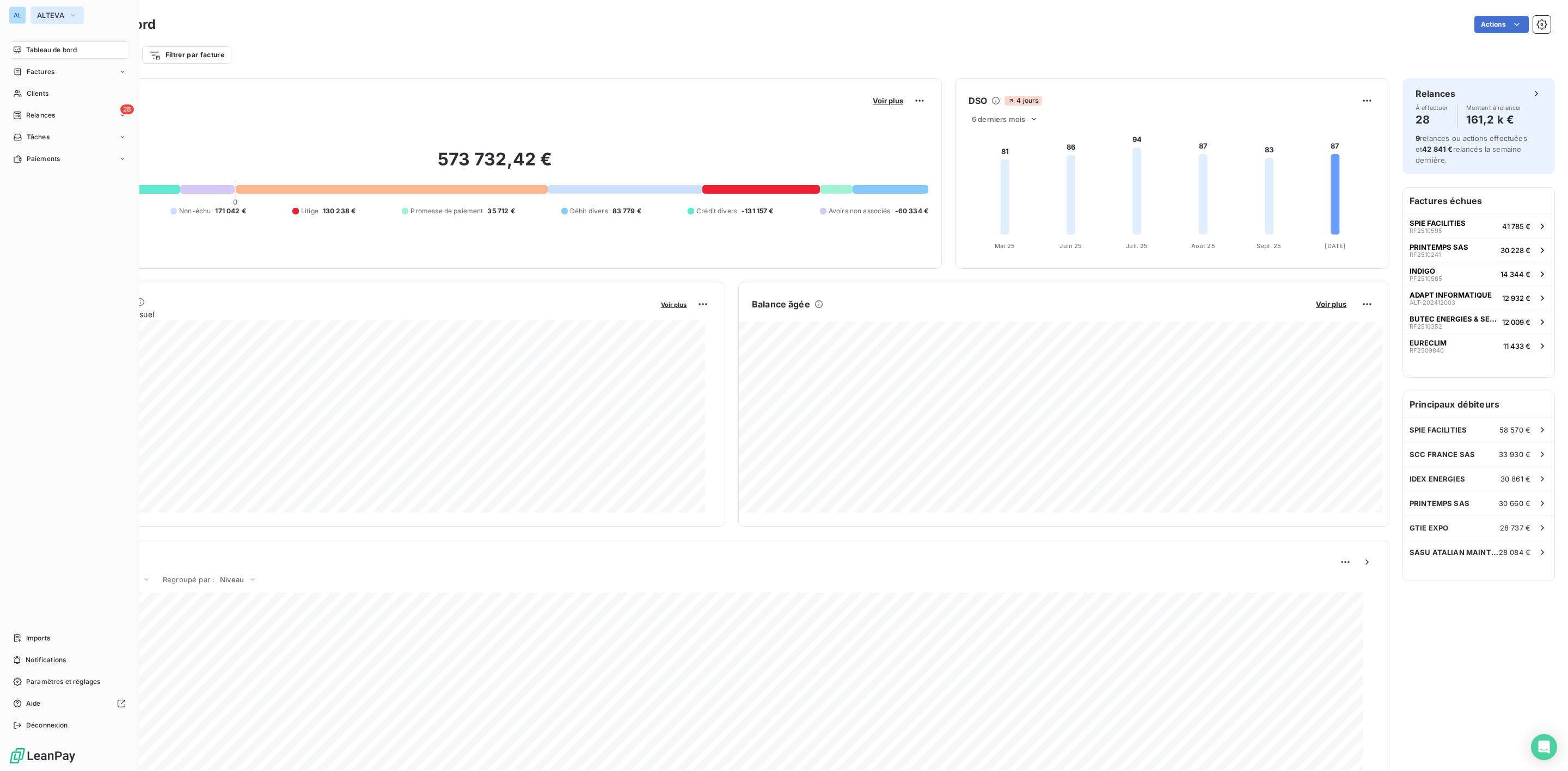
click at [57, 11] on span "ALTEVA" at bounding box center [51, 15] width 27 height 9
click at [83, 208] on li "SD SALVIA Developpement" at bounding box center [103, 201] width 147 height 26
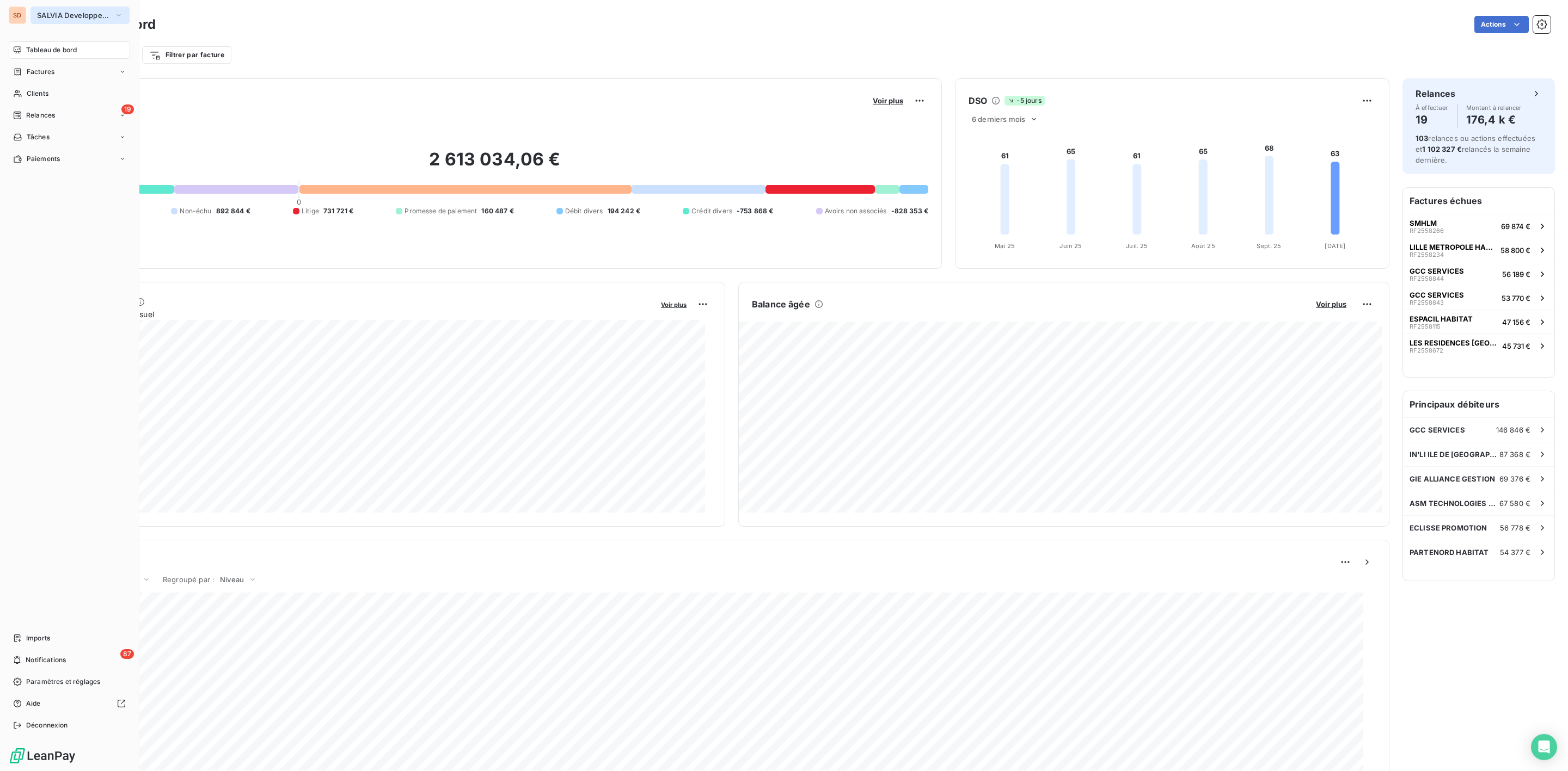
click at [47, 11] on span "SALVIA Developpement" at bounding box center [74, 15] width 73 height 9
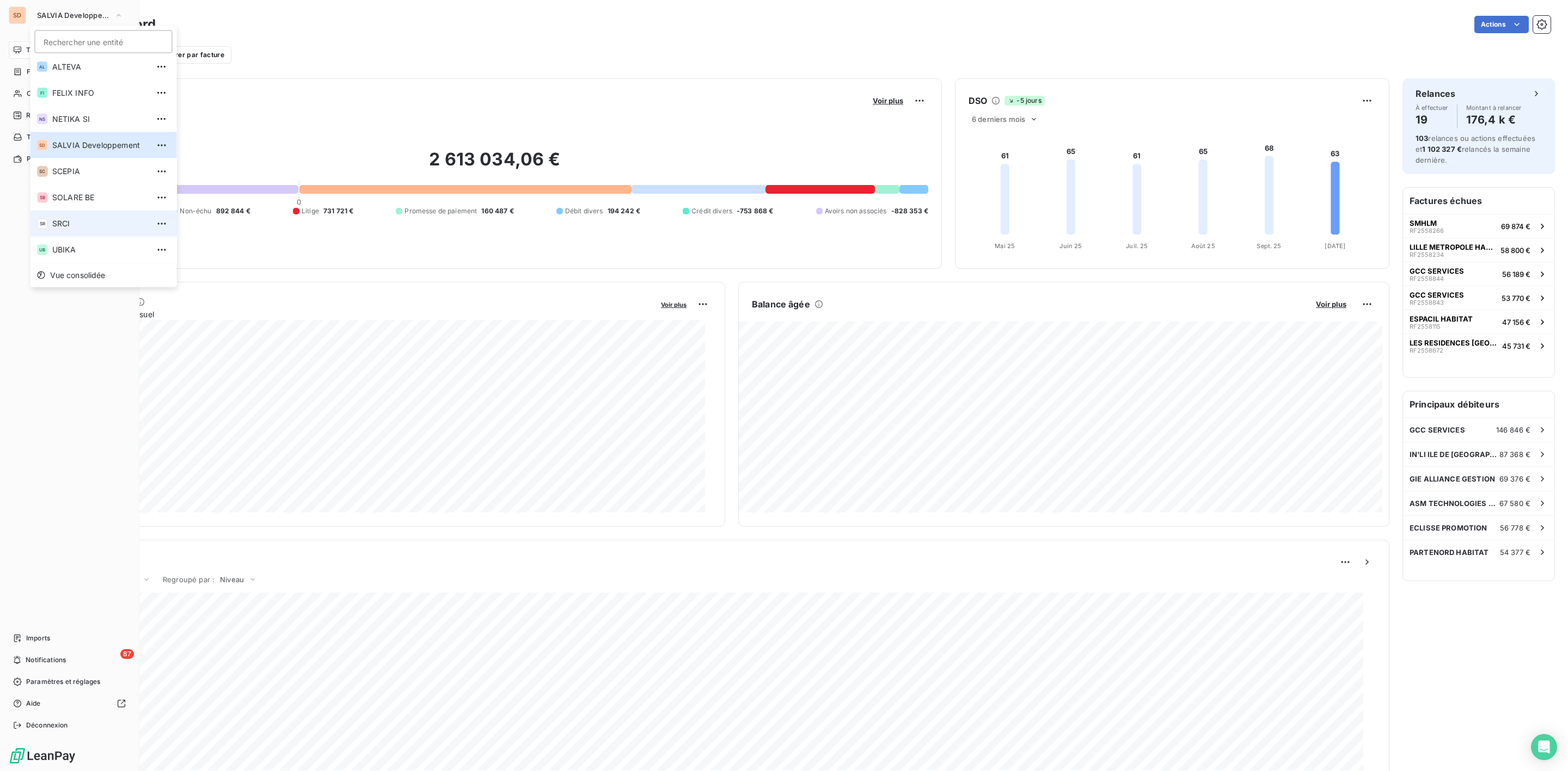
click at [72, 218] on span "SRCI" at bounding box center [100, 224] width 96 height 11
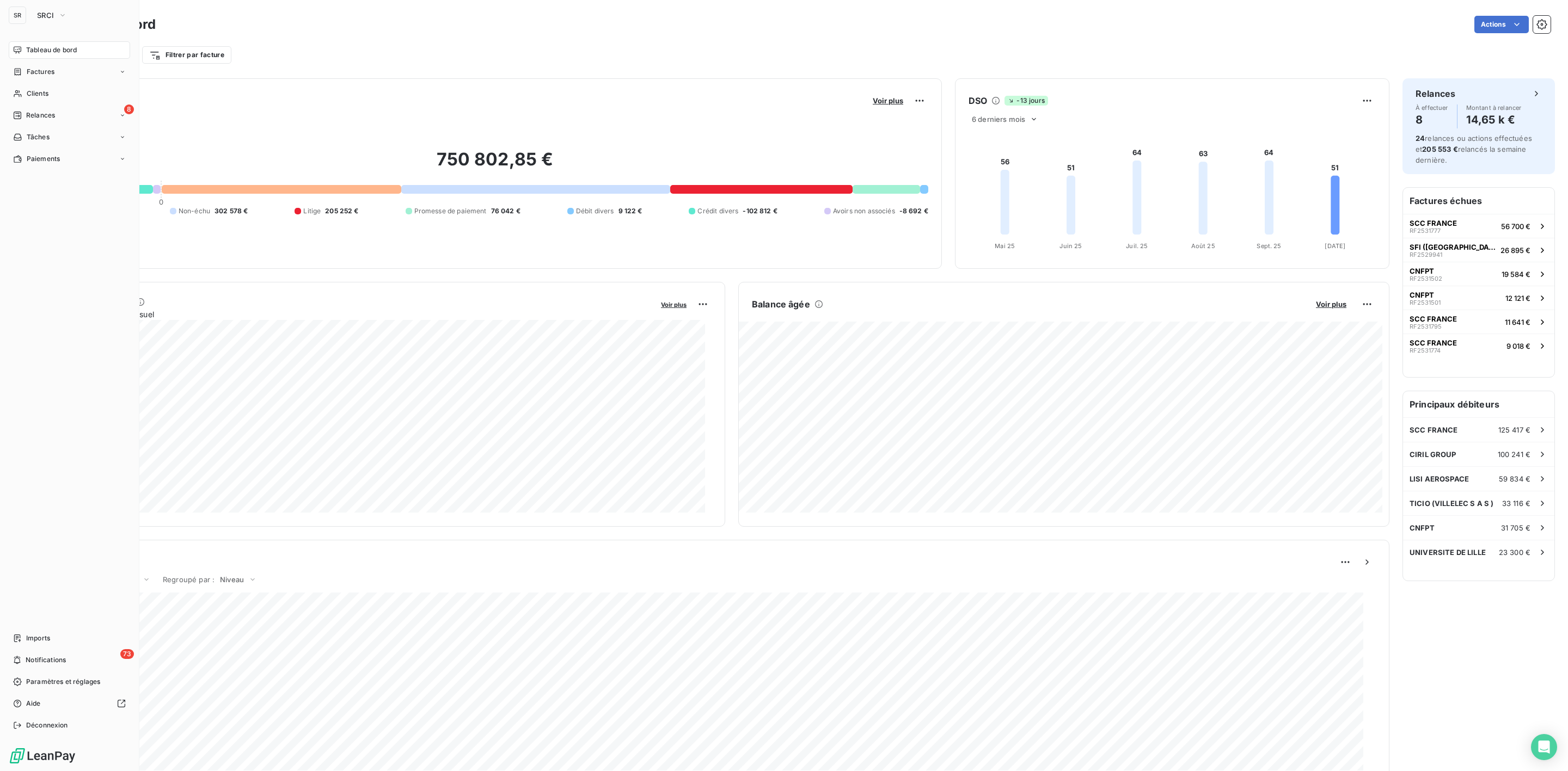
click at [44, 46] on span "Tableau de bord" at bounding box center [51, 50] width 51 height 10
click at [46, 12] on span "SRCI" at bounding box center [46, 15] width 17 height 9
click at [75, 114] on span "FELIX INFO" at bounding box center [100, 119] width 96 height 11
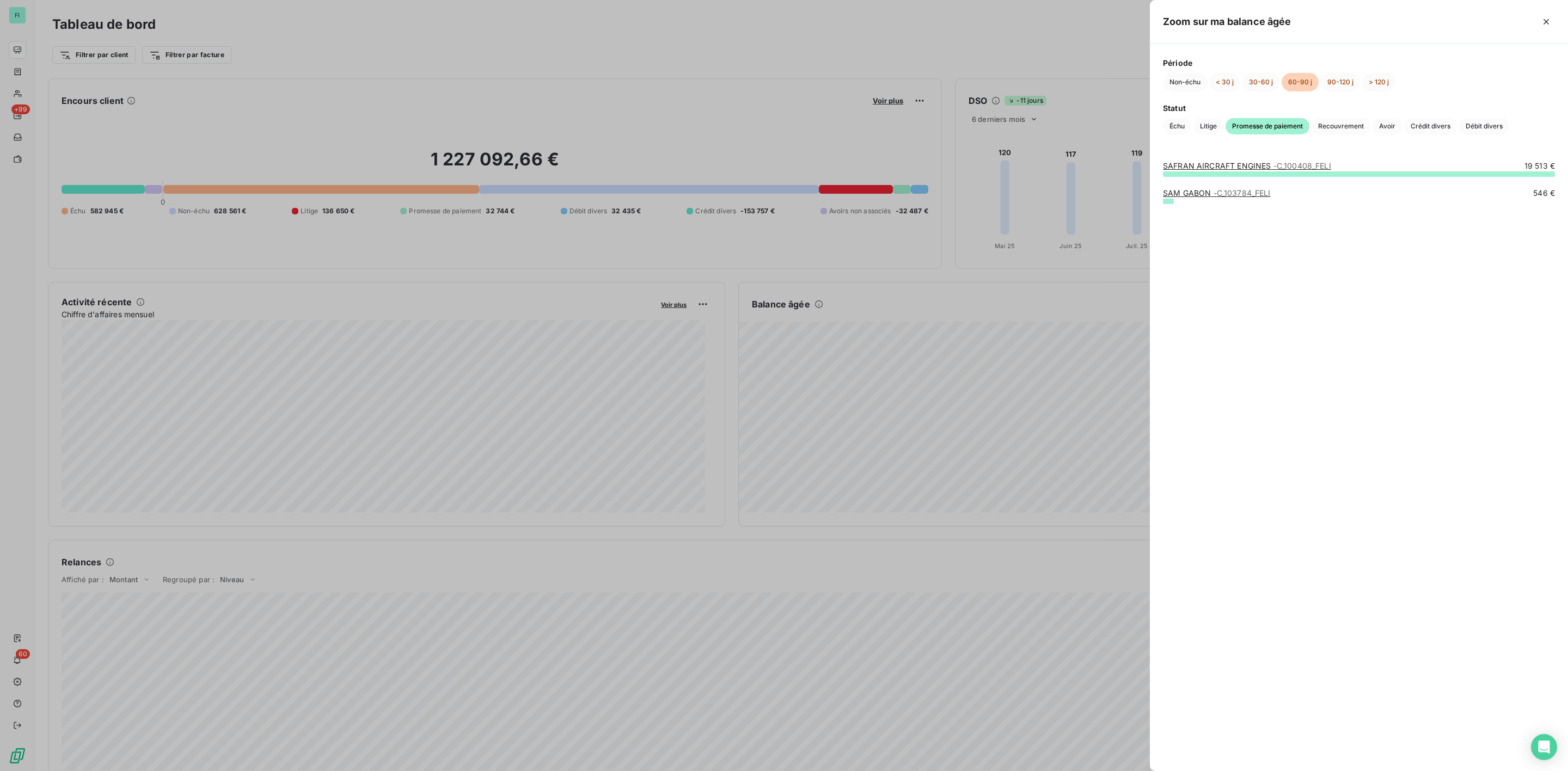
click at [1180, 194] on link "SAM GABON - C_103784_FELI" at bounding box center [1217, 192] width 108 height 9
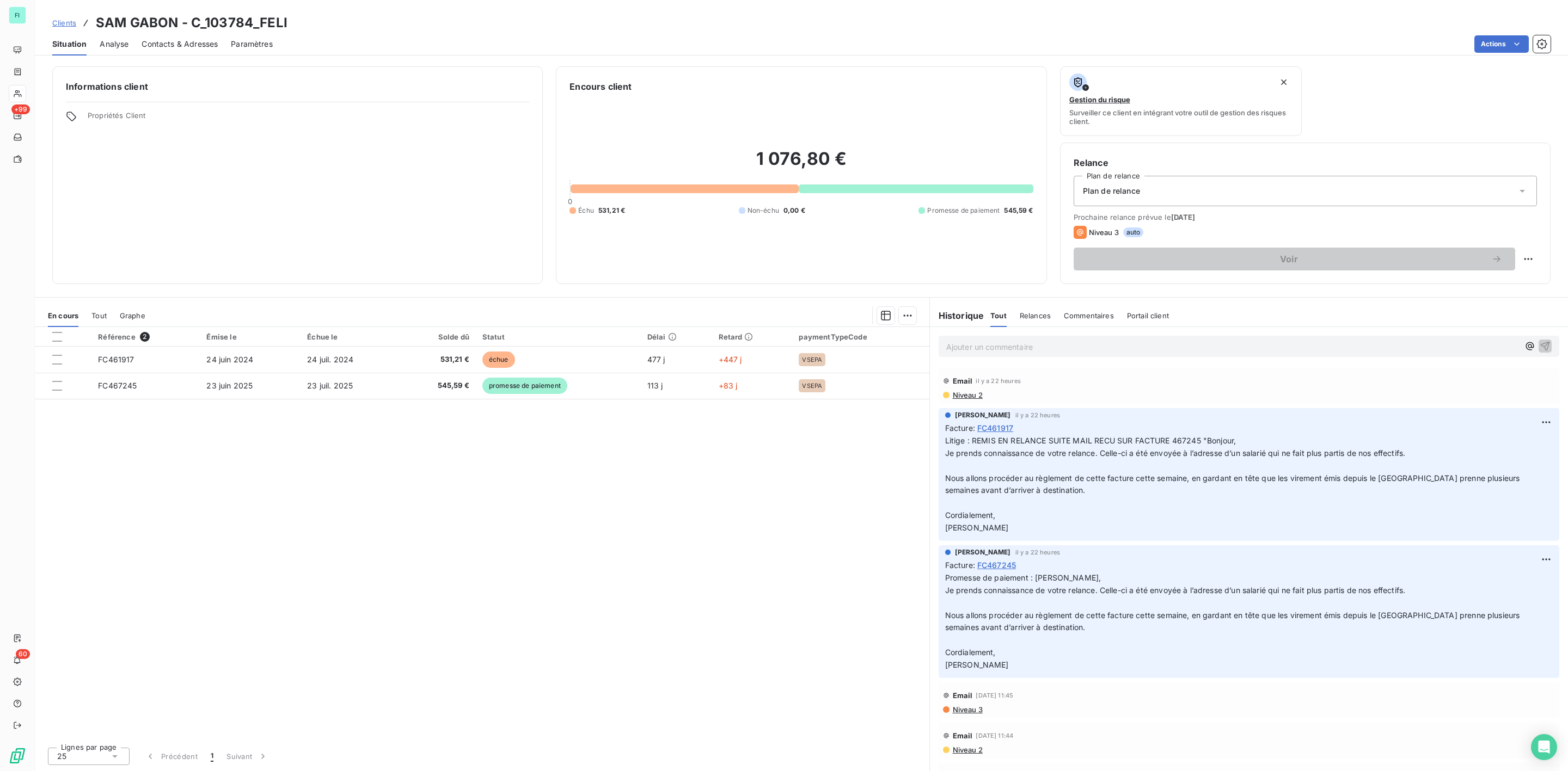
click at [970, 396] on span "Niveau 2" at bounding box center [967, 395] width 31 height 9
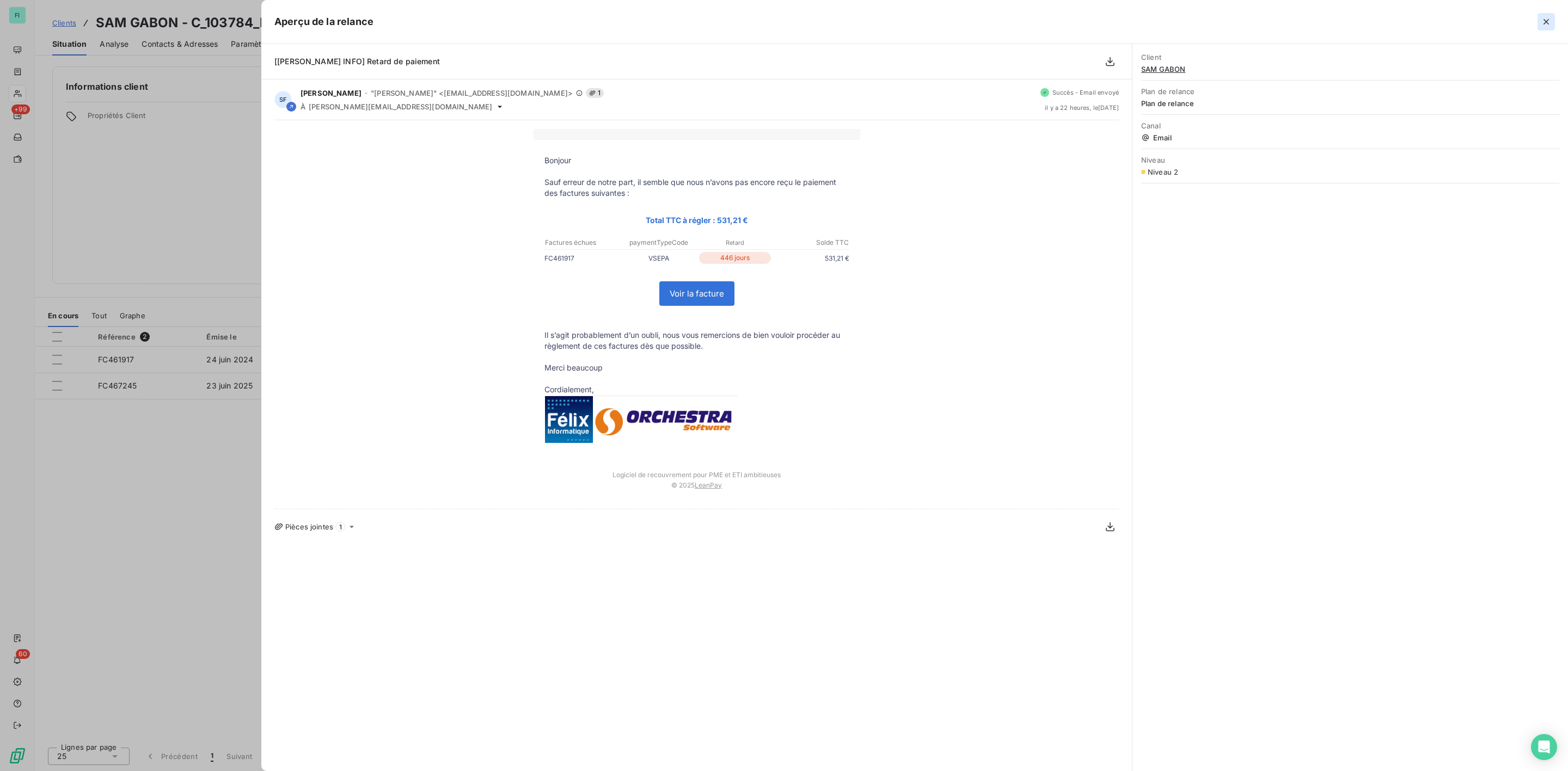
click at [1549, 18] on icon "button" at bounding box center [1546, 22] width 11 height 11
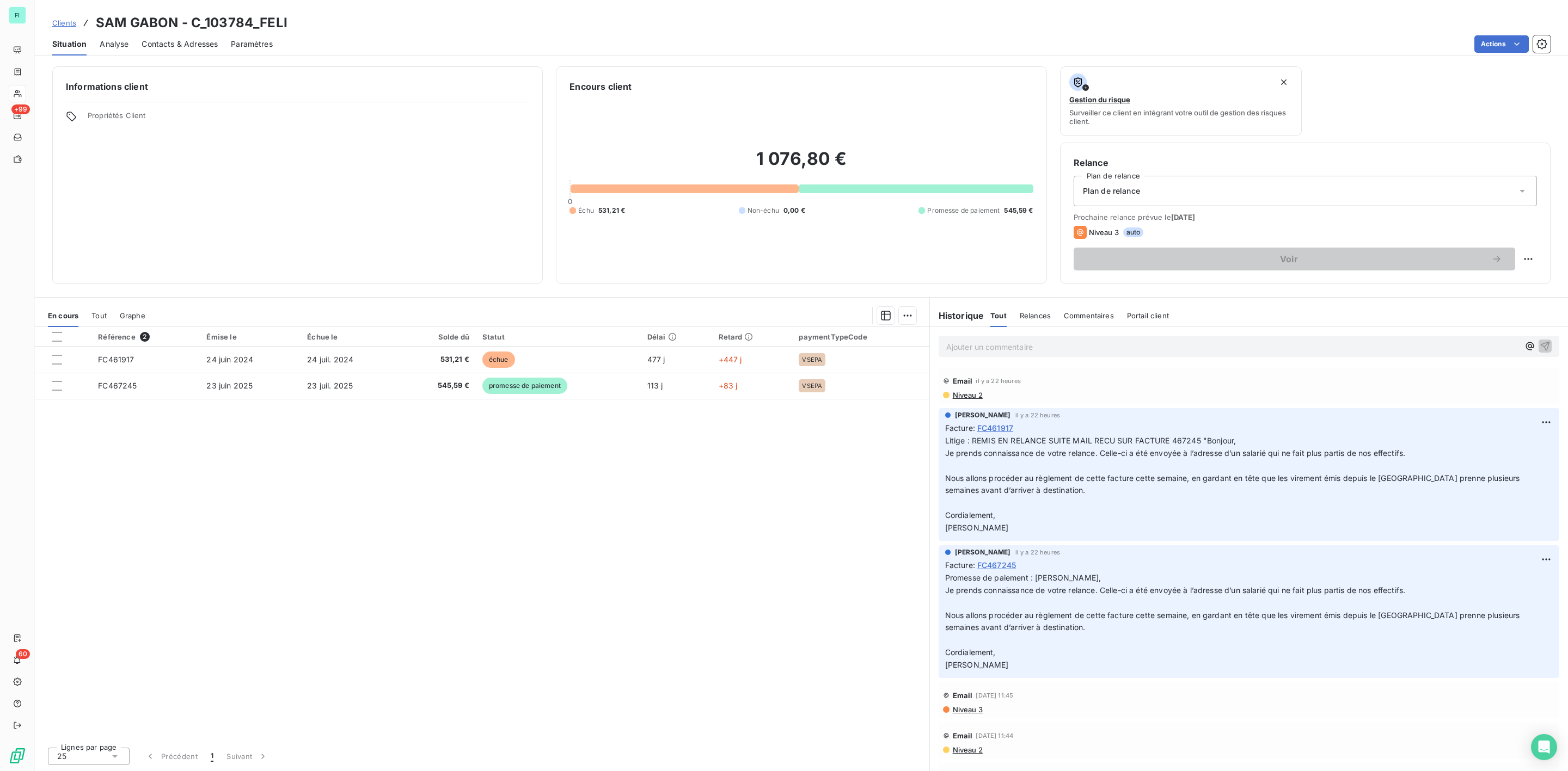
click at [194, 44] on span "Contacts & Adresses" at bounding box center [180, 44] width 76 height 11
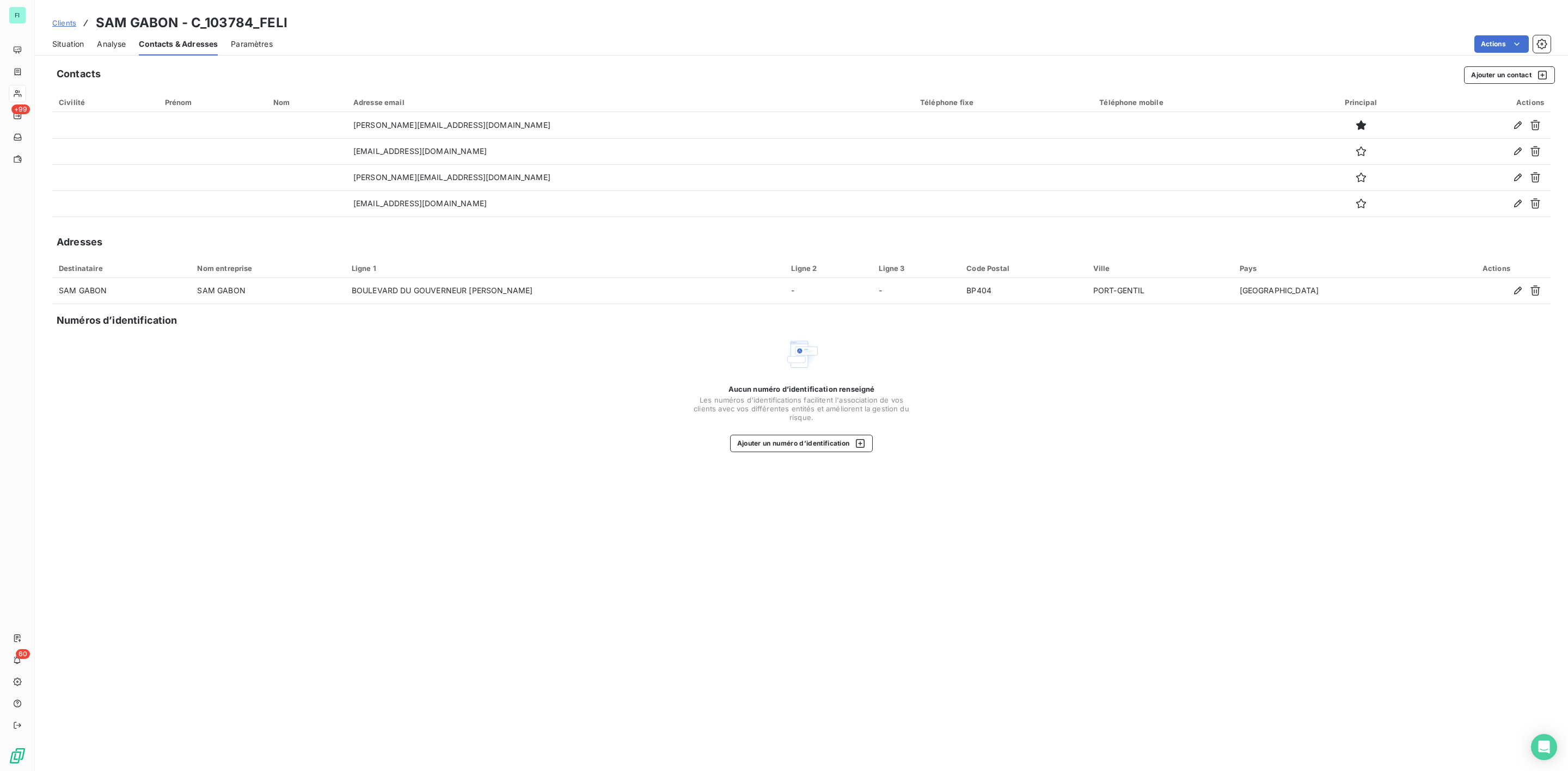
click at [59, 41] on span "Situation" at bounding box center [68, 44] width 32 height 11
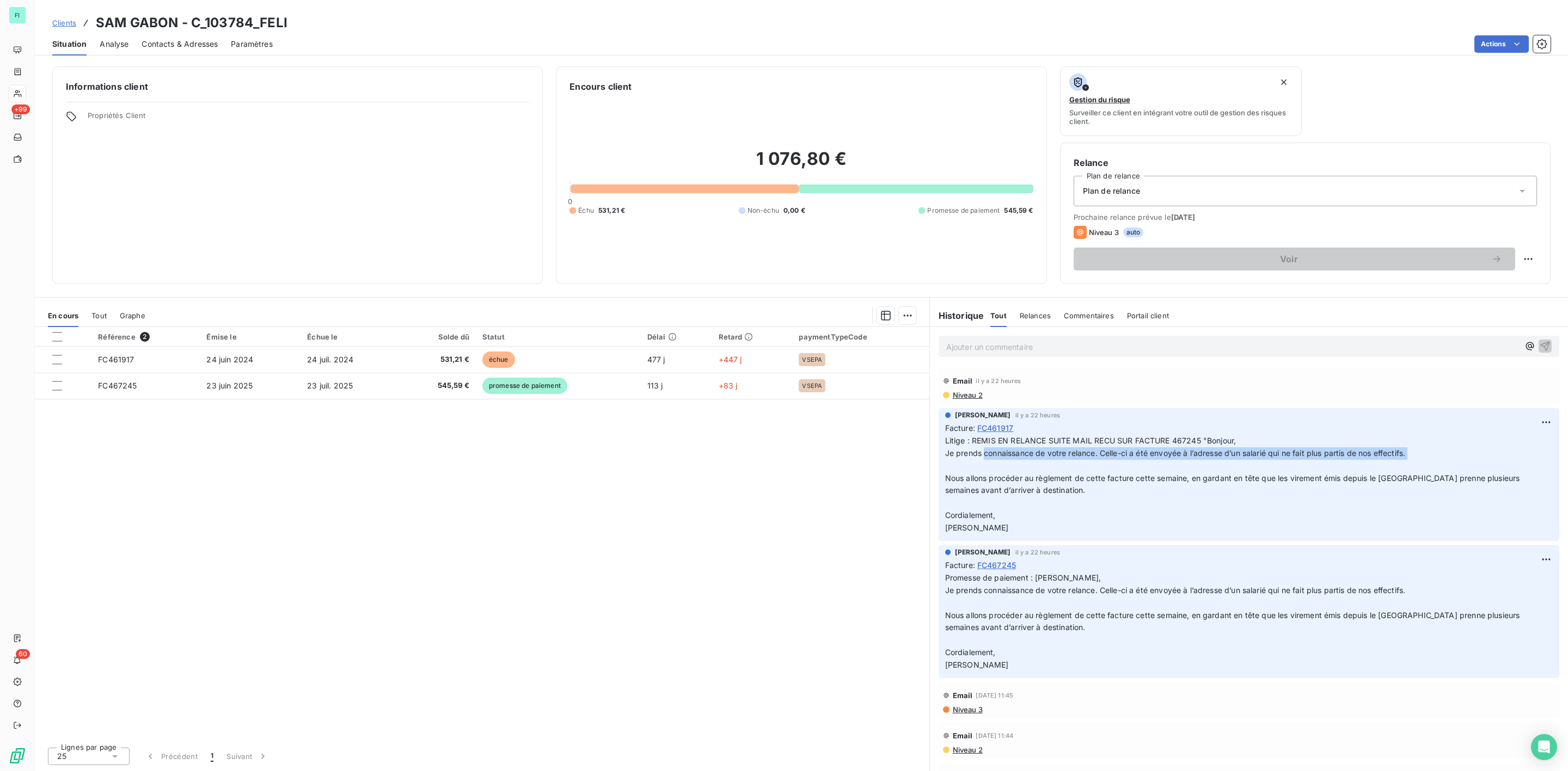
drag, startPoint x: 985, startPoint y: 457, endPoint x: 1040, endPoint y: 526, distance: 88.2
click at [1062, 462] on p "Litige : REMIS EN RELANCE SUITE MAIL RECU SUR FACTURE 467245 "Bonjour, Je prend…" at bounding box center [1249, 485] width 607 height 100
drag, startPoint x: 1024, startPoint y: 529, endPoint x: 938, endPoint y: 529, distance: 86.0
click at [939, 529] on div "[PERSON_NAME] il y a 22 heures Facture : FC461917 Litige : REMIS EN RELANCE SUI…" at bounding box center [1249, 475] width 621 height 133
click at [173, 39] on span "Contacts & Adresses" at bounding box center [180, 44] width 76 height 11
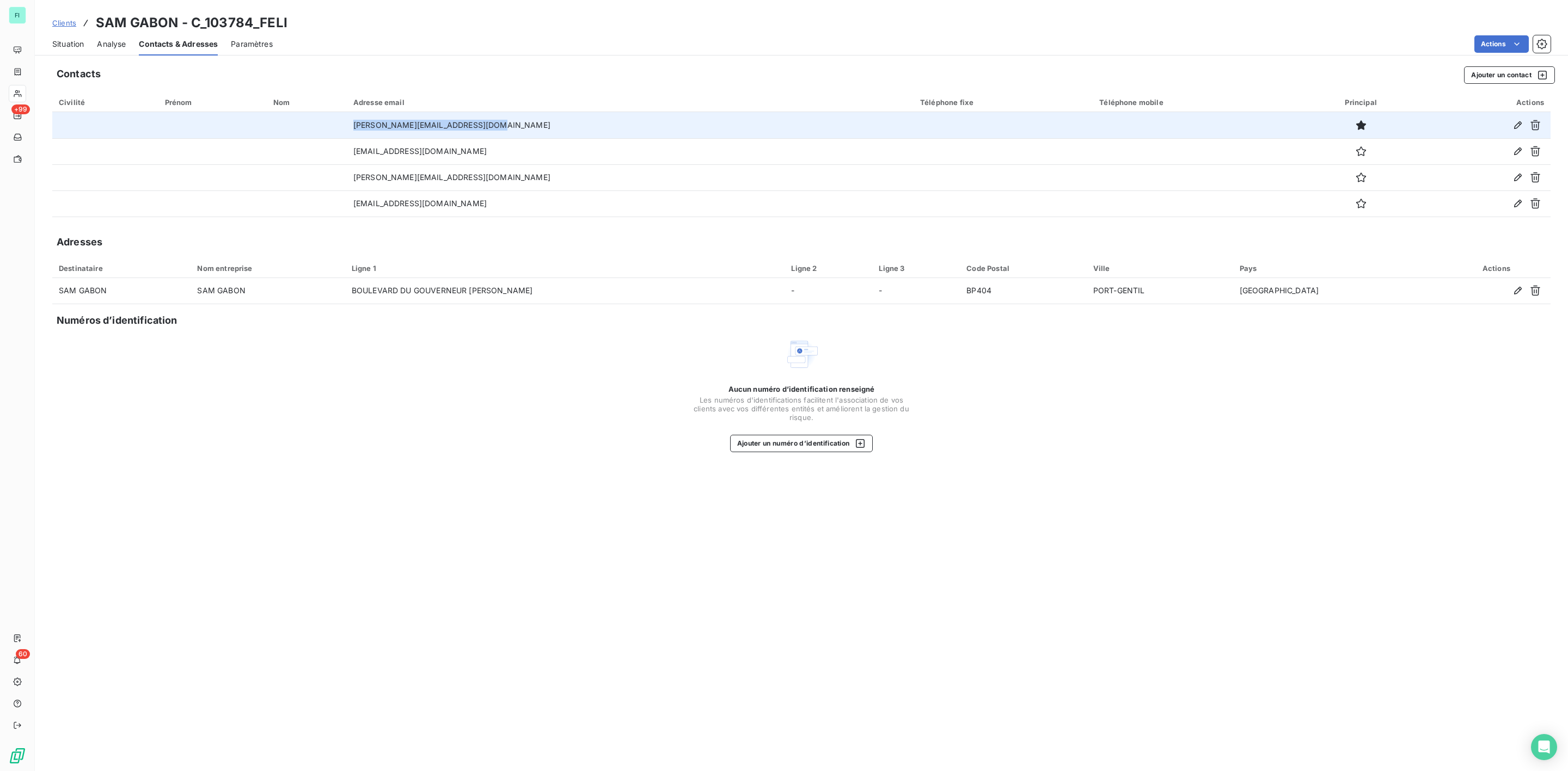
drag, startPoint x: 584, startPoint y: 124, endPoint x: 691, endPoint y: 124, distance: 107.0
click at [691, 124] on td "[PERSON_NAME][EMAIL_ADDRESS][DOMAIN_NAME]" at bounding box center [630, 125] width 567 height 26
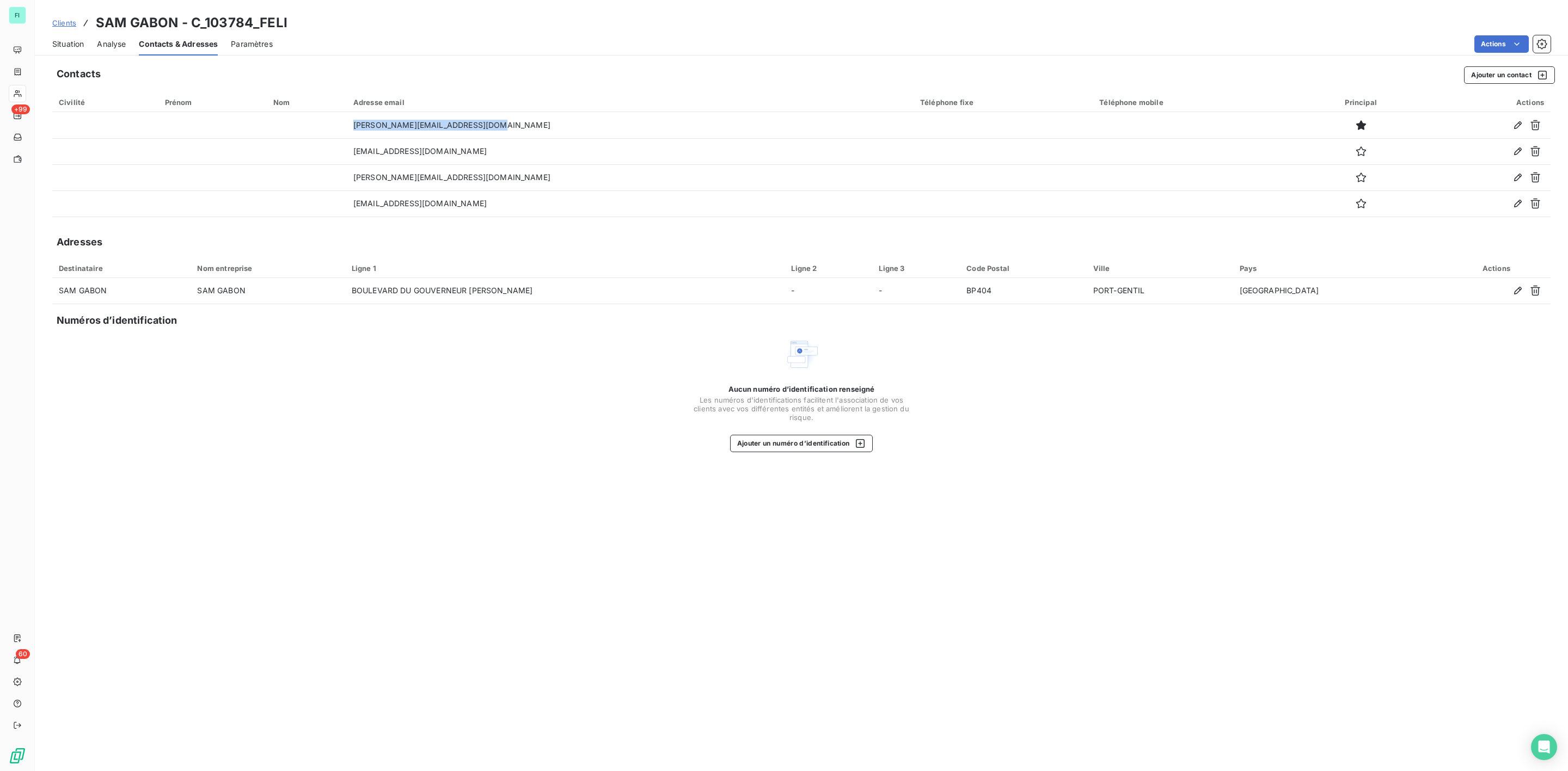
click at [70, 46] on span "Situation" at bounding box center [68, 44] width 32 height 11
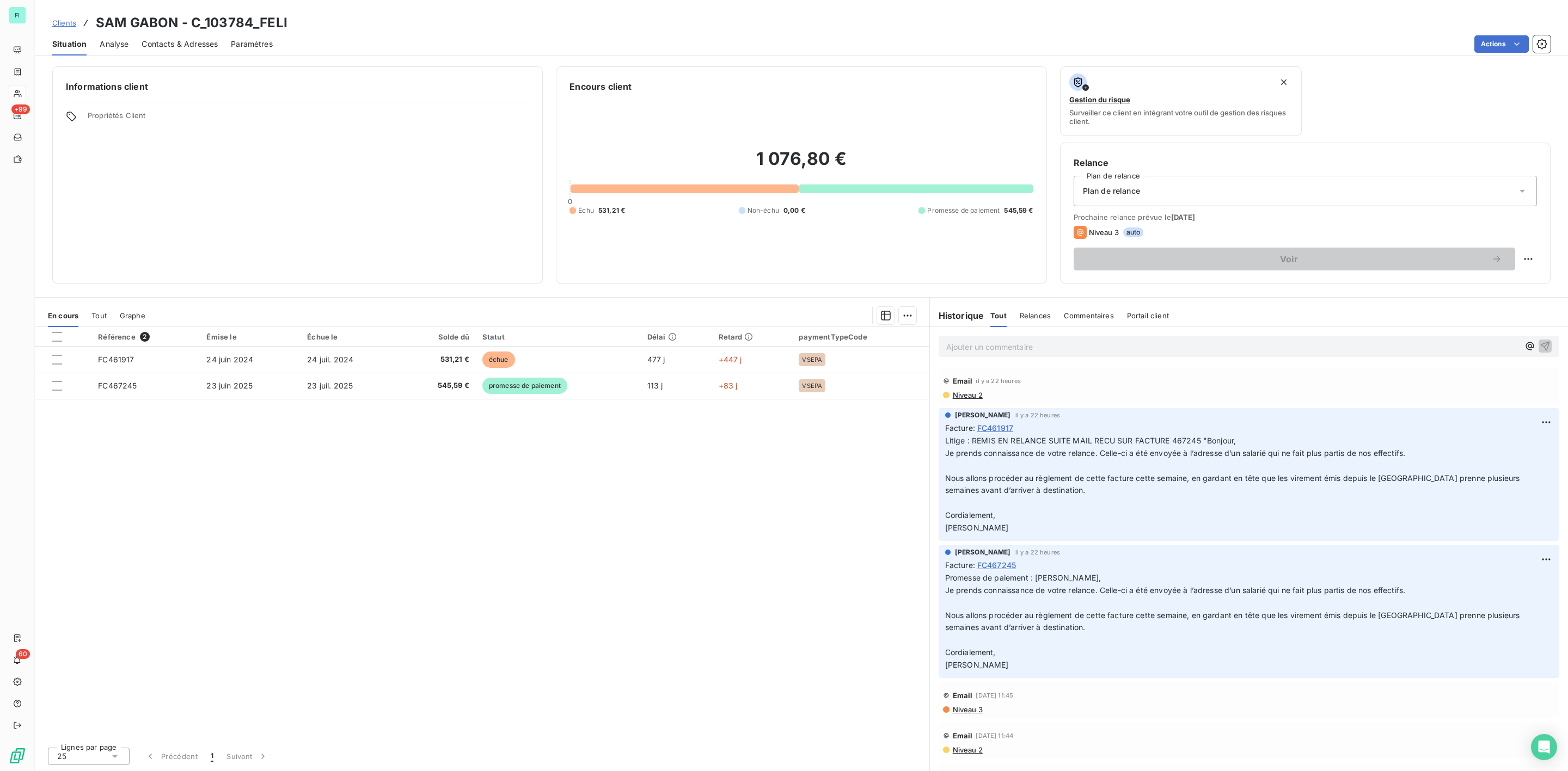
click at [168, 43] on span "Contacts & Adresses" at bounding box center [180, 44] width 76 height 11
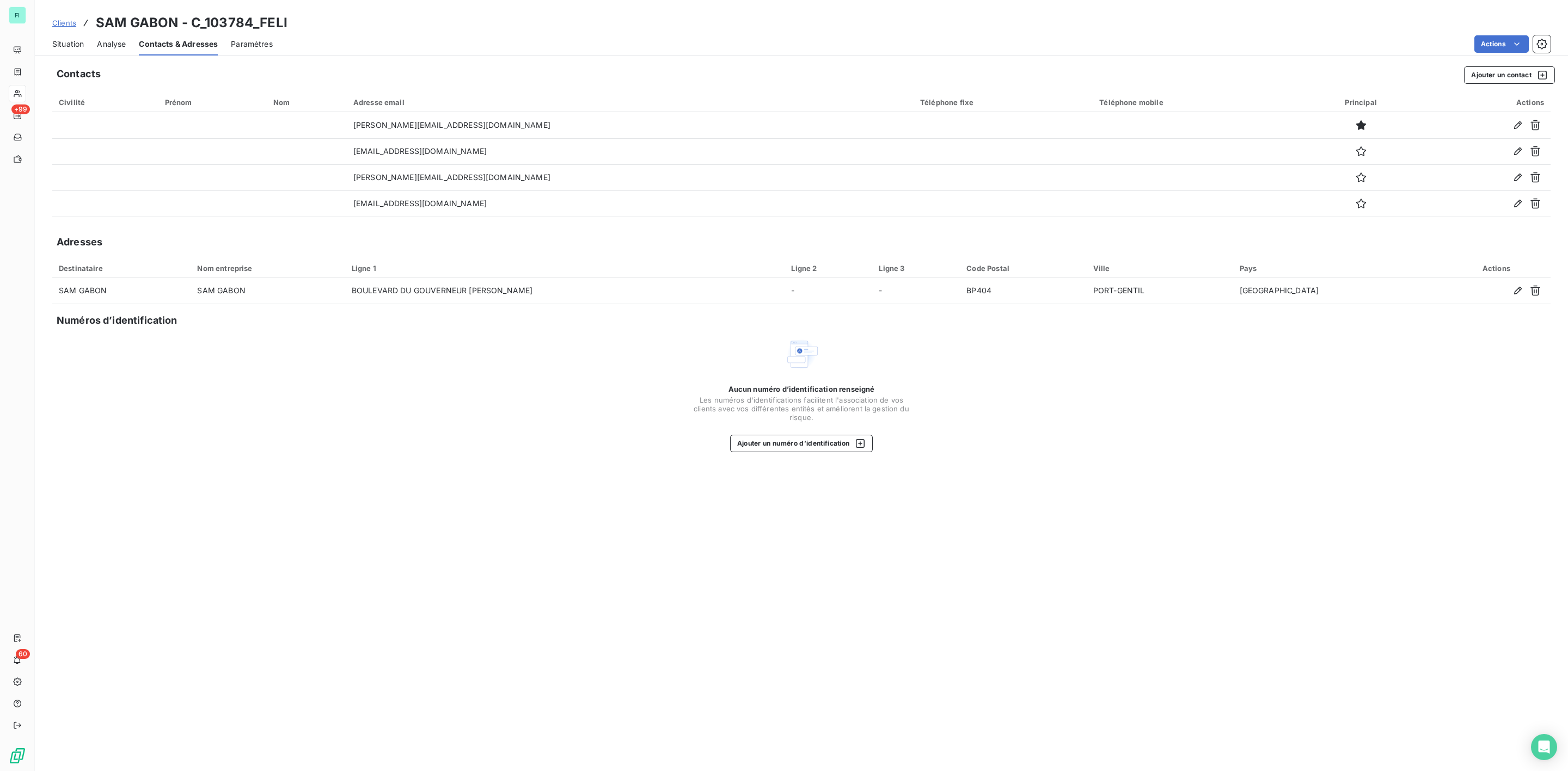
click at [67, 43] on span "Situation" at bounding box center [68, 44] width 32 height 11
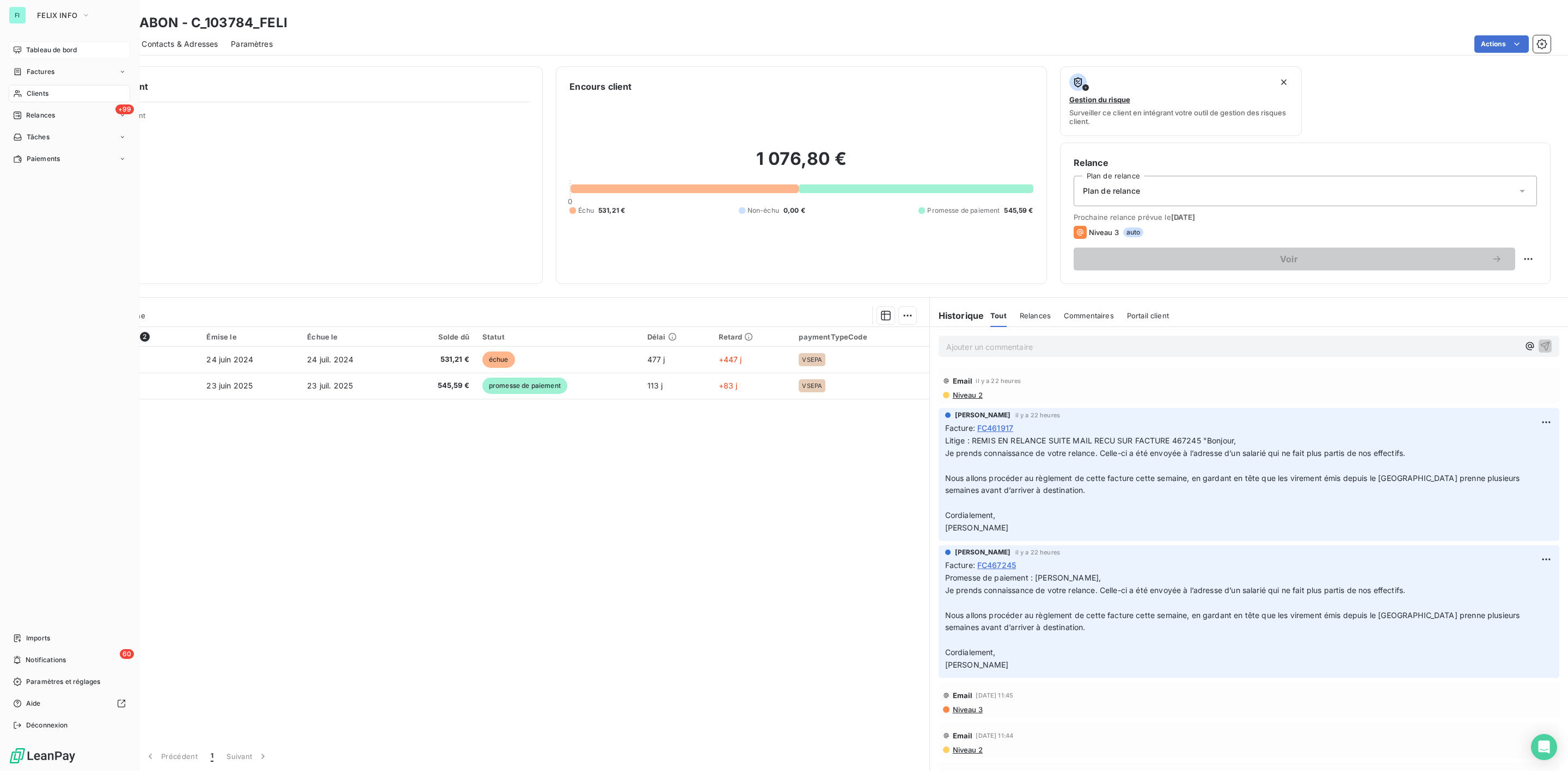
drag, startPoint x: 26, startPoint y: 57, endPoint x: 43, endPoint y: 46, distance: 20.2
click at [43, 46] on span "Tableau de bord" at bounding box center [51, 50] width 51 height 10
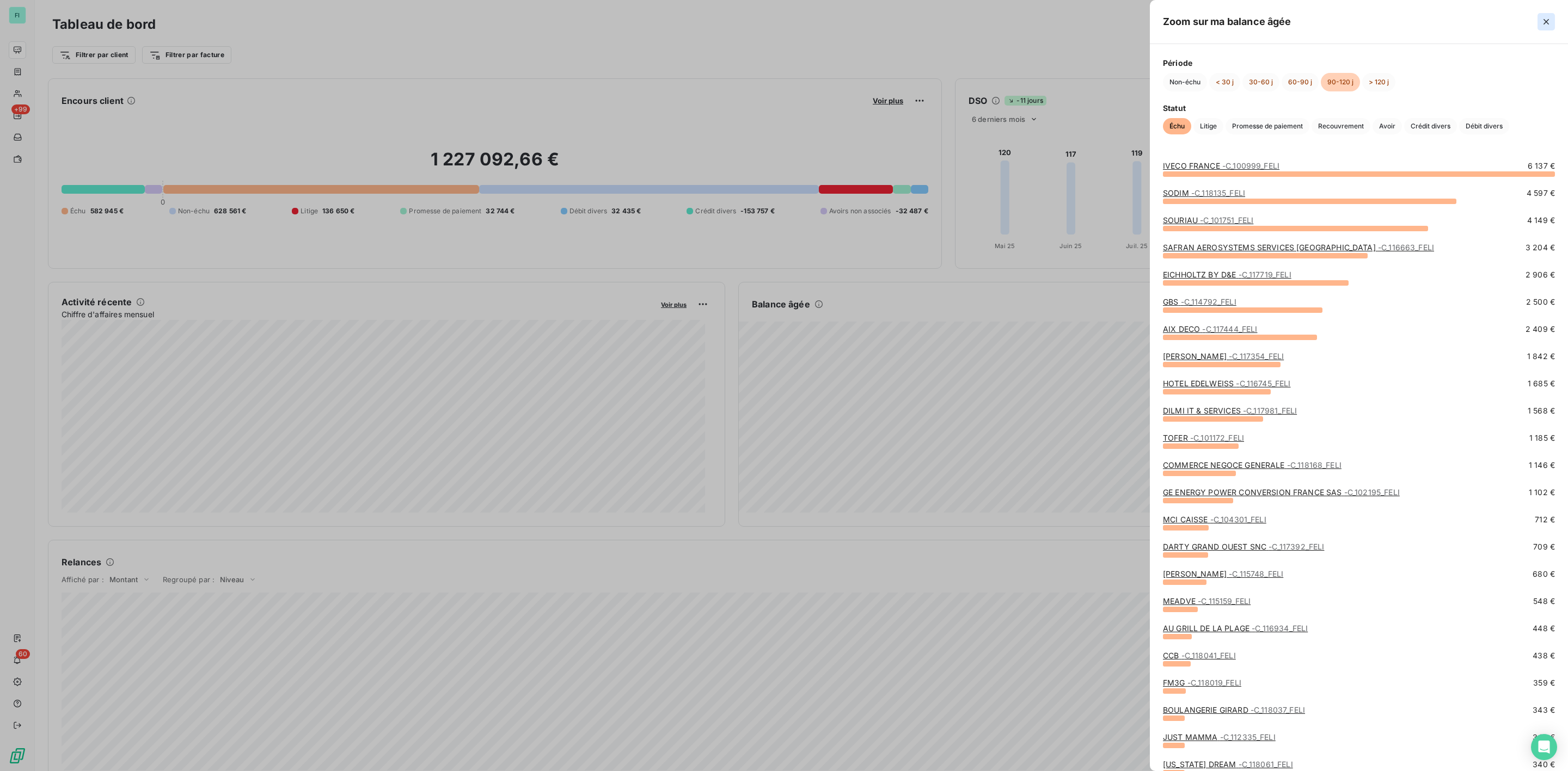
click at [1544, 20] on icon "button" at bounding box center [1546, 22] width 11 height 11
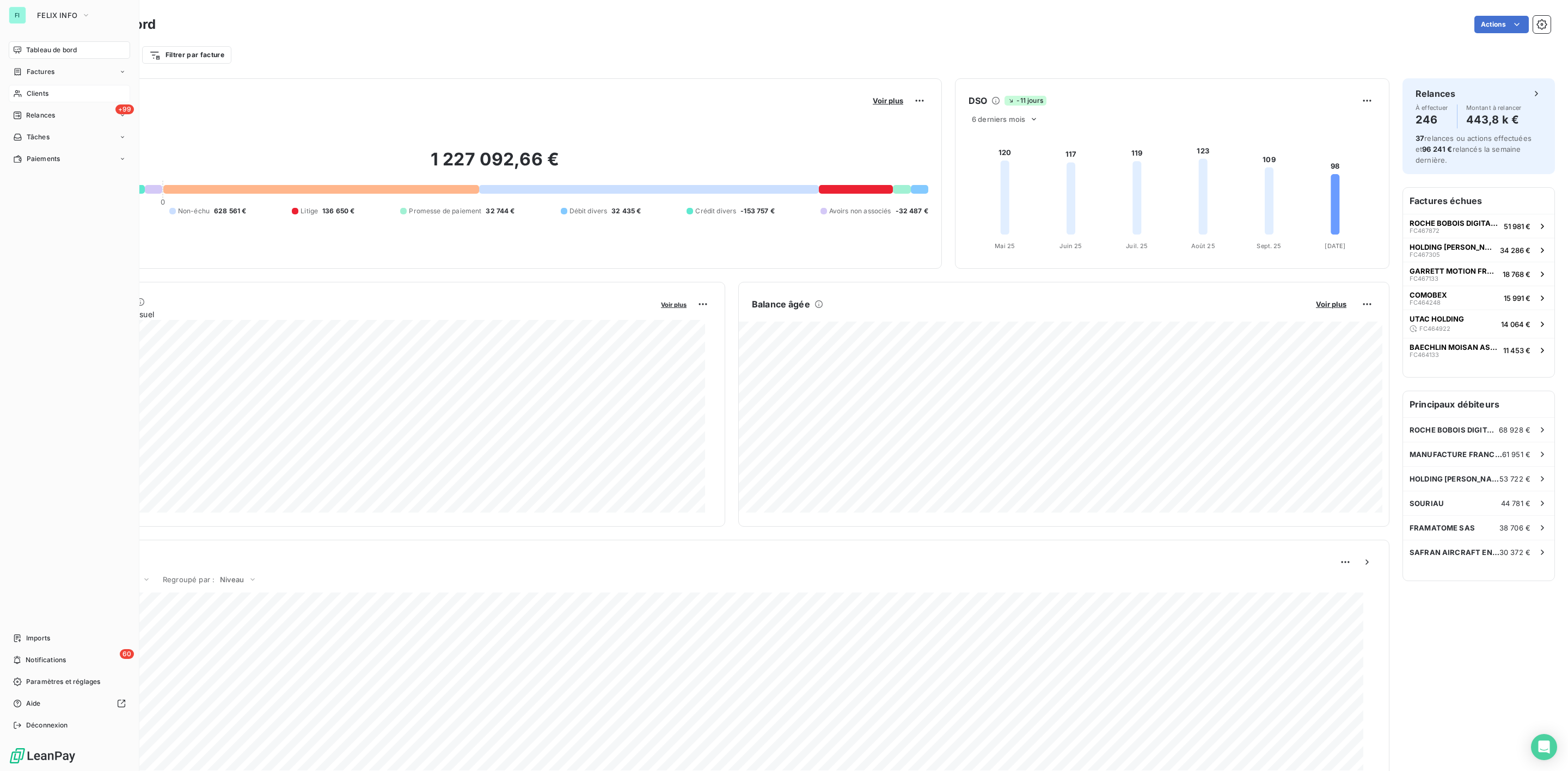
drag, startPoint x: 29, startPoint y: 92, endPoint x: 59, endPoint y: 93, distance: 30.0
click at [29, 92] on span "Clients" at bounding box center [38, 94] width 22 height 10
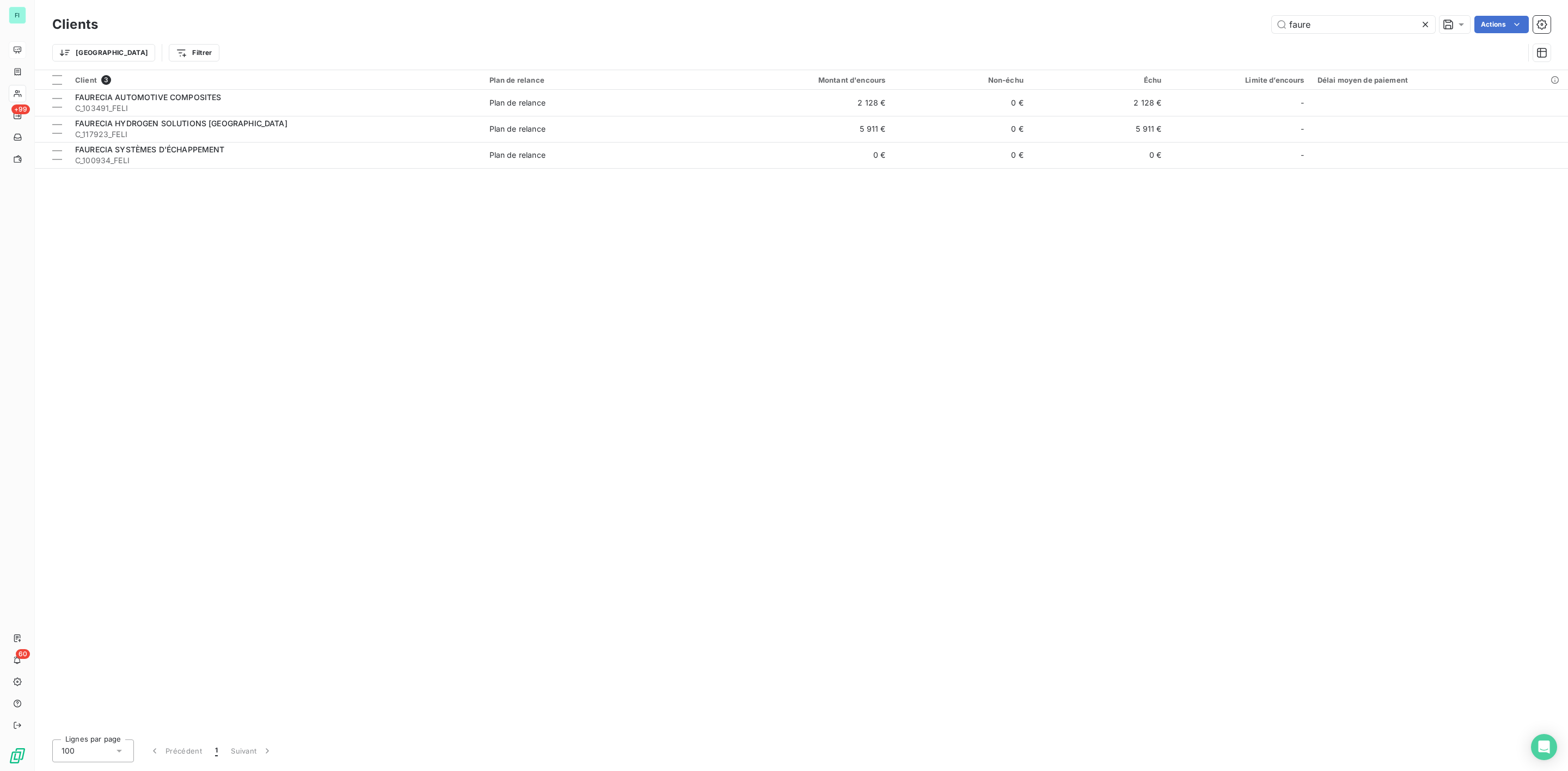
drag, startPoint x: 1348, startPoint y: 23, endPoint x: 1094, endPoint y: 23, distance: 254.0
click at [1127, 23] on div "faure Actions" at bounding box center [830, 24] width 1440 height 18
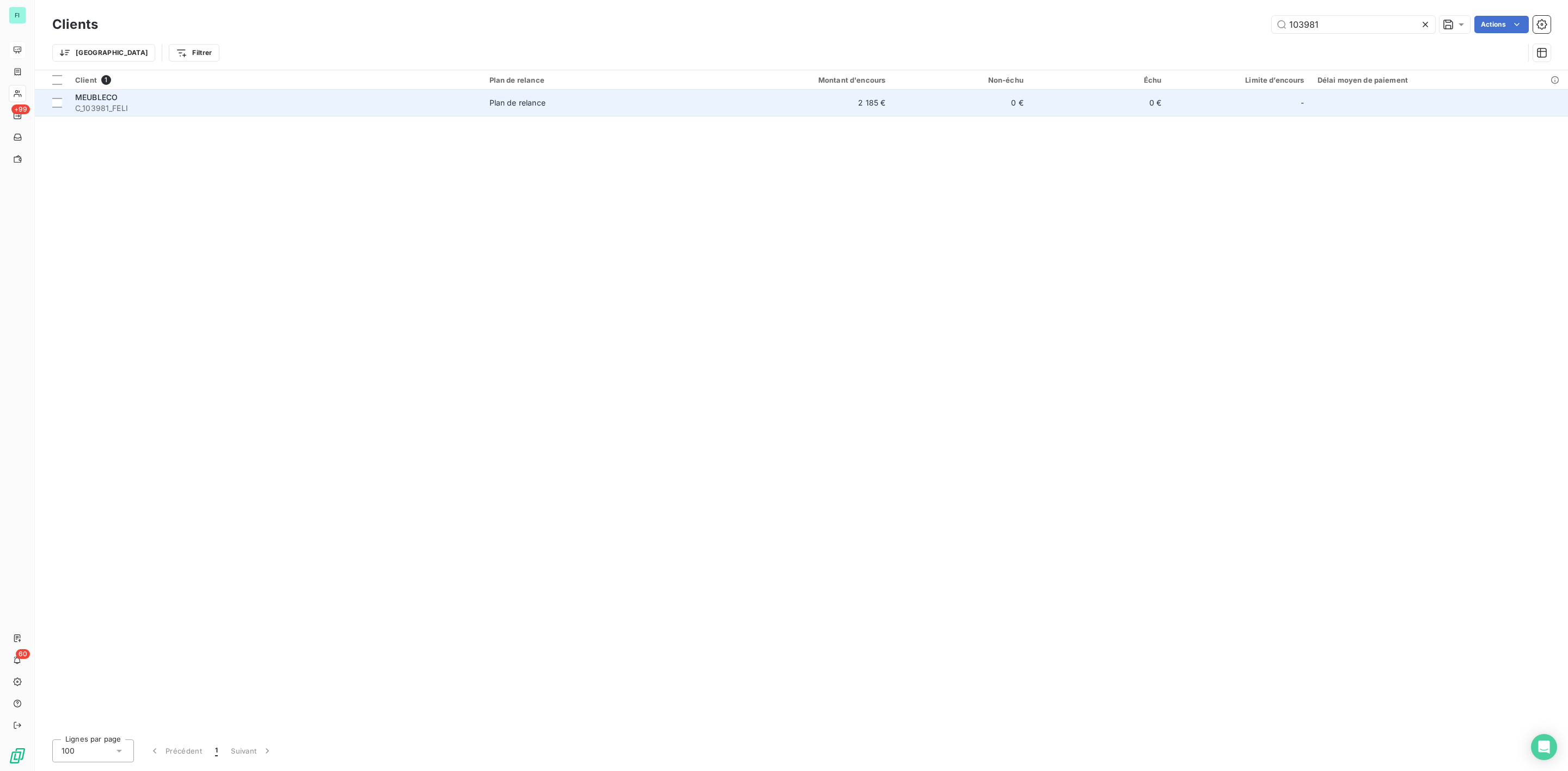
type input "103981"
drag, startPoint x: 167, startPoint y: 100, endPoint x: 172, endPoint y: 94, distance: 7.8
click at [169, 97] on div "MEUBLECO" at bounding box center [275, 97] width 401 height 11
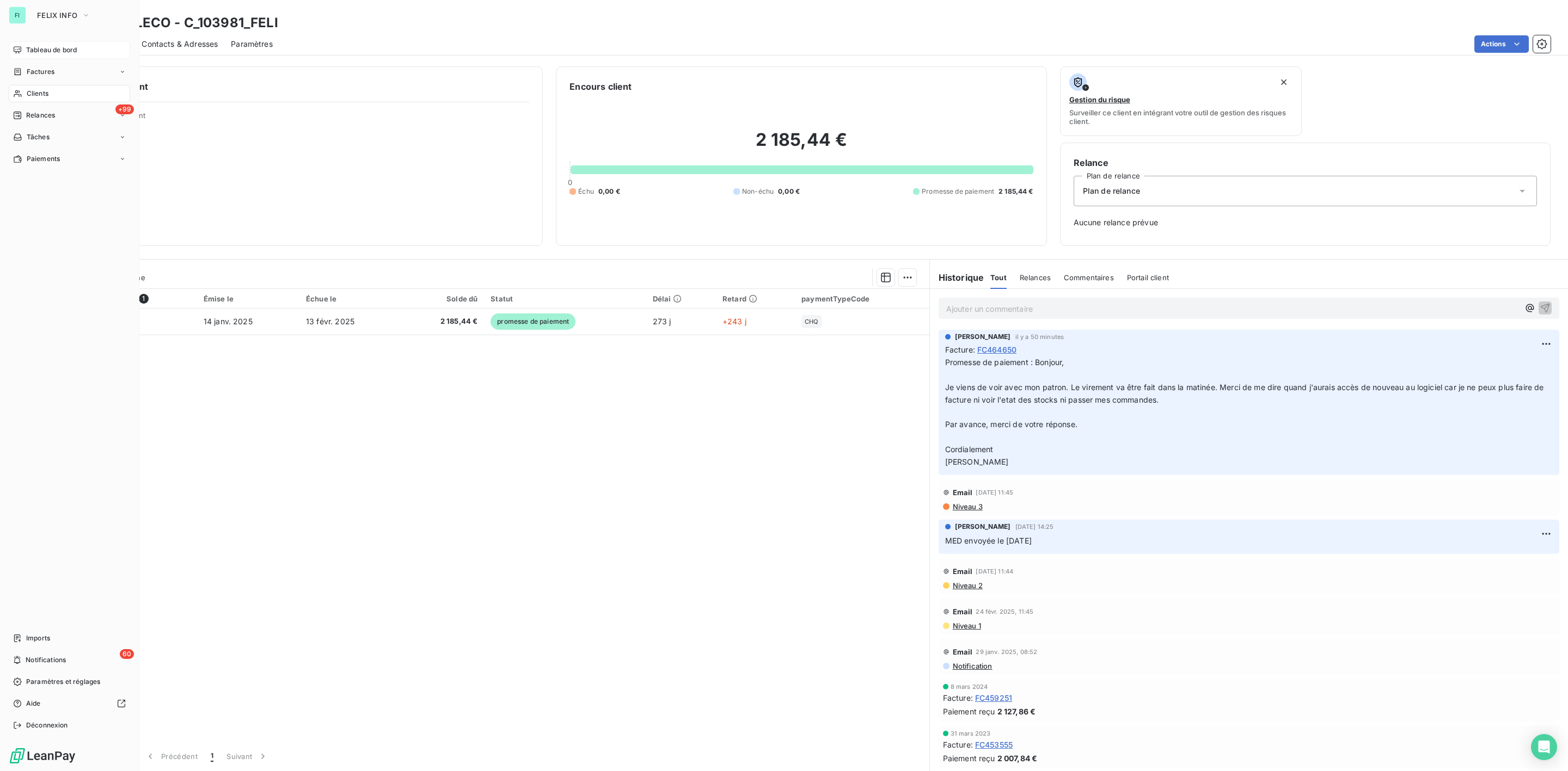
click at [29, 93] on span "Clients" at bounding box center [38, 94] width 22 height 10
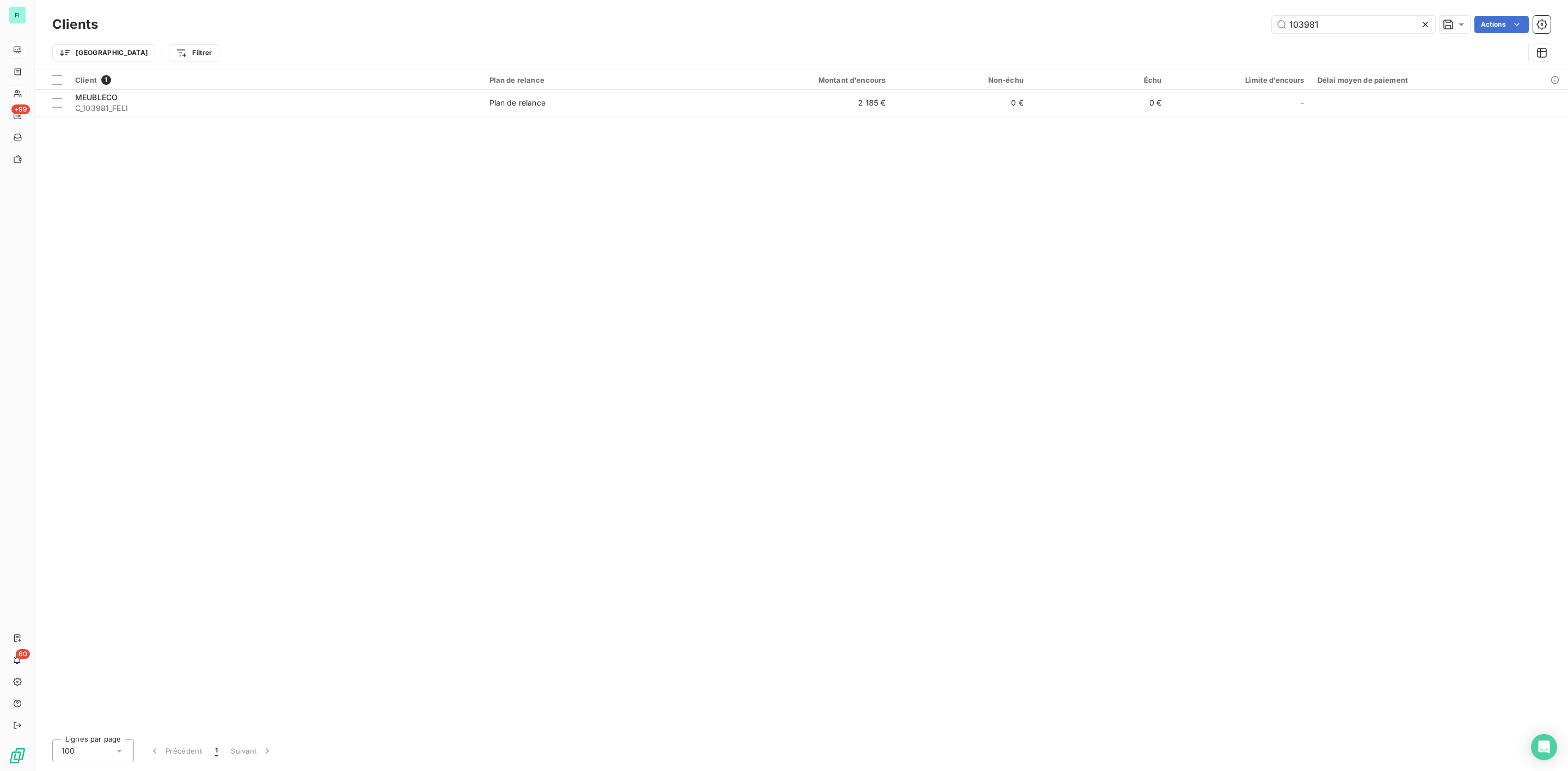
drag, startPoint x: 1328, startPoint y: 23, endPoint x: 1034, endPoint y: 33, distance: 294.2
click at [1107, 31] on div "103981 Actions" at bounding box center [830, 24] width 1440 height 18
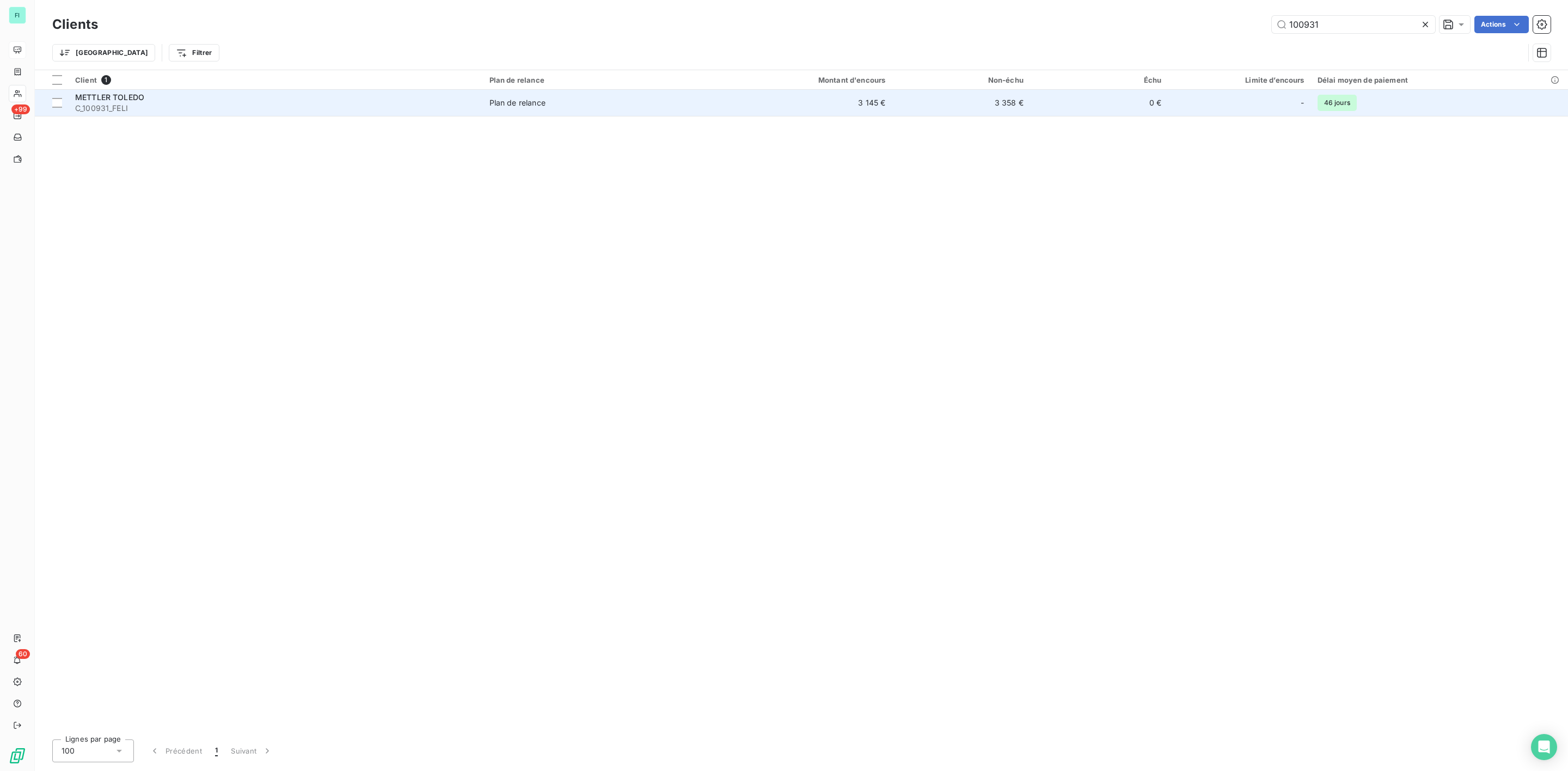
type input "100931"
click at [237, 96] on div "METTLER TOLEDO" at bounding box center [275, 97] width 401 height 11
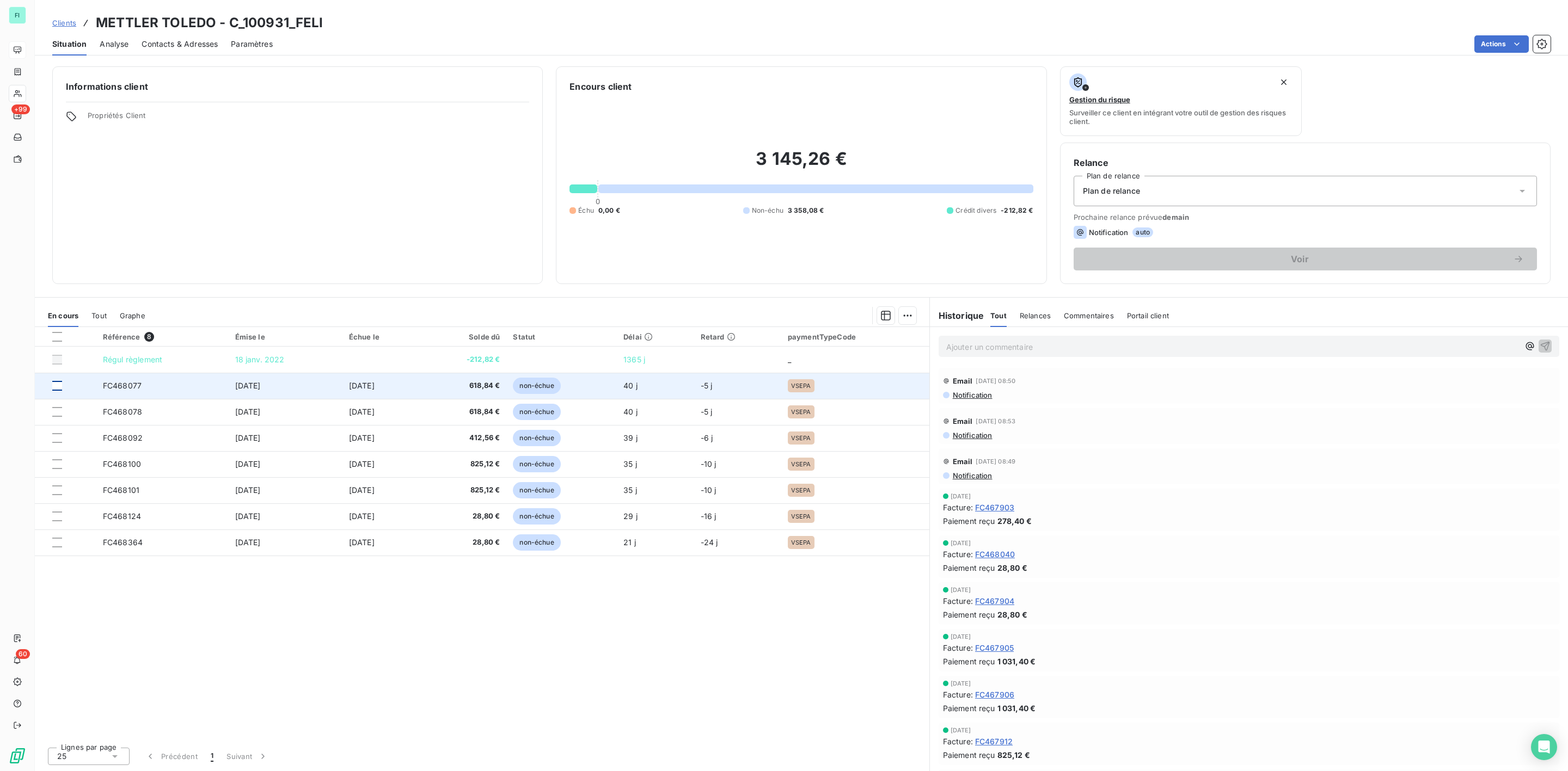
click at [59, 385] on div at bounding box center [57, 386] width 10 height 10
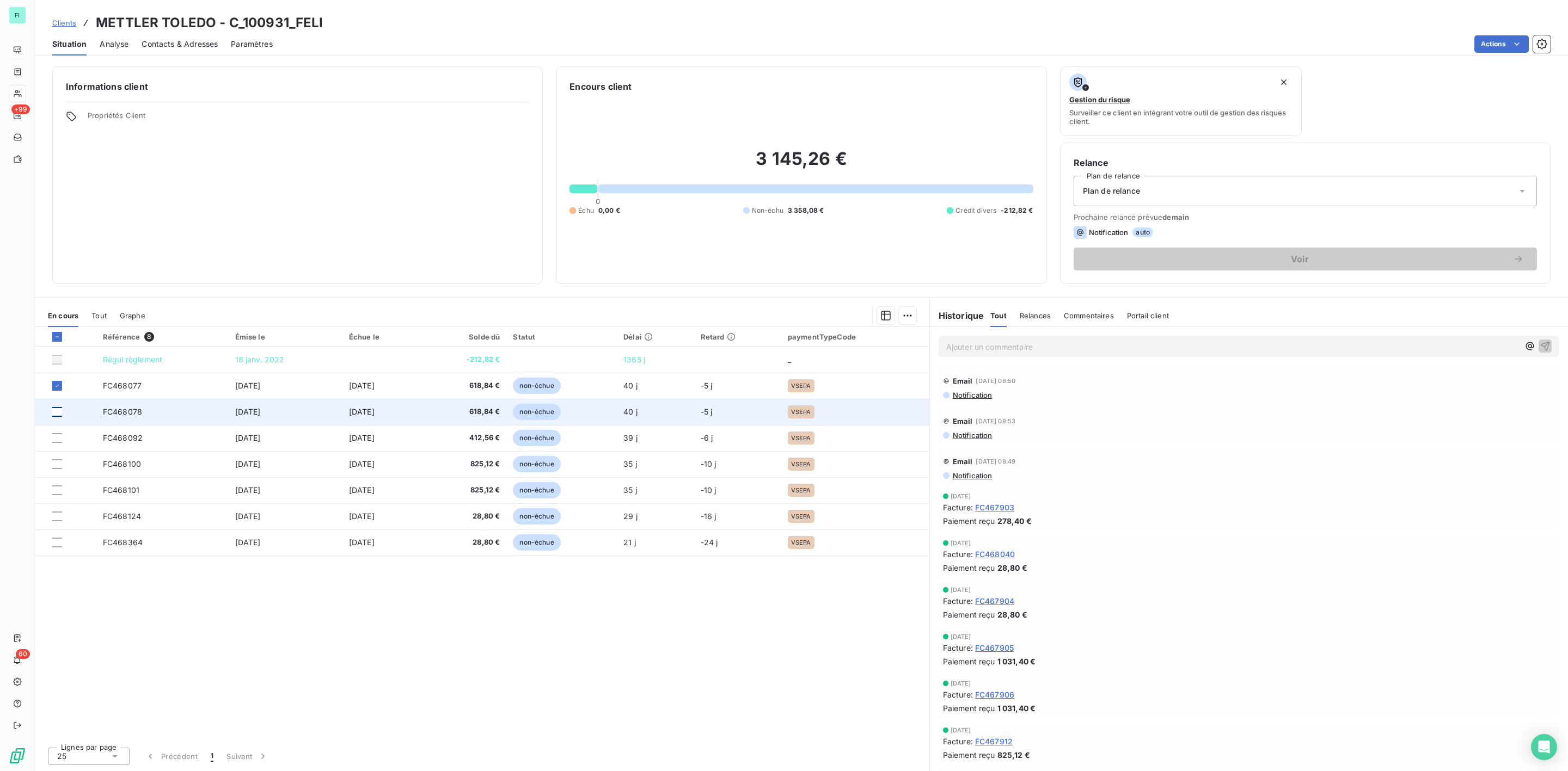
click at [59, 410] on div at bounding box center [57, 412] width 10 height 10
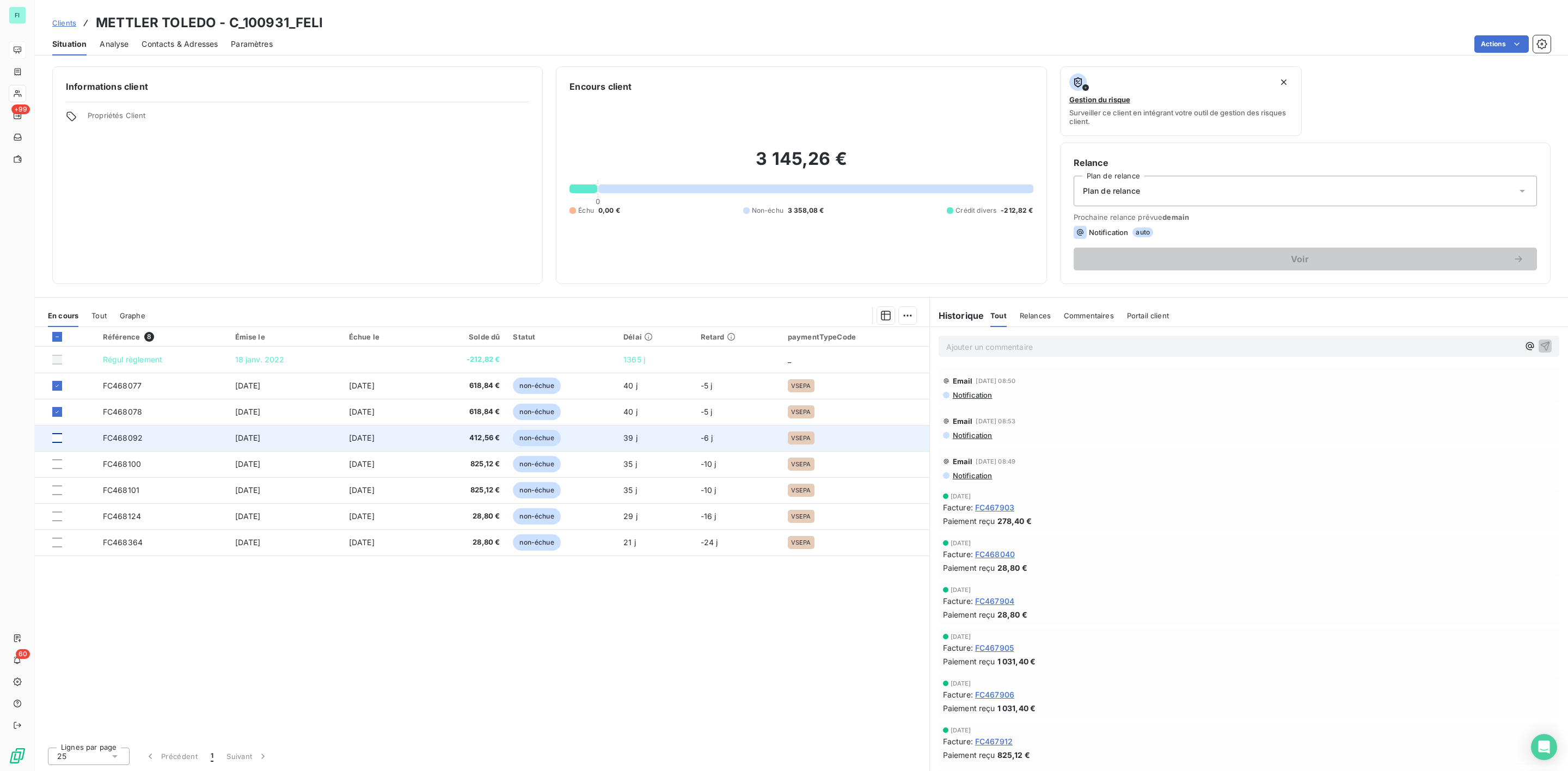
click at [59, 438] on div at bounding box center [57, 438] width 10 height 10
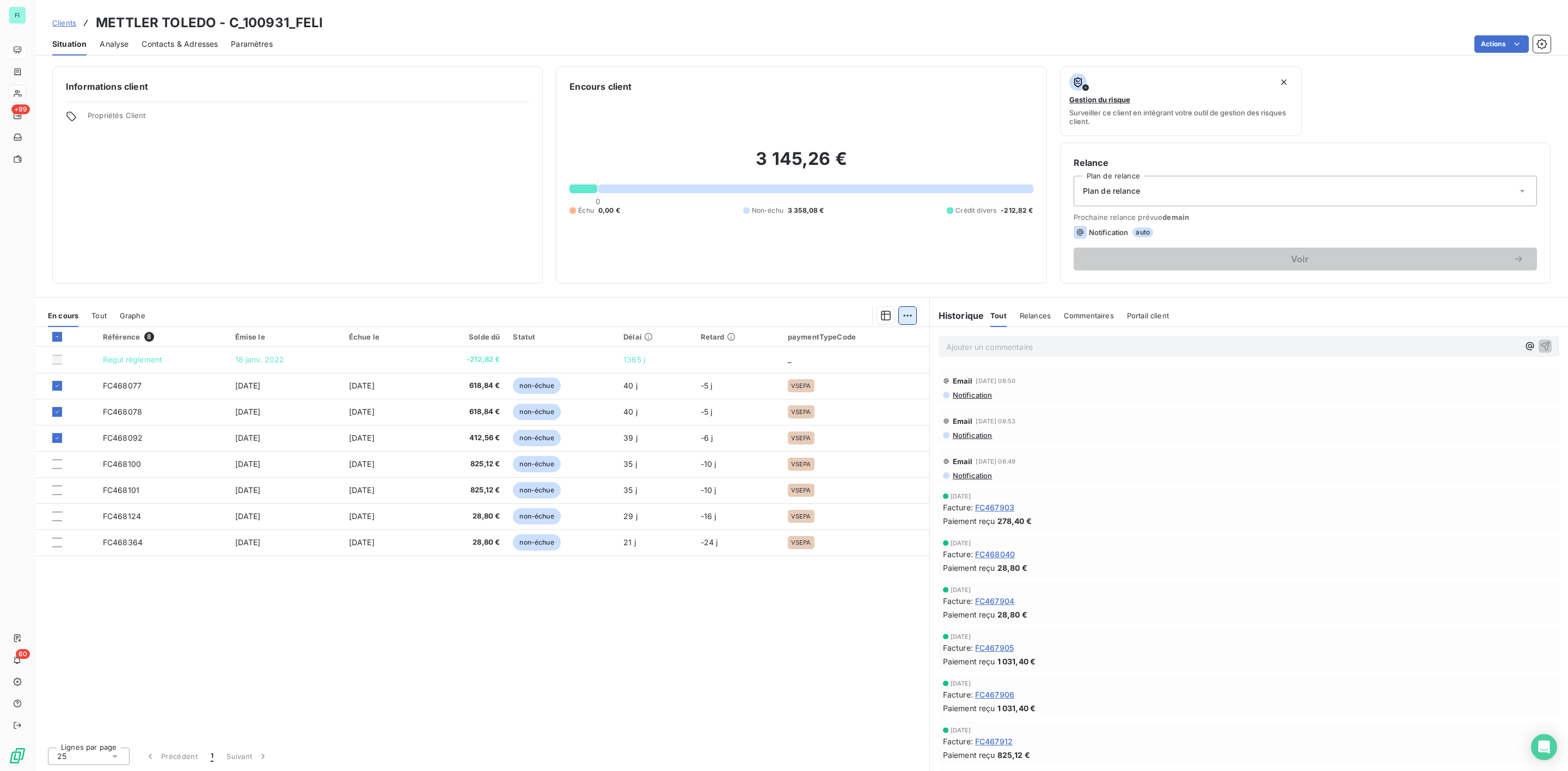
click at [905, 315] on html "FI +99 60 Clients METTLER TOLEDO - C_100931_FELI Situation Analyse Contacts & A…" at bounding box center [784, 385] width 1568 height 771
click at [797, 358] on div "Ajouter une promesse de paiement (3 factures)" at bounding box center [812, 359] width 198 height 18
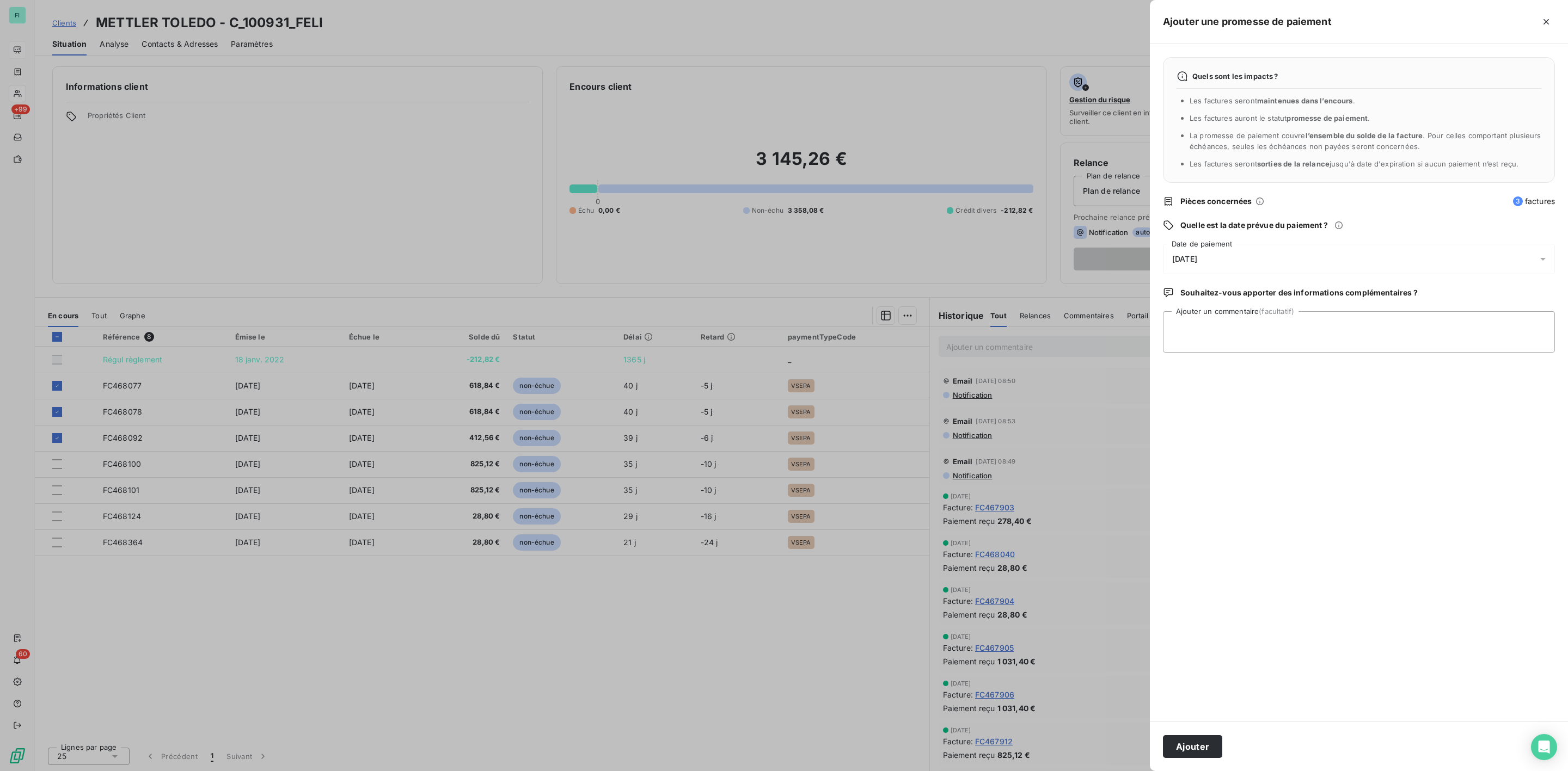
click at [1220, 249] on div "[DATE]" at bounding box center [1359, 259] width 392 height 30
click at [1281, 438] on button "31" at bounding box center [1282, 438] width 22 height 22
click at [1388, 337] on textarea "Ajouter un commentaire (facultatif)" at bounding box center [1359, 332] width 392 height 41
click at [1189, 335] on textarea "Ajouter un commentaire (facultatif)" at bounding box center [1359, 332] width 392 height 41
type textarea "avis virement reçu"
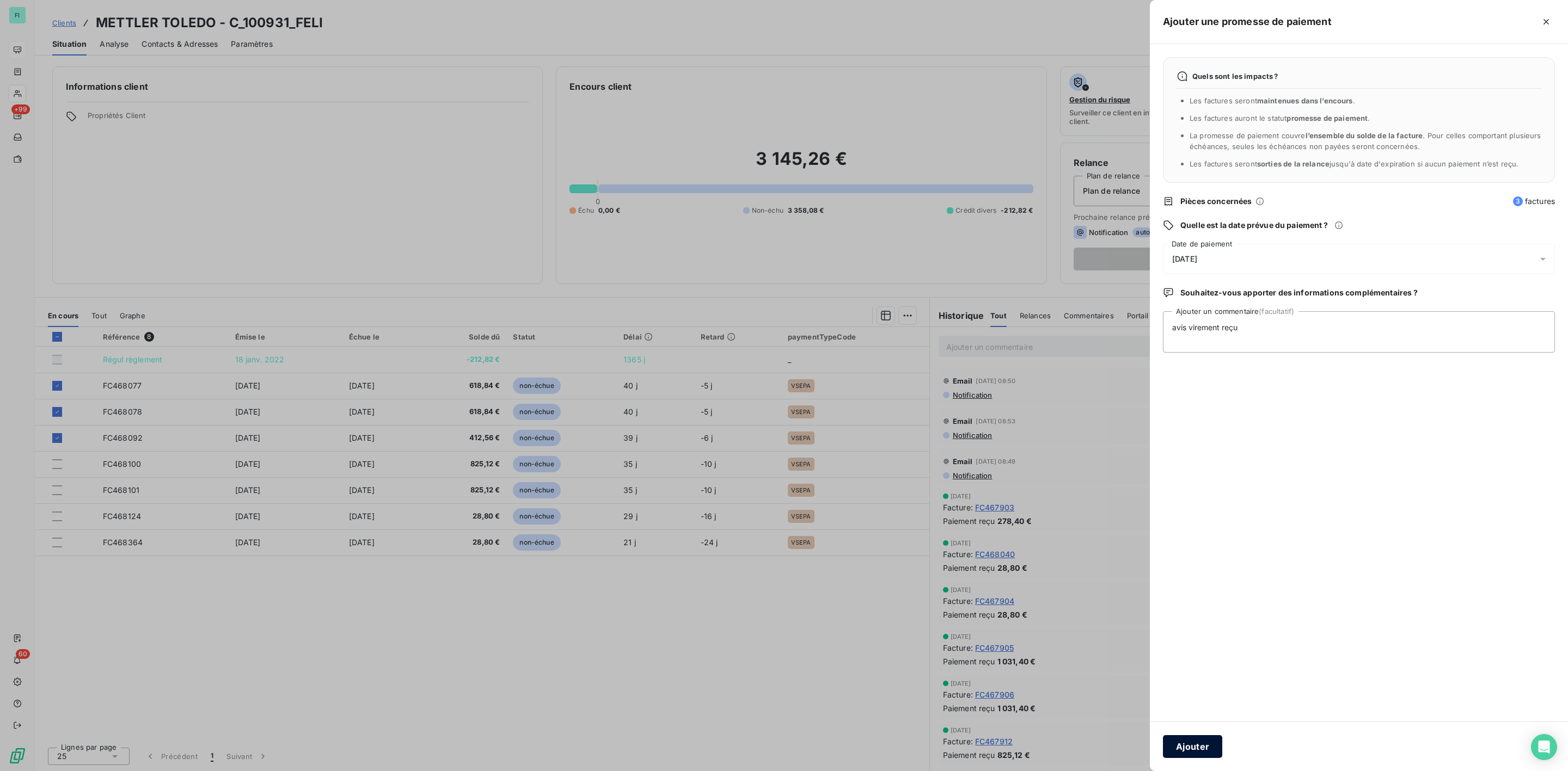
click at [1200, 742] on button "Ajouter" at bounding box center [1192, 747] width 59 height 23
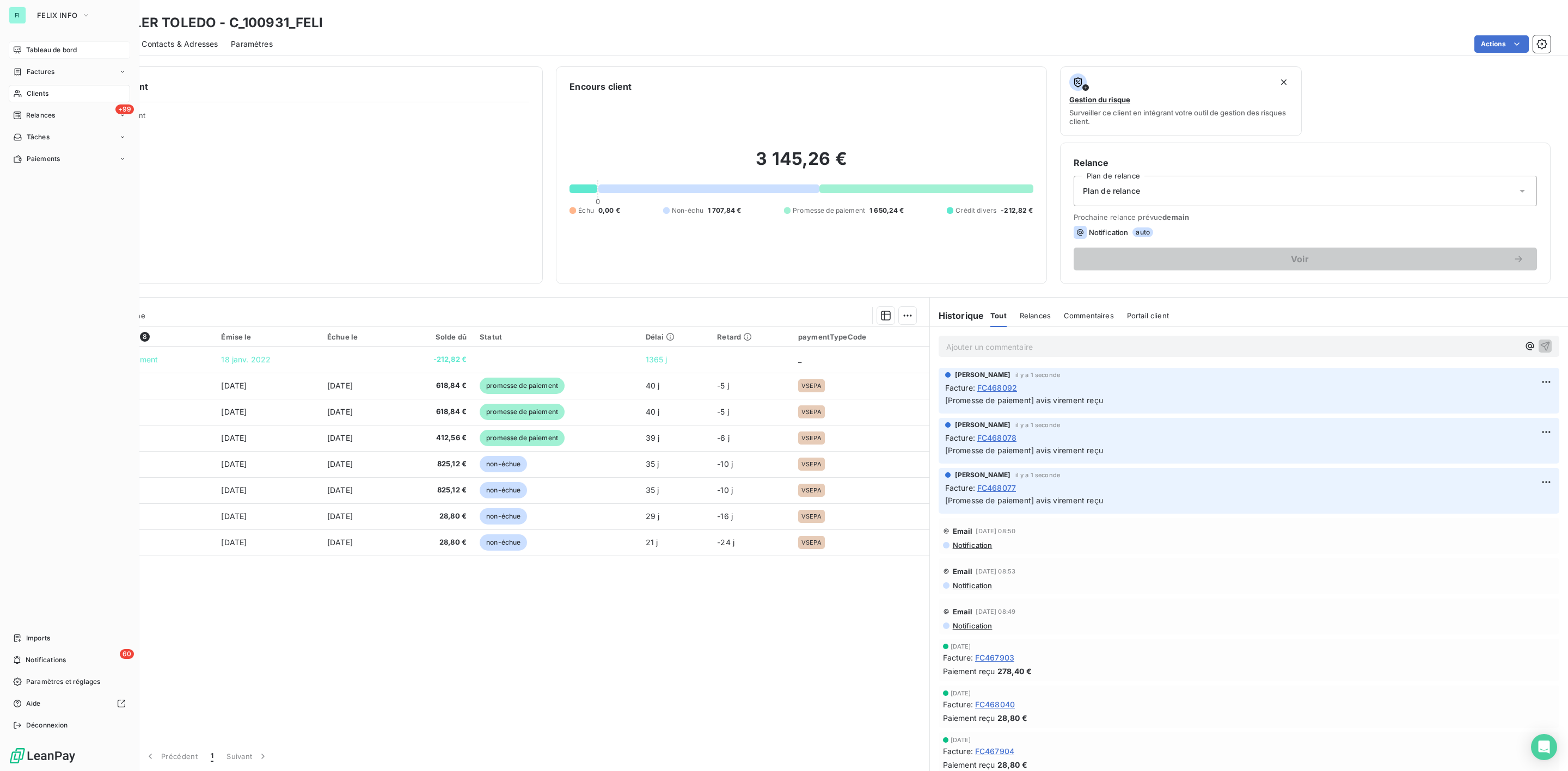
drag, startPoint x: 36, startPoint y: 93, endPoint x: 71, endPoint y: 90, distance: 35.1
click at [36, 93] on span "Clients" at bounding box center [38, 94] width 22 height 10
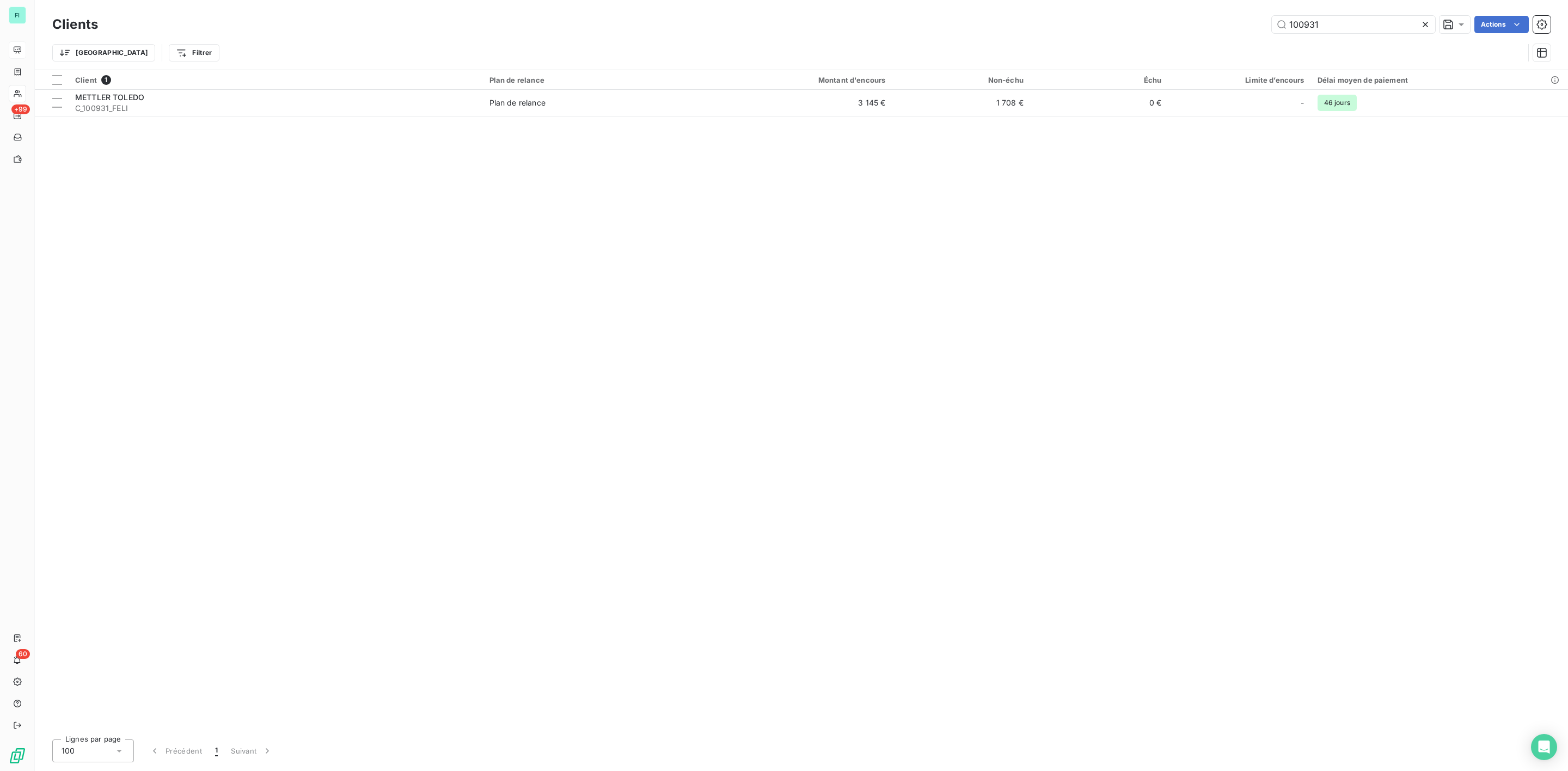
drag, startPoint x: 1321, startPoint y: 23, endPoint x: 997, endPoint y: 13, distance: 324.2
click at [1129, 21] on div "100931 Actions" at bounding box center [830, 24] width 1440 height 18
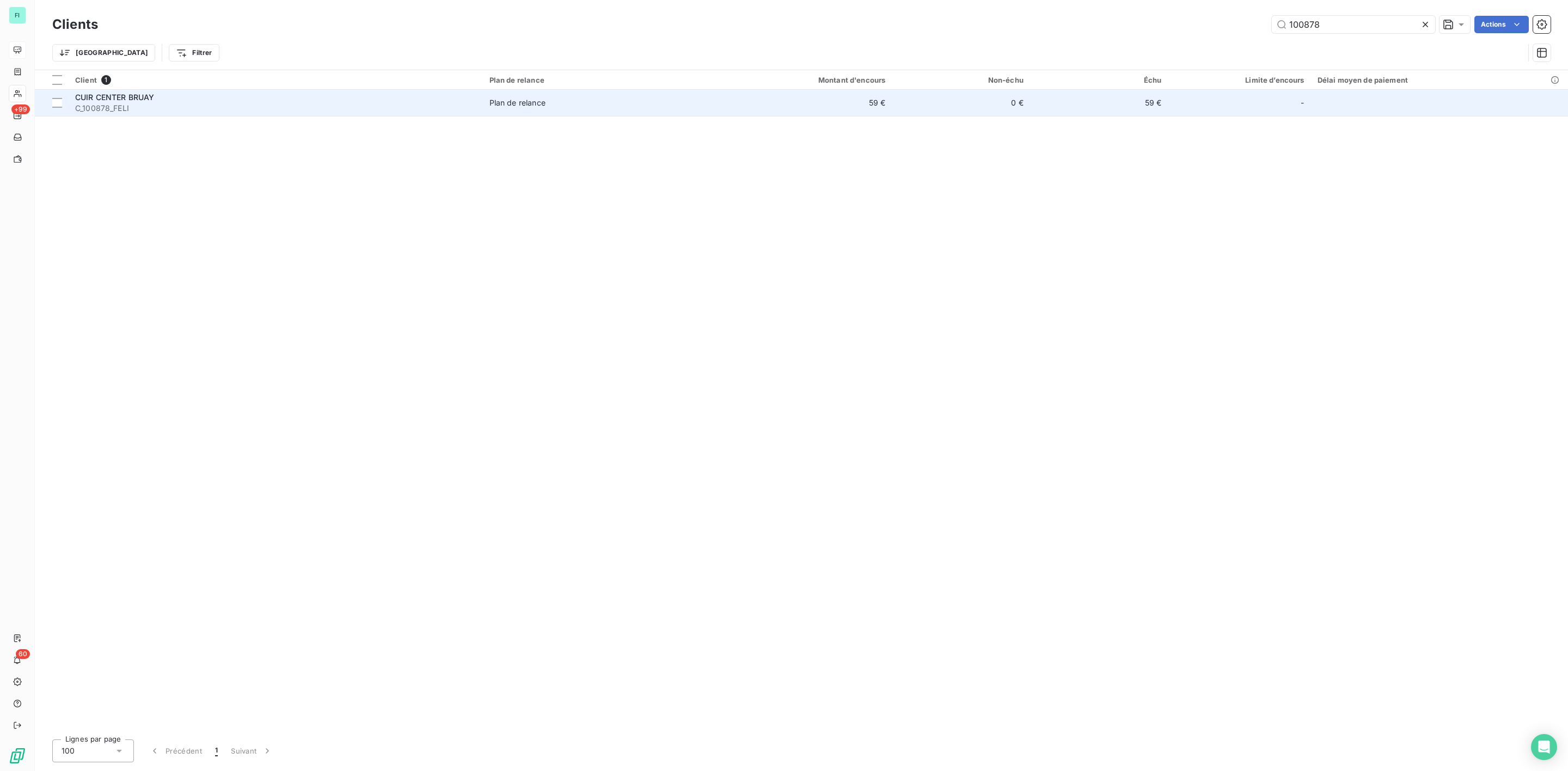
type input "100878"
click at [100, 105] on span "C_100878_FELI" at bounding box center [275, 108] width 401 height 11
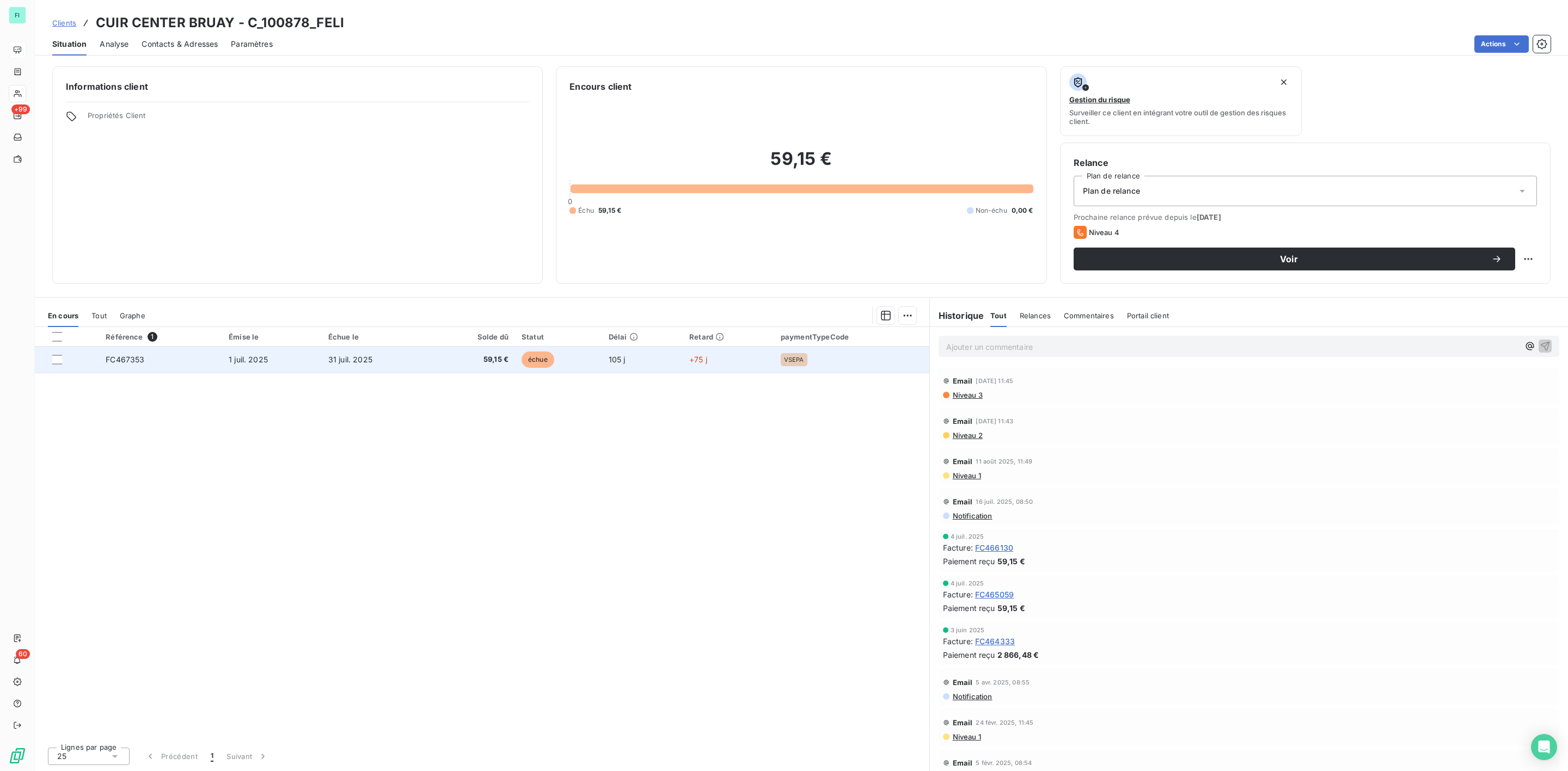
click at [232, 358] on span "1 juil. 2025" at bounding box center [248, 359] width 39 height 9
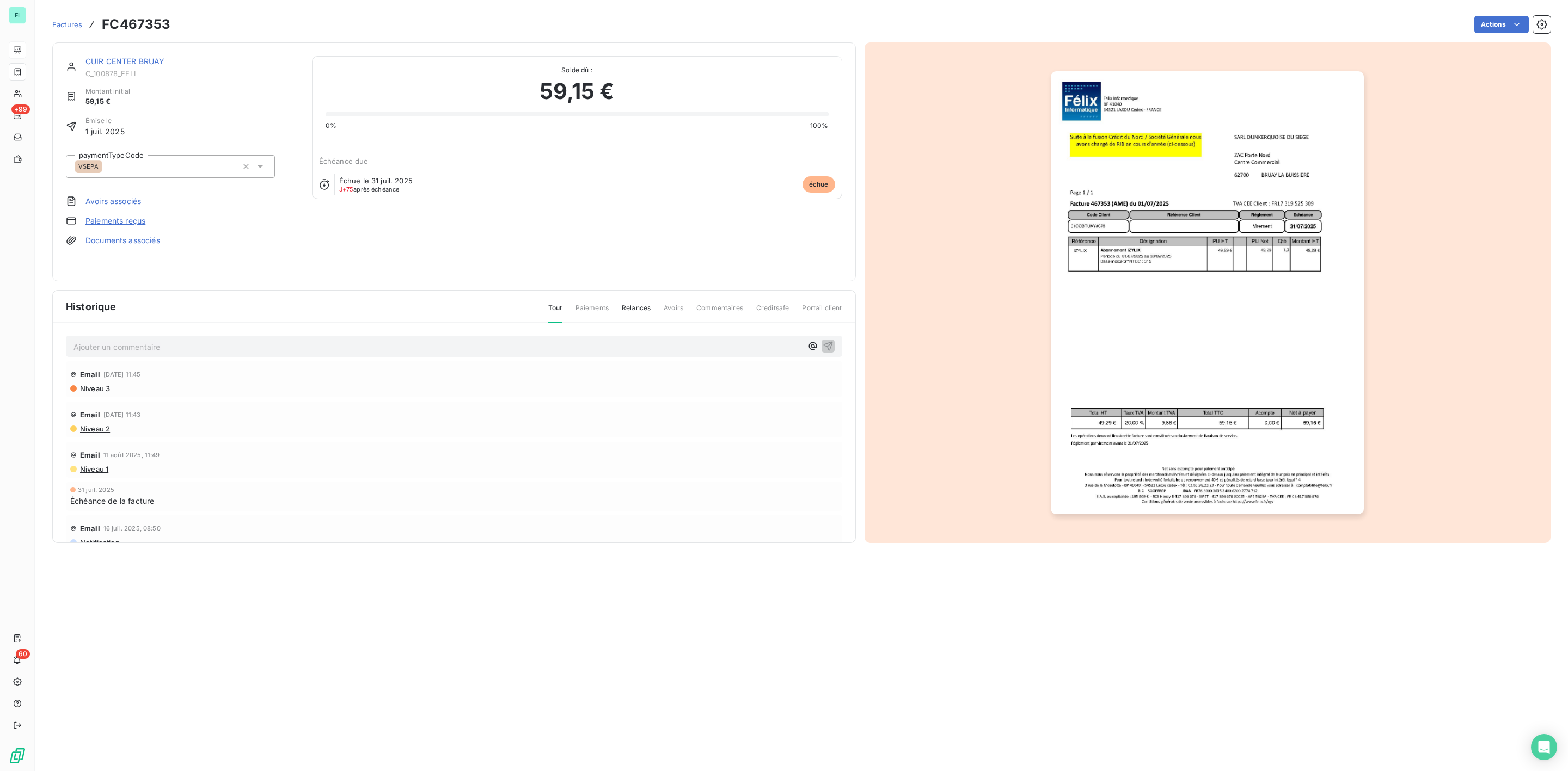
click at [100, 337] on div "Ajouter un commentaire ﻿" at bounding box center [453, 346] width 776 height 21
click at [97, 346] on p "Ajouter un commentaire ﻿" at bounding box center [438, 347] width 729 height 13
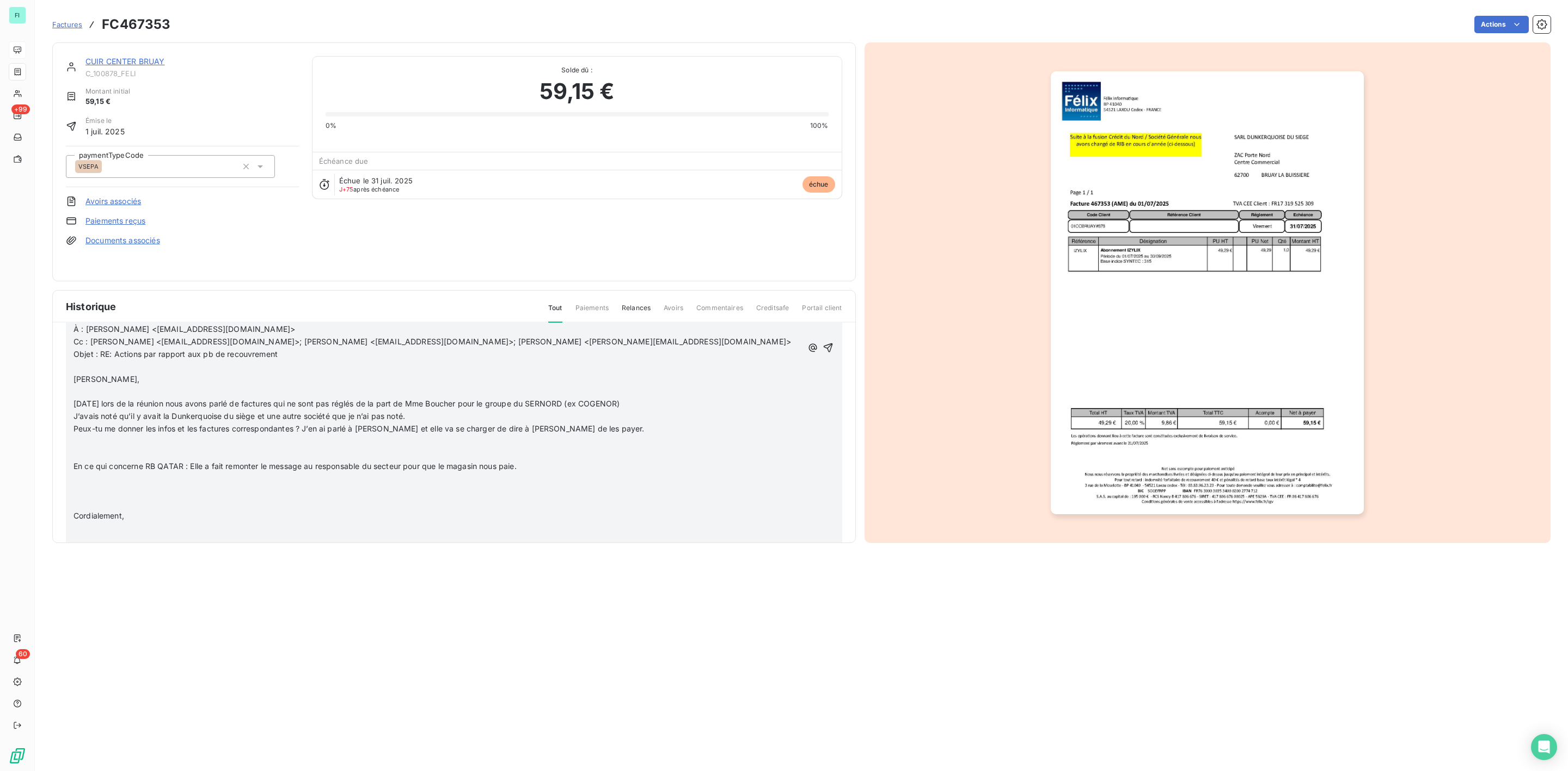
scroll to position [327, 0]
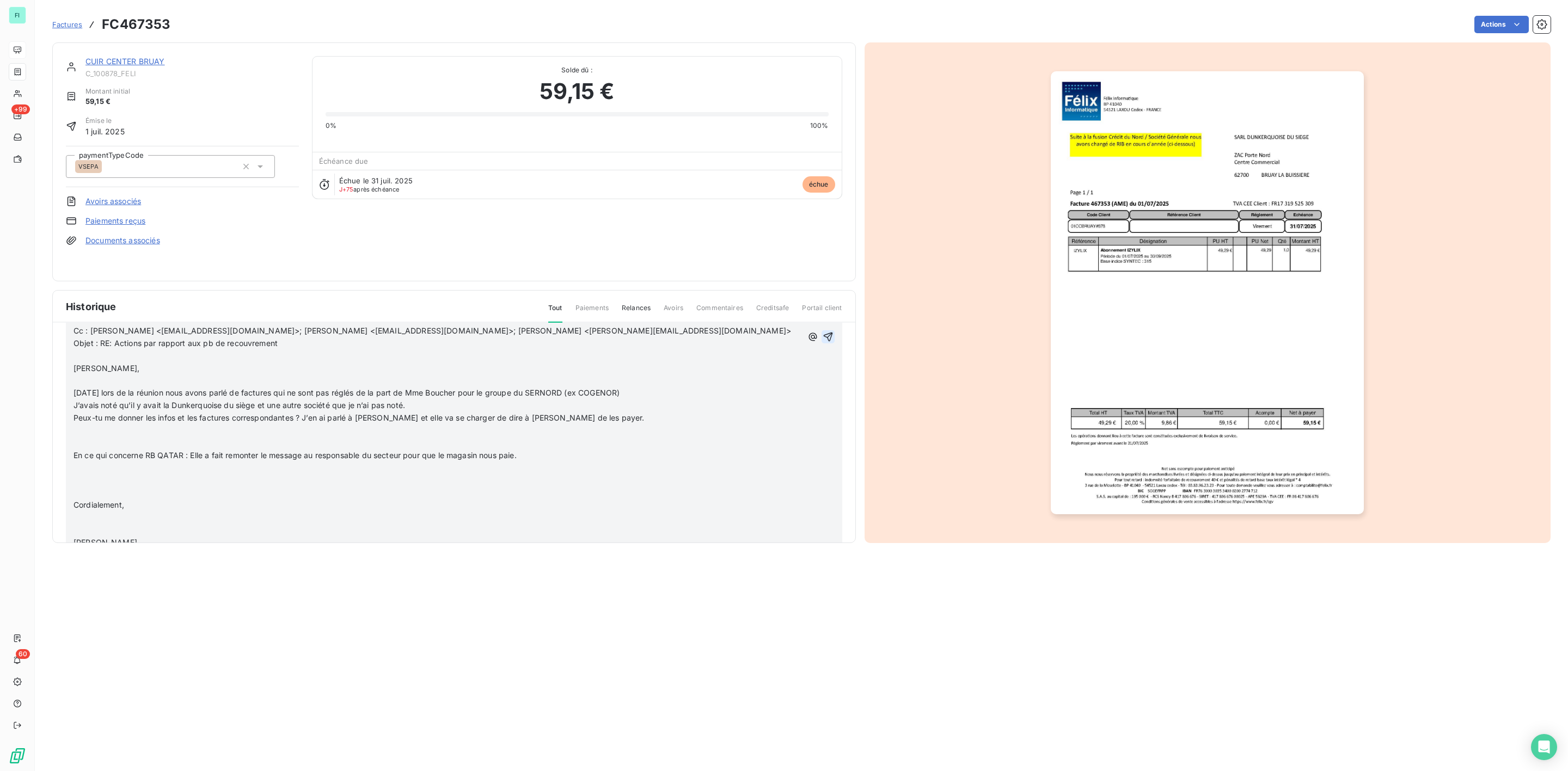
click at [823, 335] on icon "button" at bounding box center [828, 337] width 11 height 11
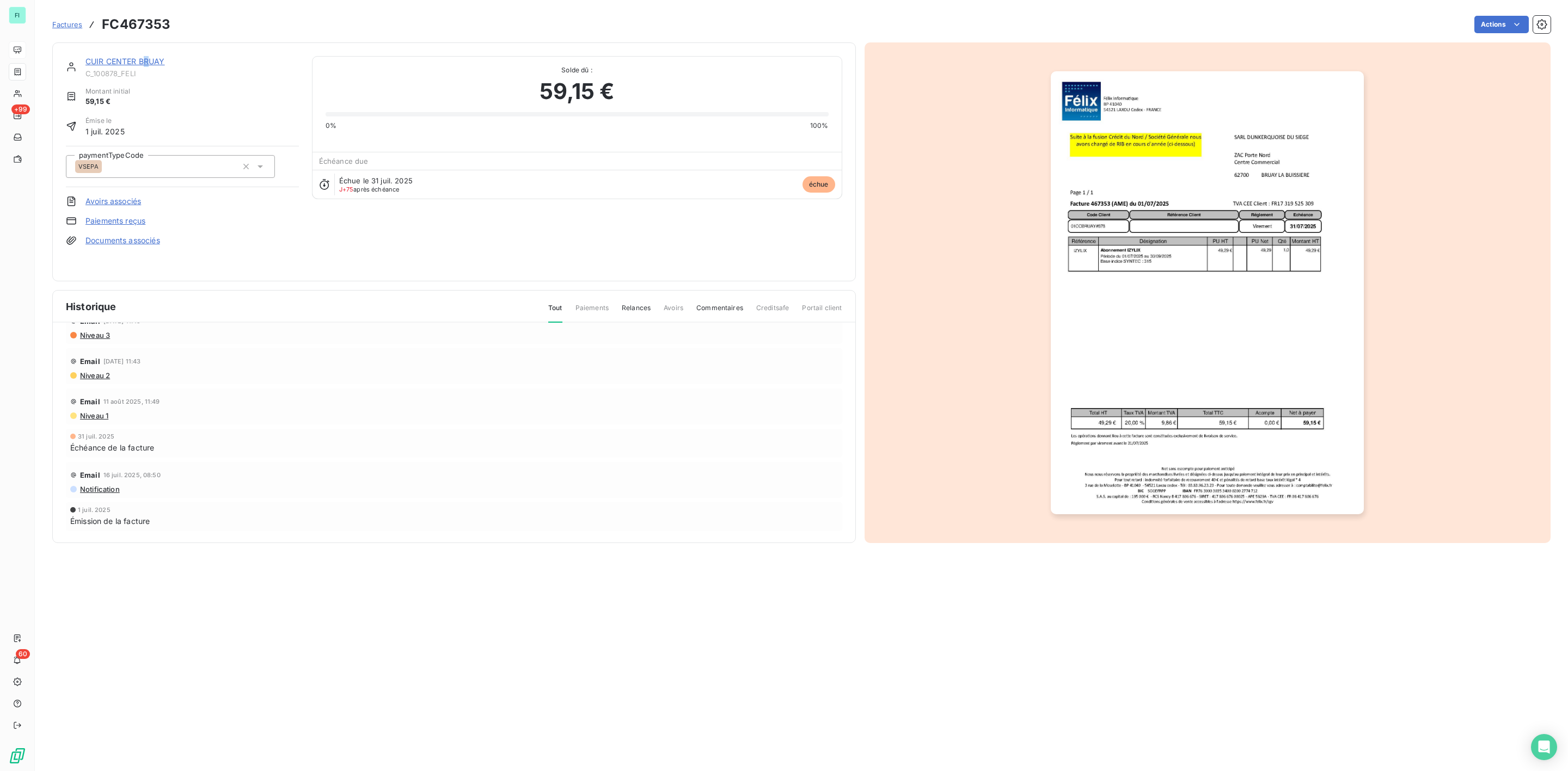
click at [147, 58] on link "CUIR CENTER BRUAY" at bounding box center [125, 61] width 80 height 9
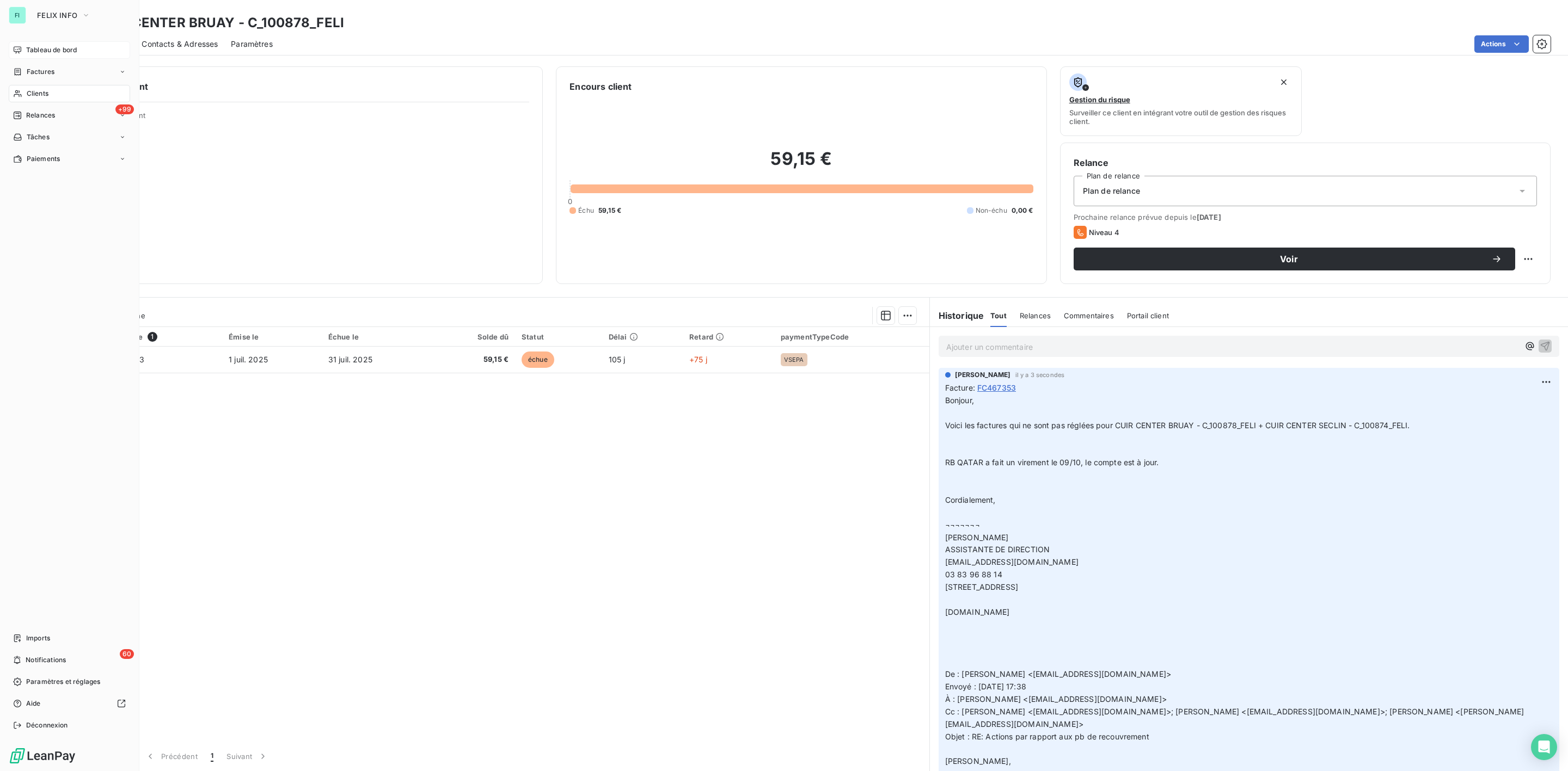
click at [29, 90] on span "Clients" at bounding box center [38, 94] width 22 height 10
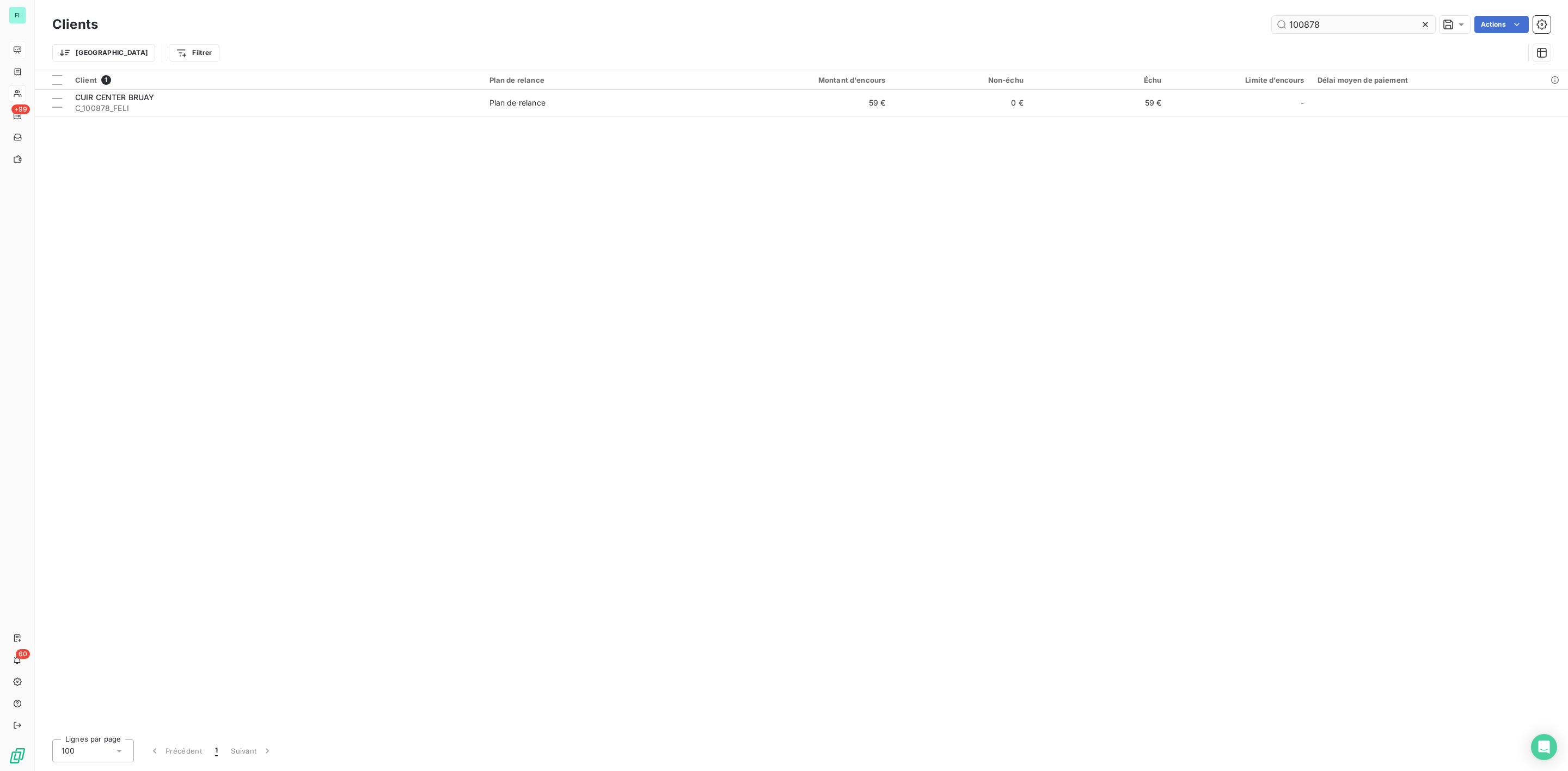
click at [1342, 28] on input "100878" at bounding box center [1353, 24] width 163 height 18
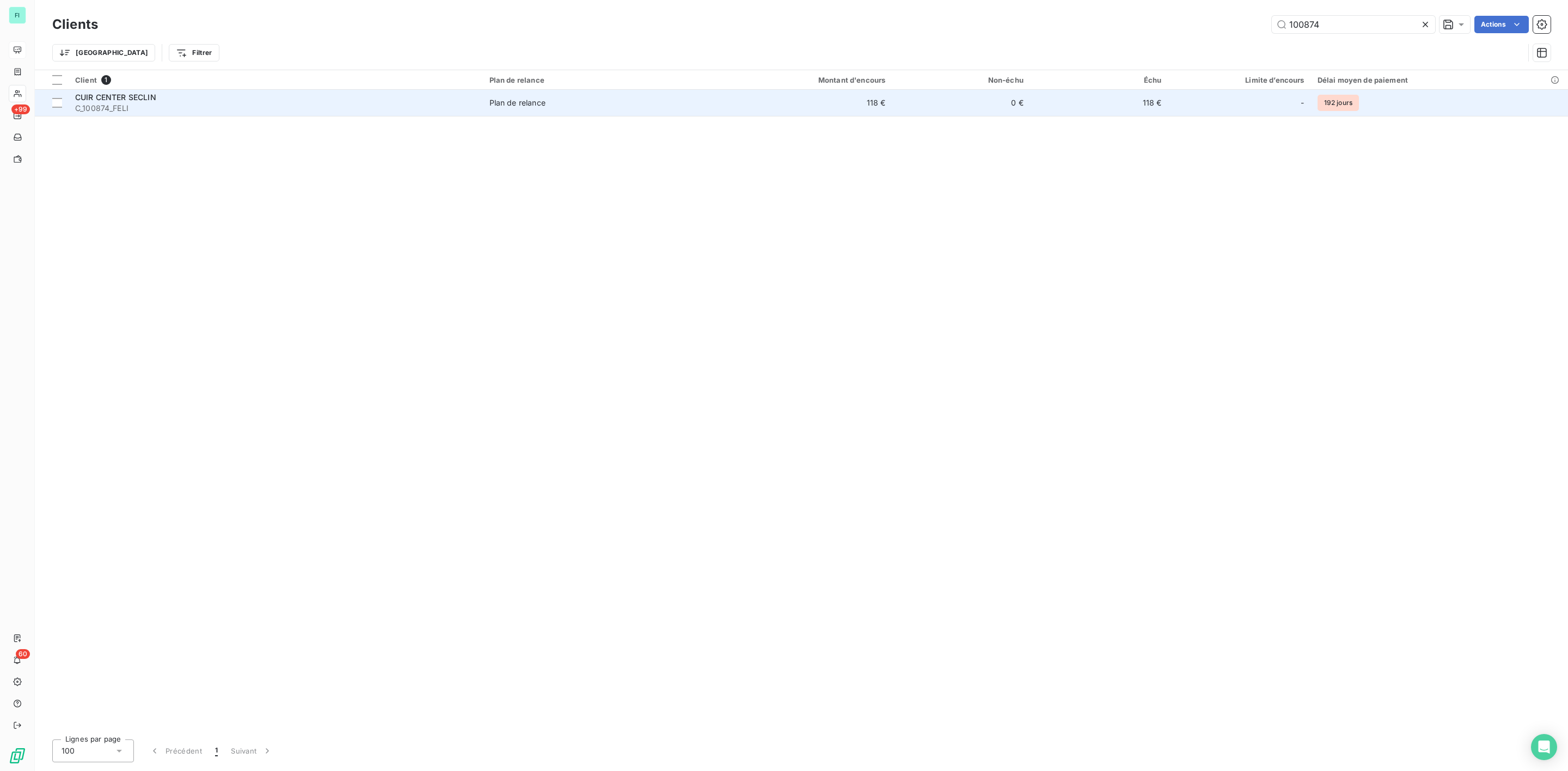
type input "100874"
click at [189, 106] on span "C_100874_FELI" at bounding box center [275, 108] width 401 height 11
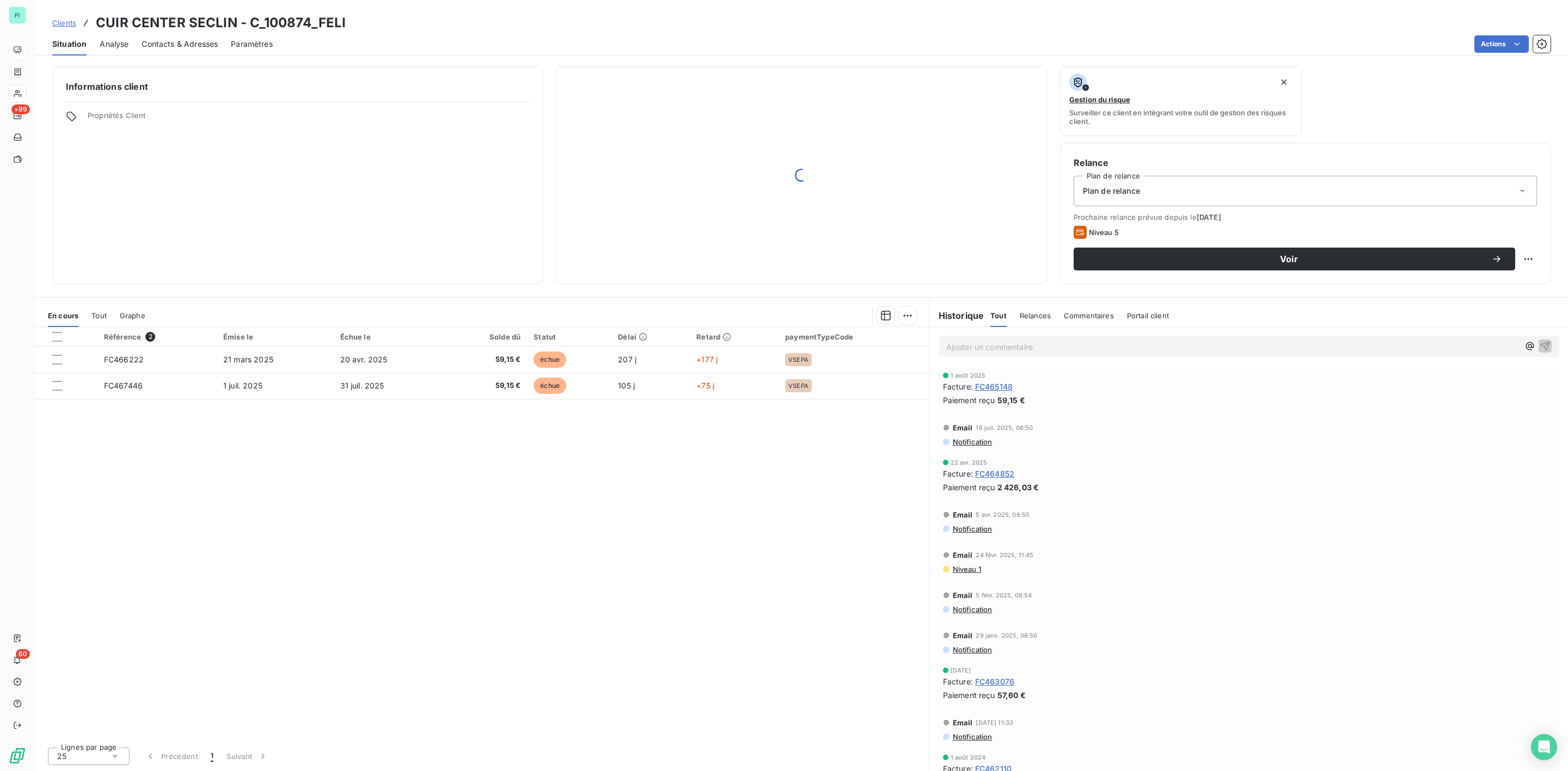
click at [265, 286] on div "Informations client Propriétés Client Gestion du risque Surveiller ce client en…" at bounding box center [801, 415] width 1533 height 711
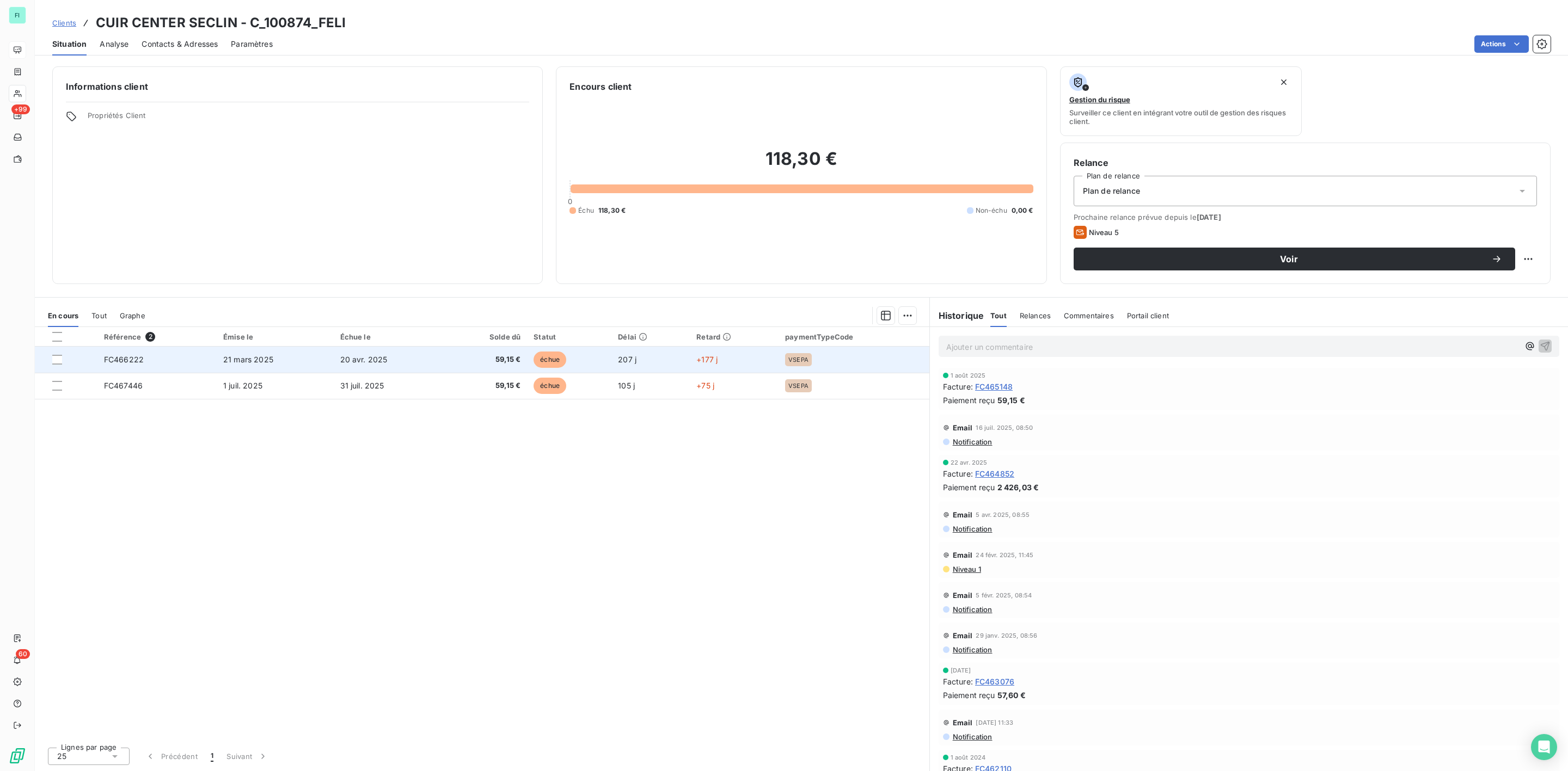
click at [248, 356] on span "21 mars 2025" at bounding box center [248, 359] width 50 height 9
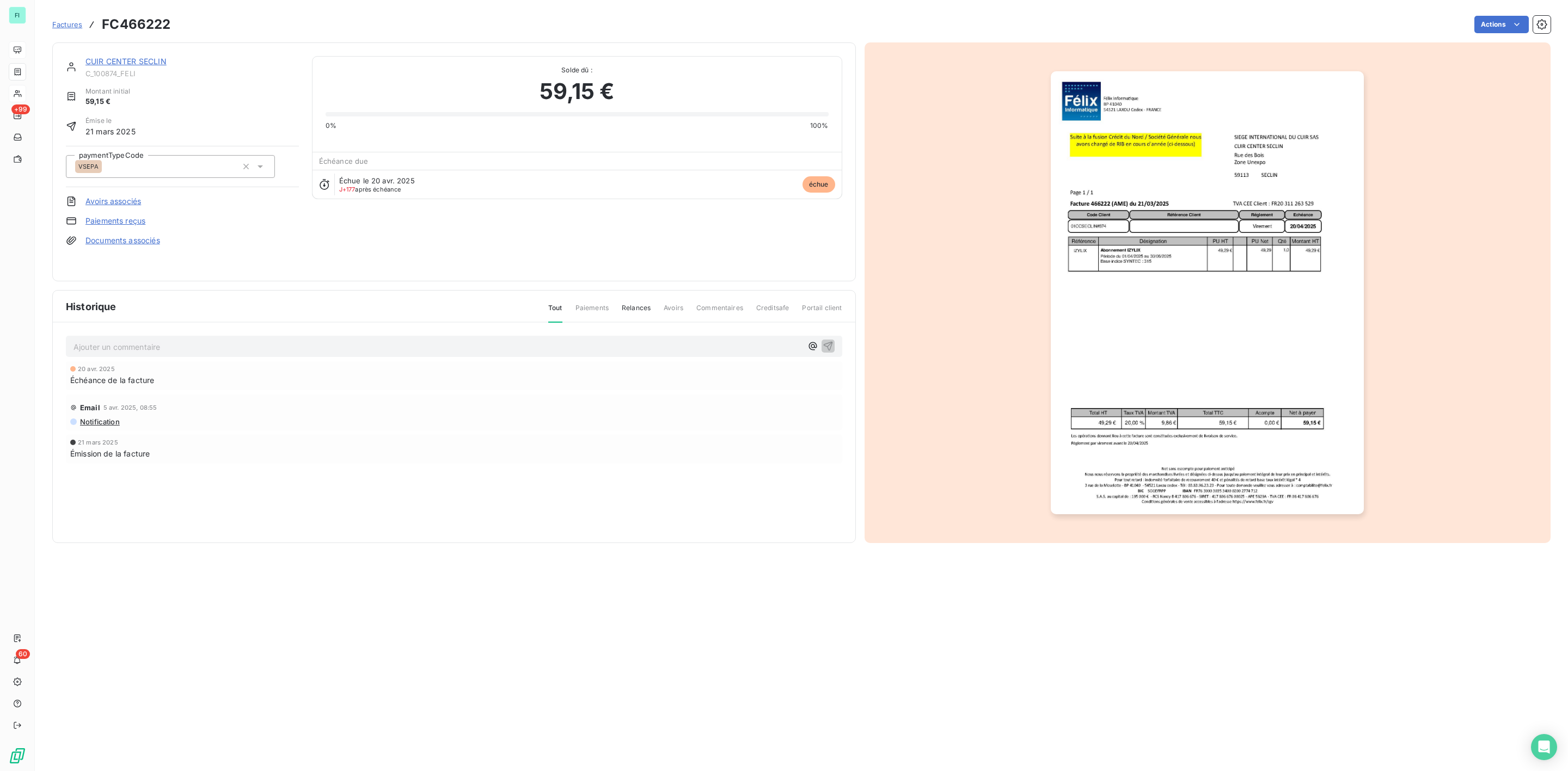
click at [205, 350] on p "Ajouter un commentaire ﻿" at bounding box center [438, 347] width 729 height 13
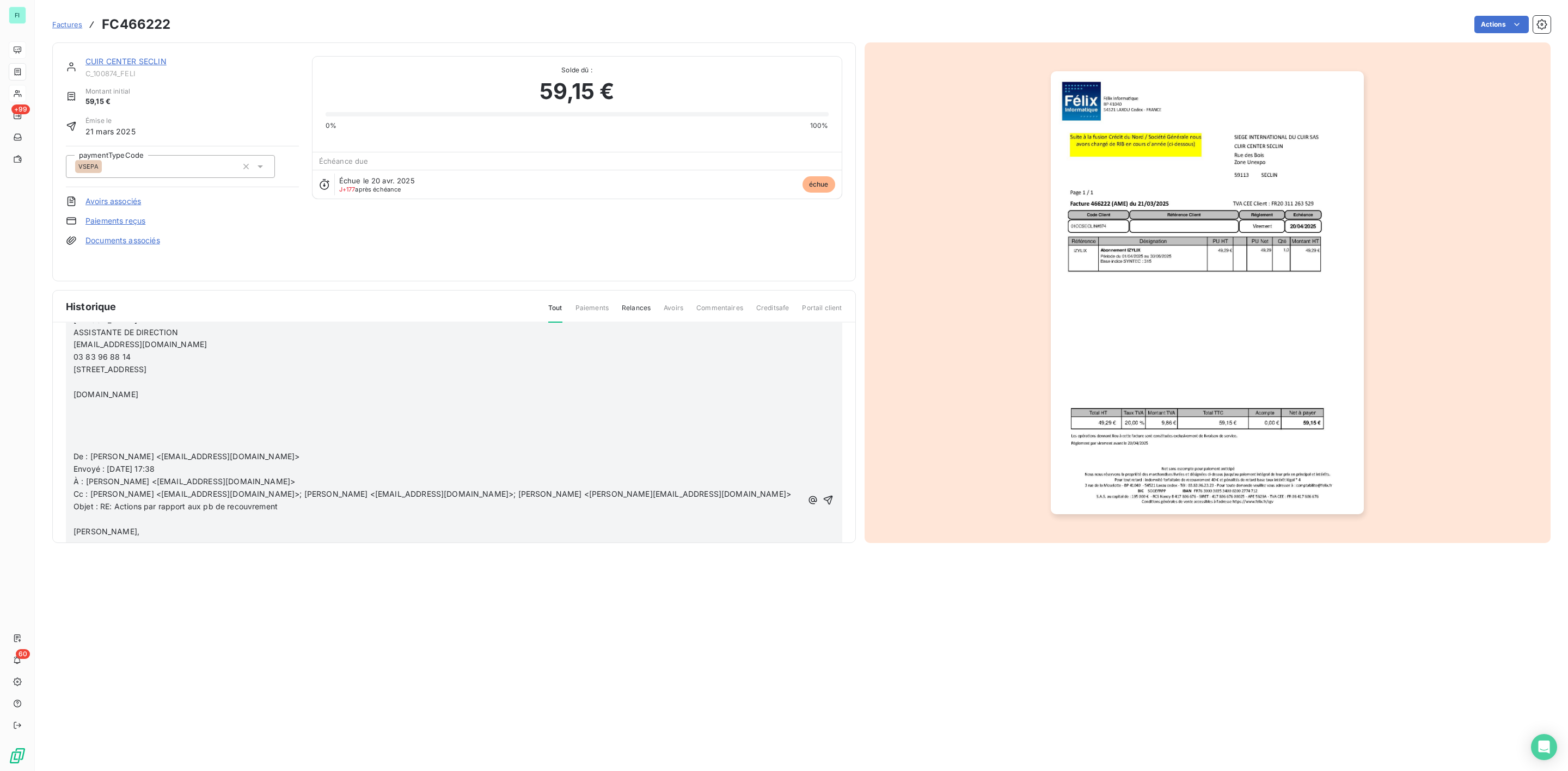
scroll to position [245, 0]
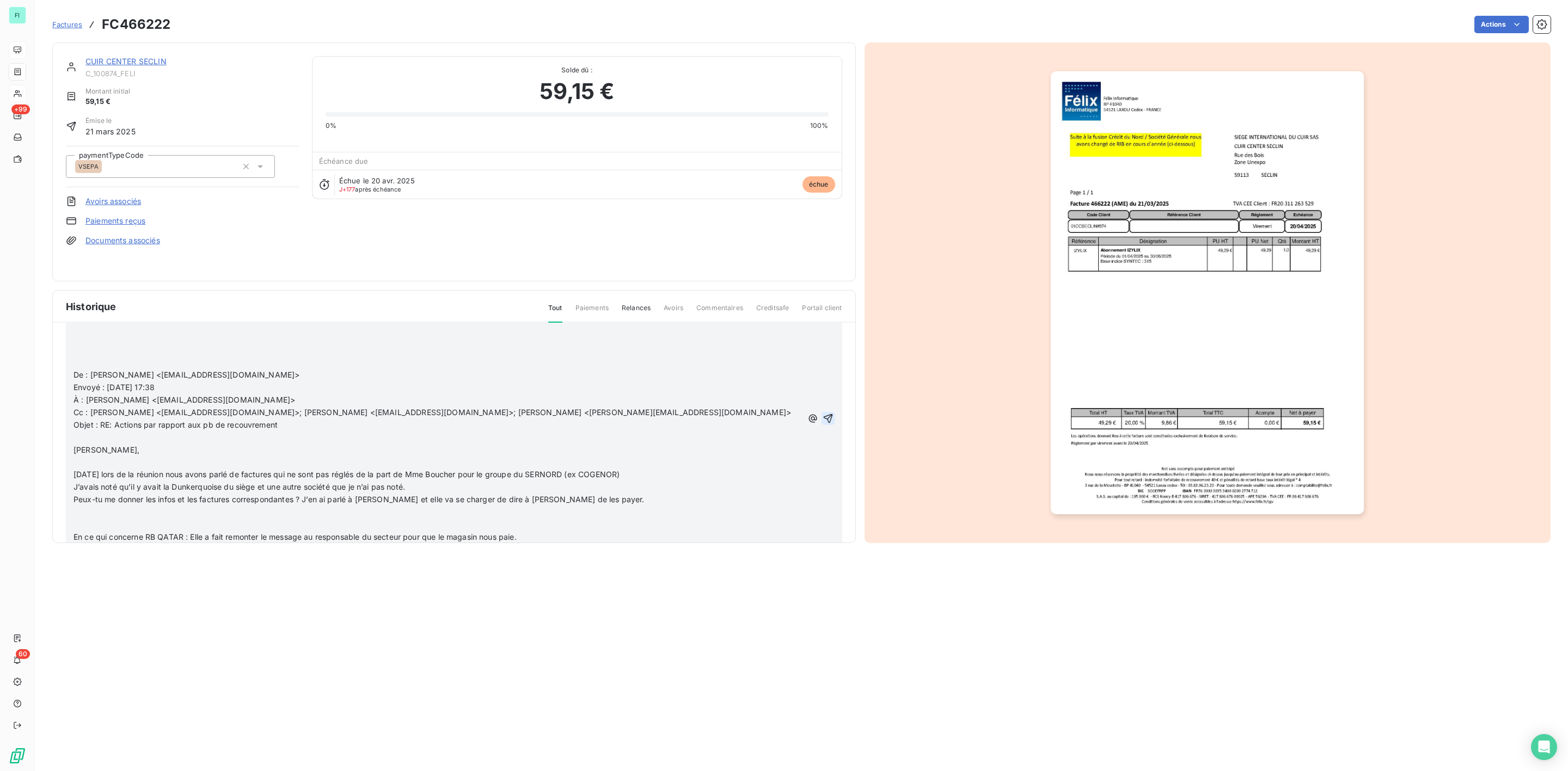
click at [823, 415] on icon "button" at bounding box center [828, 419] width 11 height 11
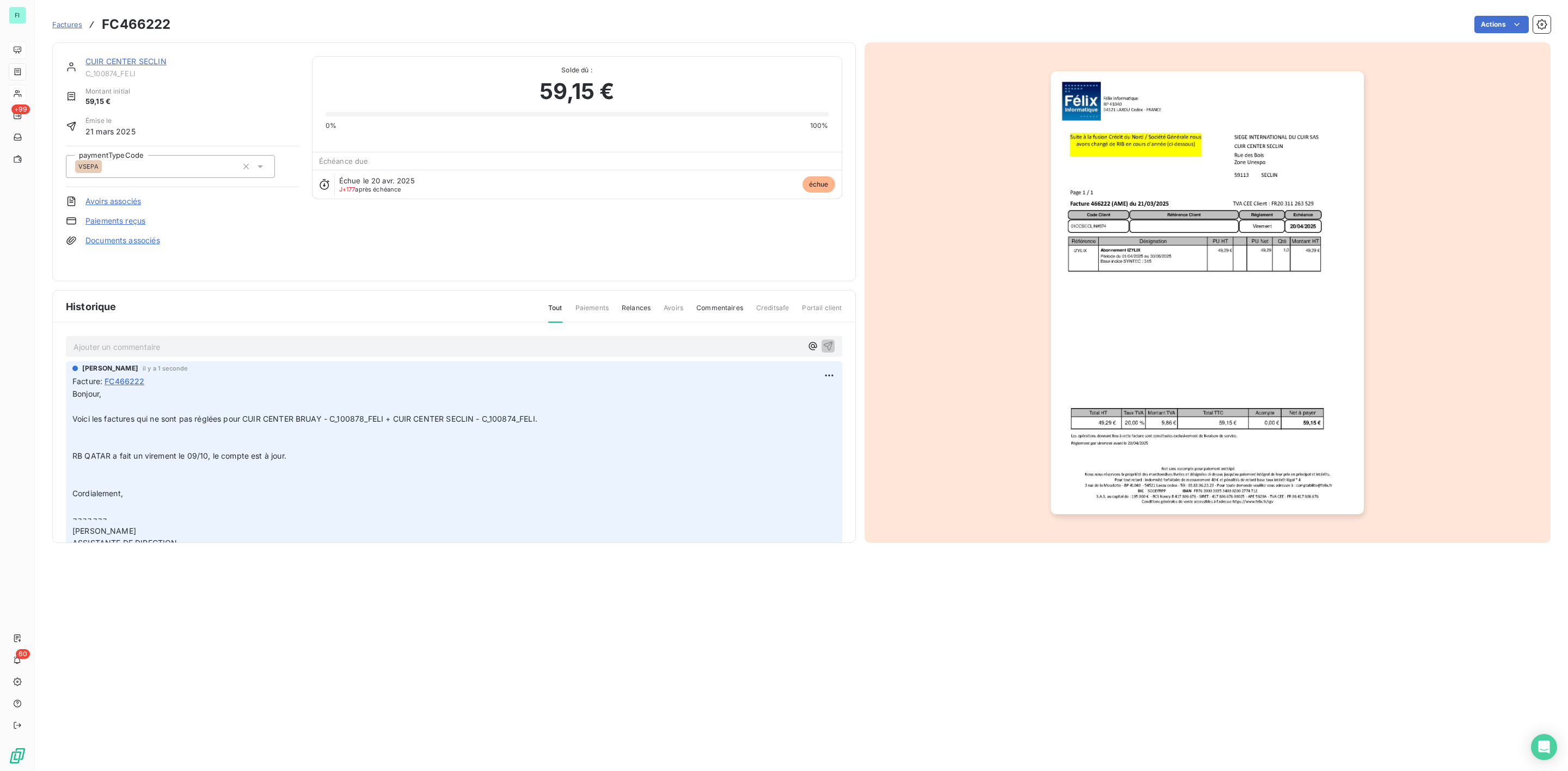
click at [142, 64] on link "CUIR CENTER SECLIN" at bounding box center [125, 61] width 81 height 9
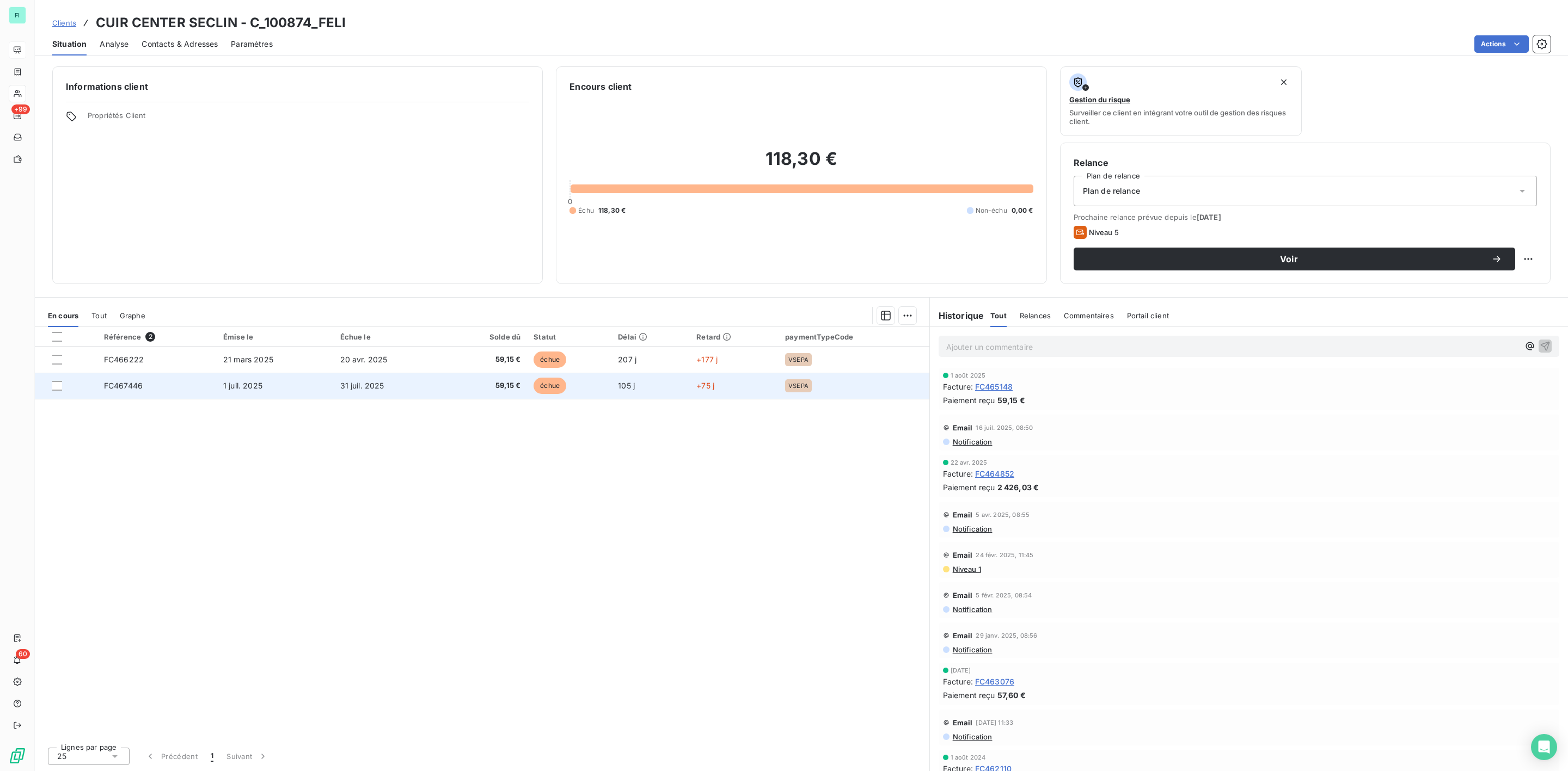
click at [270, 384] on td "1 juil. 2025" at bounding box center [275, 386] width 117 height 26
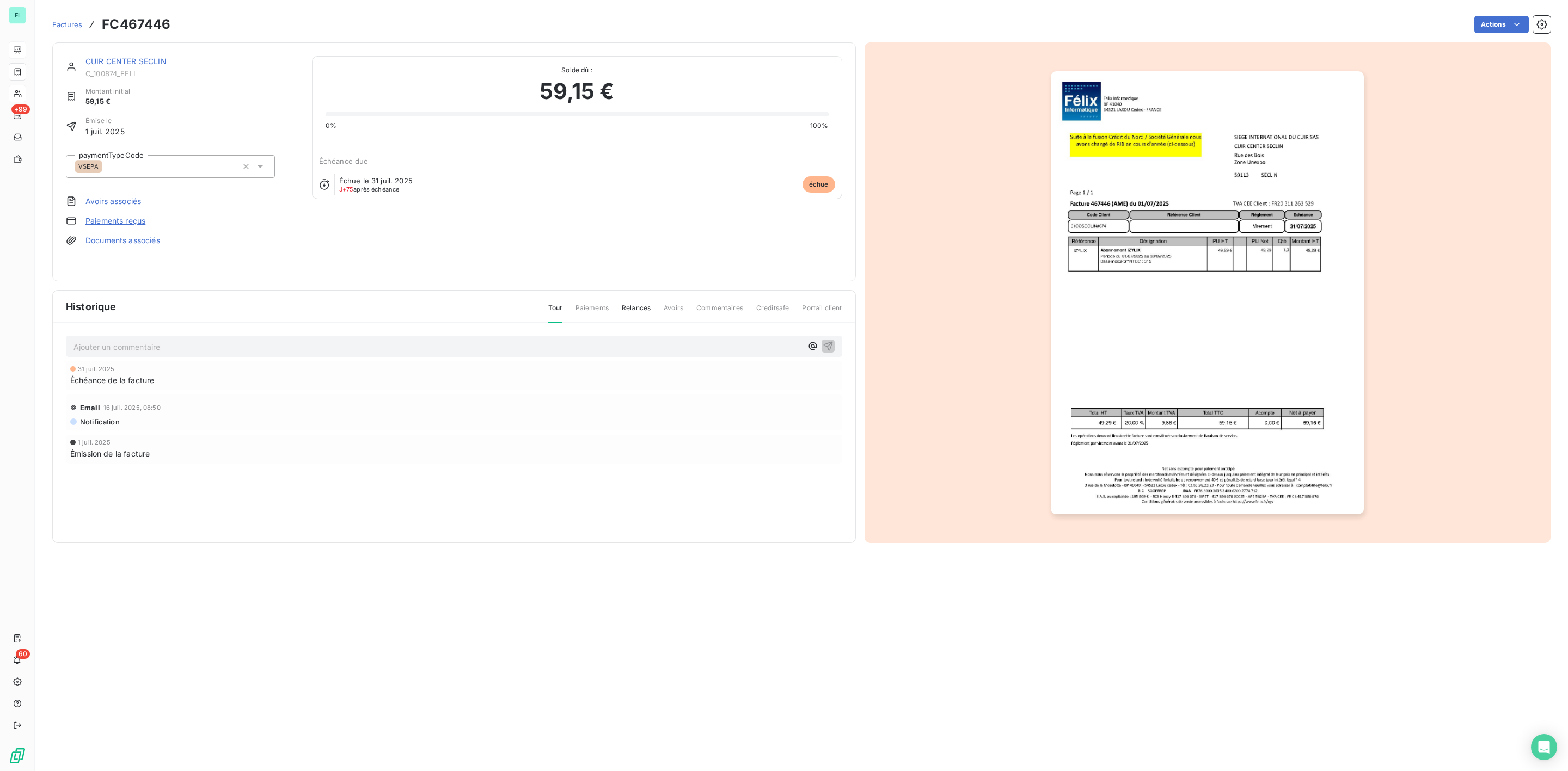
click at [173, 343] on p "Ajouter un commentaire ﻿" at bounding box center [438, 347] width 729 height 13
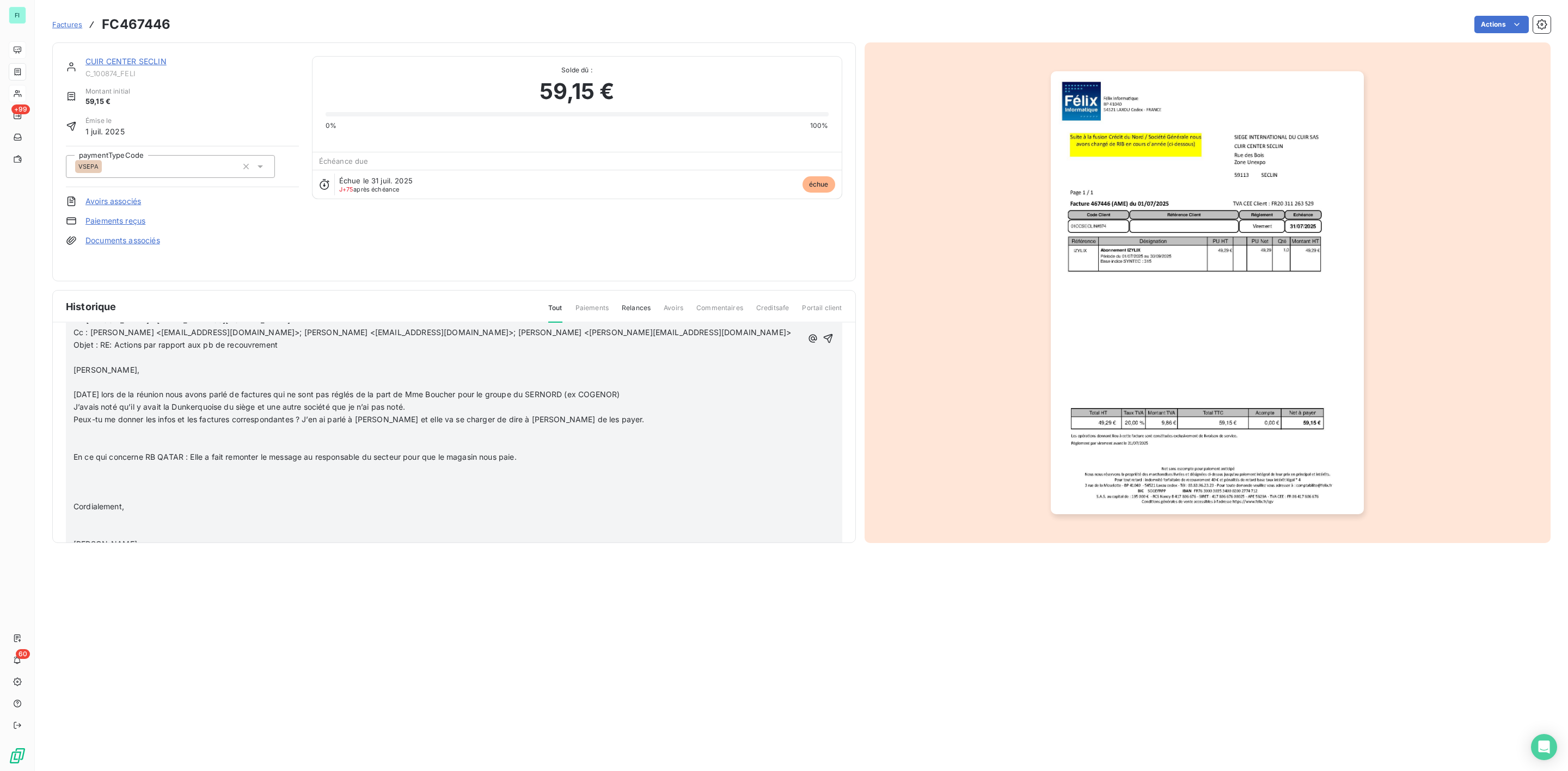
scroll to position [327, 0]
click at [823, 333] on icon "button" at bounding box center [828, 337] width 11 height 11
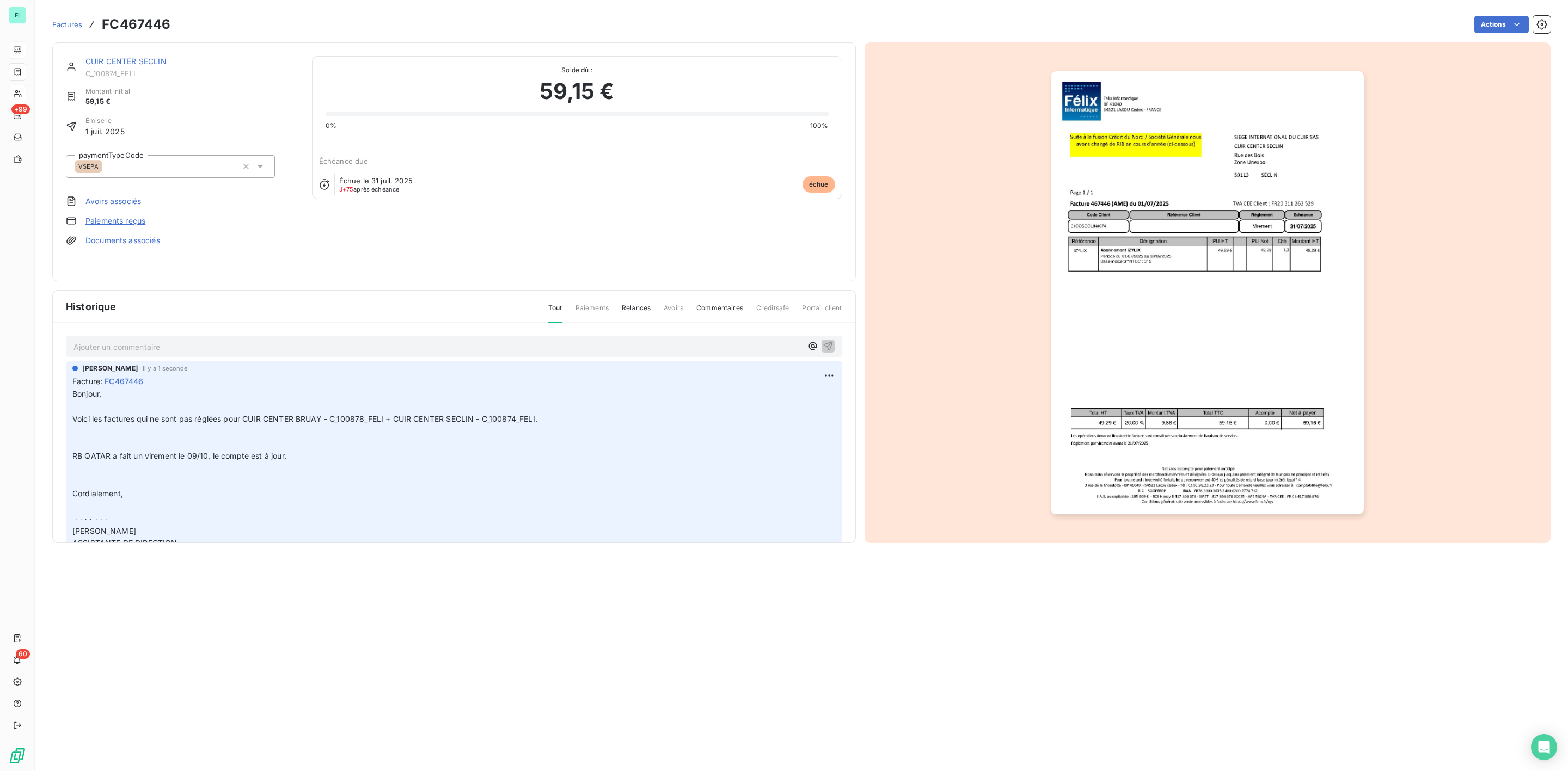
click at [136, 60] on link "CUIR CENTER SECLIN" at bounding box center [125, 61] width 81 height 9
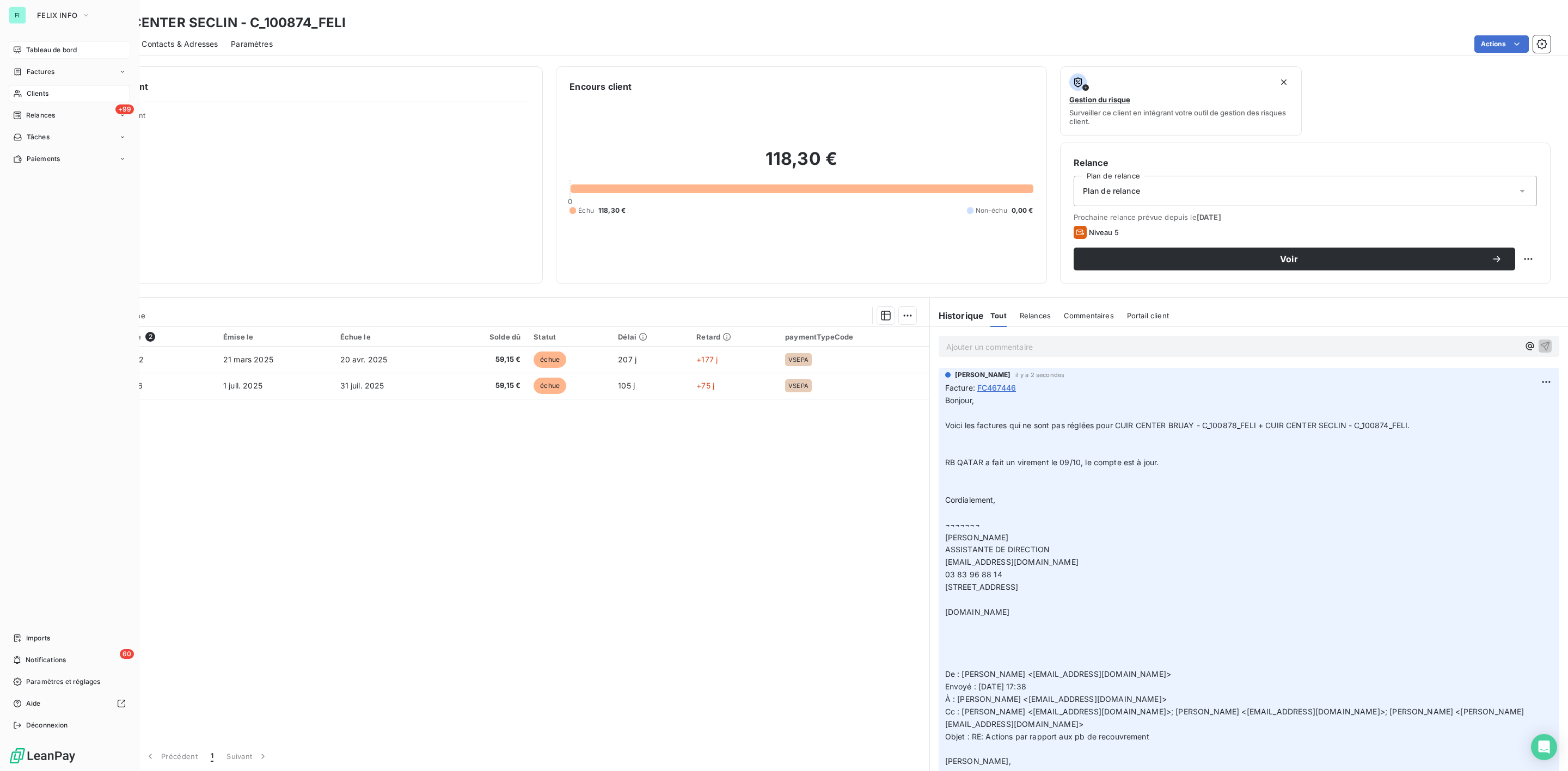
click at [32, 49] on span "Tableau de bord" at bounding box center [51, 50] width 51 height 10
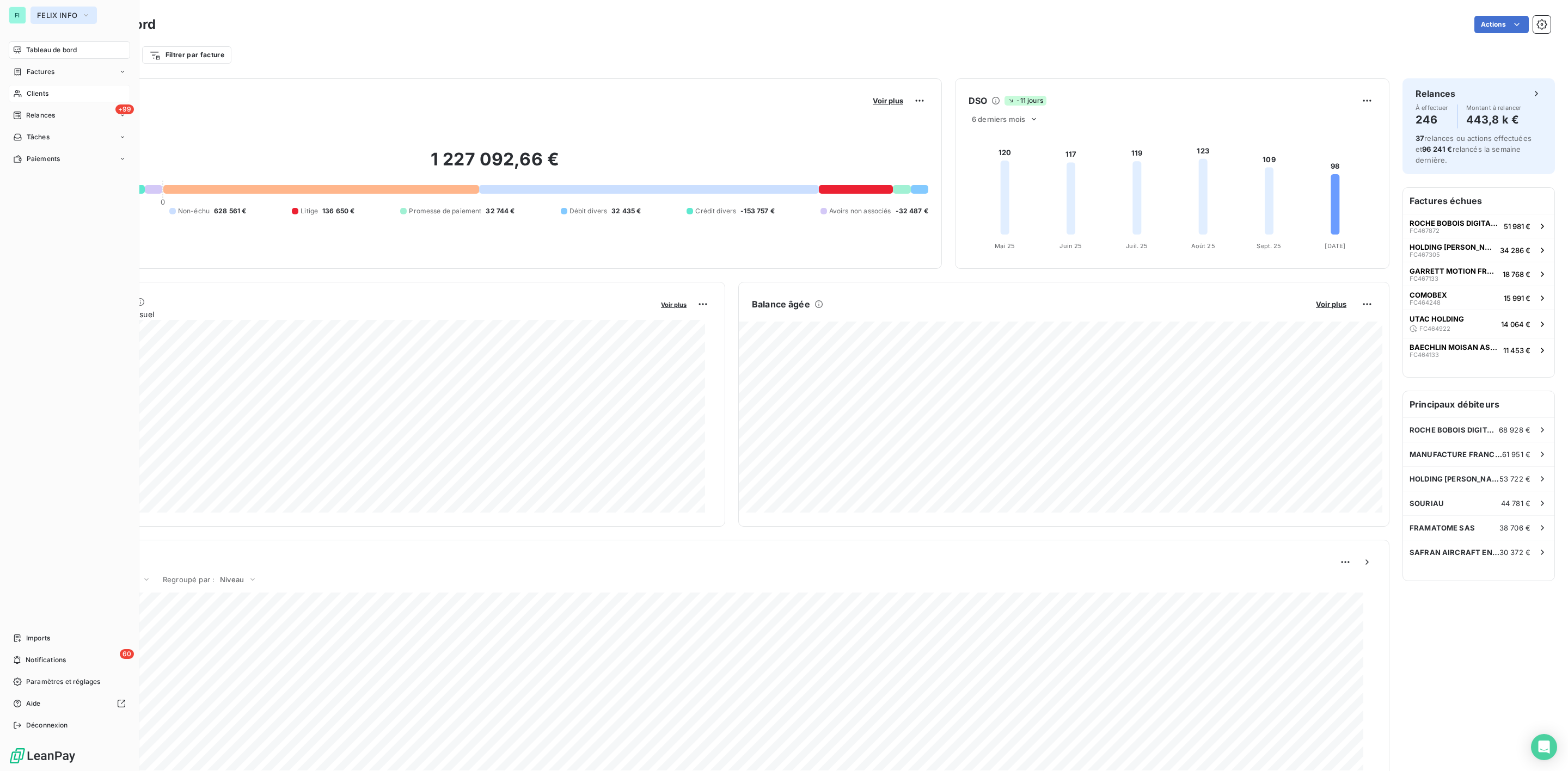
click at [61, 12] on span "FELIX INFO" at bounding box center [57, 15] width 40 height 9
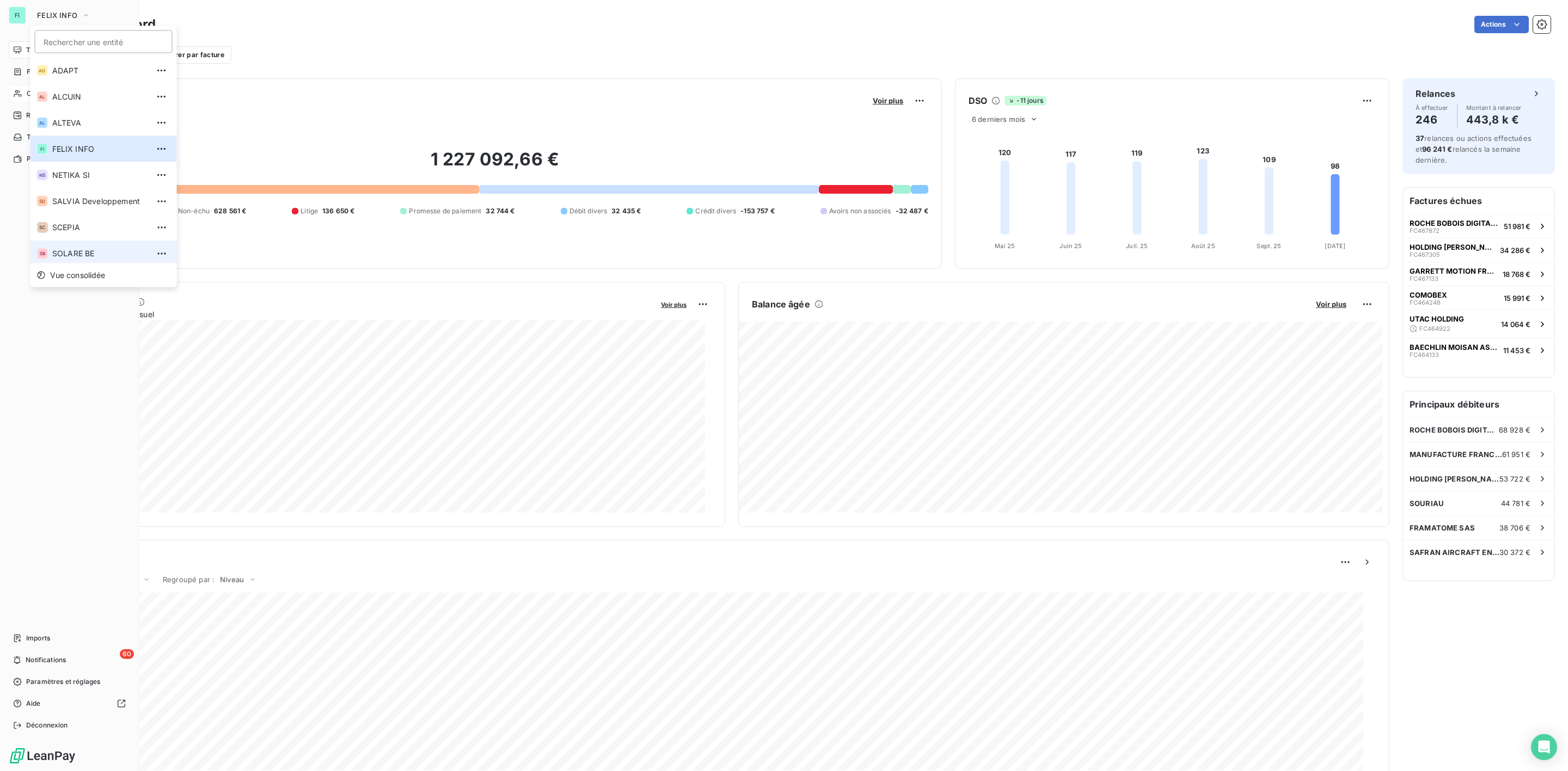
click at [80, 250] on span "SOLARE BE" at bounding box center [100, 254] width 96 height 11
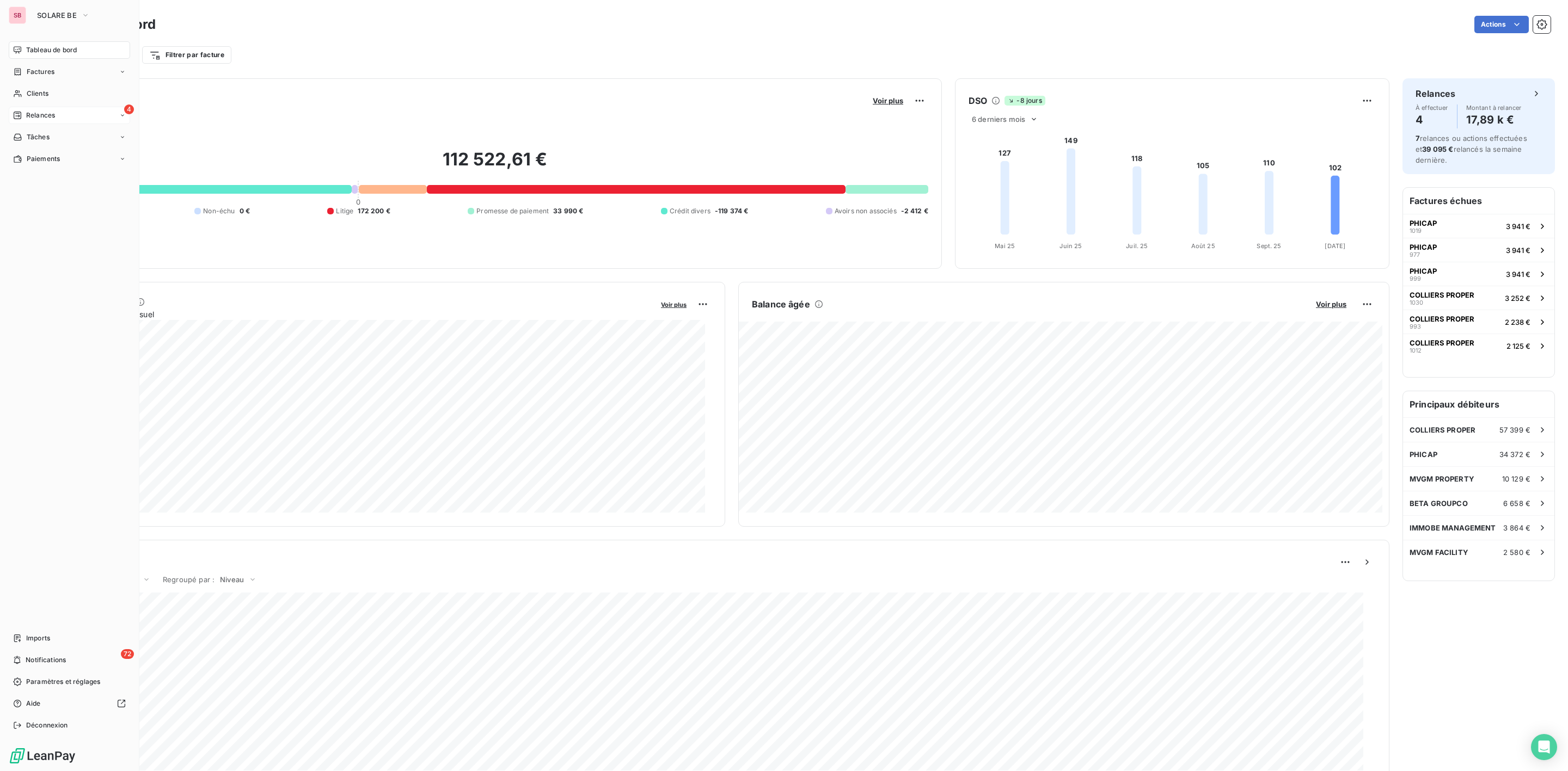
click at [49, 116] on span "Relances" at bounding box center [40, 116] width 29 height 10
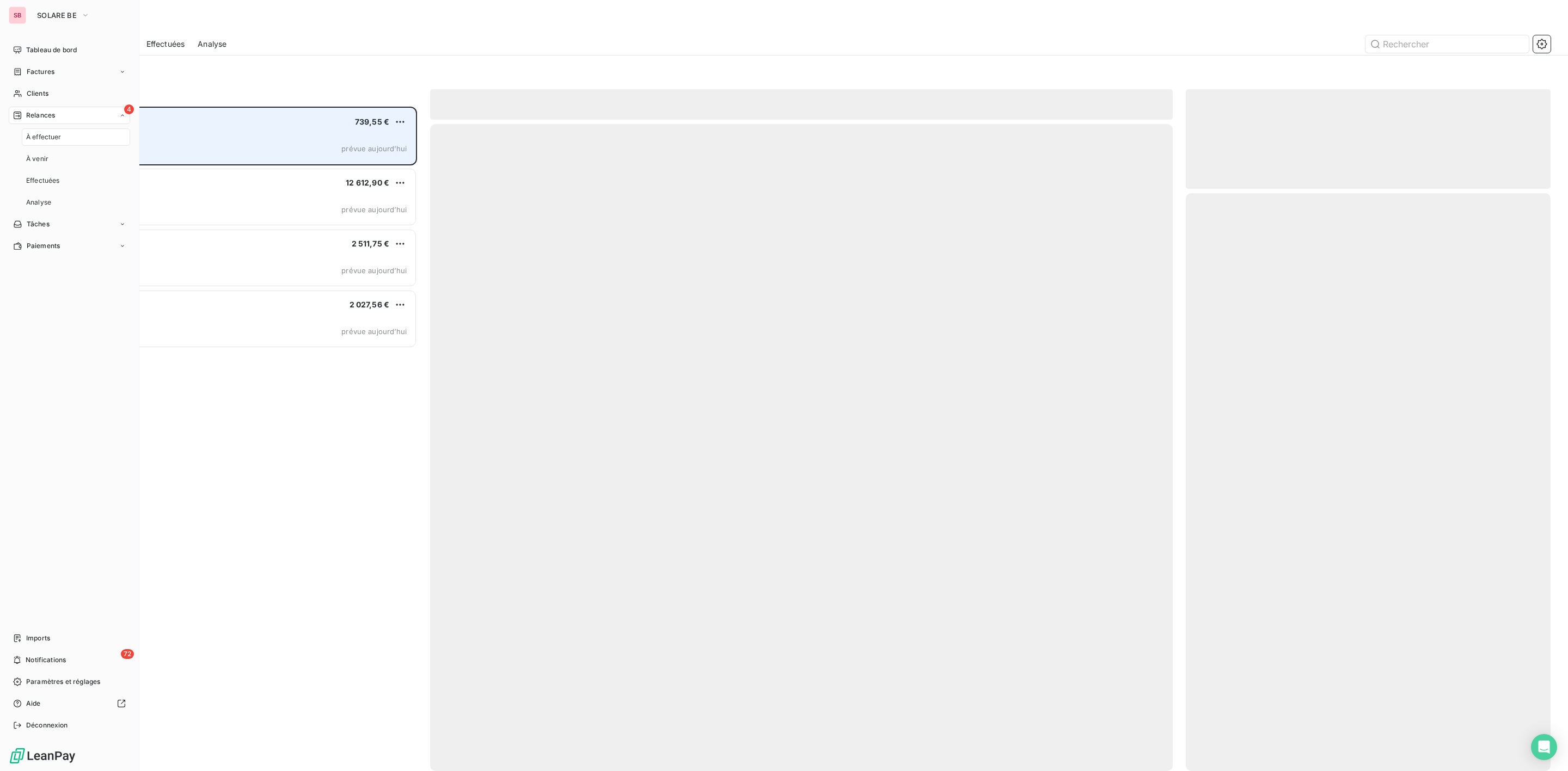
scroll to position [653, 352]
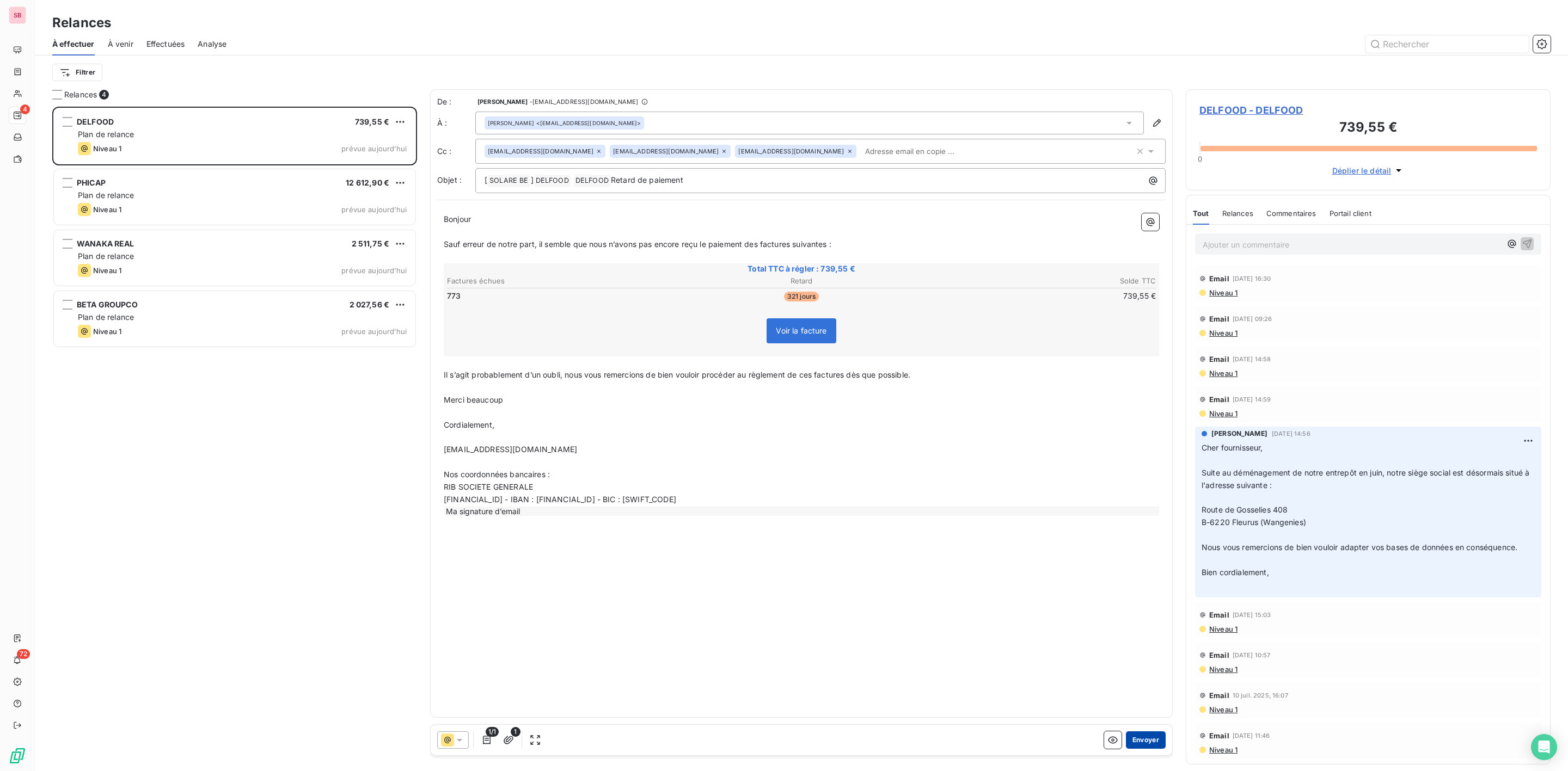
click at [1147, 740] on button "Envoyer" at bounding box center [1146, 740] width 40 height 18
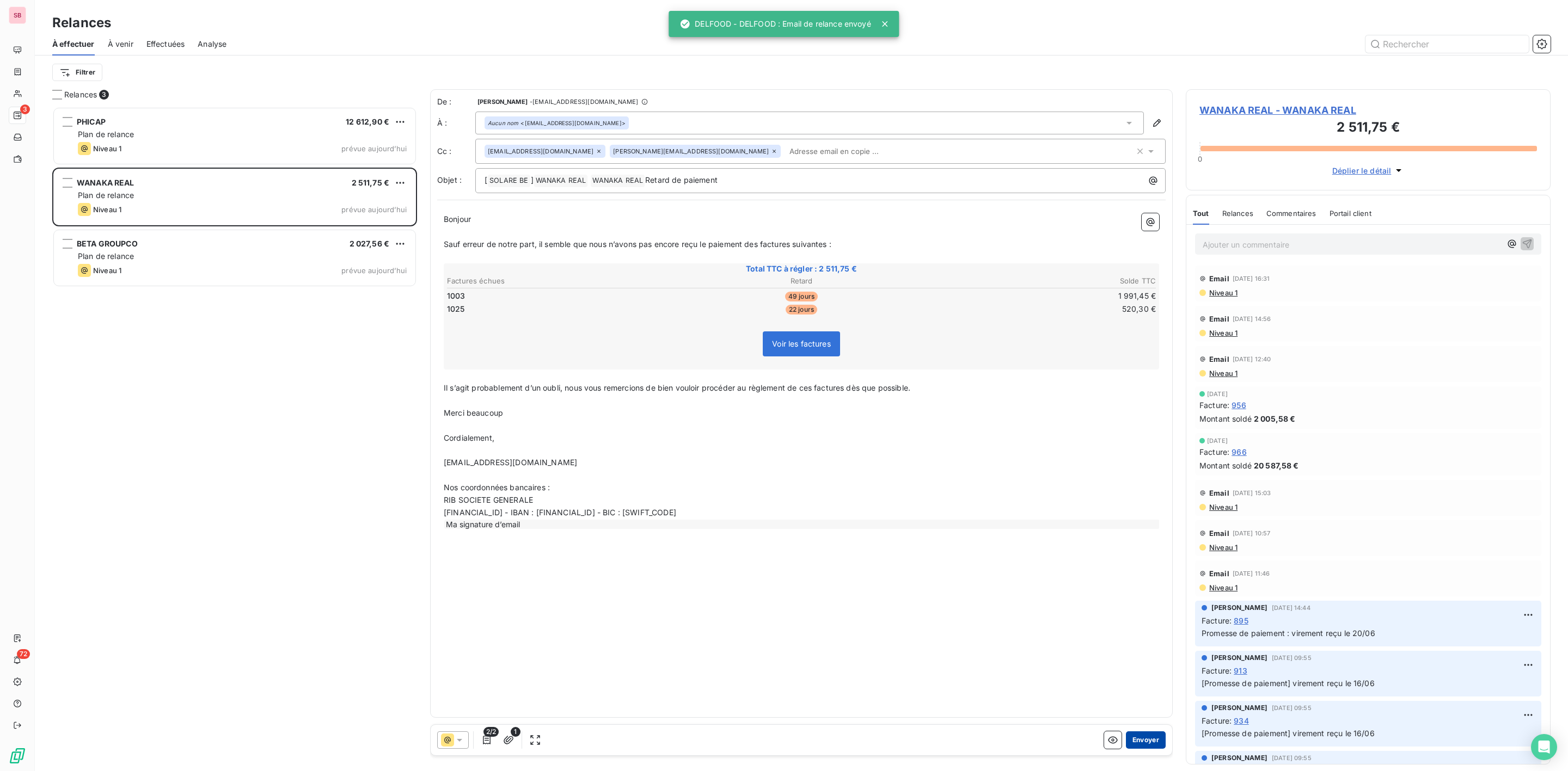
click at [1149, 741] on button "Envoyer" at bounding box center [1146, 740] width 40 height 18
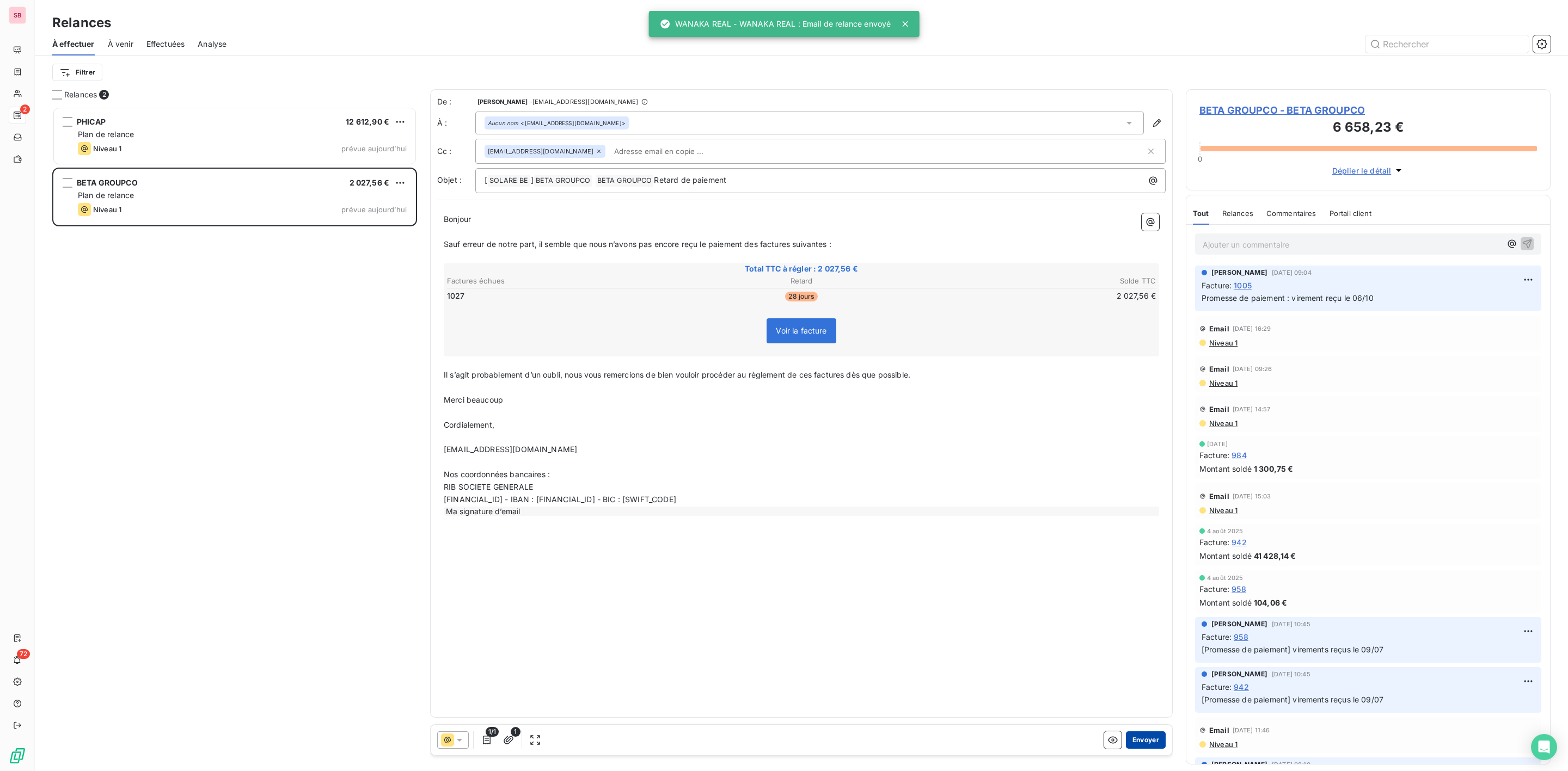
click at [1144, 740] on button "Envoyer" at bounding box center [1146, 740] width 40 height 18
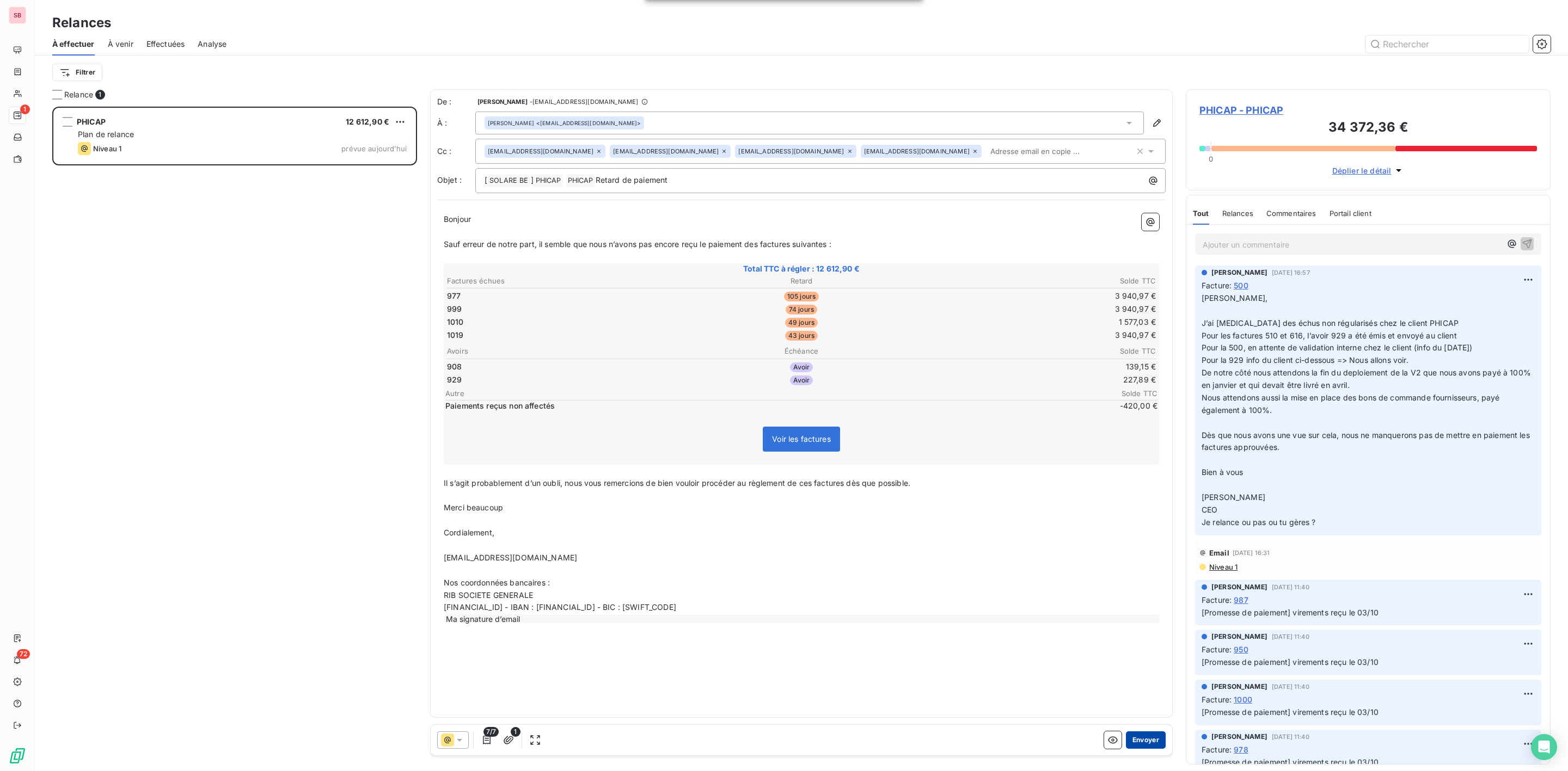
click at [1150, 741] on button "Envoyer" at bounding box center [1146, 740] width 40 height 18
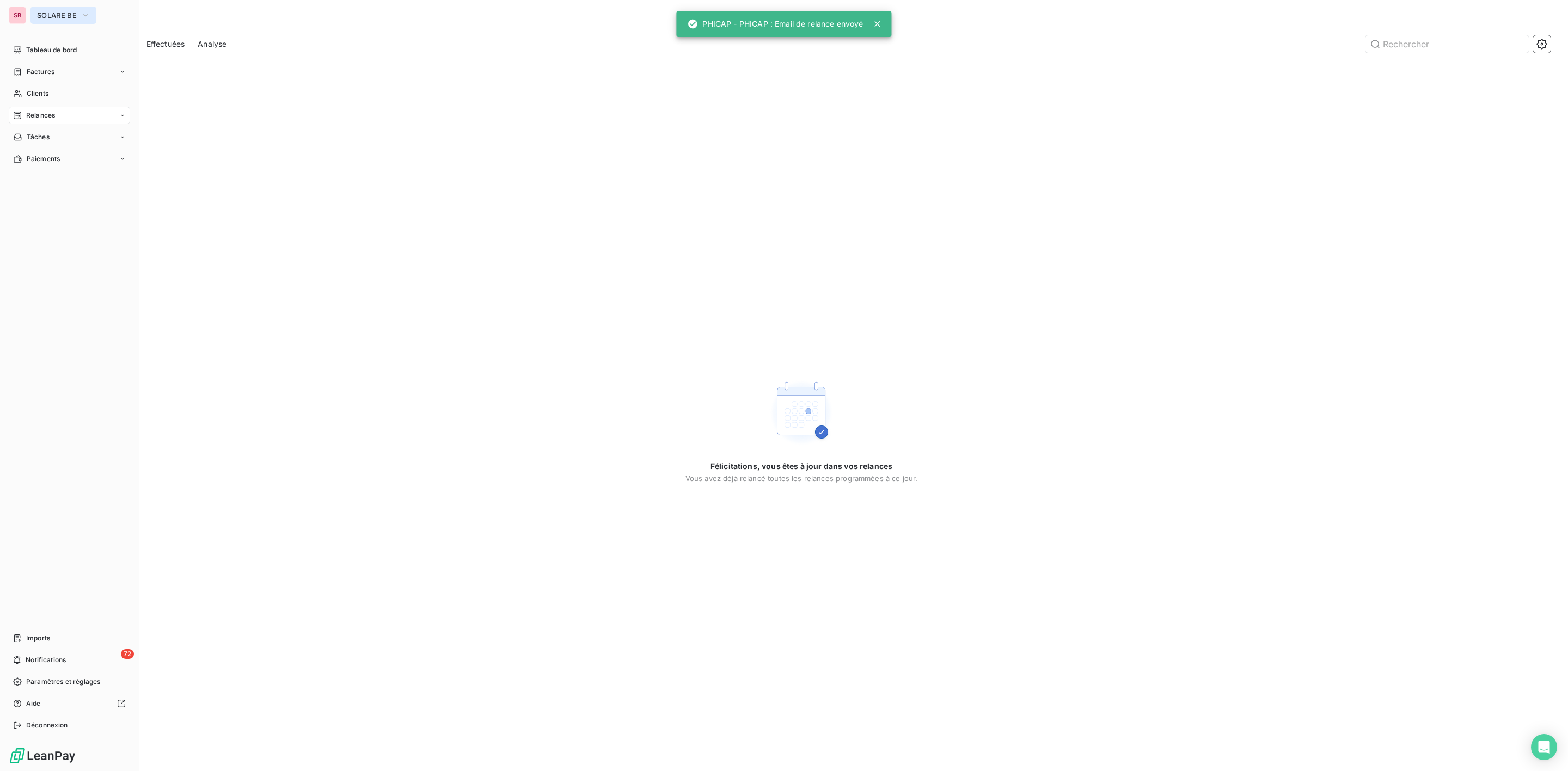
click at [57, 16] on span "SOLARE BE" at bounding box center [57, 15] width 40 height 9
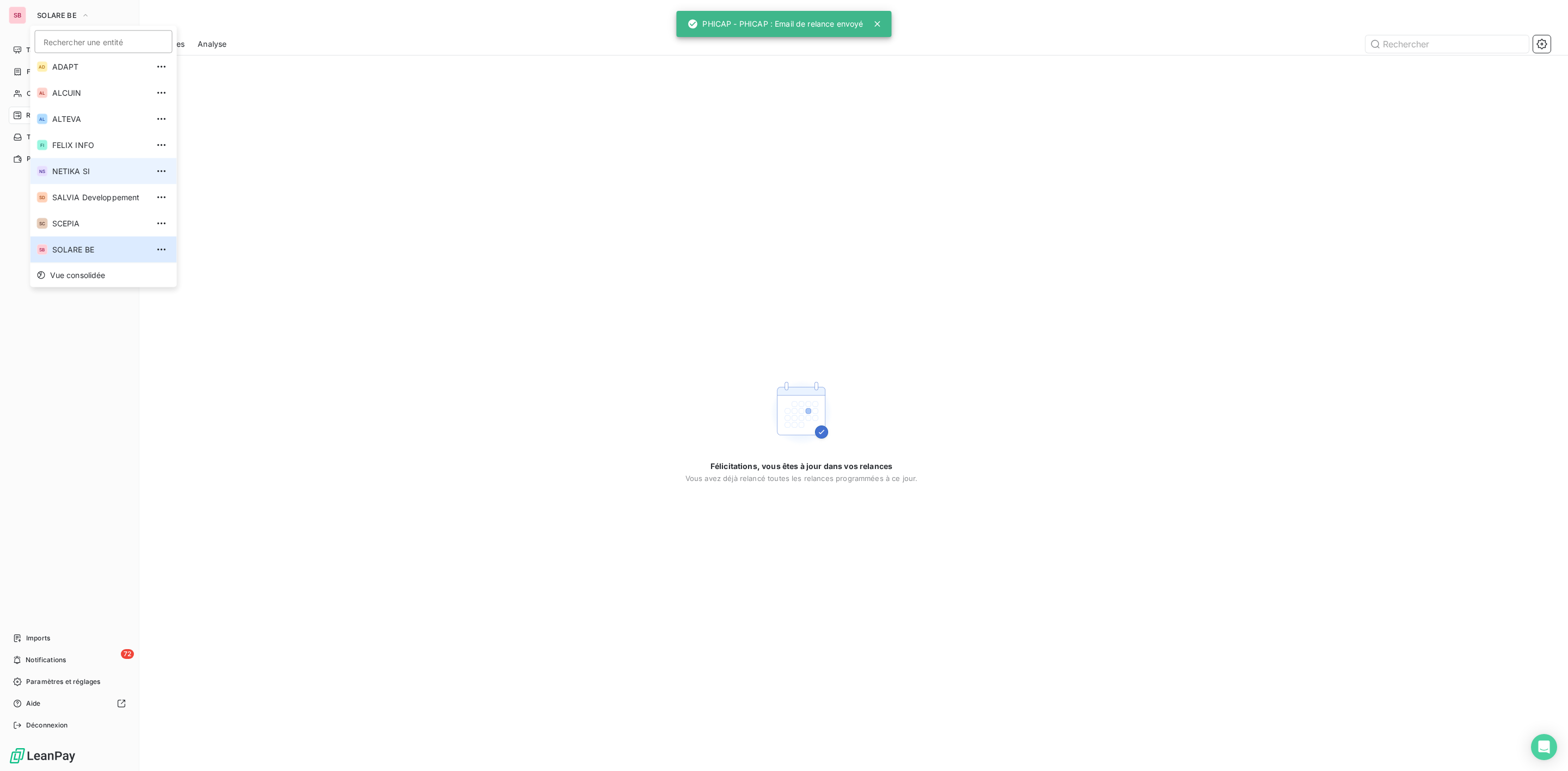
click at [79, 172] on span "NETIKA SI" at bounding box center [100, 172] width 96 height 11
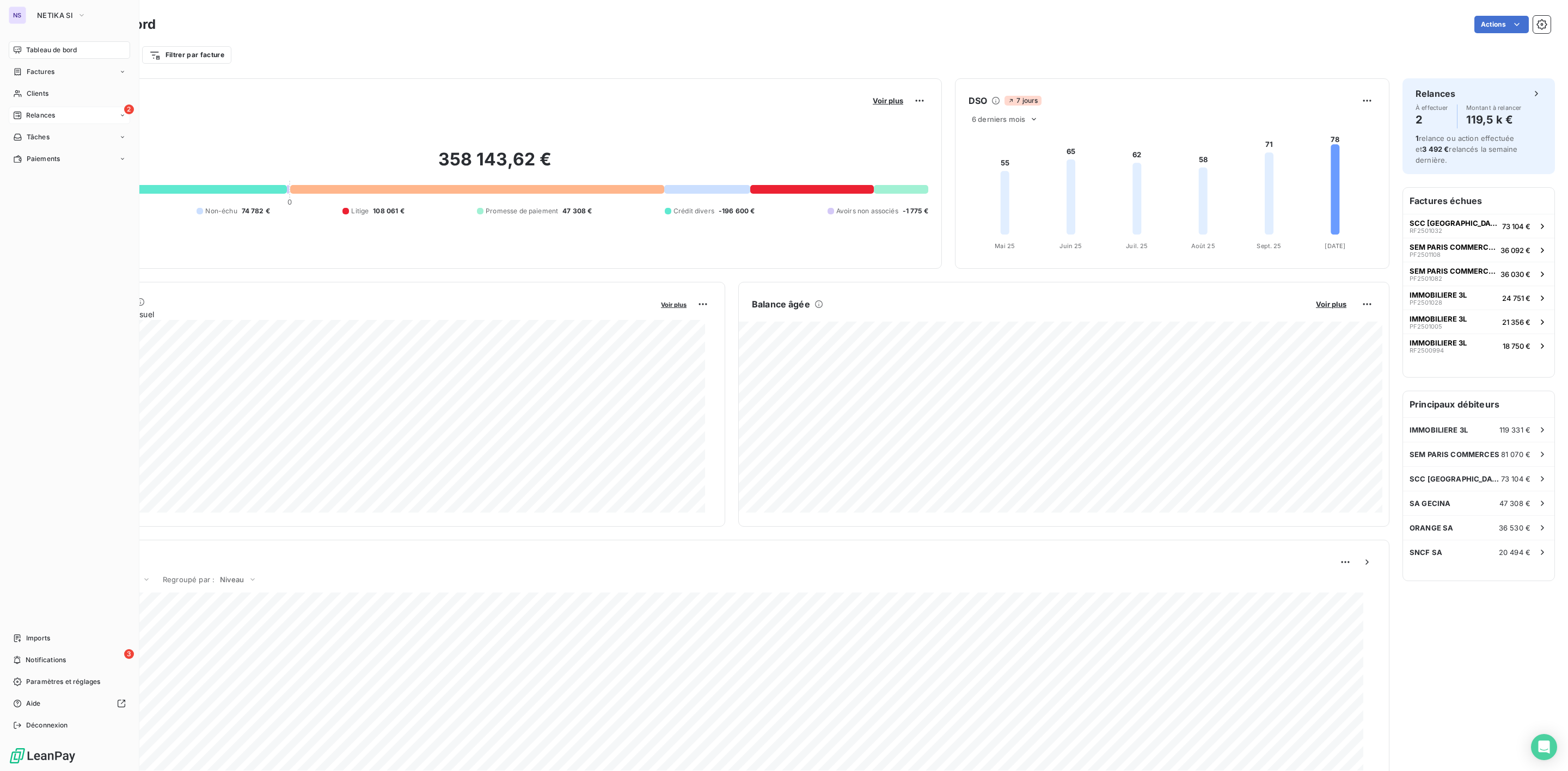
click at [53, 111] on span "Relances" at bounding box center [40, 116] width 29 height 10
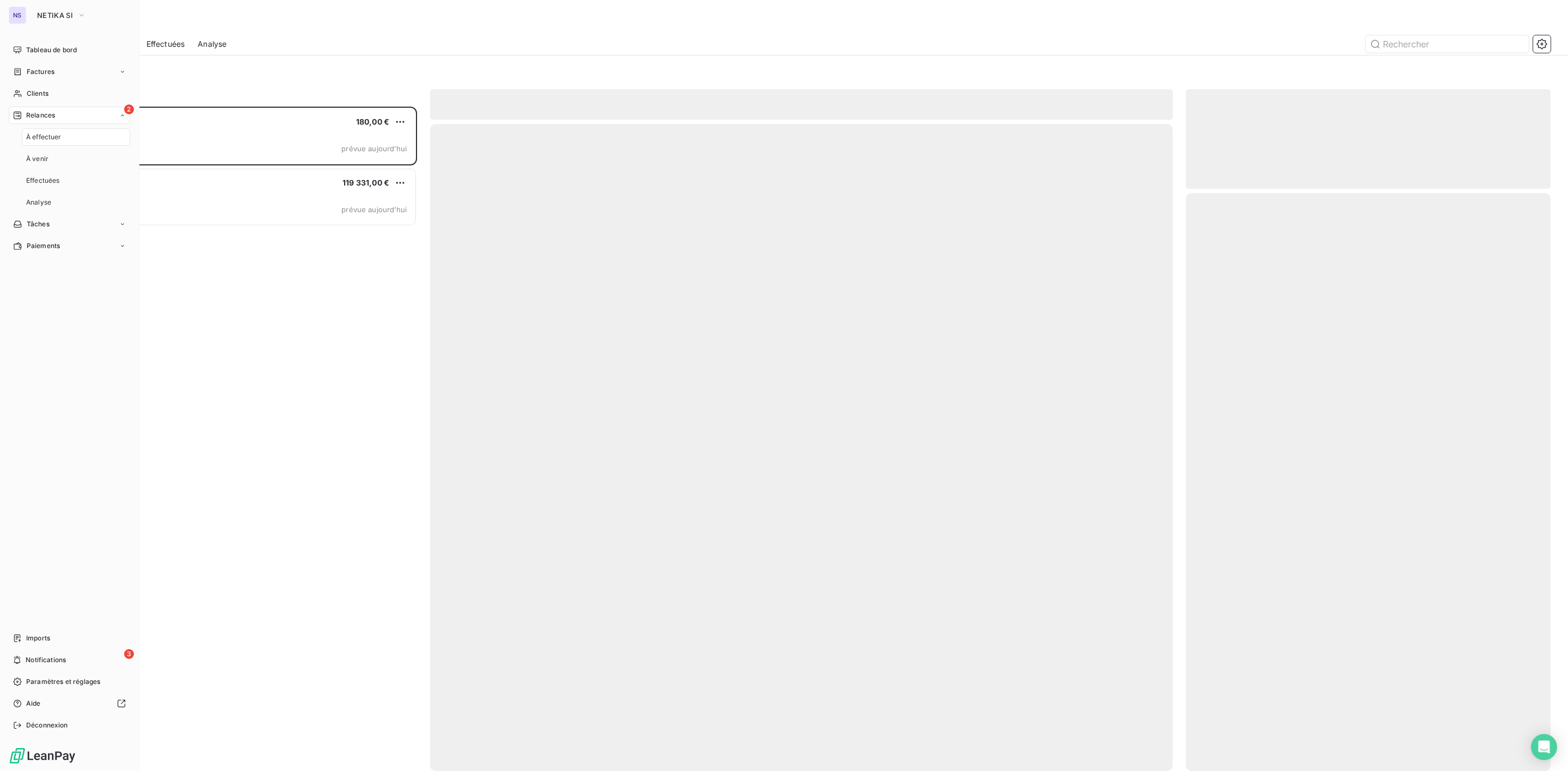
scroll to position [653, 352]
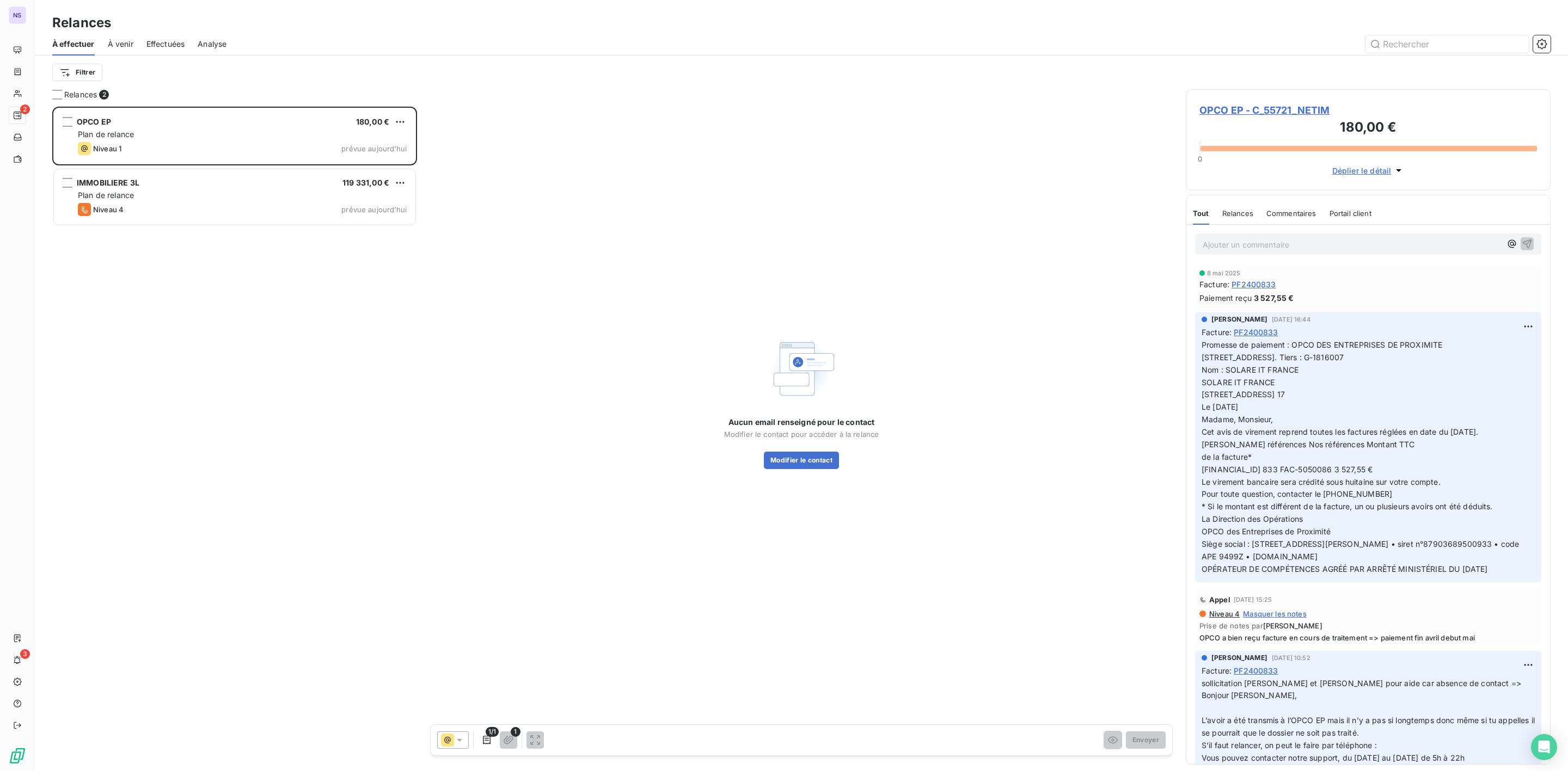
click at [1239, 110] on span "OPCO EP - C_55721_NETIM" at bounding box center [1368, 110] width 338 height 15
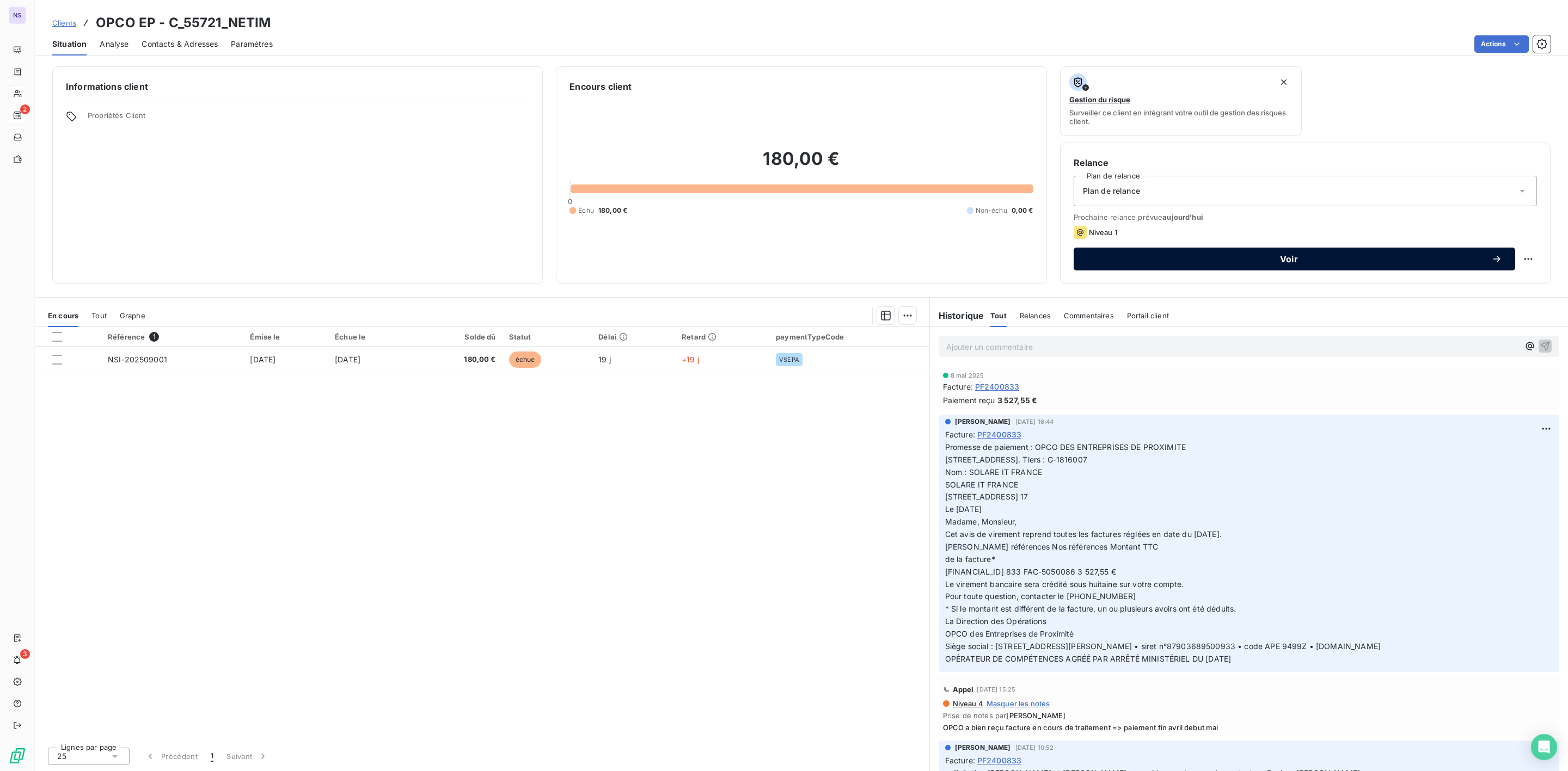
click at [1248, 262] on span "Voir" at bounding box center [1289, 259] width 405 height 9
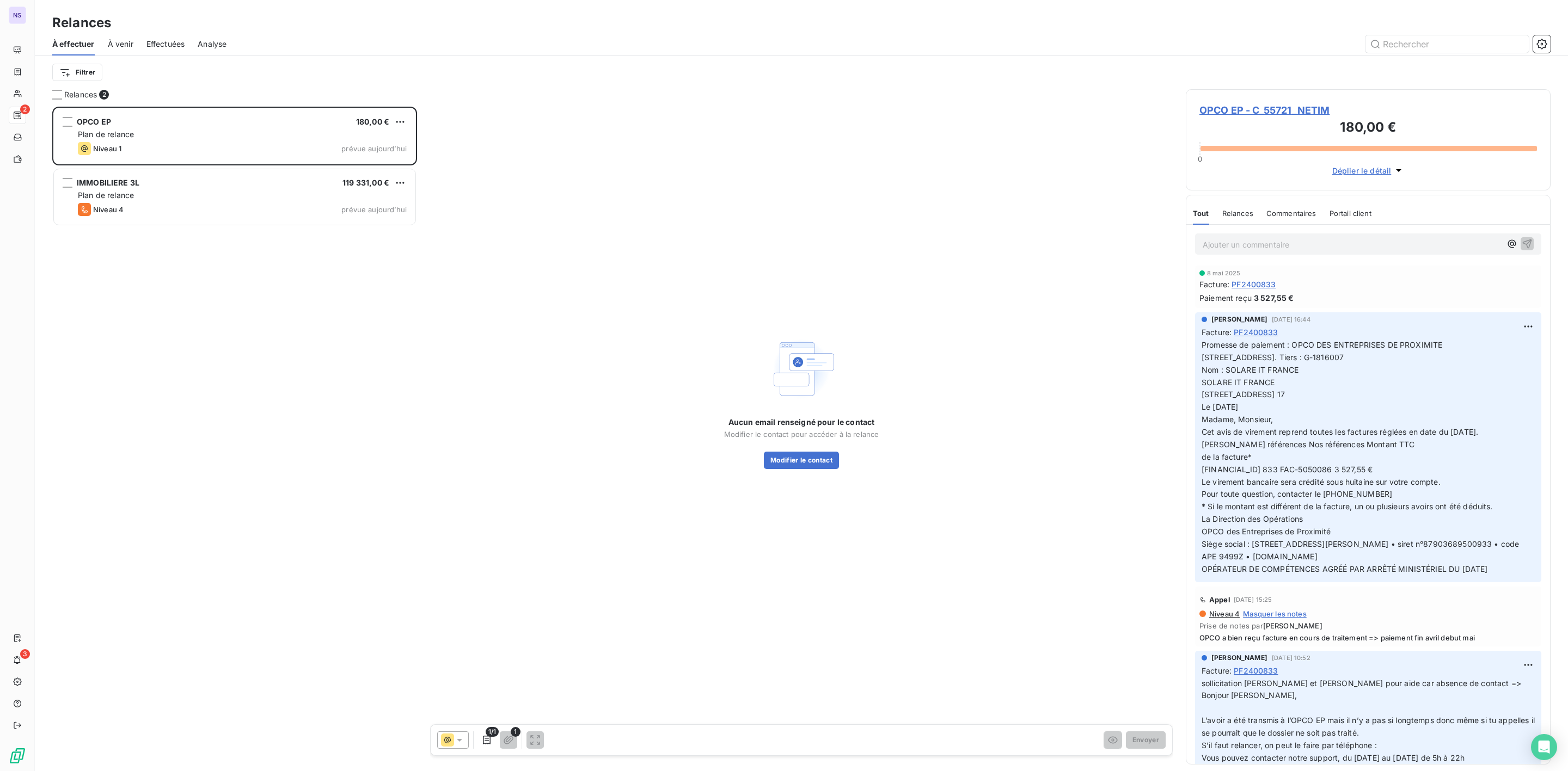
scroll to position [653, 352]
click at [1256, 111] on span "OPCO EP - C_55721_NETIM" at bounding box center [1368, 110] width 338 height 15
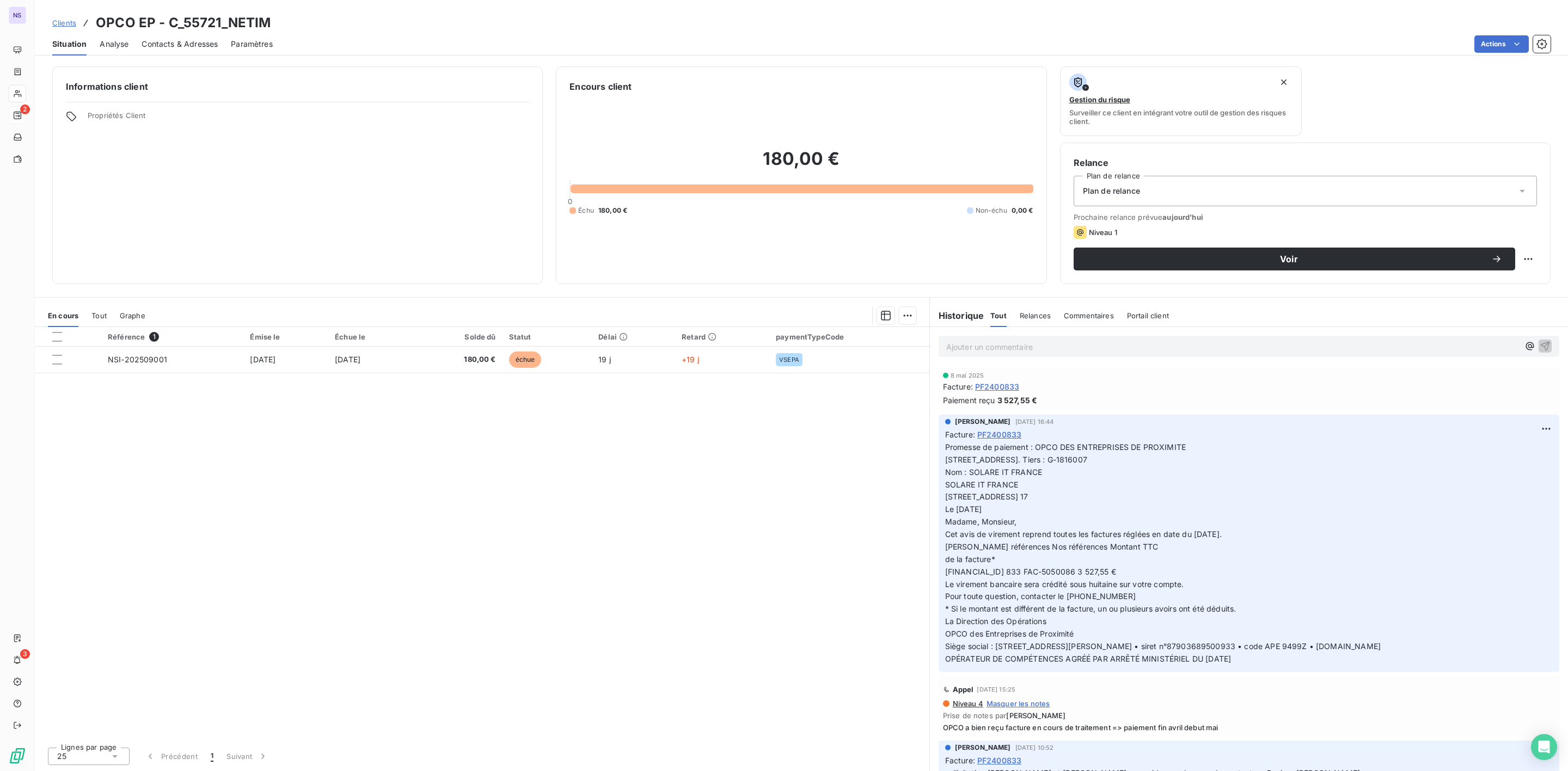
click at [182, 41] on span "Contacts & Adresses" at bounding box center [180, 44] width 76 height 11
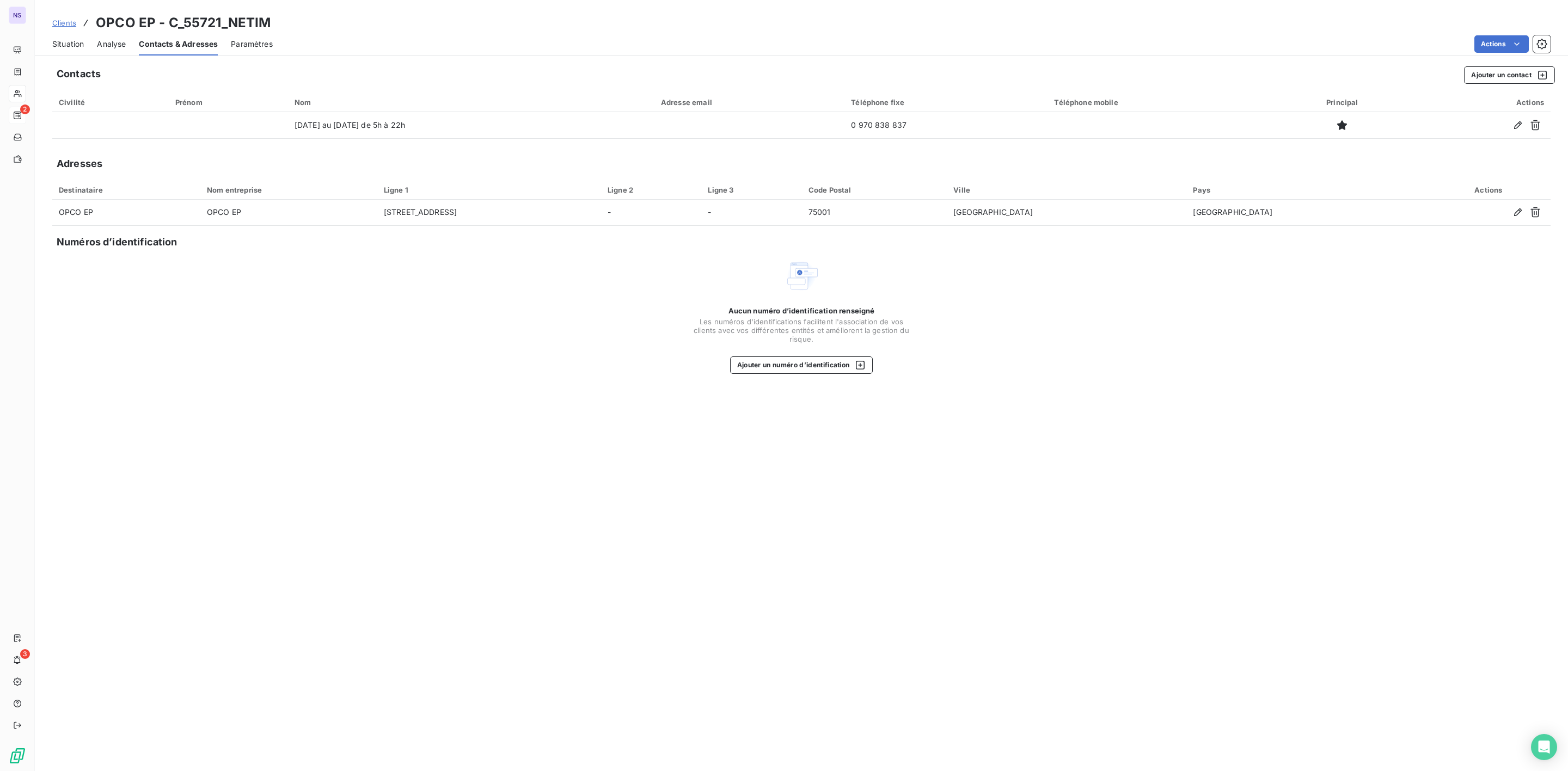
click at [79, 46] on span "Situation" at bounding box center [68, 44] width 32 height 11
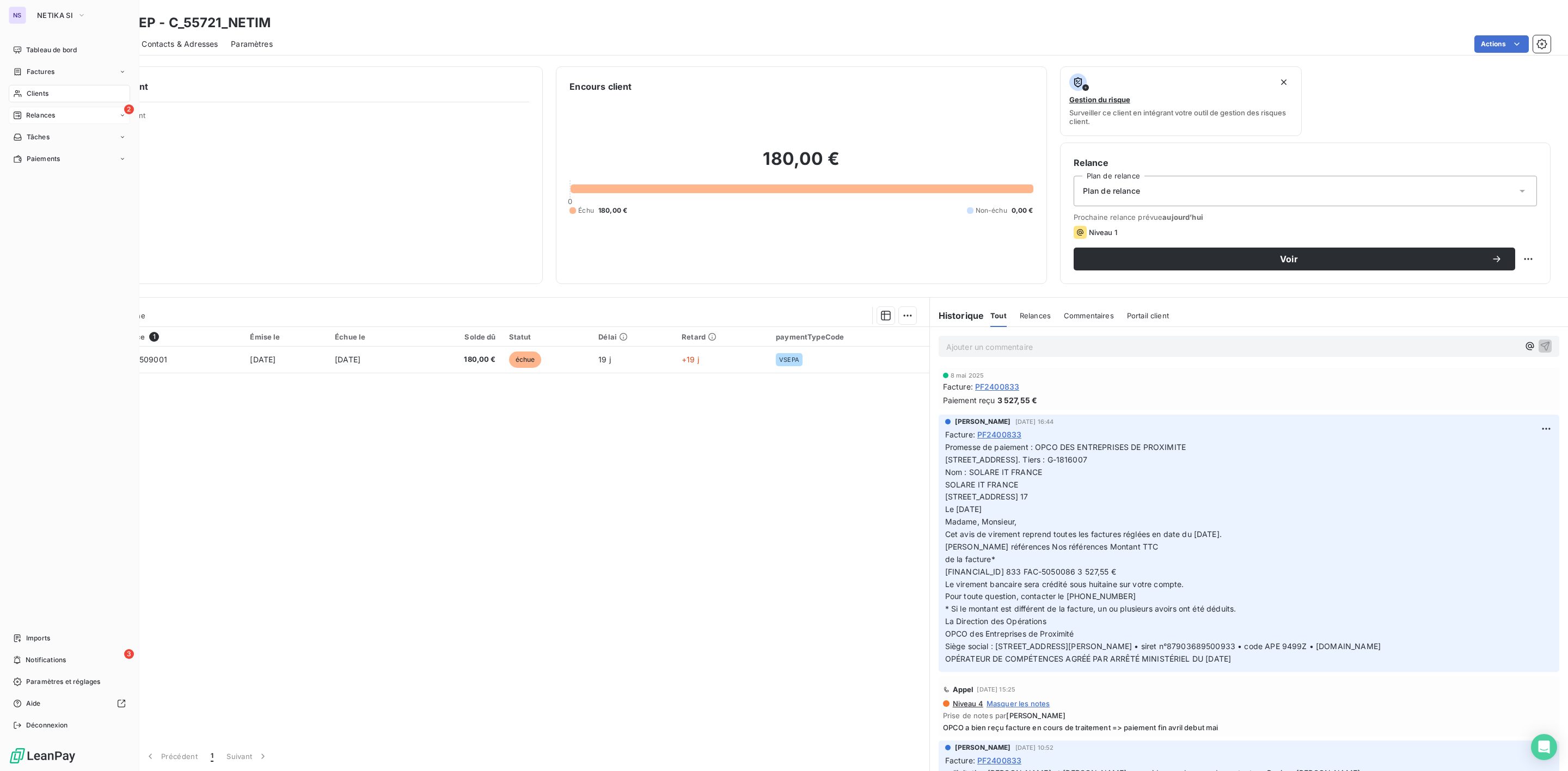
click at [40, 118] on span "Relances" at bounding box center [40, 116] width 29 height 10
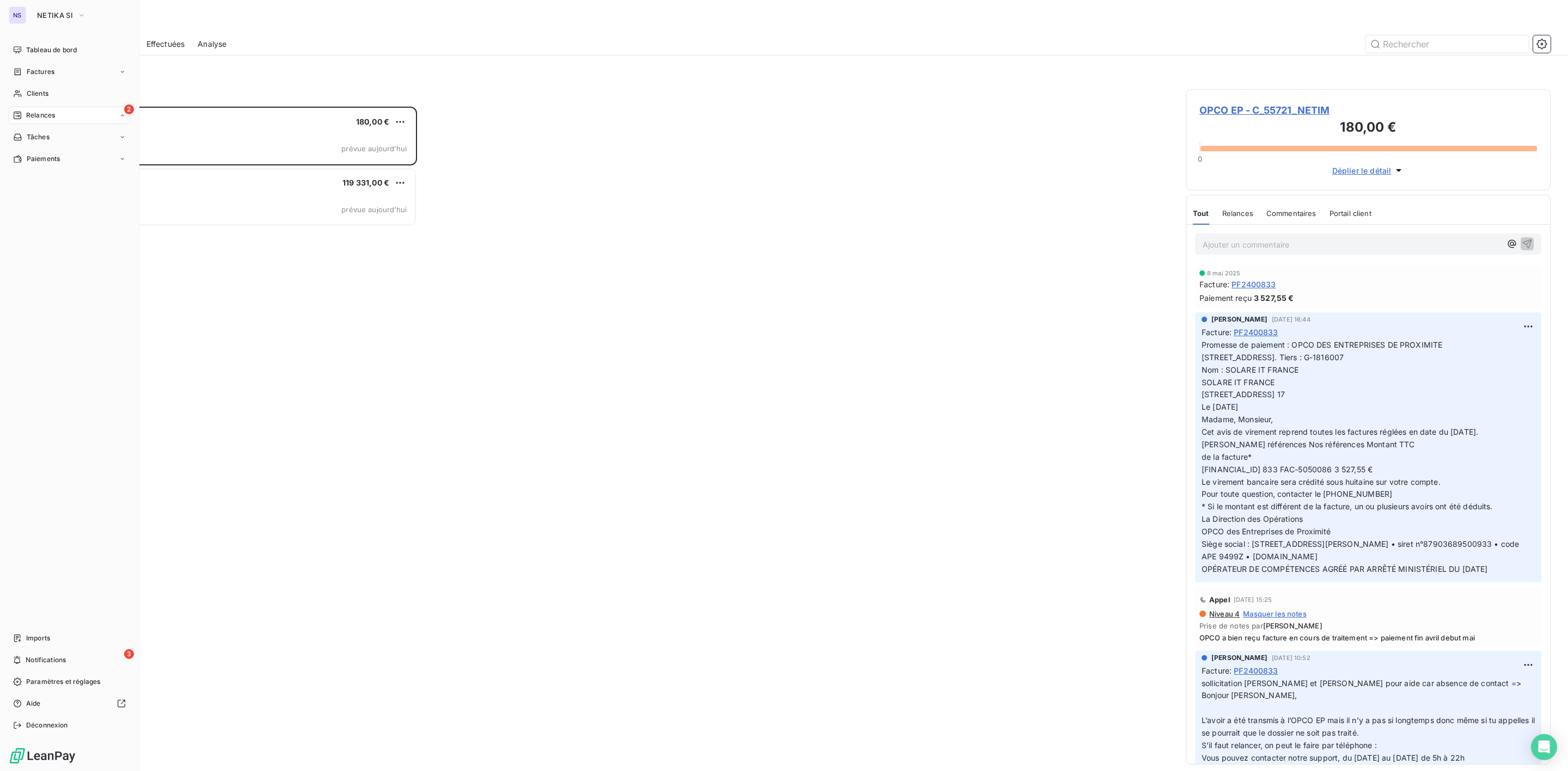
scroll to position [653, 352]
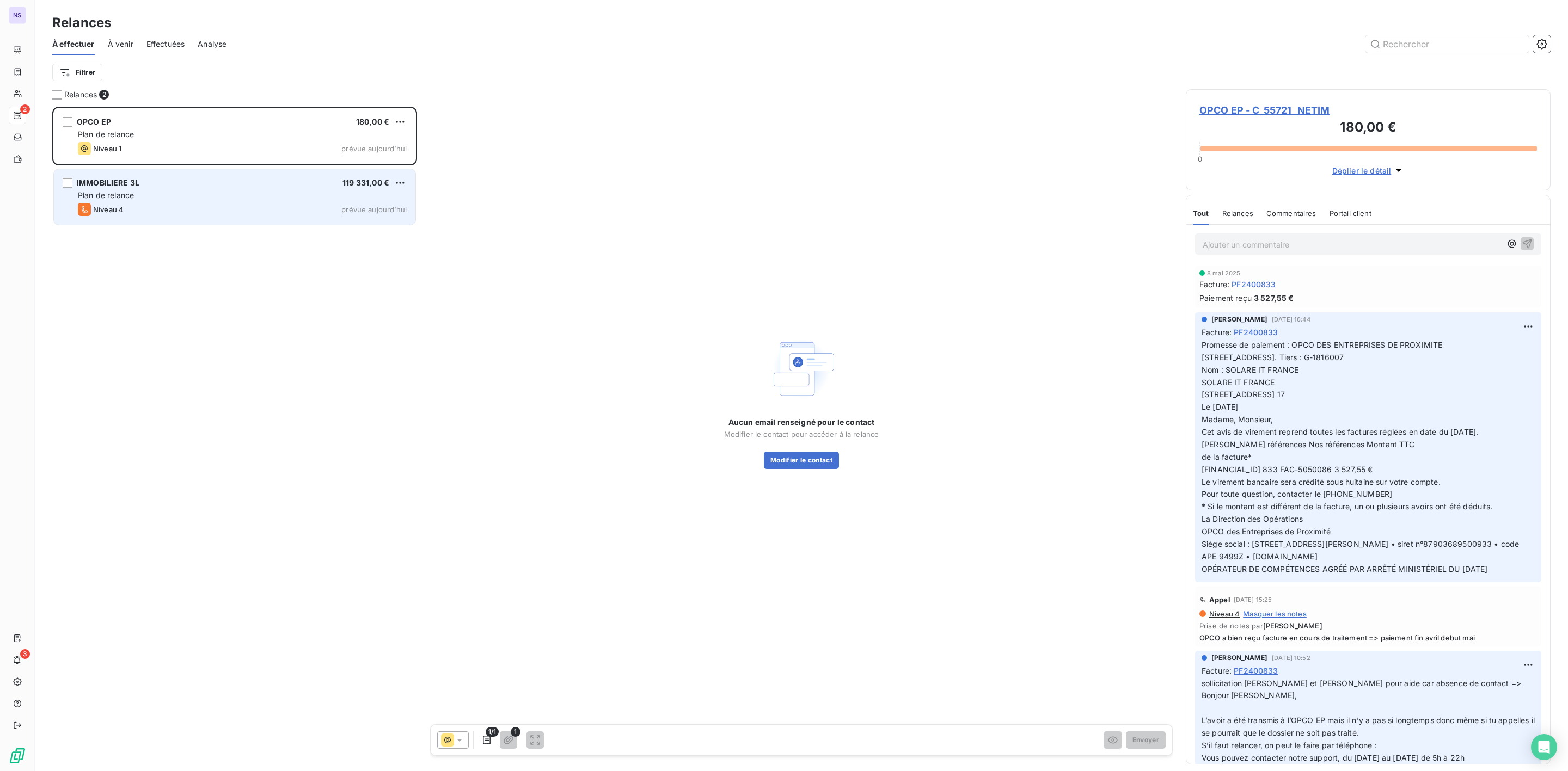
click at [182, 190] on div "Plan de relance" at bounding box center [242, 195] width 329 height 11
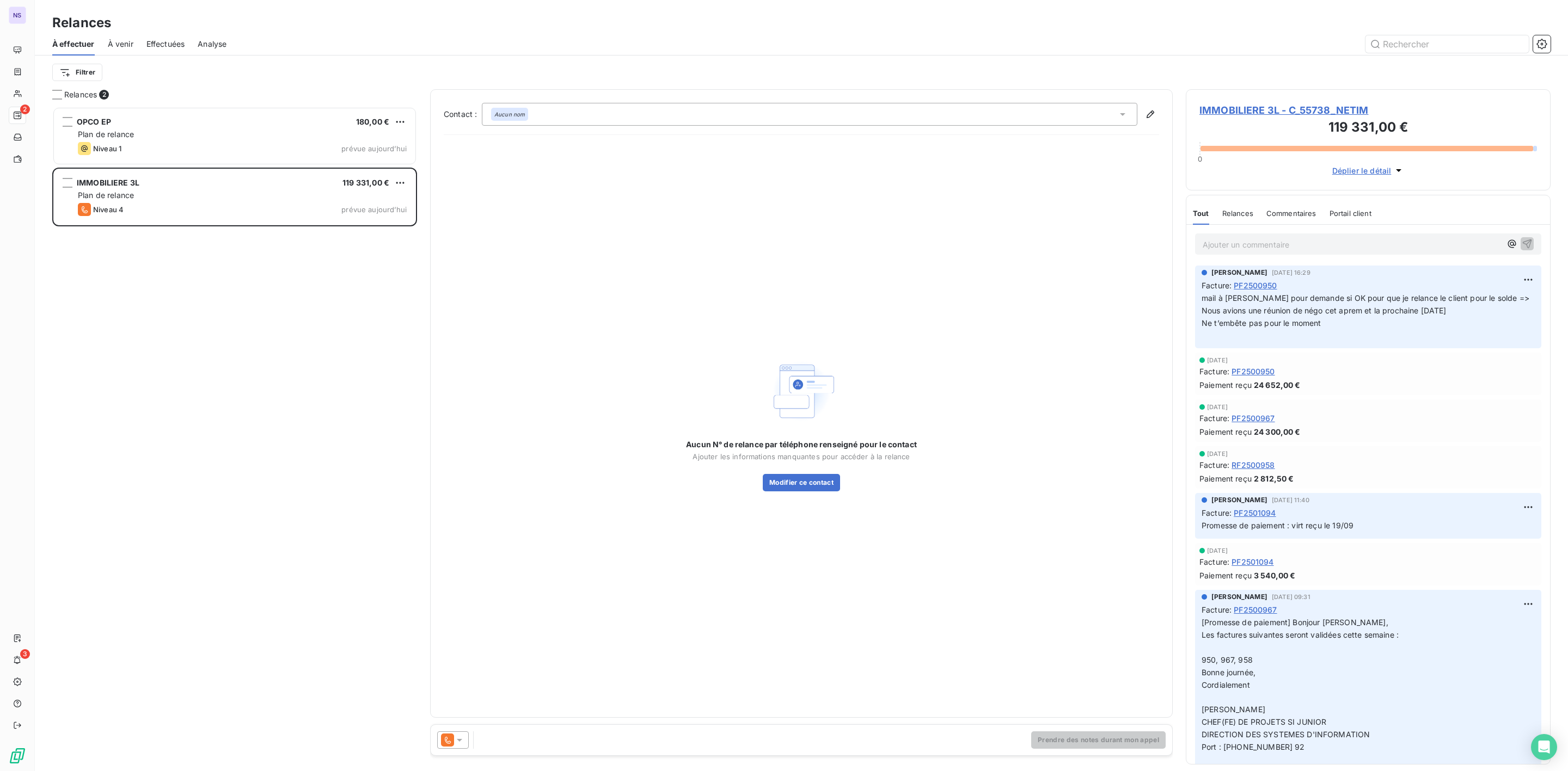
click at [1230, 106] on span "IMMOBILIERE 3L - C_55738_NETIM" at bounding box center [1368, 110] width 338 height 15
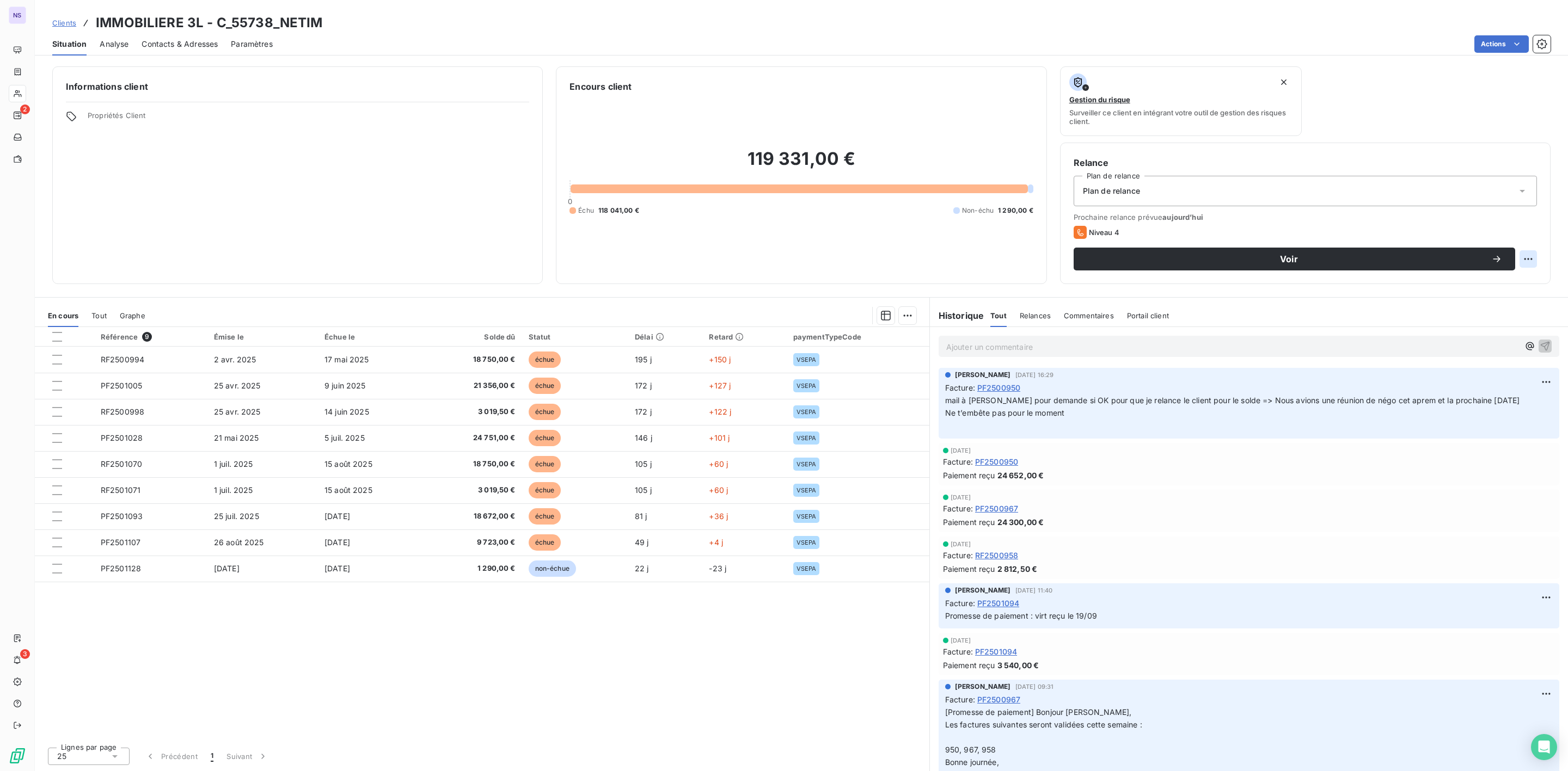
click at [1532, 260] on html "NS 2 3 Clients IMMOBILIERE 3L - C_55738_NETIM Situation Analyse Contacts & Adre…" at bounding box center [784, 385] width 1568 height 771
click at [1493, 281] on div "Replanifier cette action" at bounding box center [1483, 284] width 97 height 18
select select "9"
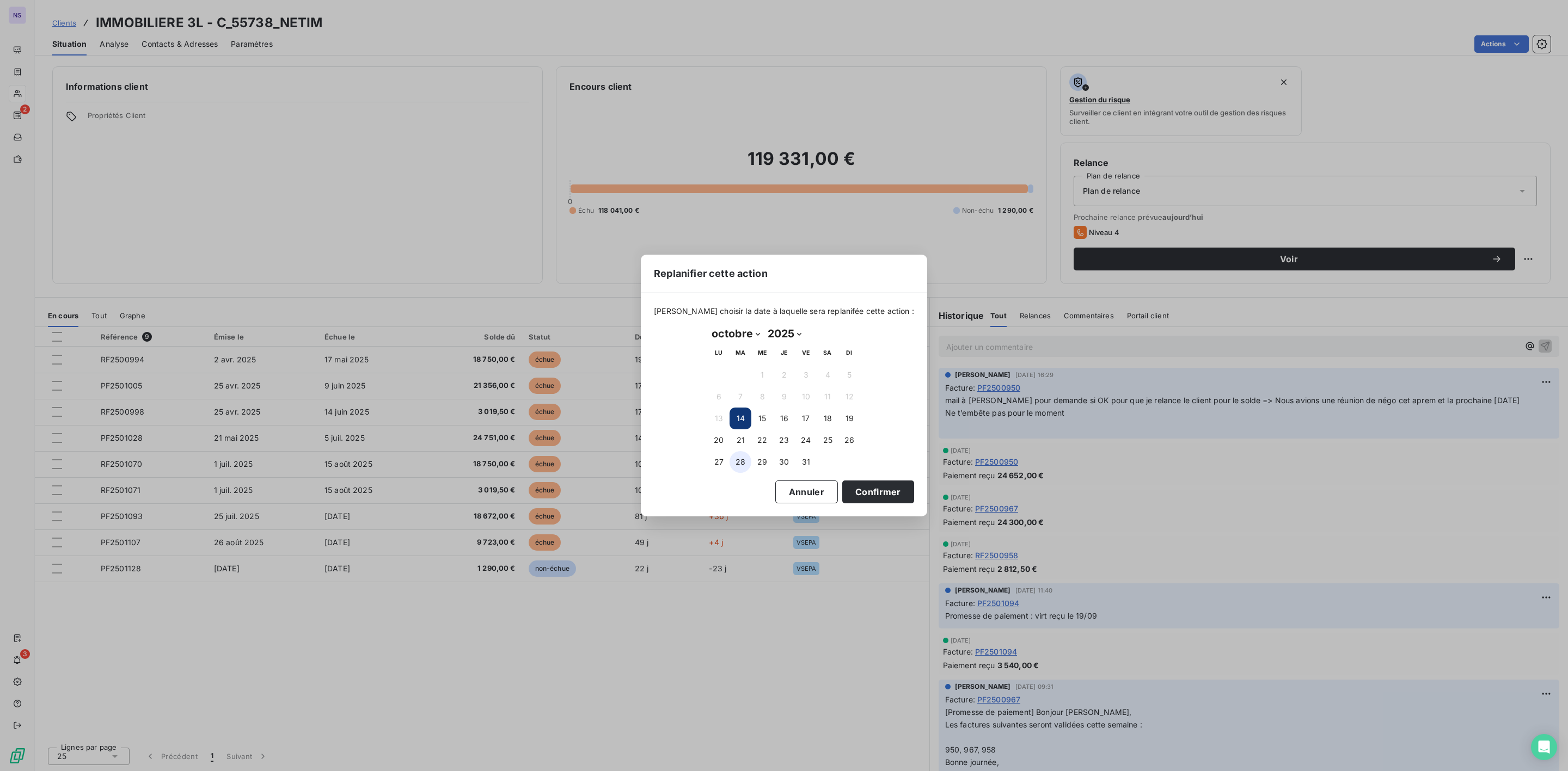
click at [740, 462] on button "28" at bounding box center [741, 462] width 22 height 22
click at [859, 492] on button "Confirmer" at bounding box center [878, 492] width 72 height 23
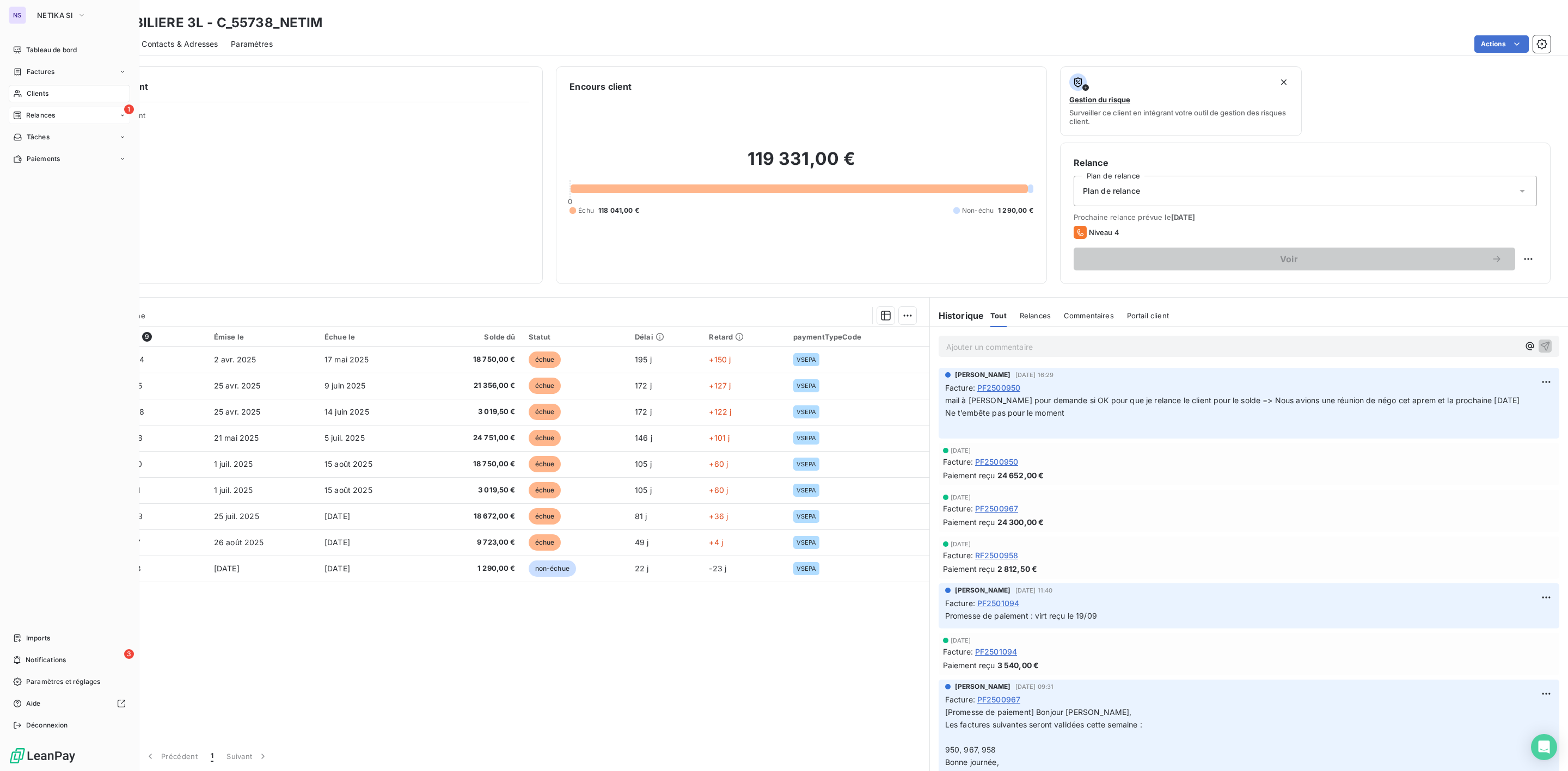
click at [22, 114] on div "Relances" at bounding box center [33, 116] width 42 height 10
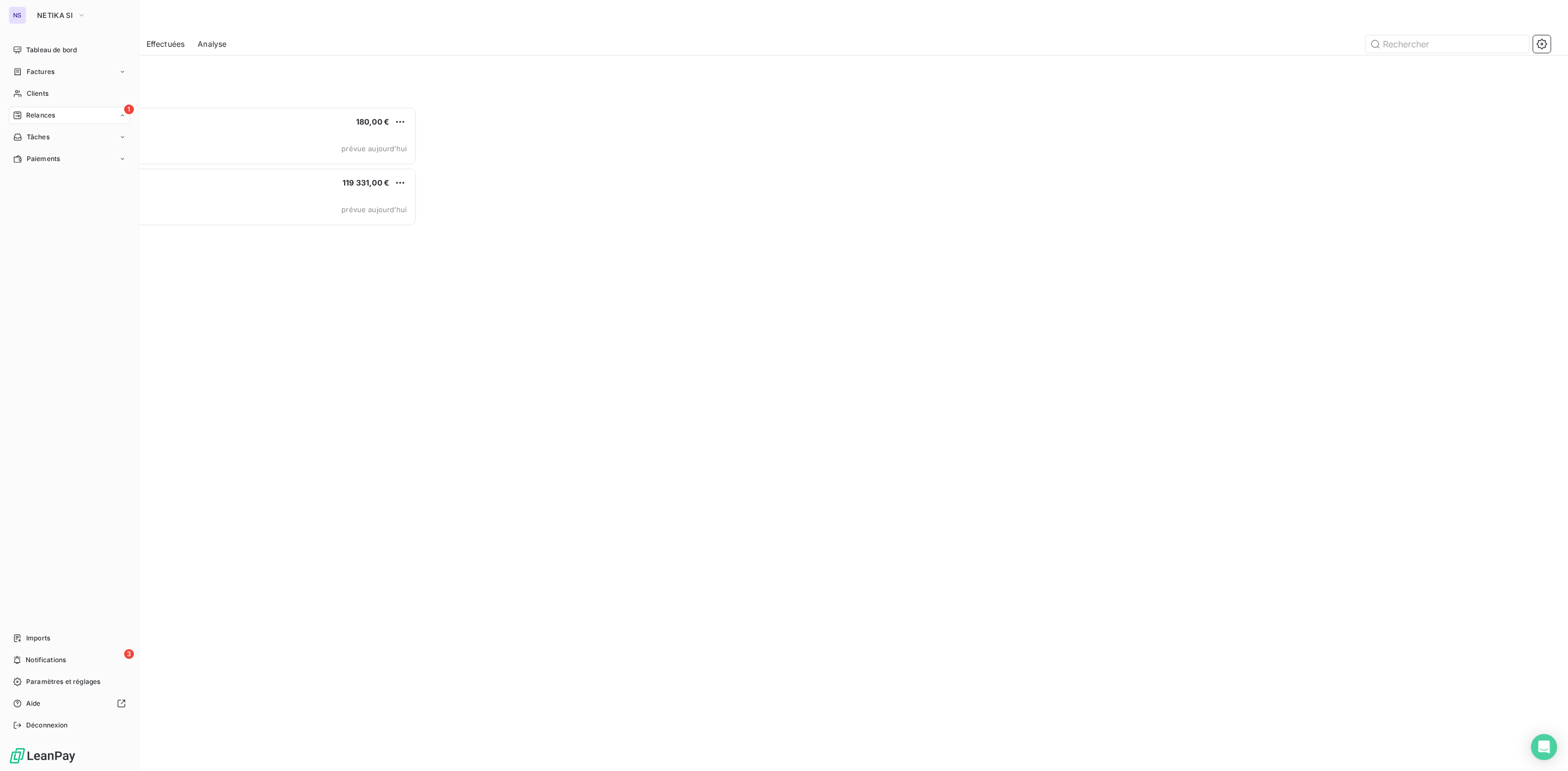
scroll to position [653, 352]
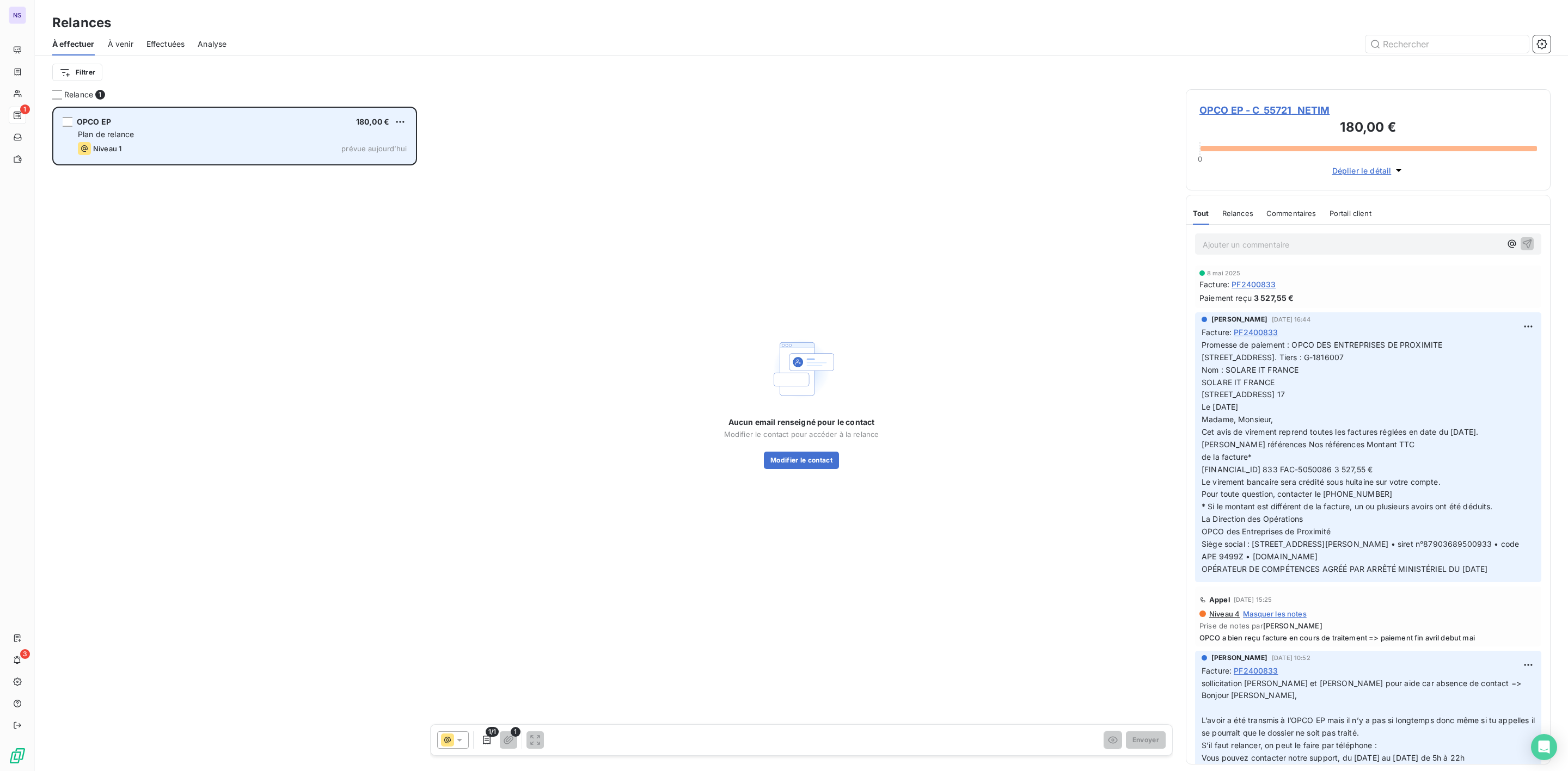
click at [168, 142] on div "Niveau 1 prévue aujourd’hui" at bounding box center [242, 148] width 329 height 13
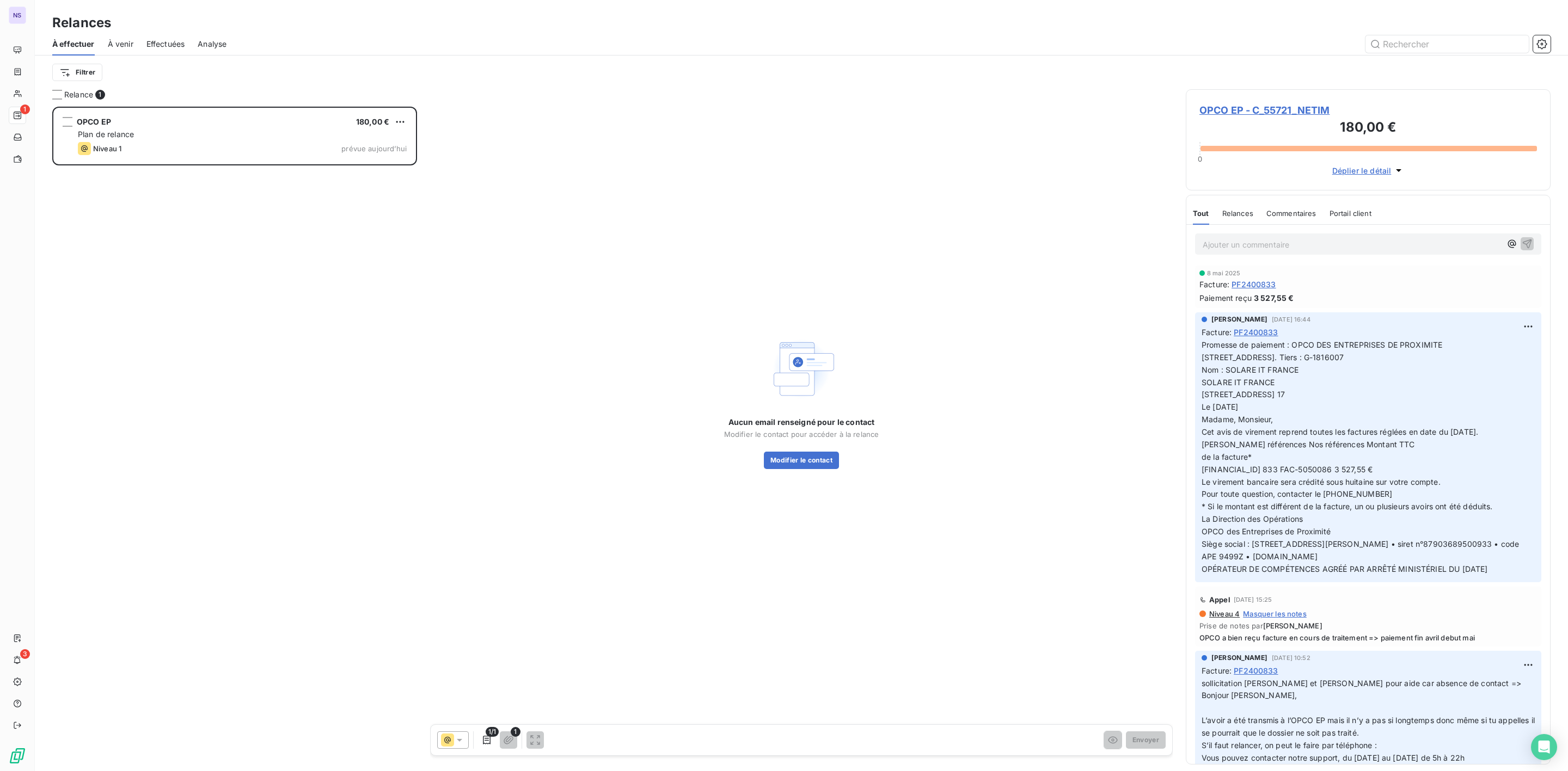
click at [1245, 114] on span "OPCO EP - C_55721_NETIM" at bounding box center [1368, 110] width 338 height 15
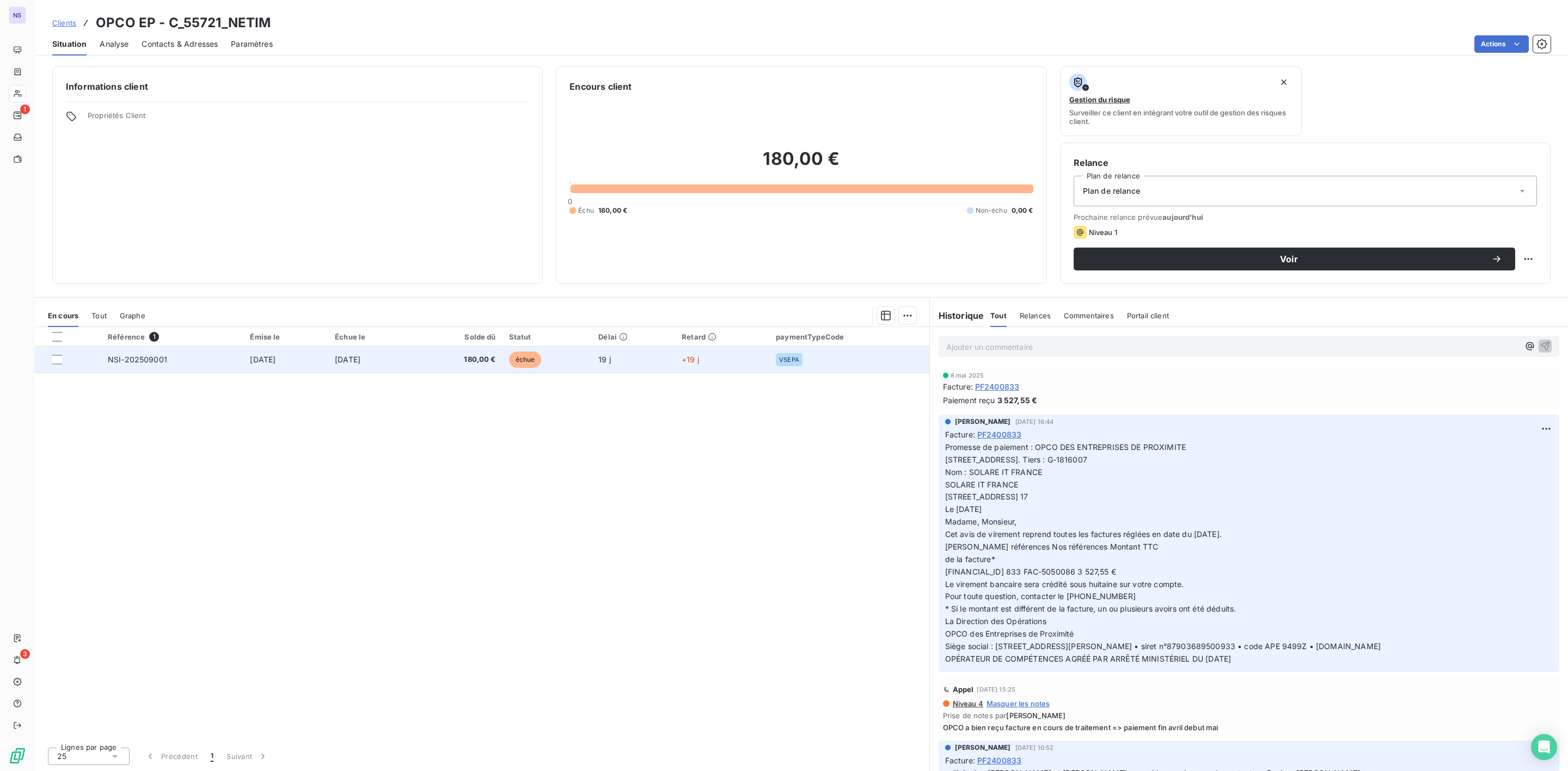
click at [496, 365] on span "180,00 €" at bounding box center [458, 360] width 75 height 11
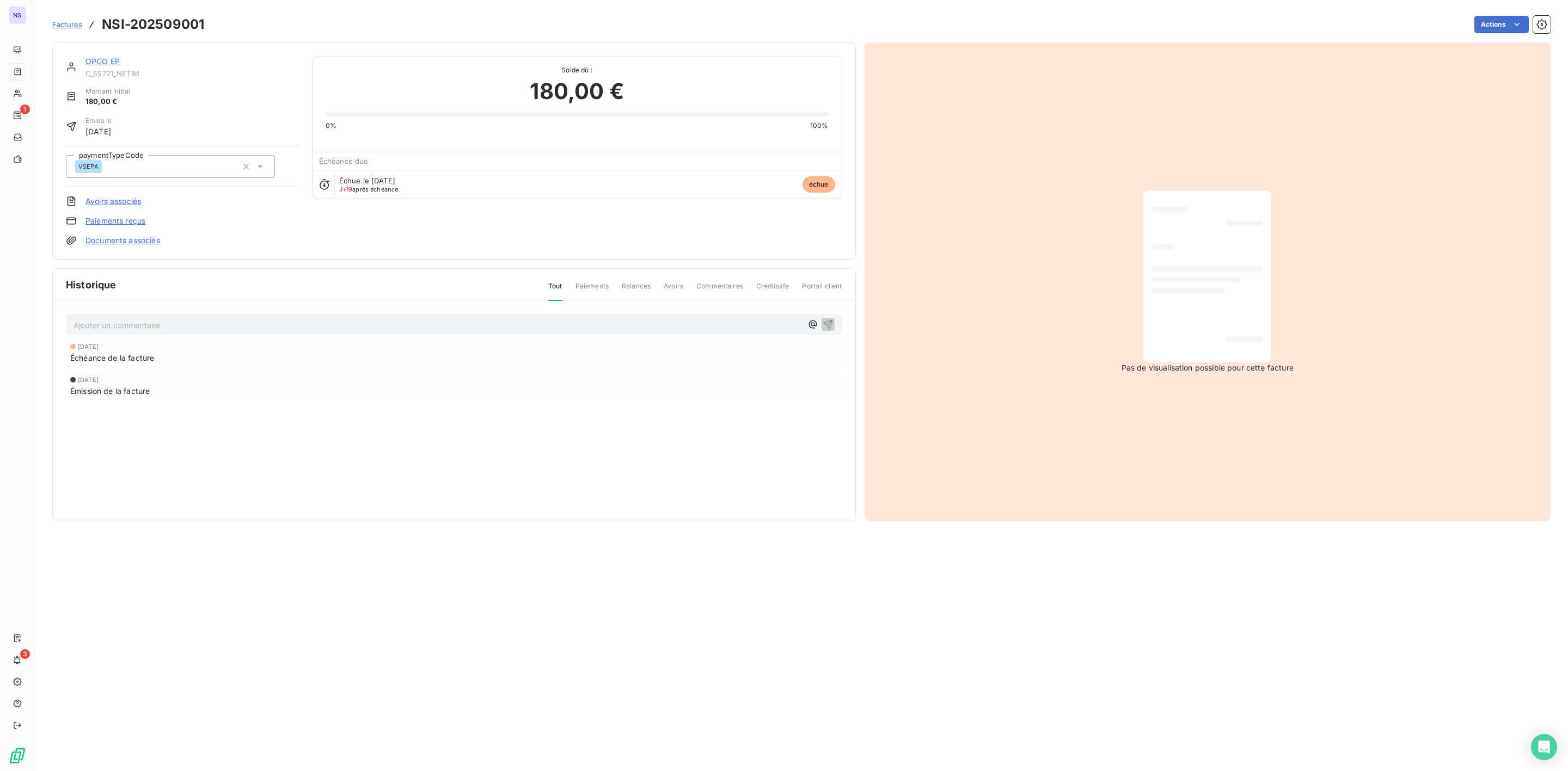
click at [103, 62] on link "OPCO EP" at bounding box center [102, 61] width 34 height 9
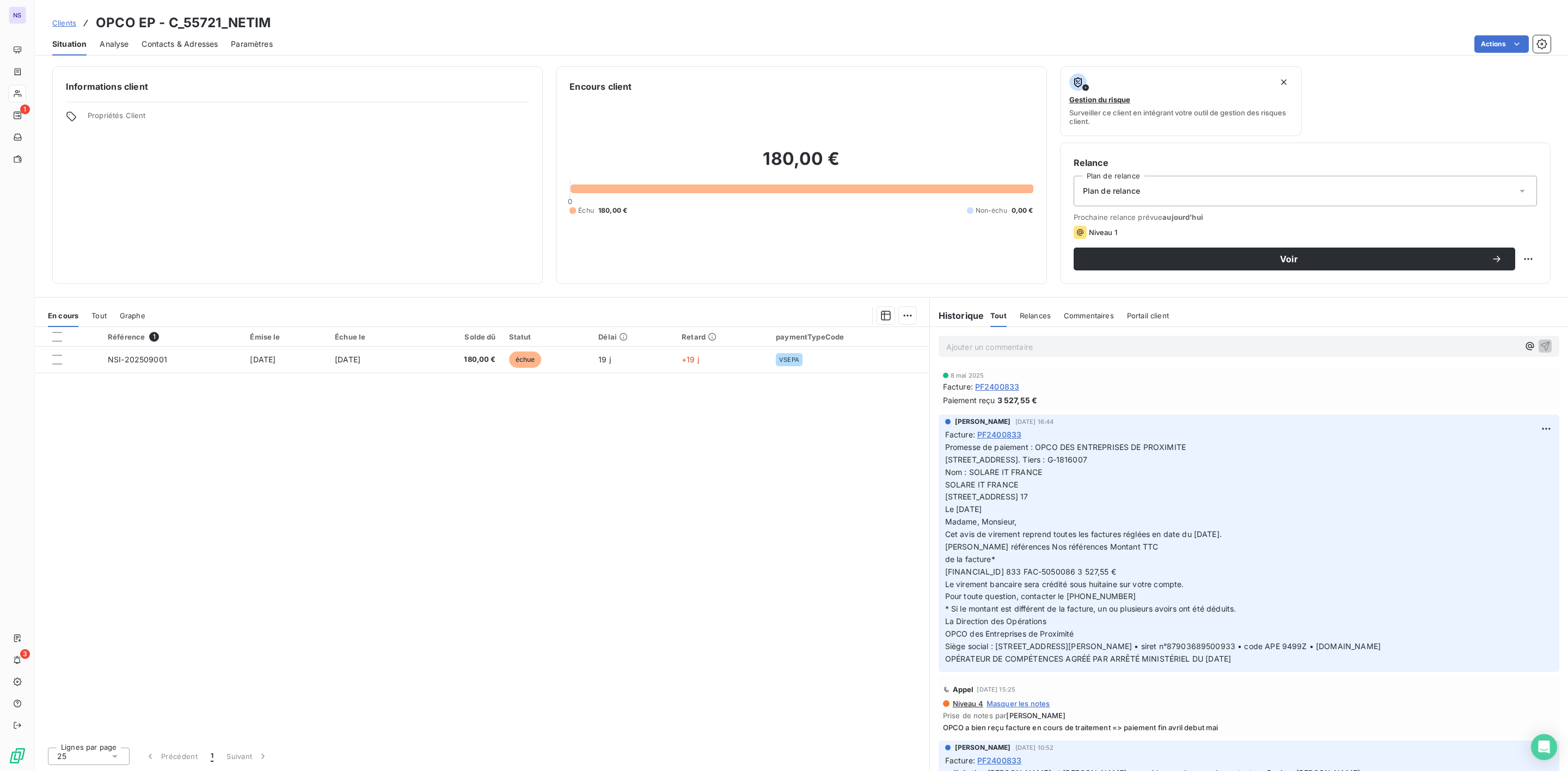
click at [1524, 253] on html "NS 1 3 Clients OPCO EP - C_55721_NETIM Situation Analyse Contacts & Adresses Pa…" at bounding box center [784, 385] width 1568 height 771
click at [1495, 283] on div "Replanifier cette action" at bounding box center [1483, 284] width 97 height 18
select select "9"
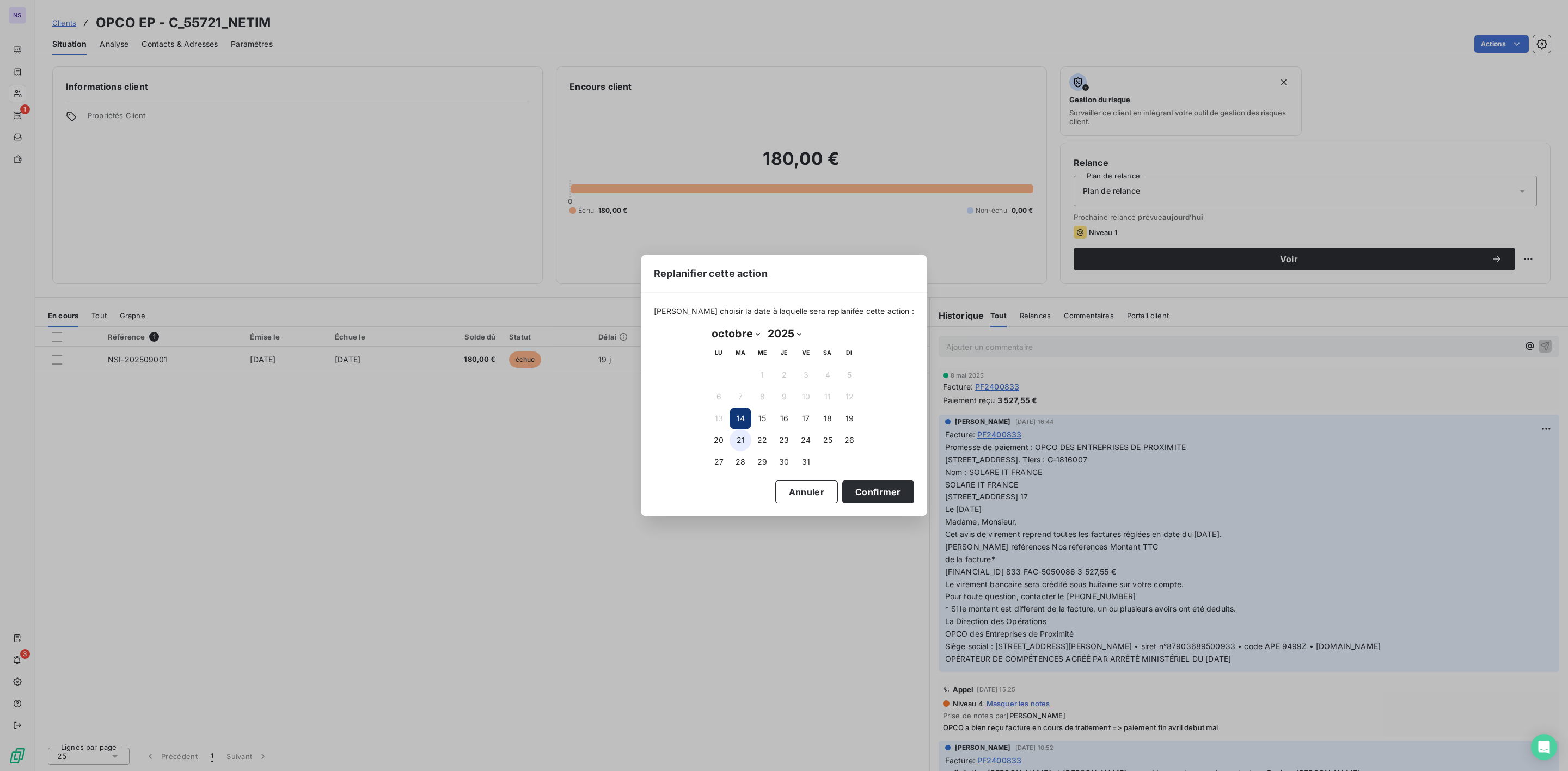
click at [741, 438] on button "21" at bounding box center [741, 441] width 22 height 22
click at [858, 490] on button "Confirmer" at bounding box center [878, 492] width 72 height 23
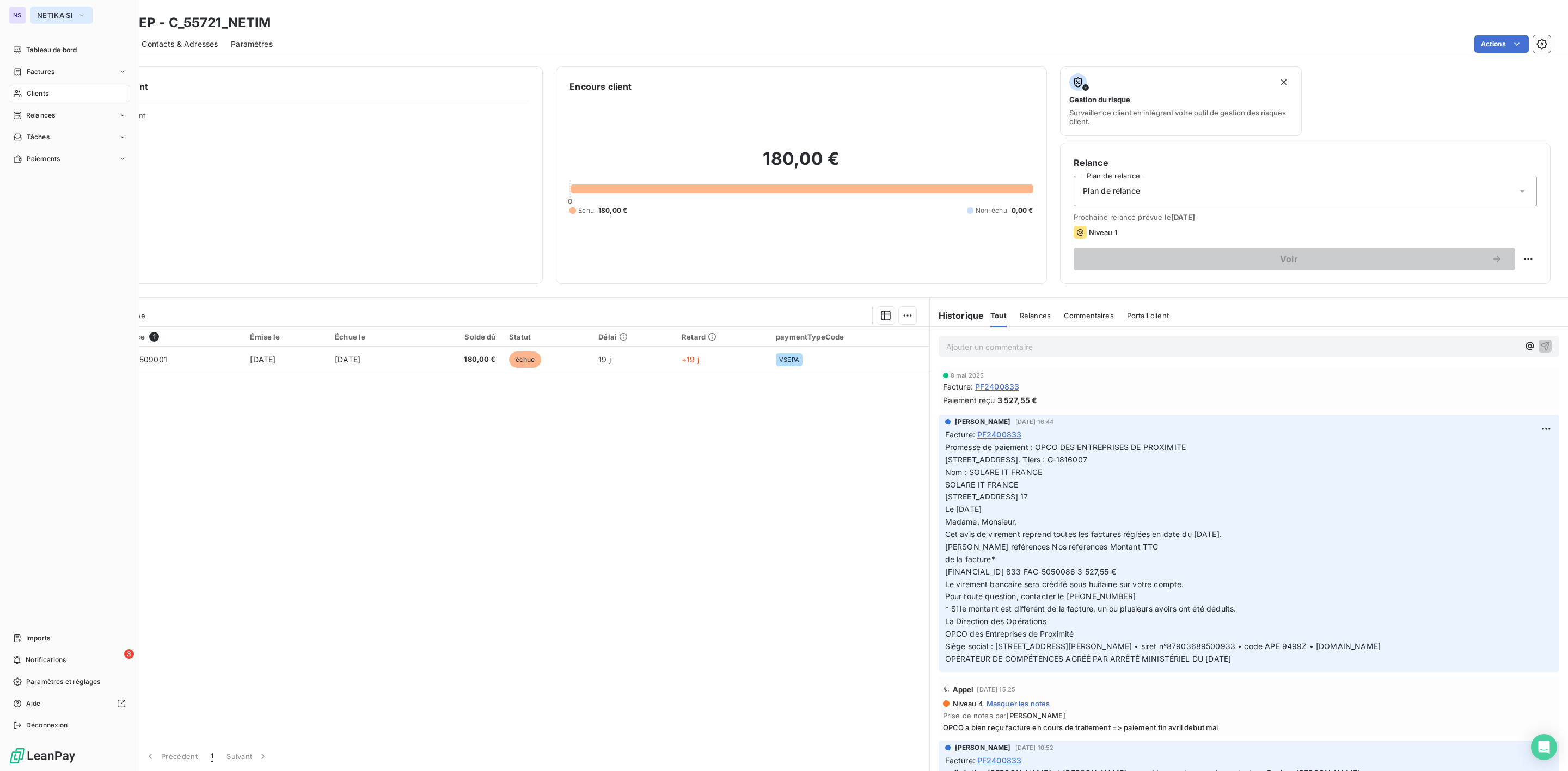
click at [39, 18] on span "NETIKA SI" at bounding box center [55, 15] width 36 height 9
click at [82, 200] on span "SALVIA Developpement" at bounding box center [100, 201] width 96 height 11
